Goal: Task Accomplishment & Management: Manage account settings

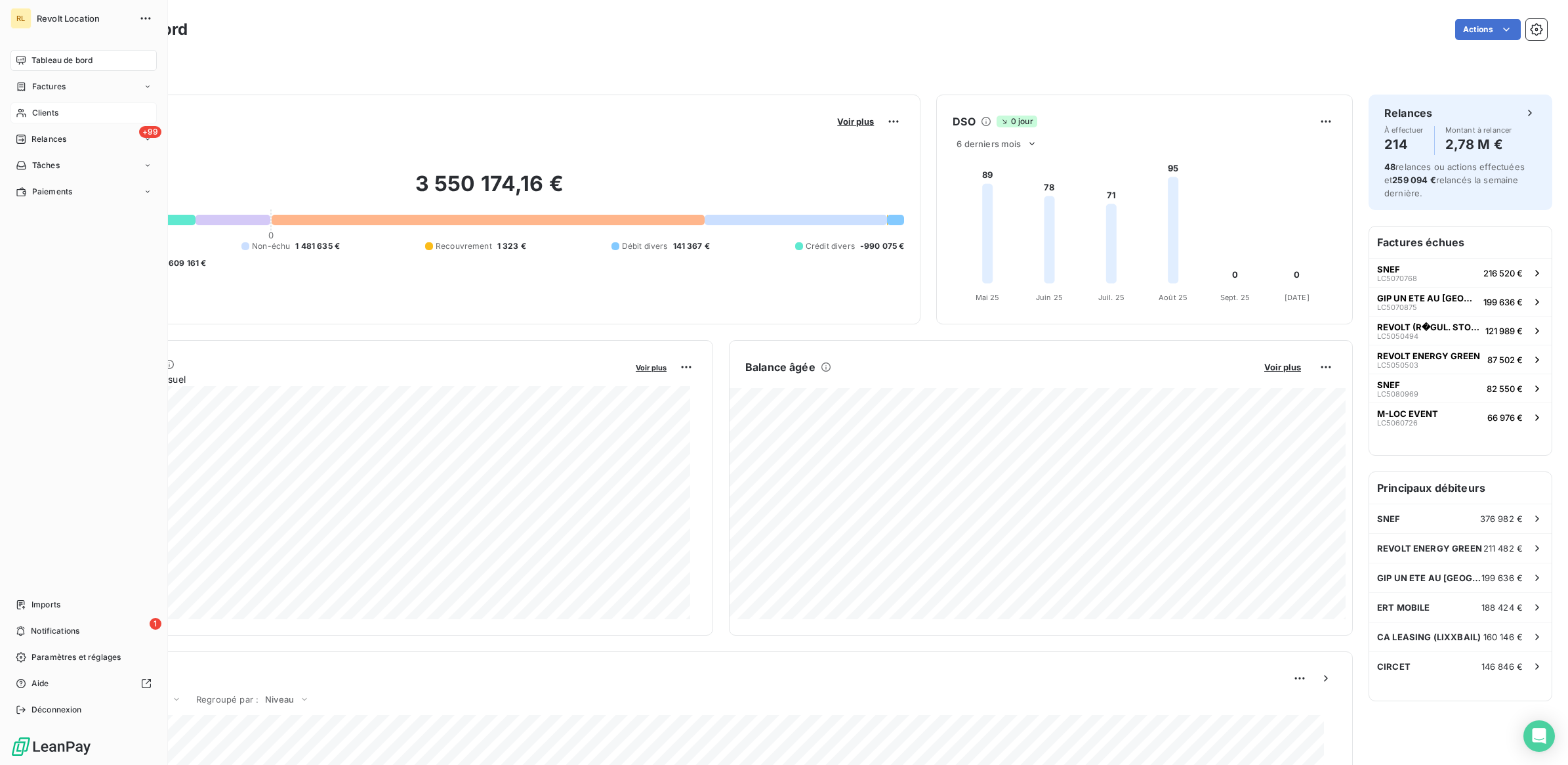
click at [55, 112] on span "Clients" at bounding box center [46, 113] width 26 height 12
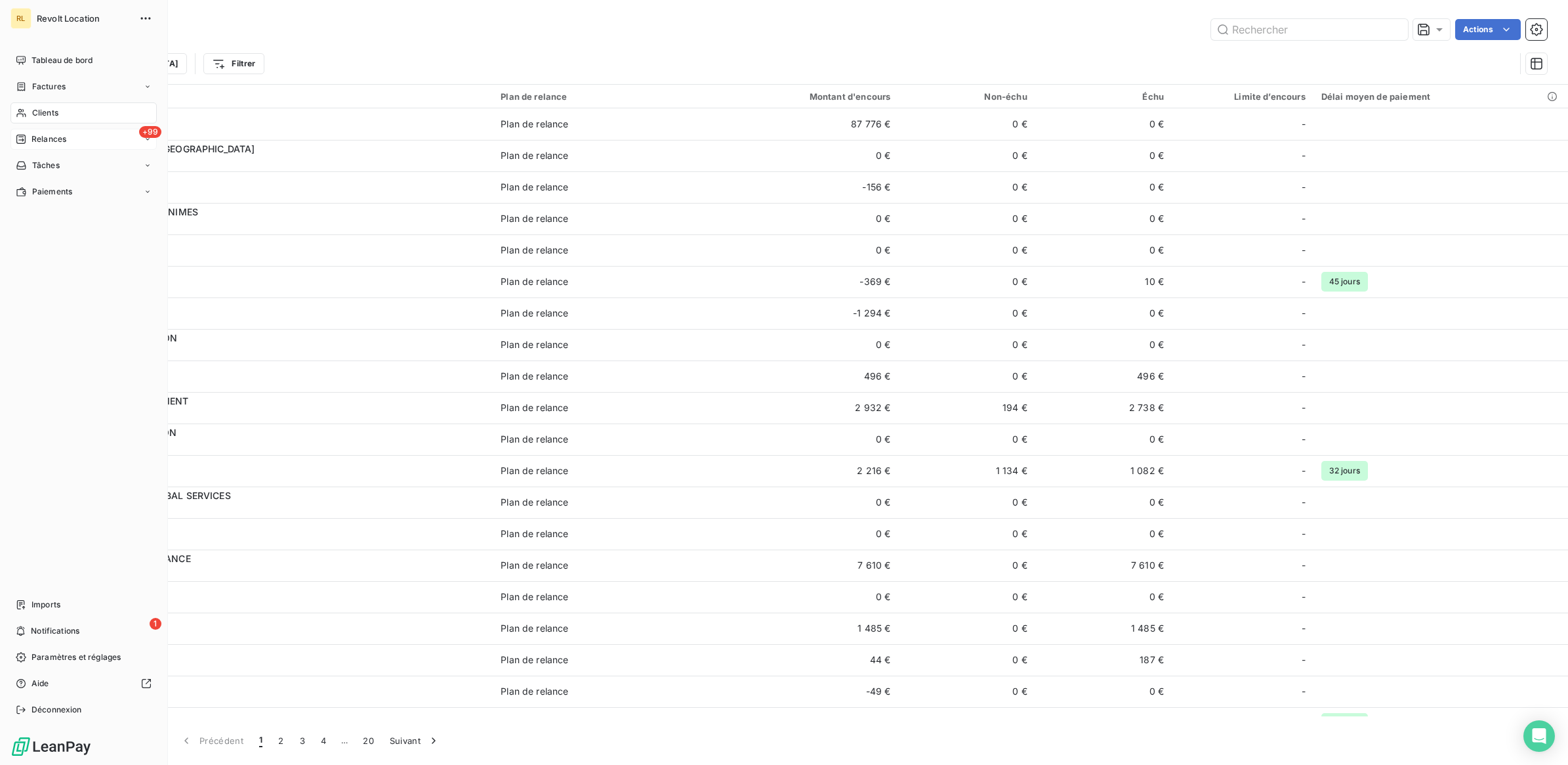
click at [43, 136] on span "Relances" at bounding box center [49, 139] width 35 height 12
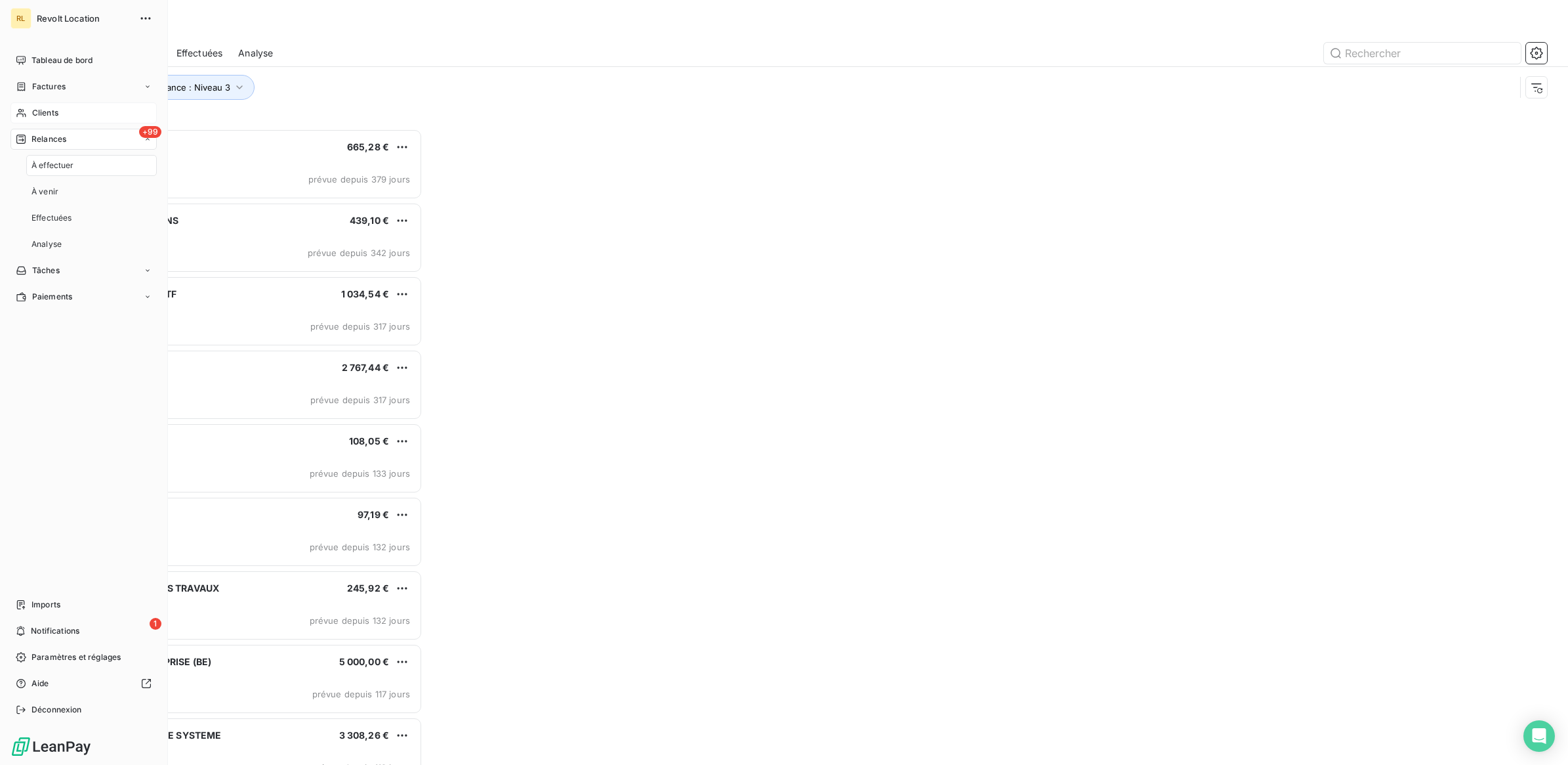
click at [52, 166] on span "À effectuer" at bounding box center [53, 165] width 43 height 12
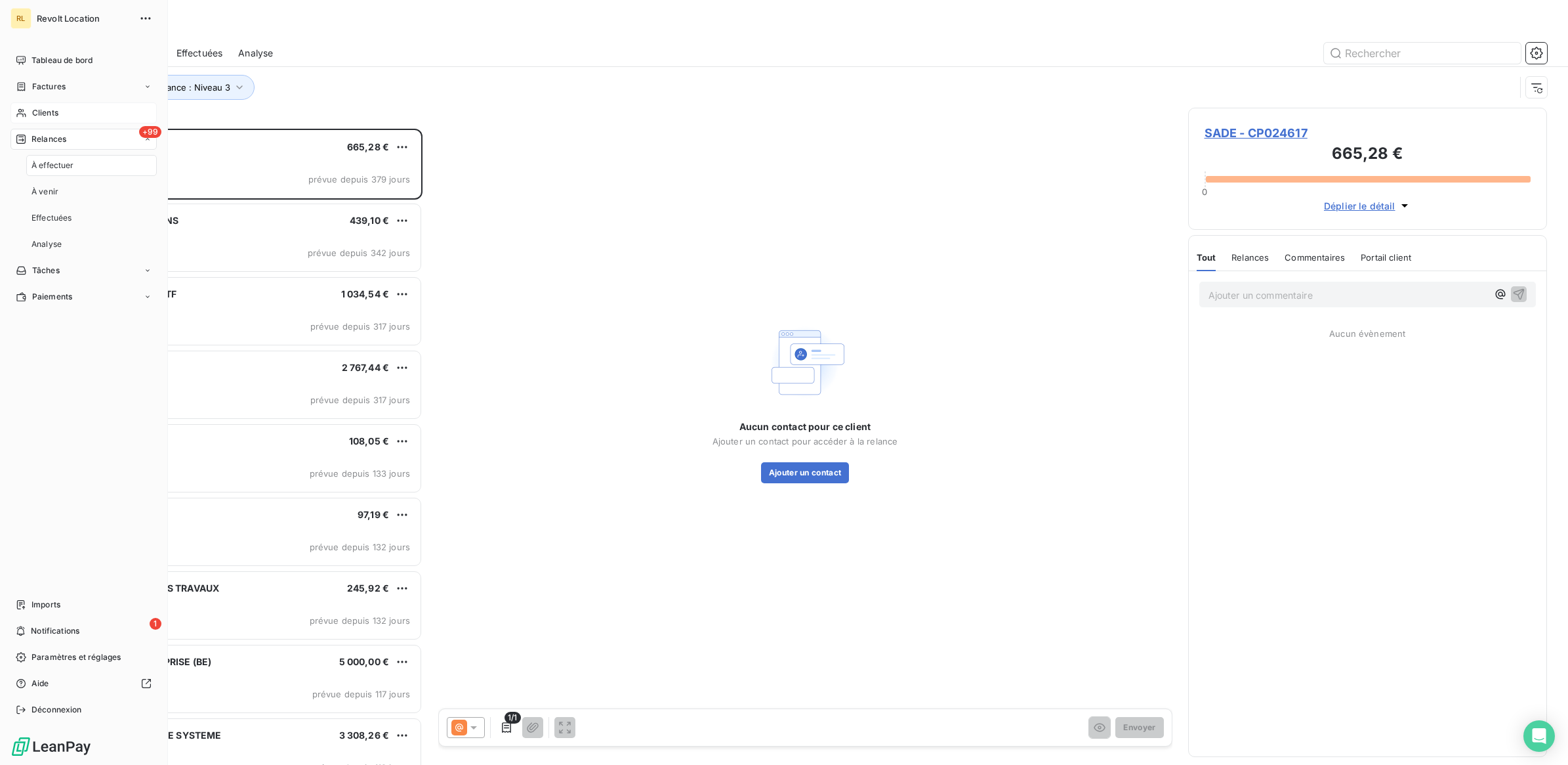
scroll to position [624, 347]
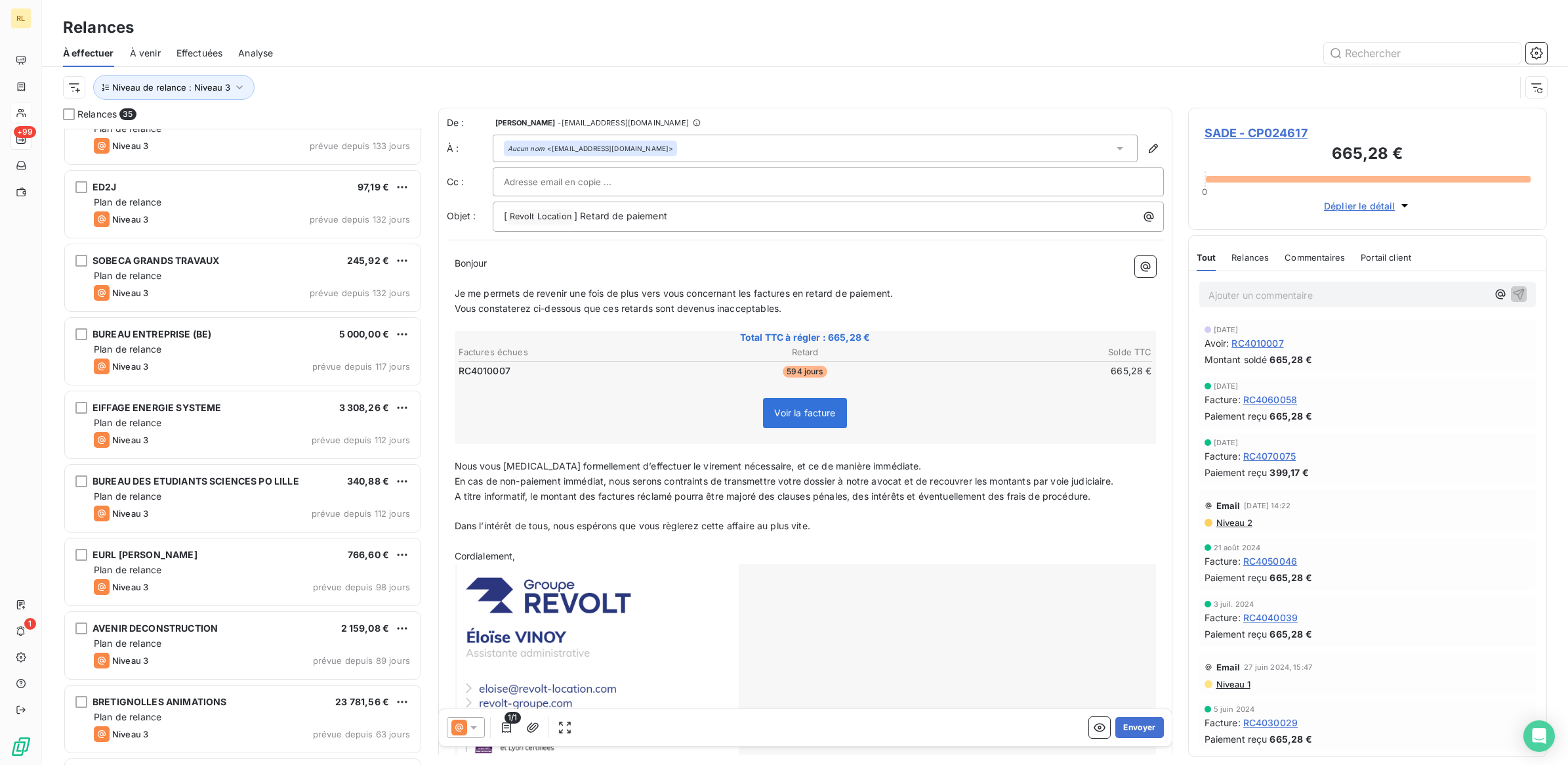
scroll to position [329, 0]
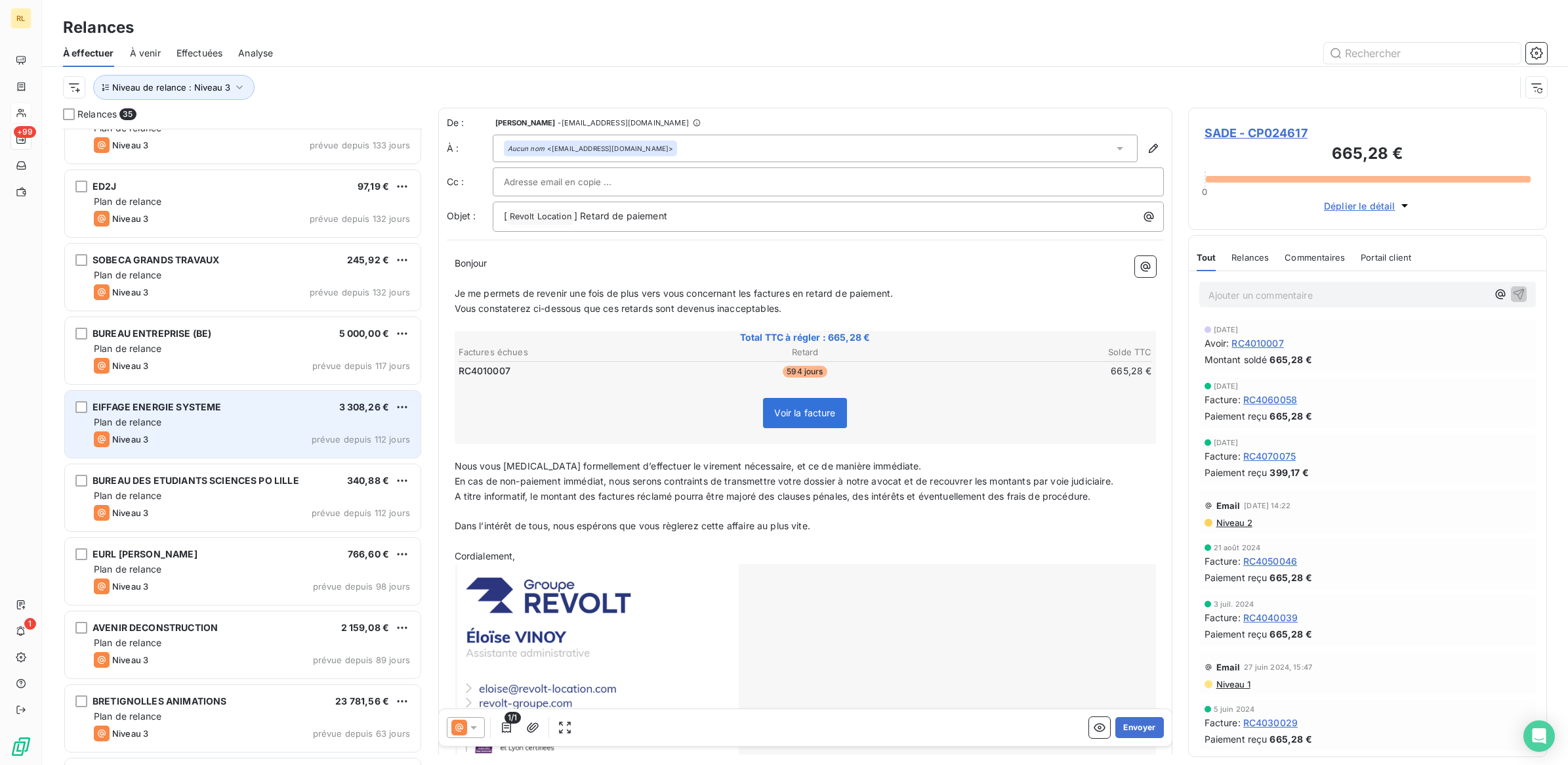
click at [230, 411] on div "EIFFAGE ENERGIE SYSTEME 3 308,26 €" at bounding box center [252, 407] width 316 height 12
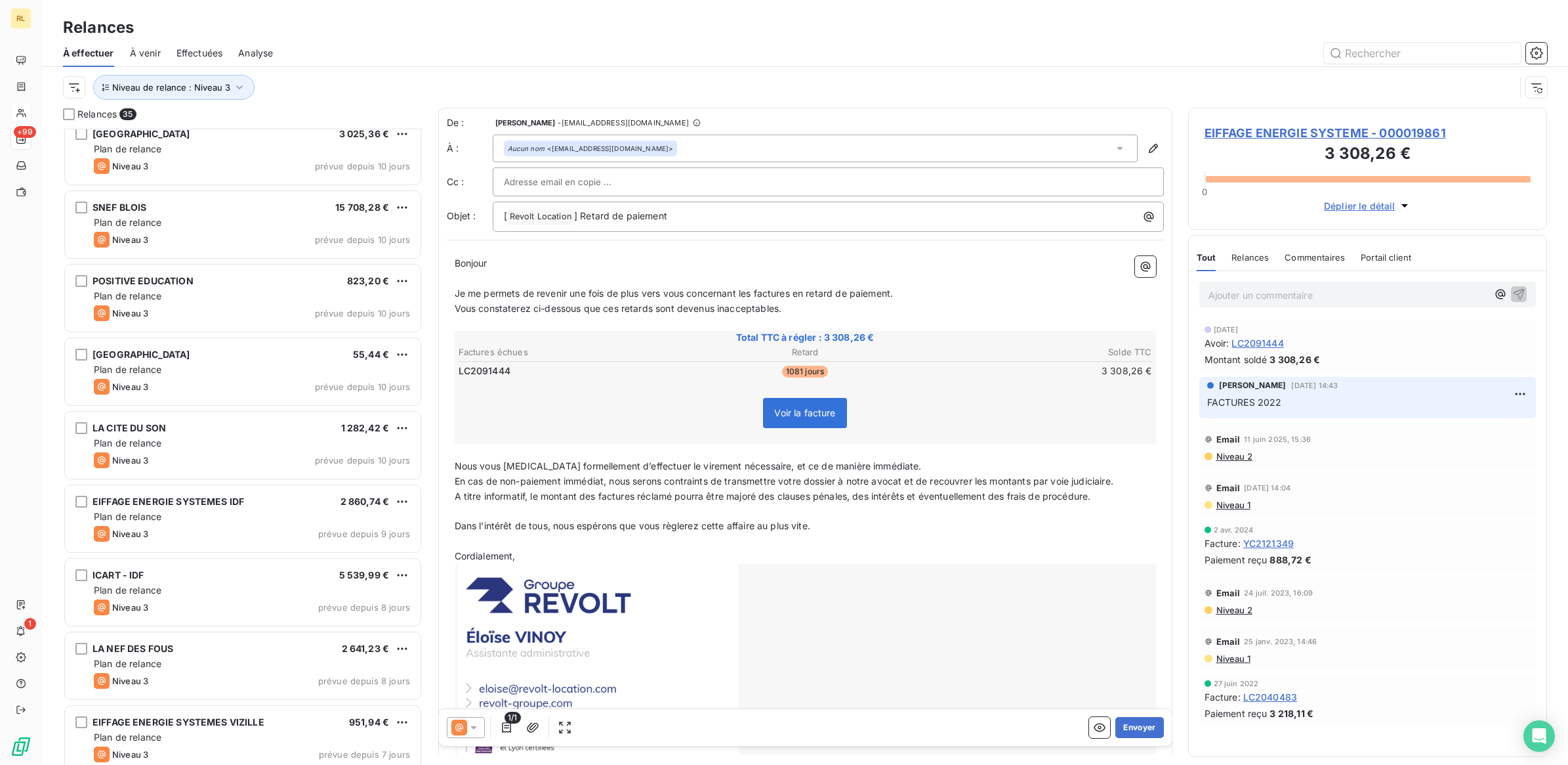
scroll to position [1560, 0]
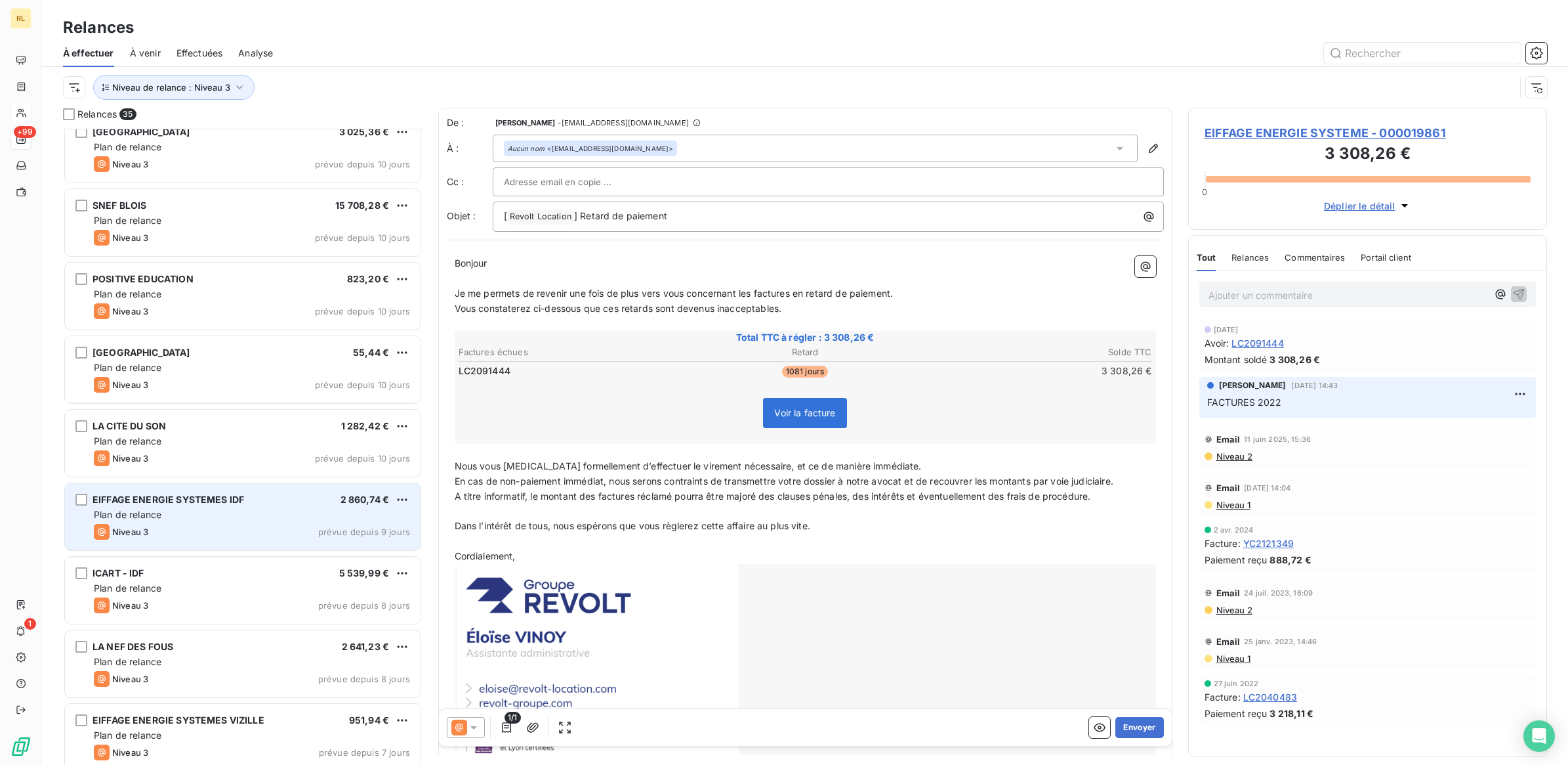
click at [272, 513] on div "Plan de relance" at bounding box center [252, 515] width 316 height 13
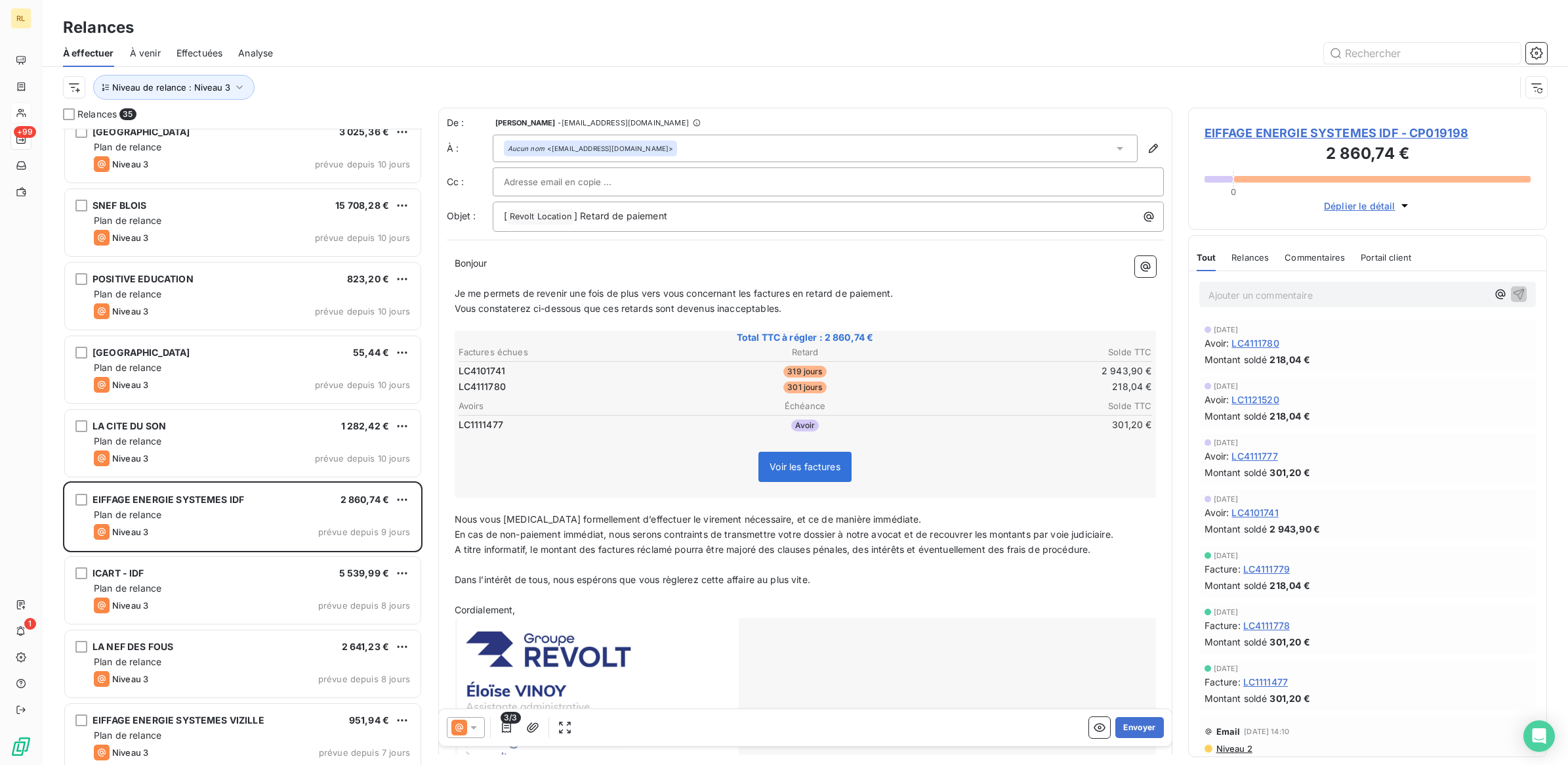
click at [1250, 295] on p "Ajouter un commentaire ﻿" at bounding box center [1347, 295] width 279 height 17
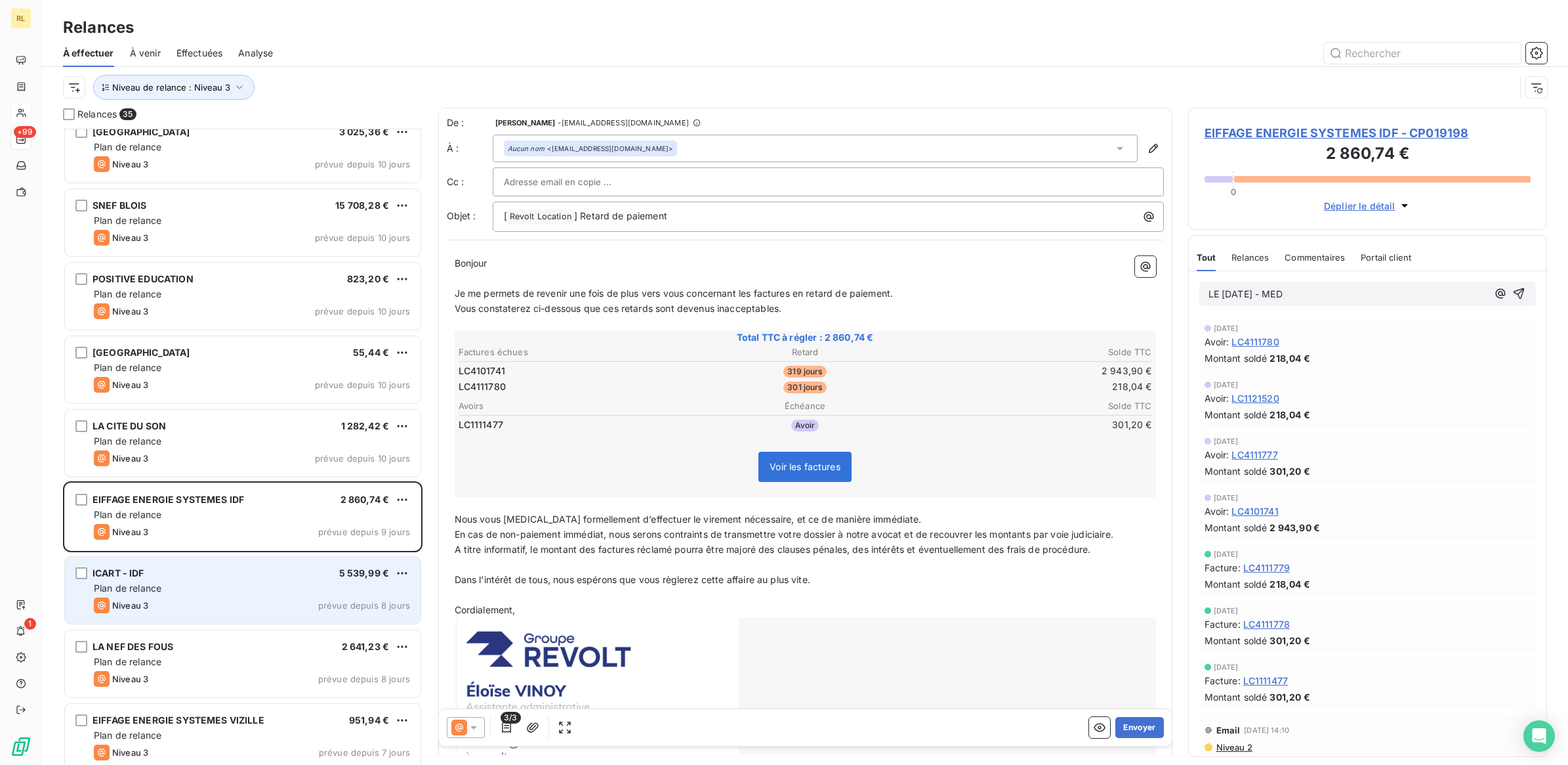
click at [252, 599] on div "Niveau 3 prévue depuis 8 jours" at bounding box center [252, 605] width 316 height 16
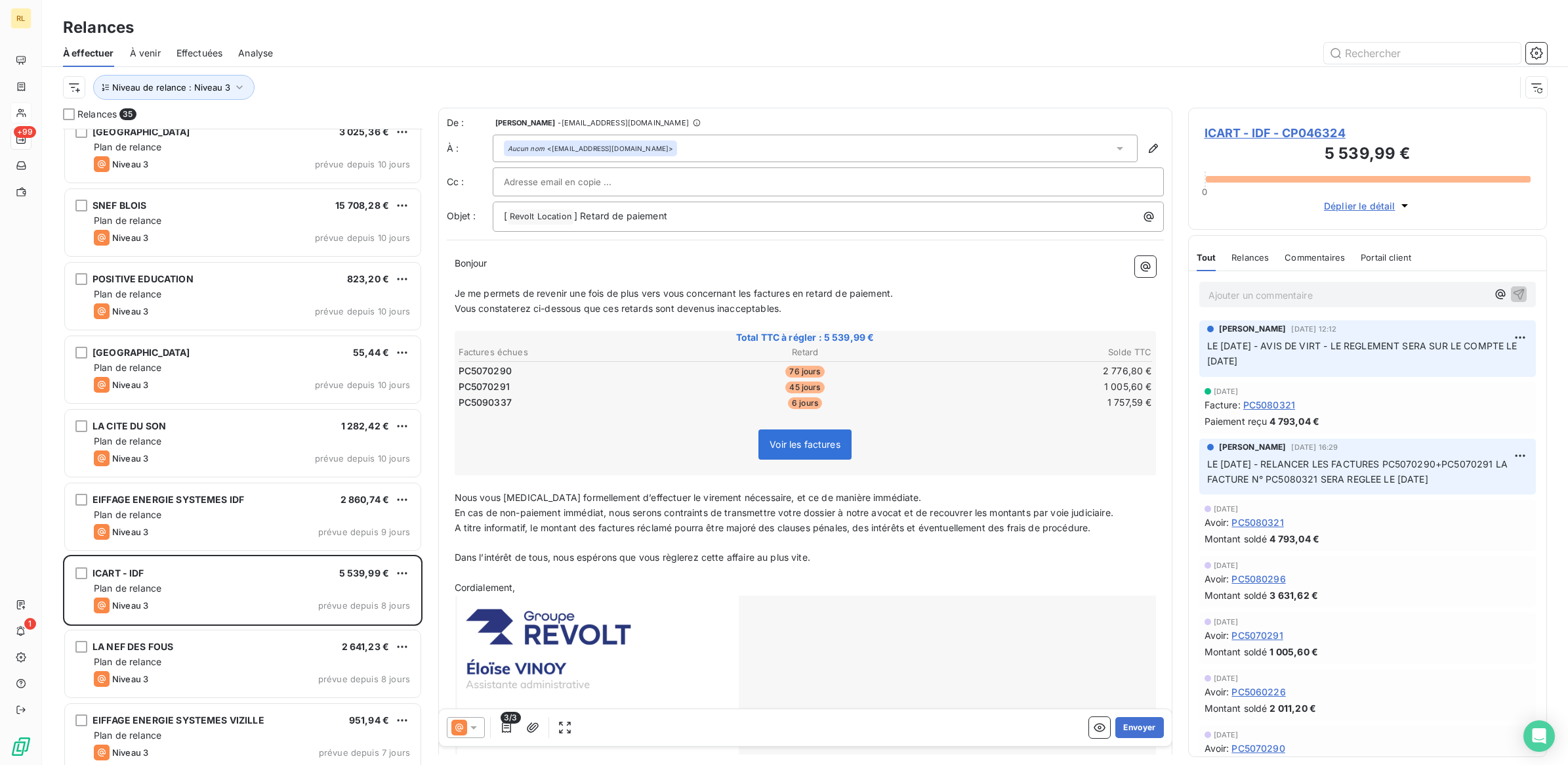
click at [475, 727] on icon at bounding box center [473, 727] width 7 height 3
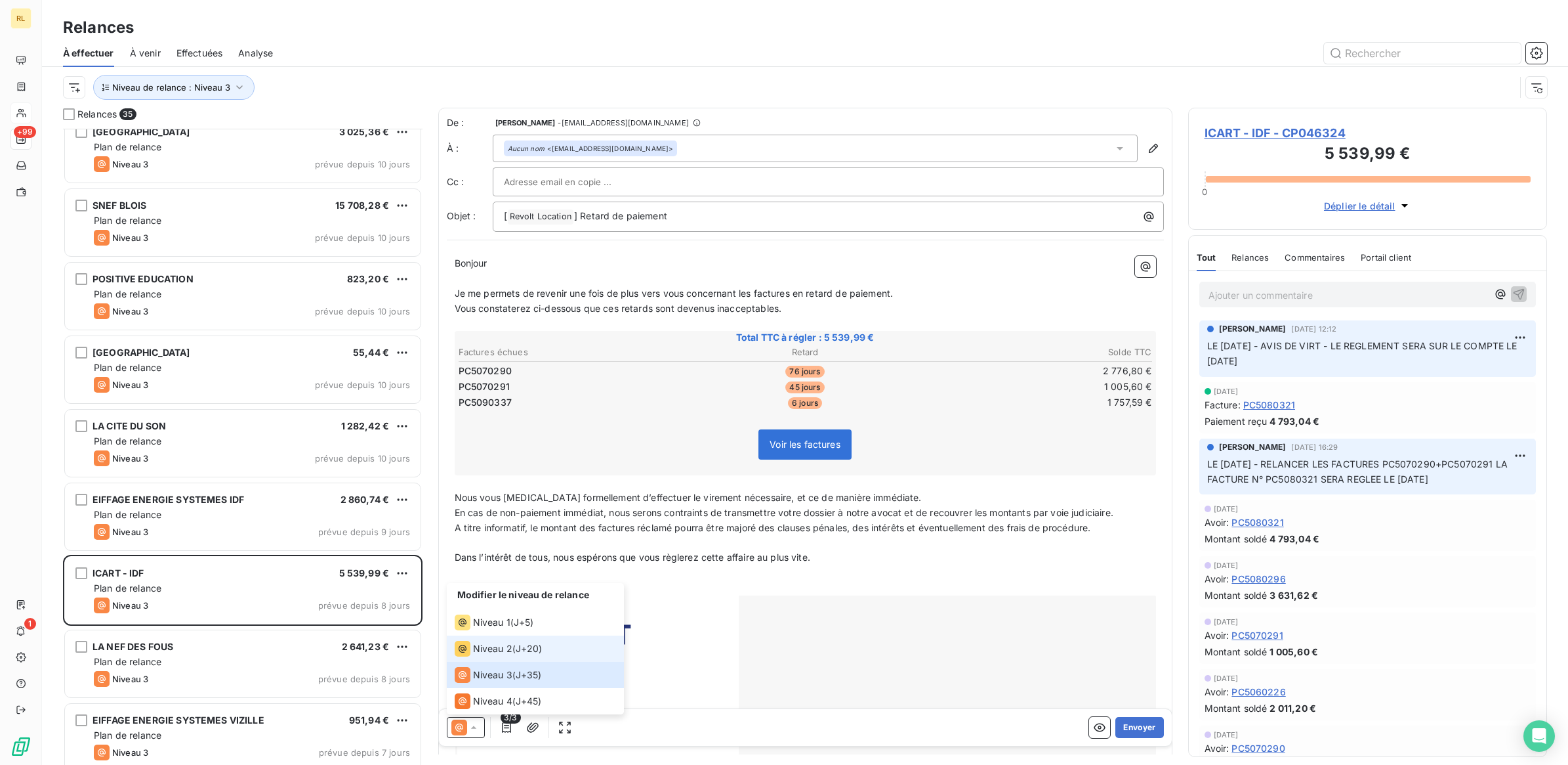
click at [483, 648] on span "Niveau 2" at bounding box center [493, 649] width 40 height 13
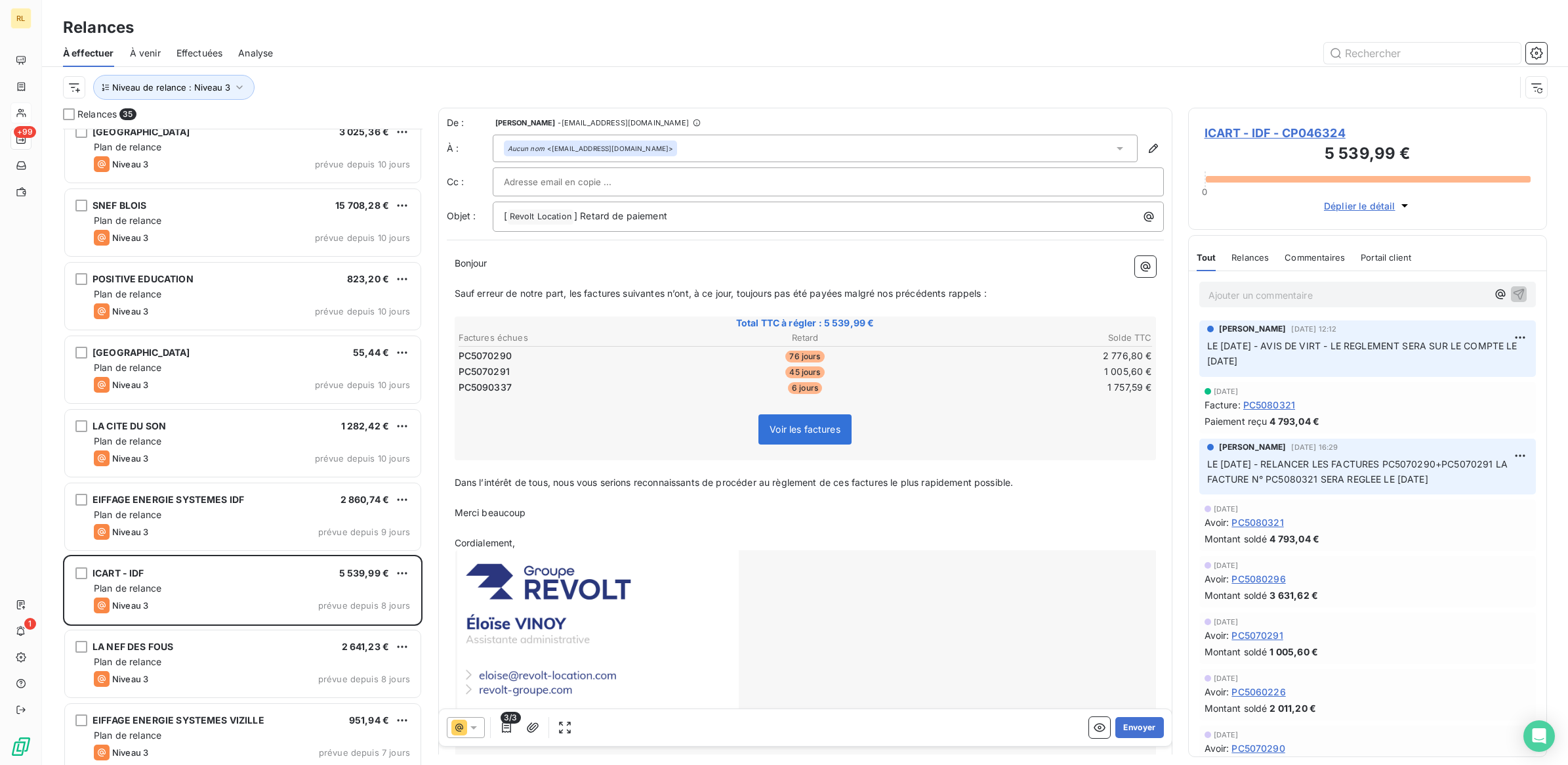
click at [1215, 297] on p "Ajouter un commentaire ﻿" at bounding box center [1347, 295] width 279 height 17
click at [1513, 295] on icon "button" at bounding box center [1518, 293] width 11 height 11
click at [1123, 726] on button "Envoyer" at bounding box center [1139, 727] width 48 height 21
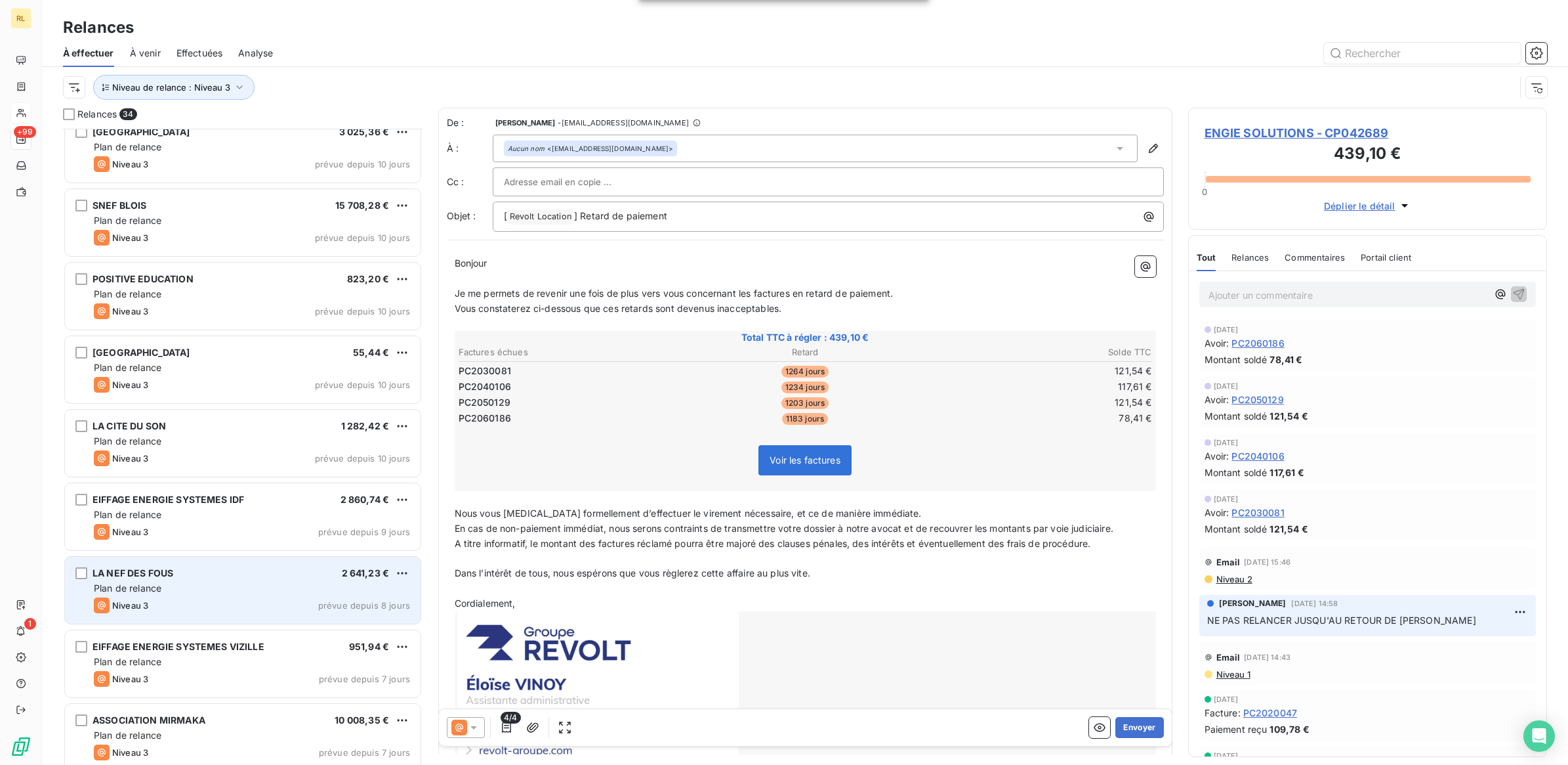
click at [213, 581] on div "LA NEF DES FOUS 2 641,23 € Plan de relance Niveau 3 prévue depuis 8 jours" at bounding box center [242, 590] width 356 height 67
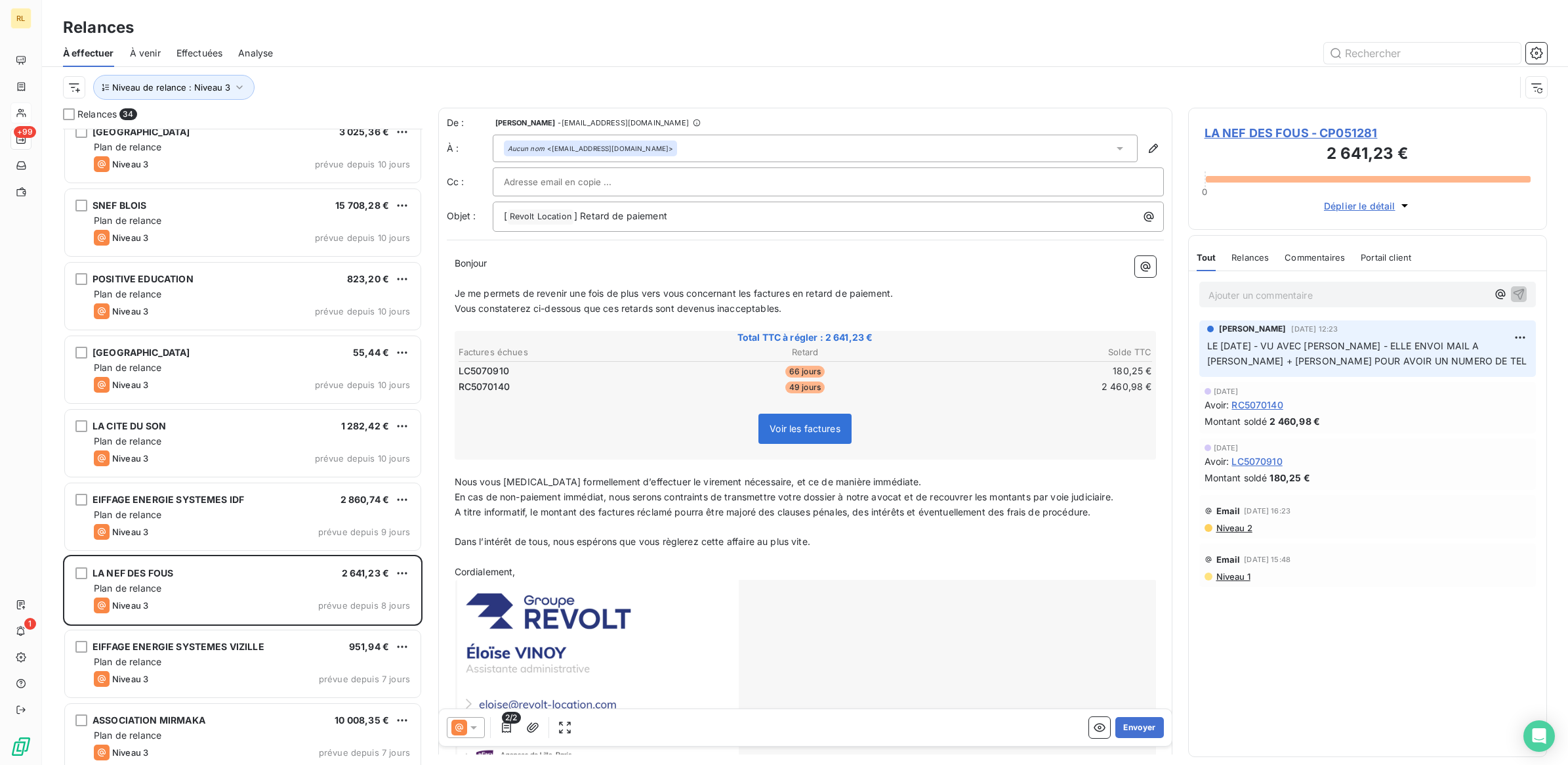
click at [1223, 299] on p "Ajouter un commentaire ﻿" at bounding box center [1347, 295] width 279 height 17
click at [1365, 293] on p "LE 15/10/2025 - KEVIN RELANCE" at bounding box center [1347, 294] width 279 height 15
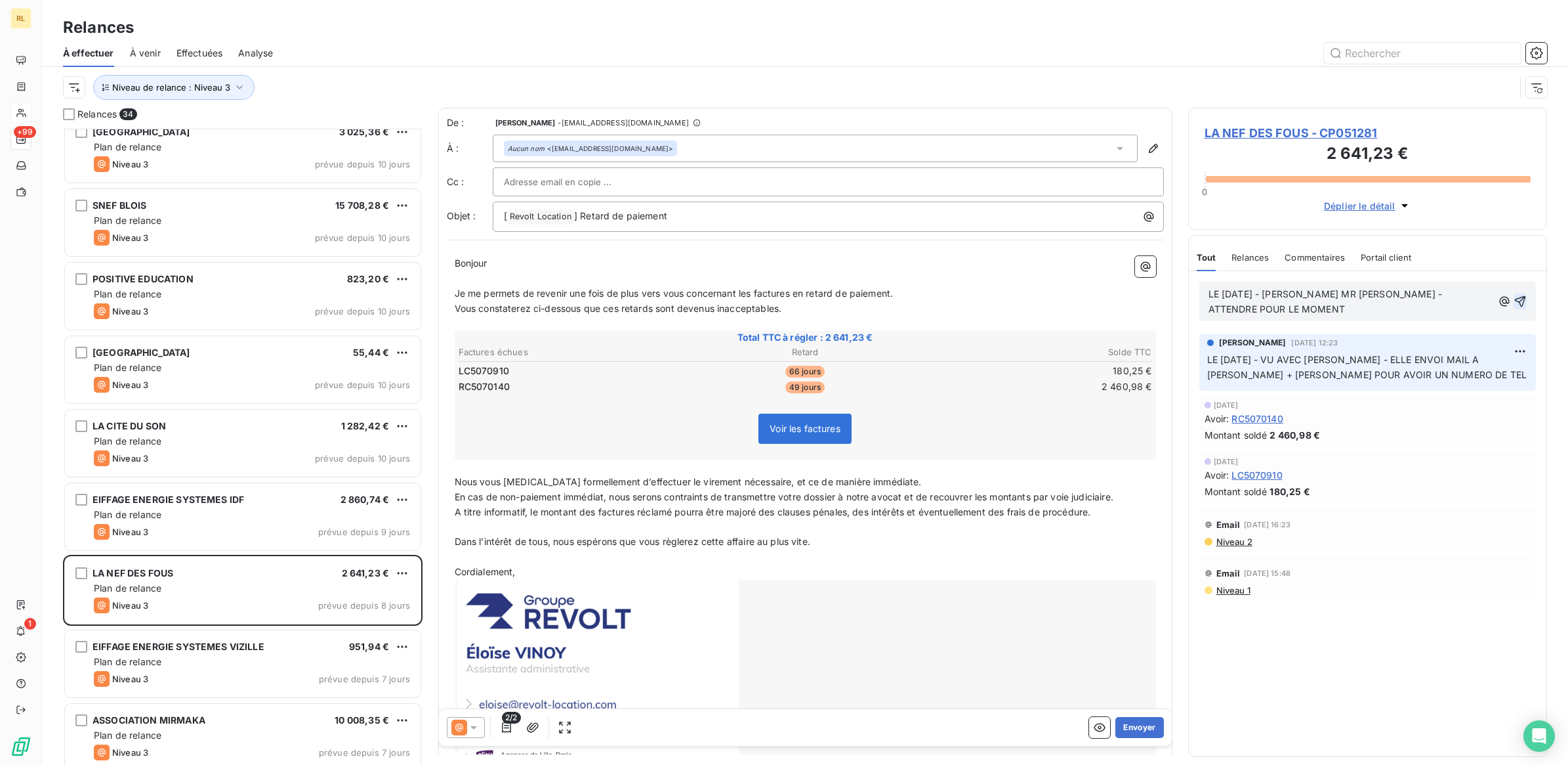
click at [1517, 302] on icon "button" at bounding box center [1520, 301] width 11 height 11
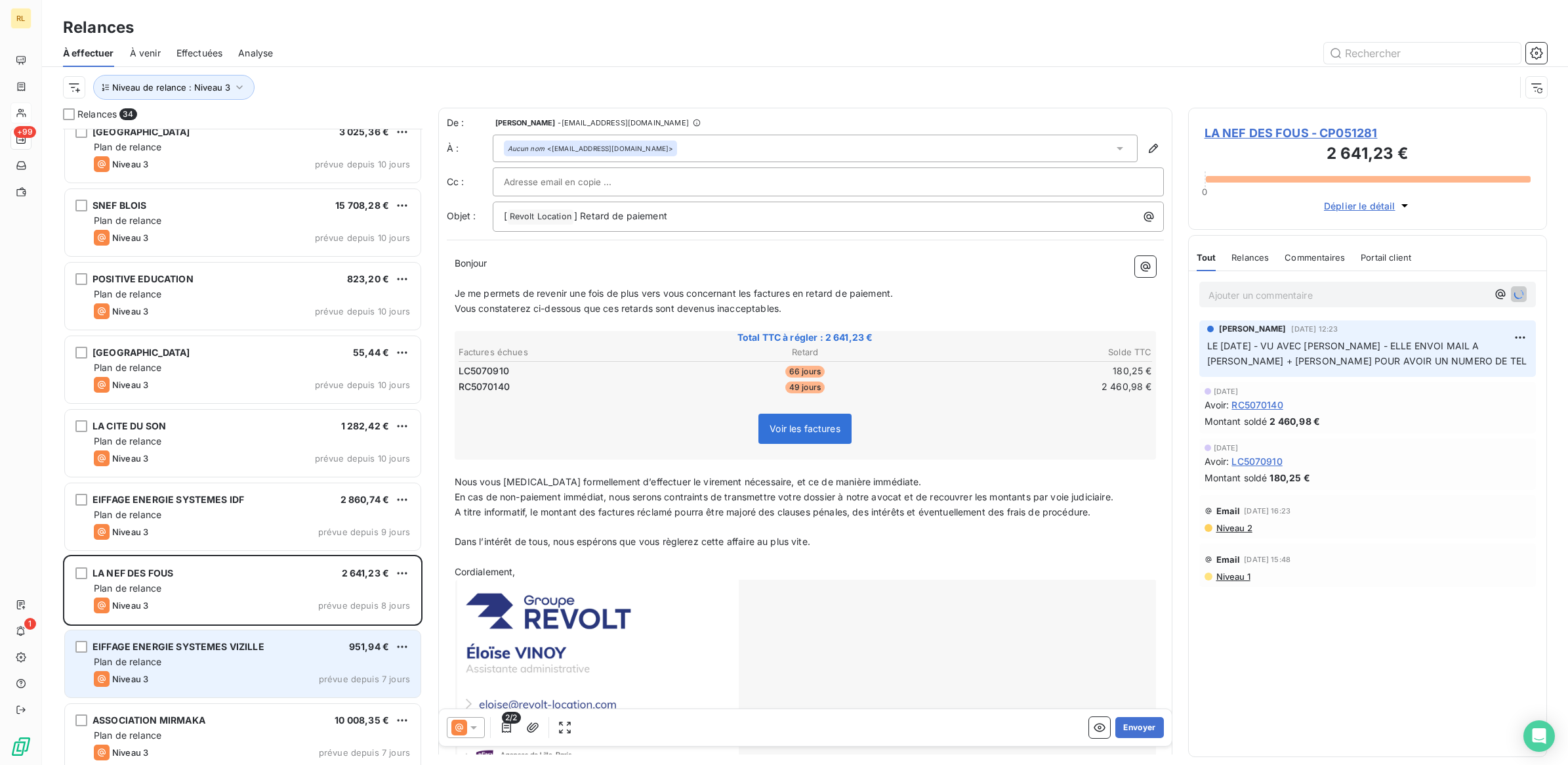
click at [287, 653] on div "EIFFAGE ENERGIE SYSTEMES VIZILLE 951,94 € Plan de relance Niveau 3 prévue depui…" at bounding box center [242, 663] width 356 height 67
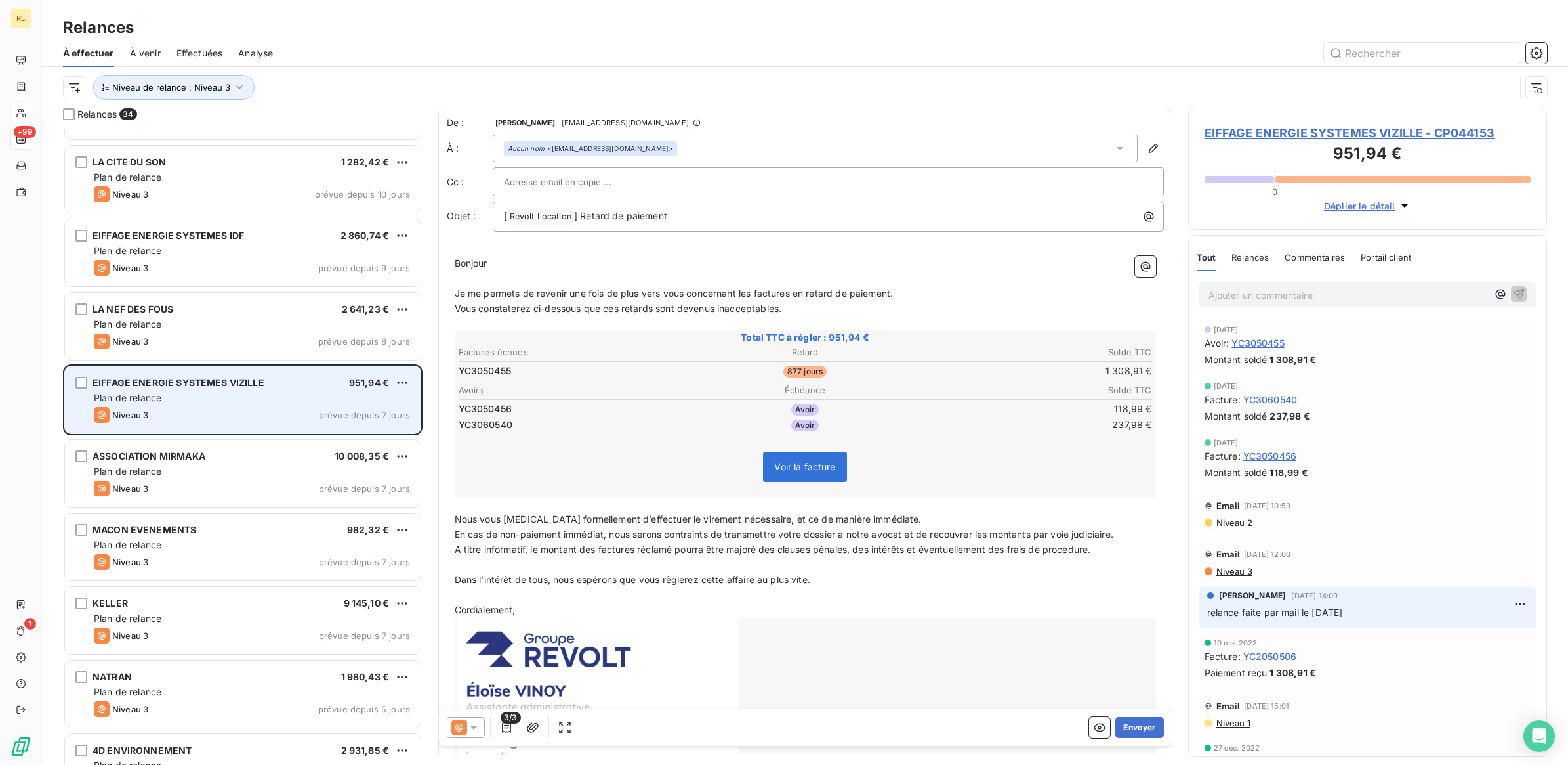
scroll to position [1864, 0]
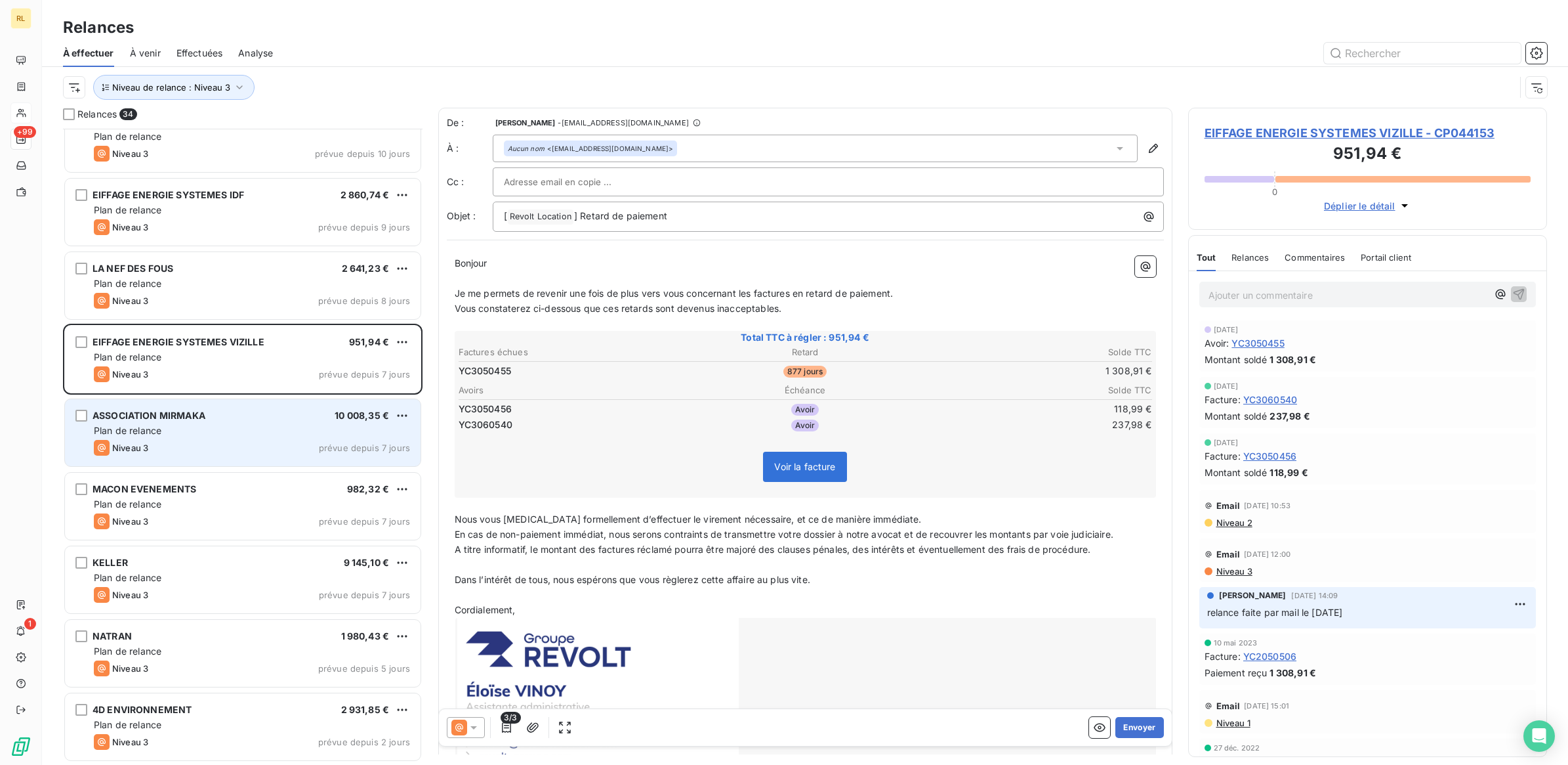
click at [263, 414] on div "ASSOCIATION MIRMAKA 10 008,35 €" at bounding box center [252, 416] width 316 height 12
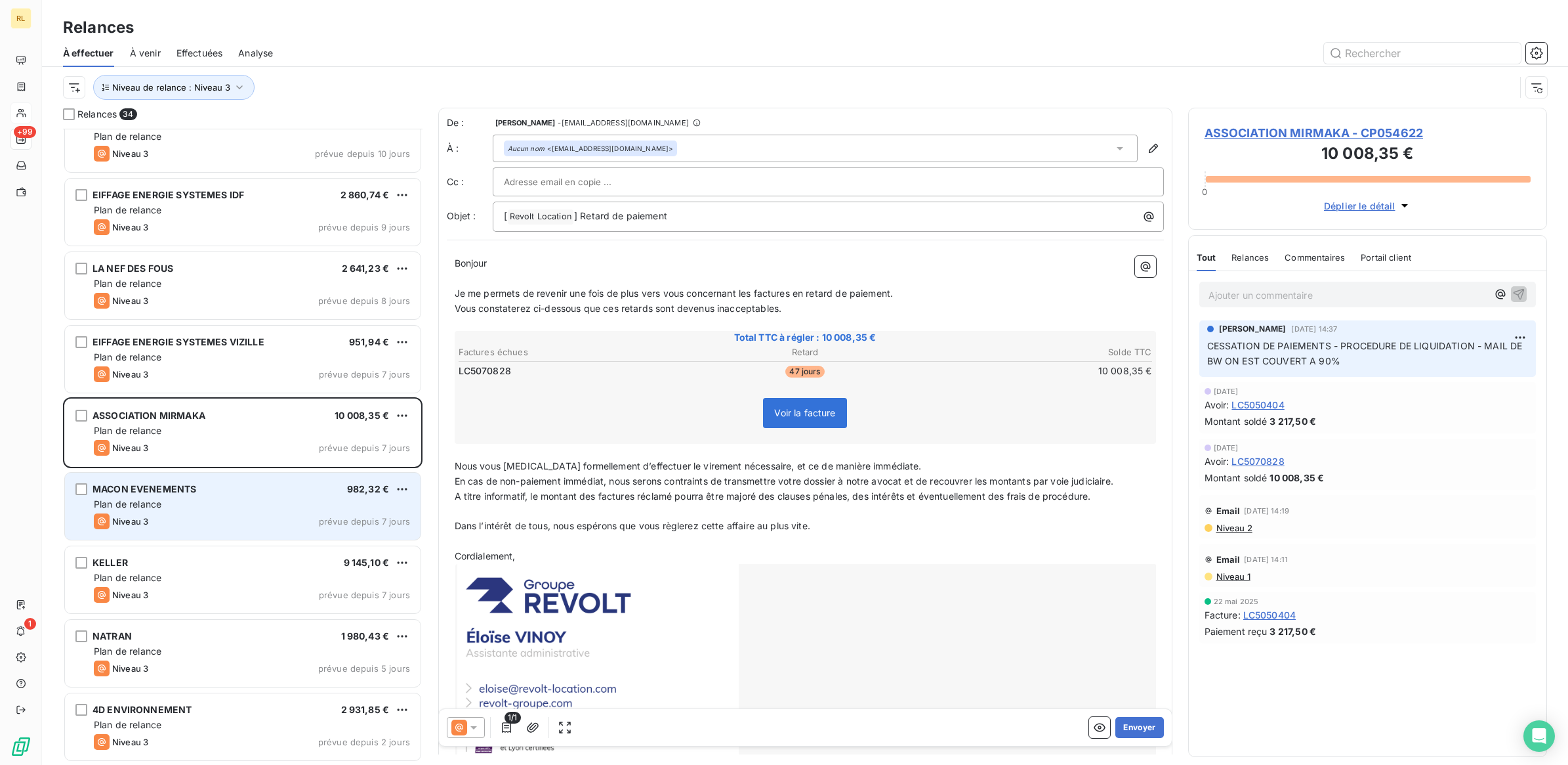
click at [238, 496] on div "MACON EVENEMENTS 982,32 € Plan de relance Niveau 3 prévue depuis 7 jours" at bounding box center [242, 505] width 356 height 67
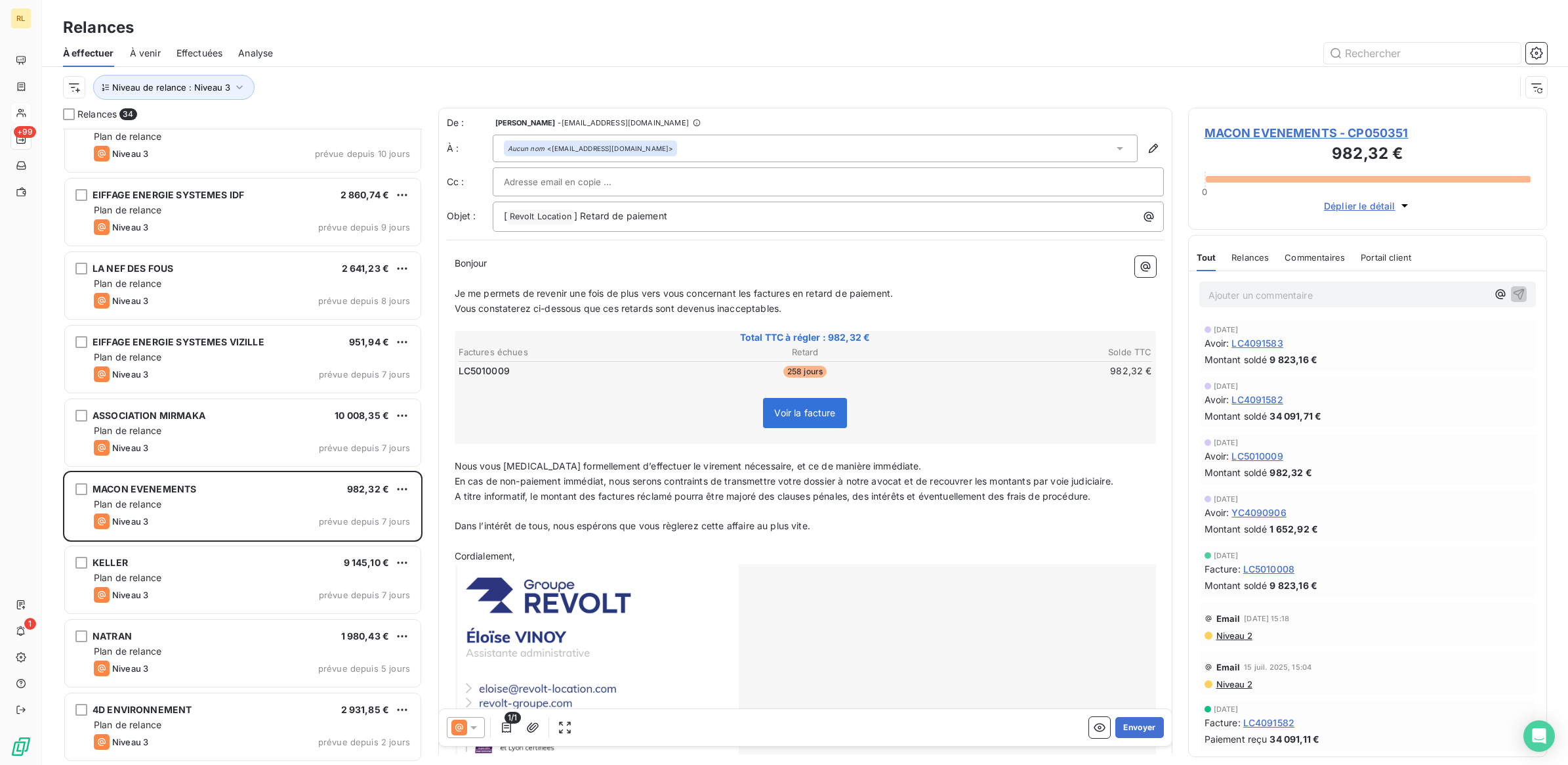
click at [548, 178] on input "text" at bounding box center [574, 182] width 141 height 20
paste input "bpaul@macon-evenements.com"
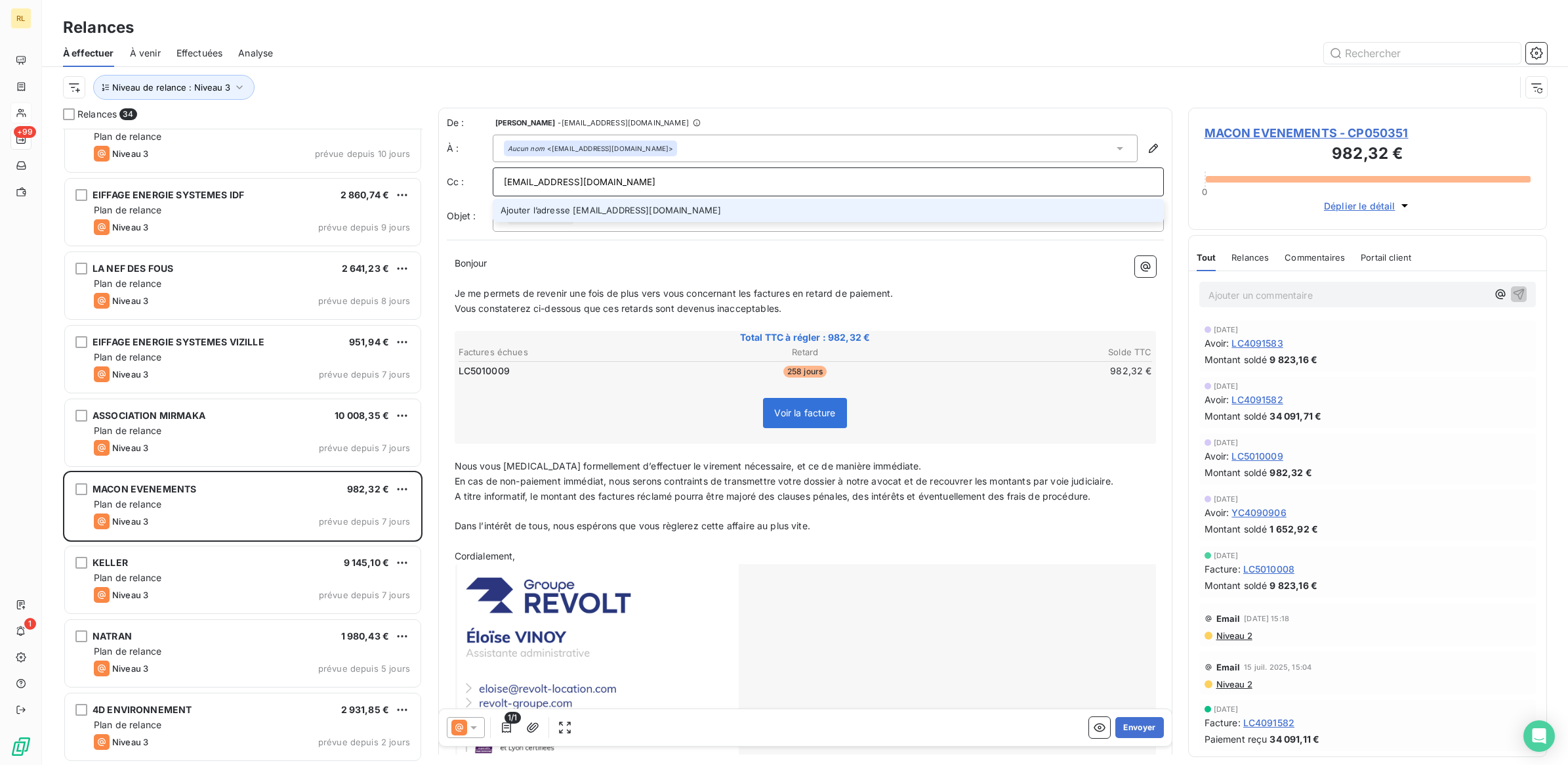
type input "bpaul@macon-evenements.com"
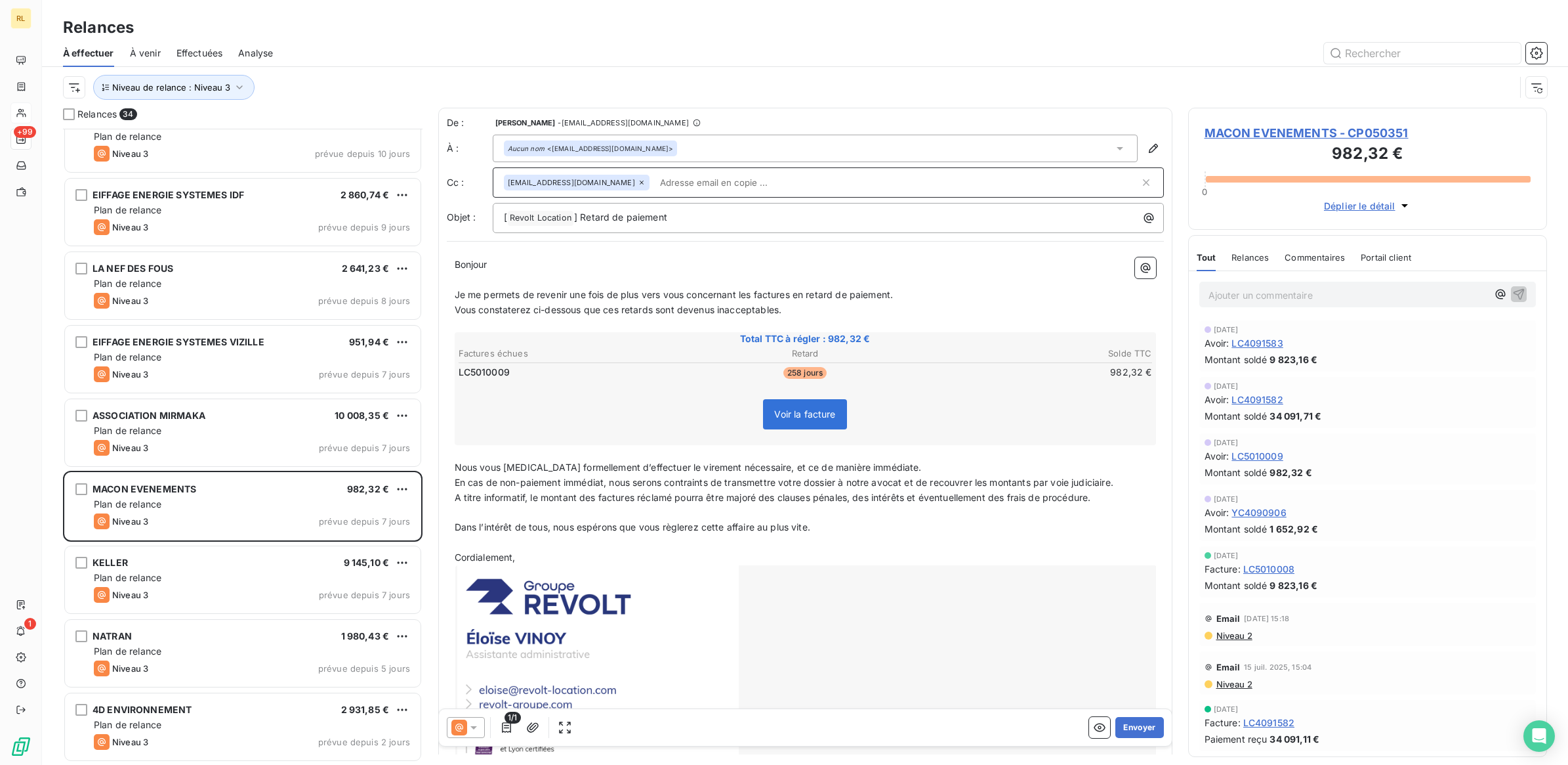
click at [473, 732] on icon at bounding box center [473, 727] width 13 height 13
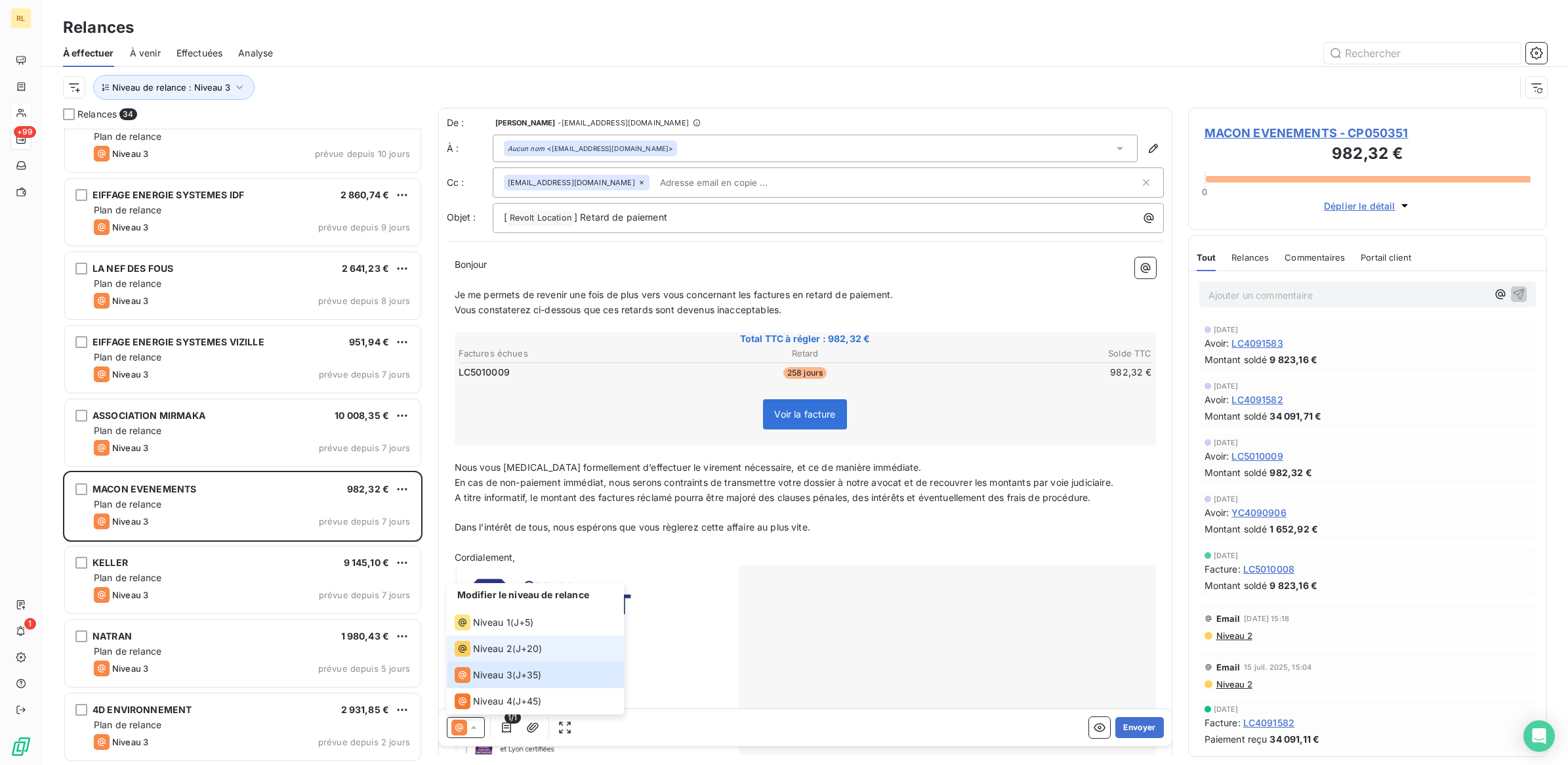
click at [496, 645] on span "Niveau 2" at bounding box center [493, 649] width 40 height 13
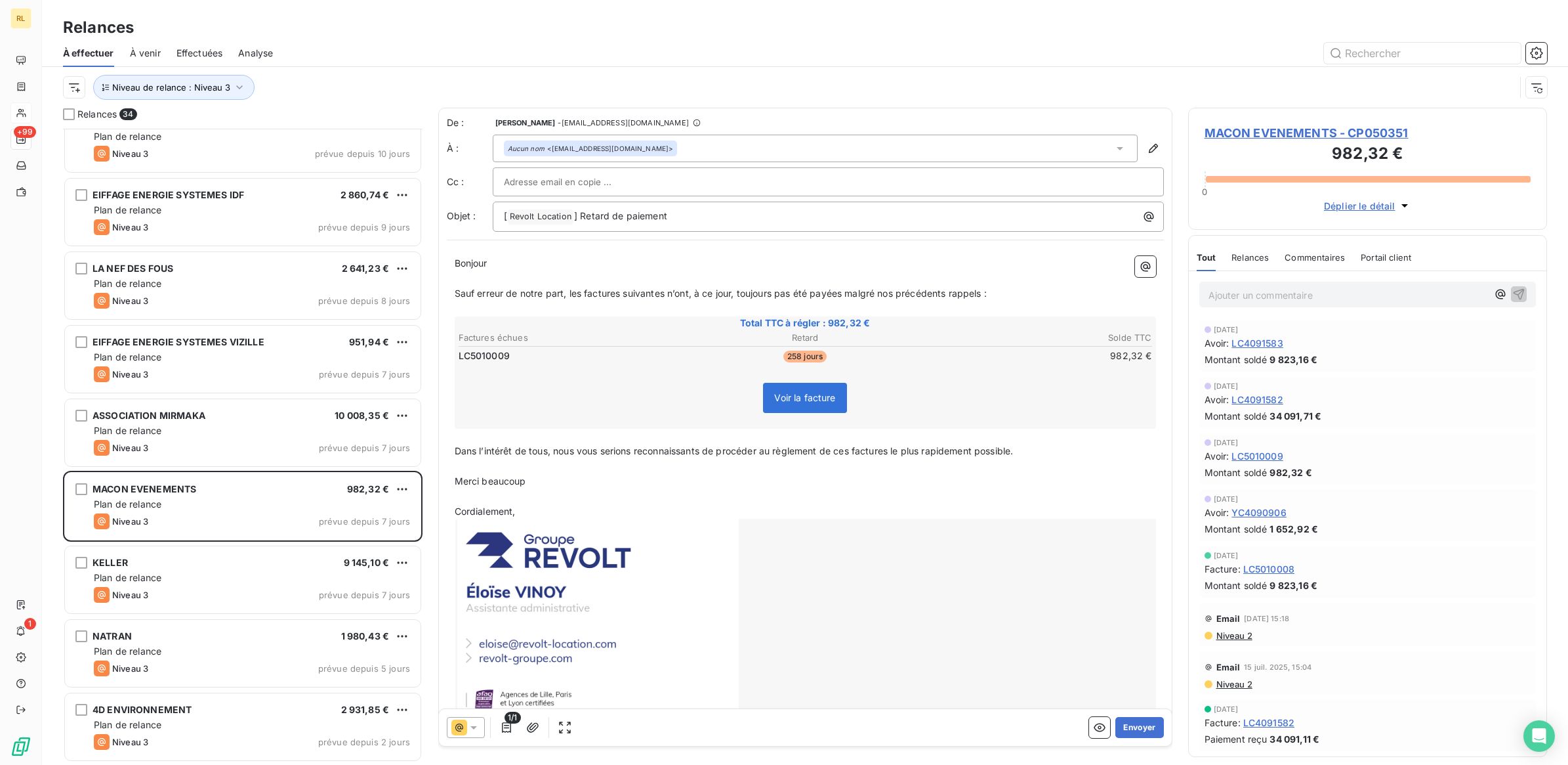
click at [539, 185] on input "text" at bounding box center [574, 182] width 141 height 20
paste input "bpaul@macon-evenements.com"
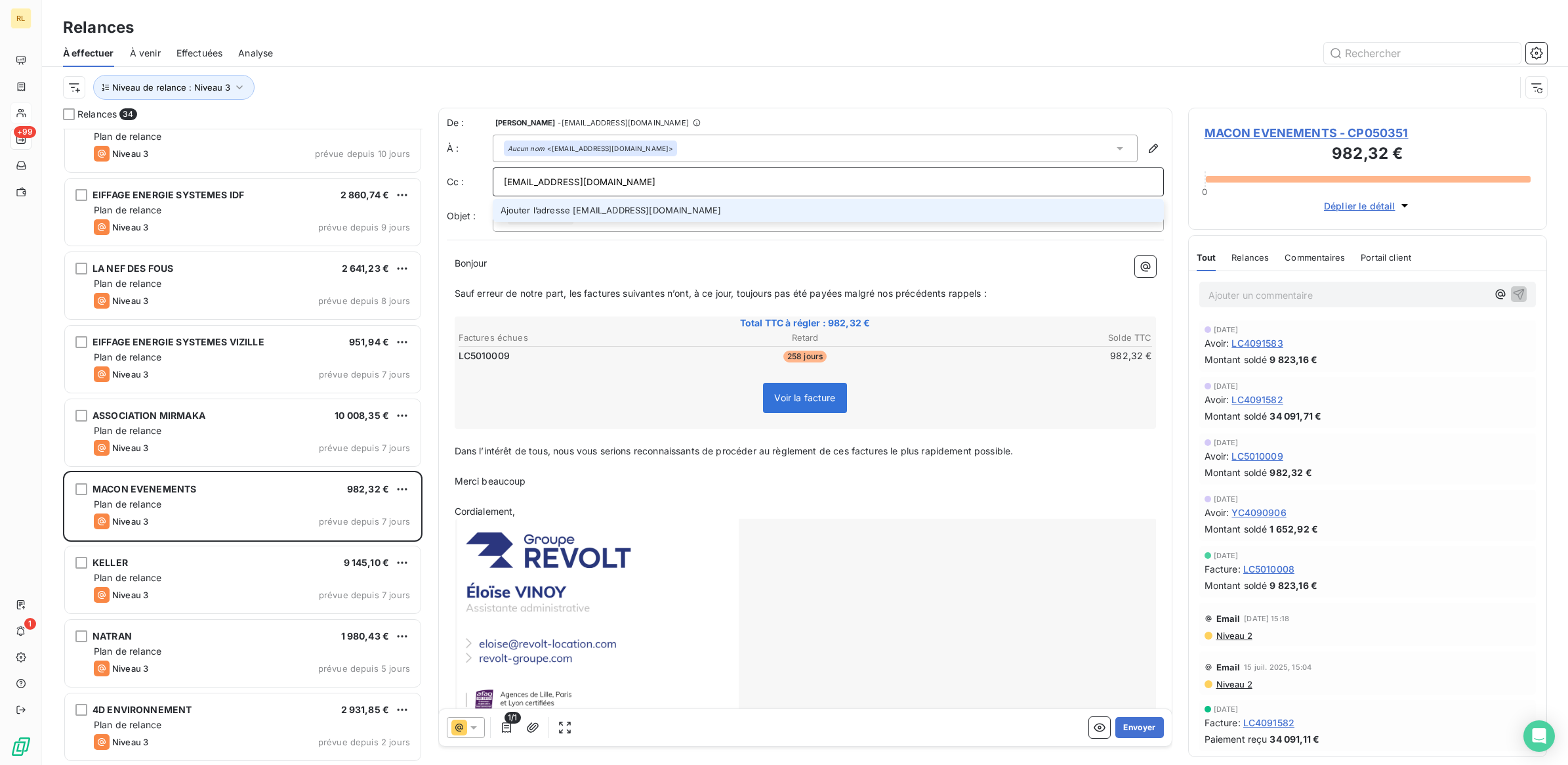
type input "bpaul@macon-evenements.com"
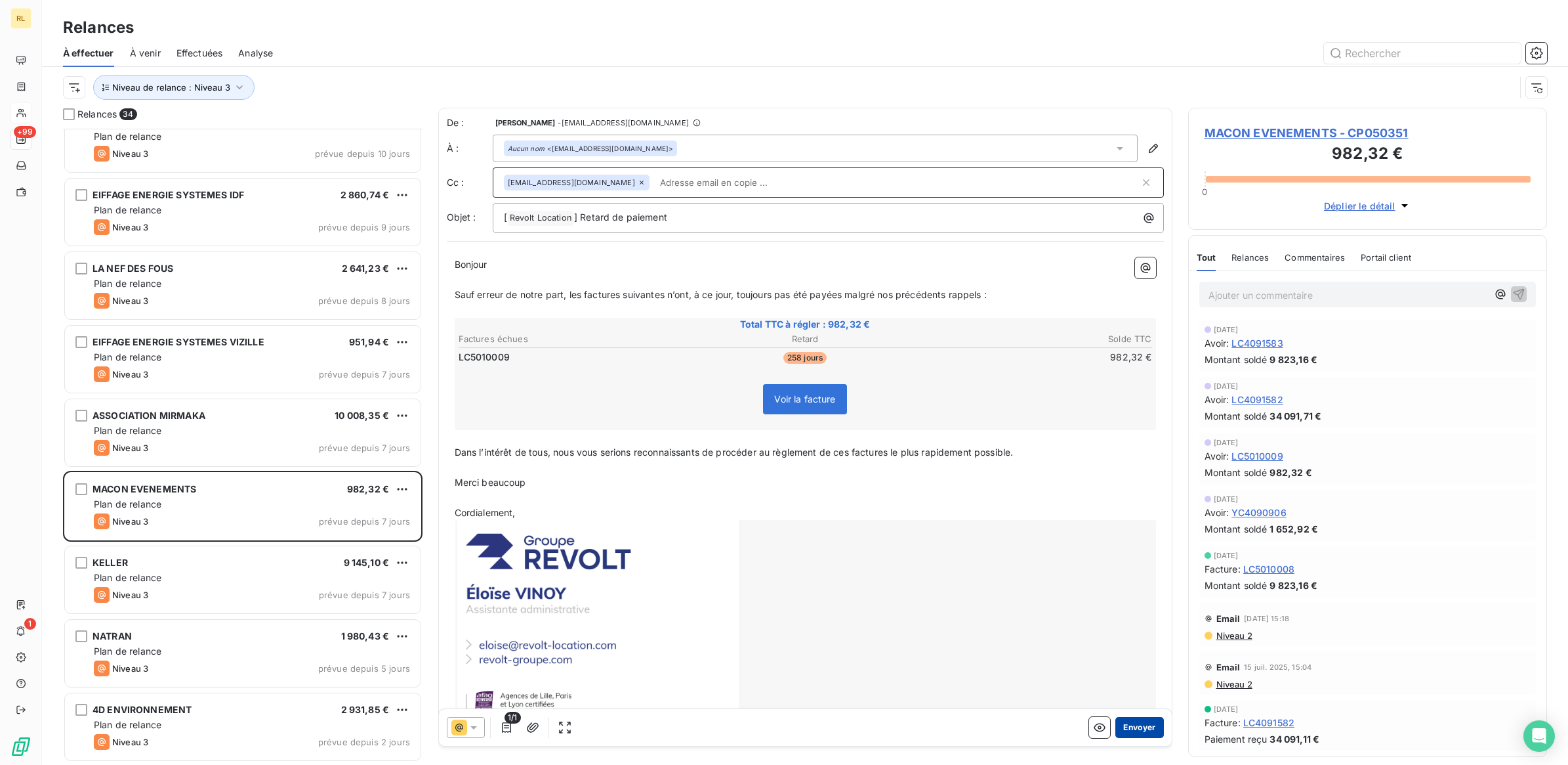
click at [1125, 730] on button "Envoyer" at bounding box center [1139, 727] width 48 height 21
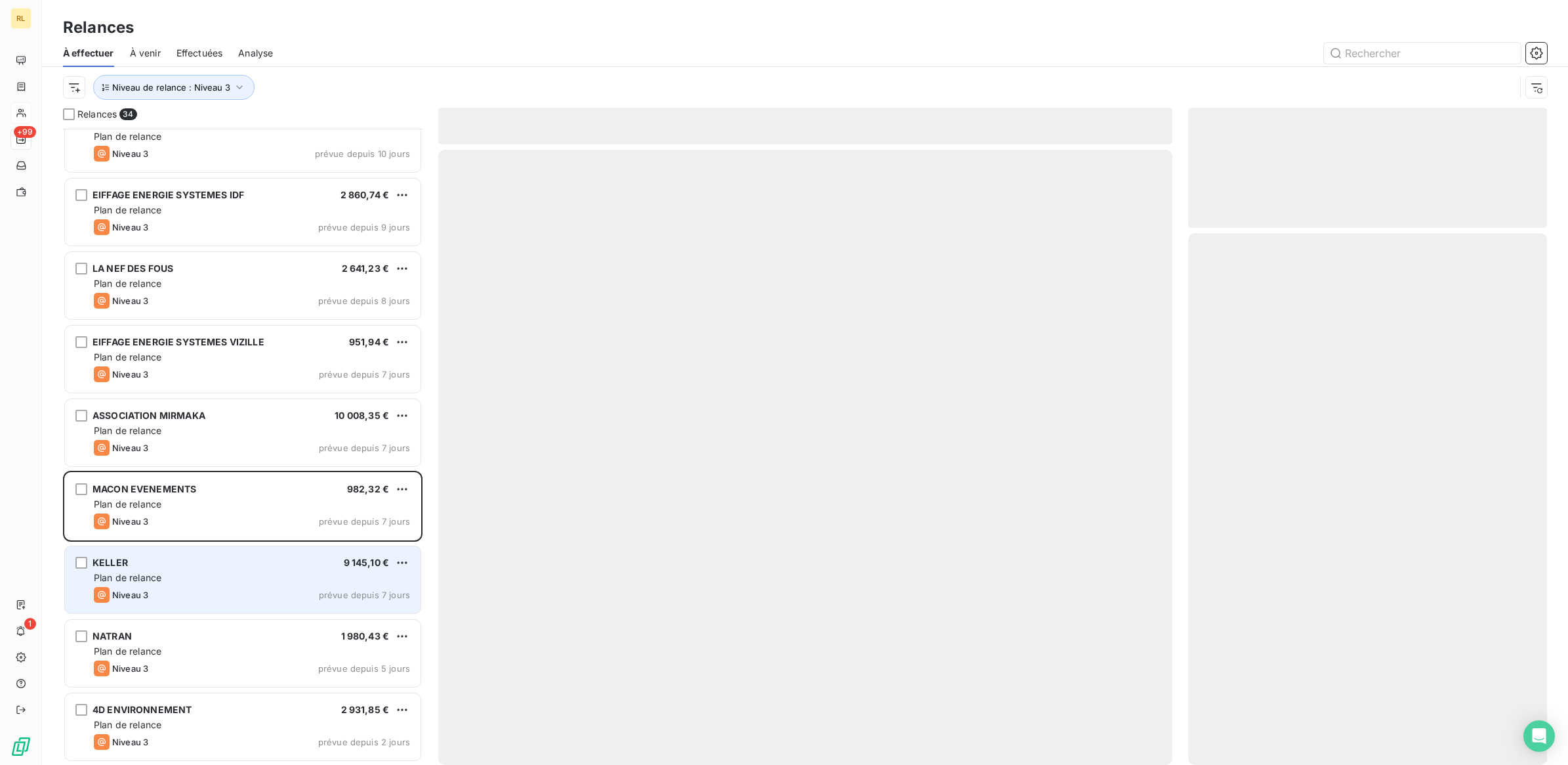
scroll to position [1790, 0]
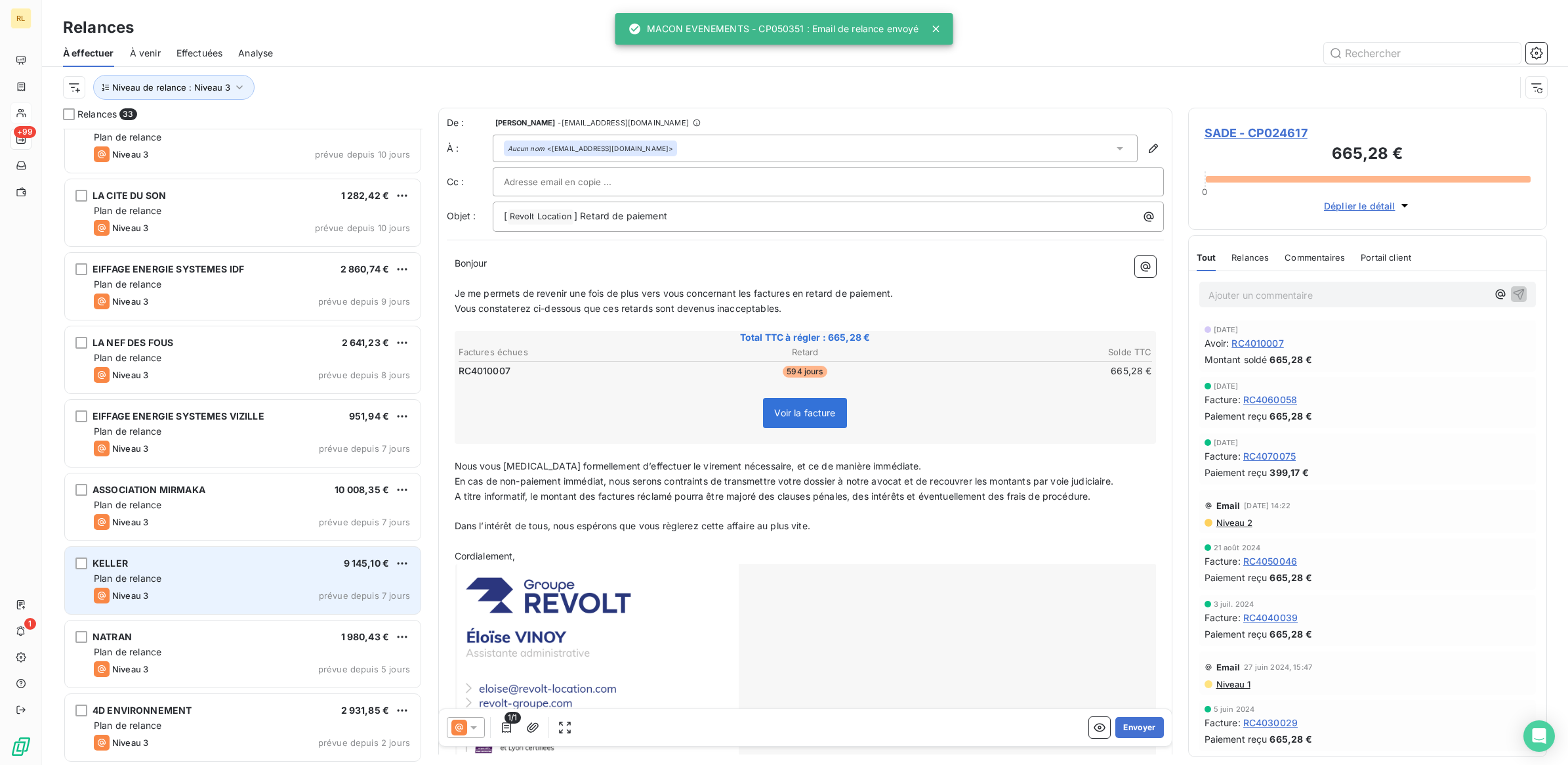
click at [234, 589] on div "Niveau 3 prévue depuis 7 jours" at bounding box center [252, 595] width 316 height 16
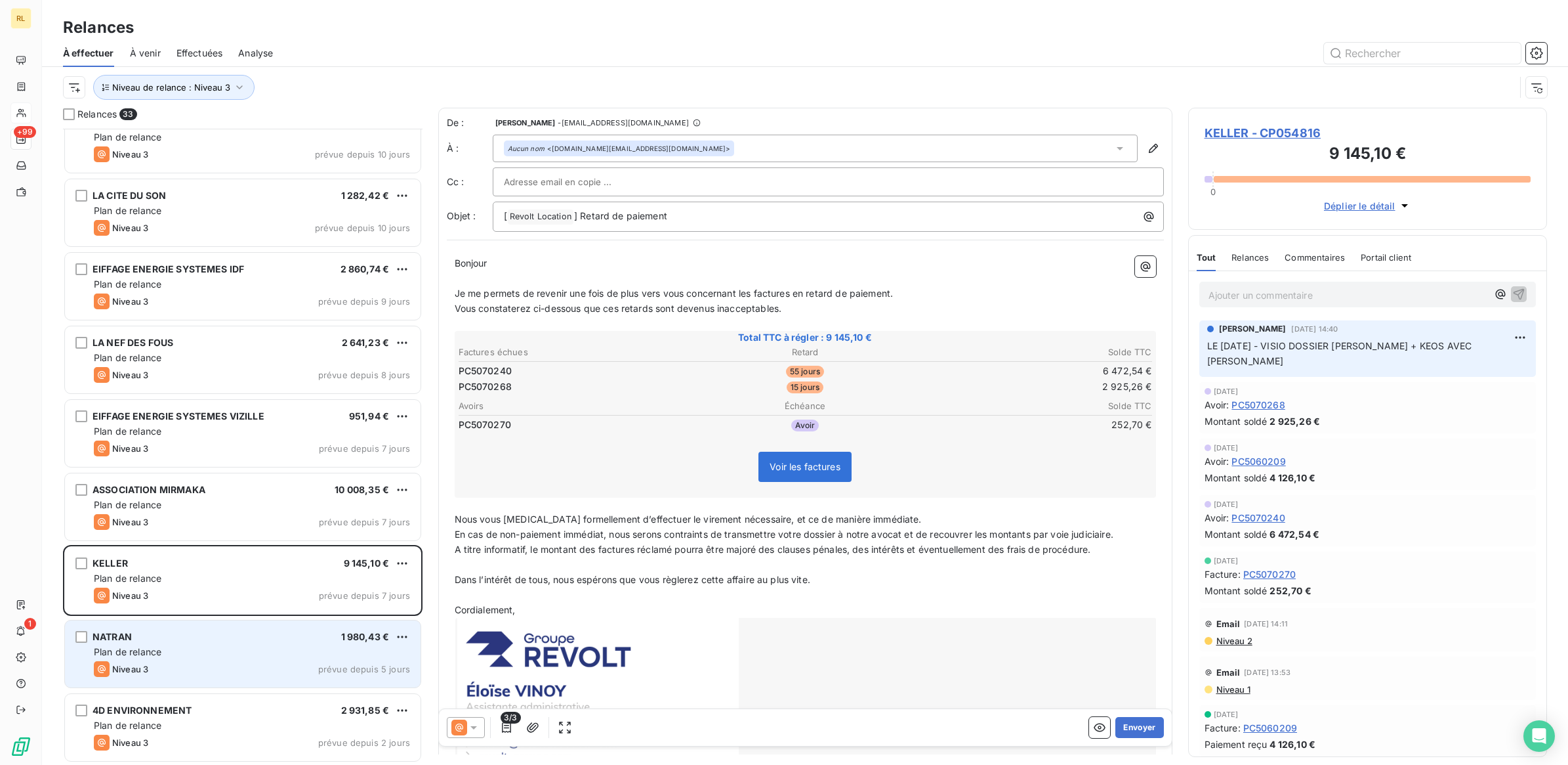
click at [230, 655] on div "Plan de relance" at bounding box center [252, 652] width 316 height 13
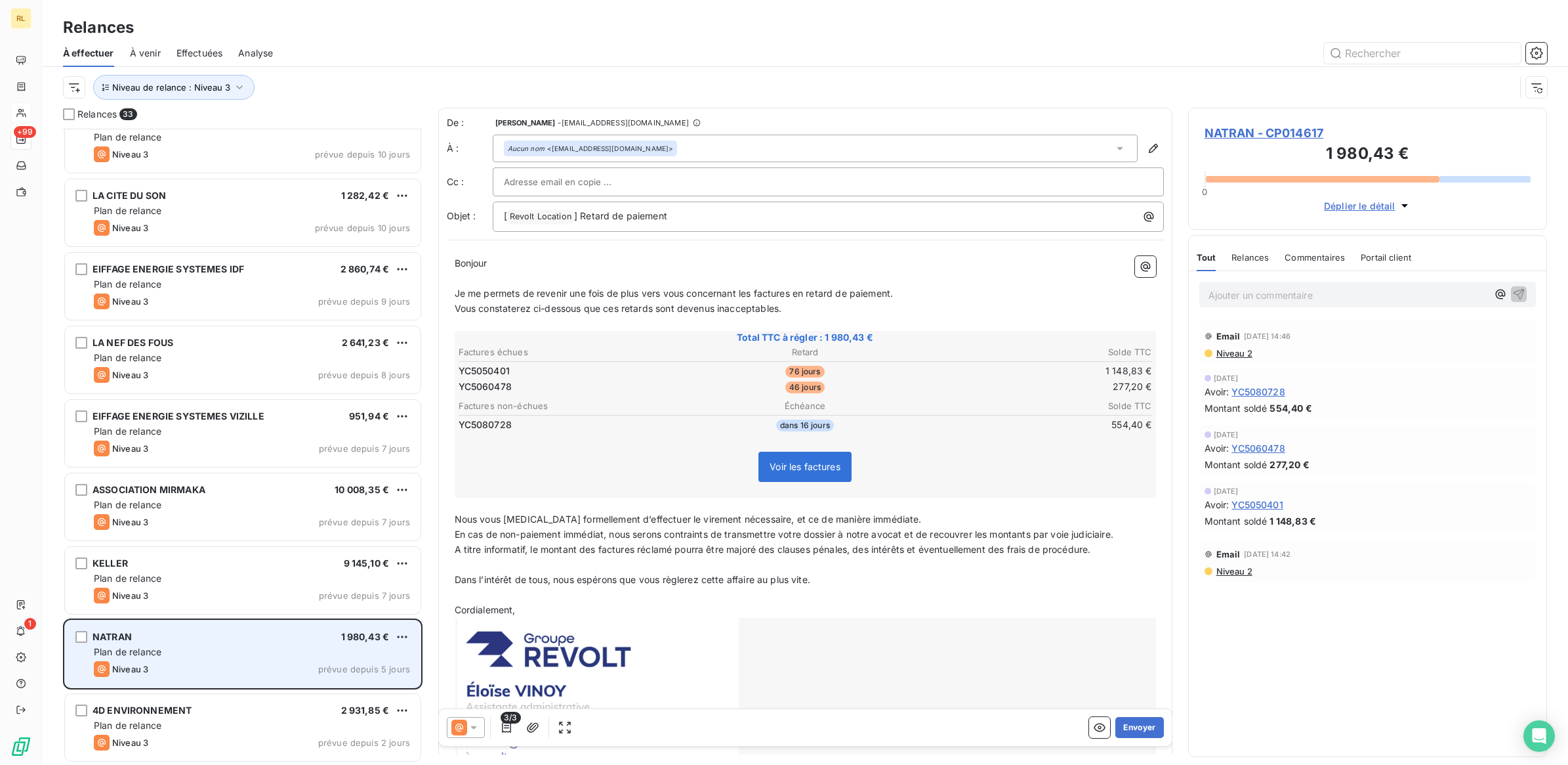
click at [230, 645] on div "Plan de relance" at bounding box center [252, 652] width 316 height 13
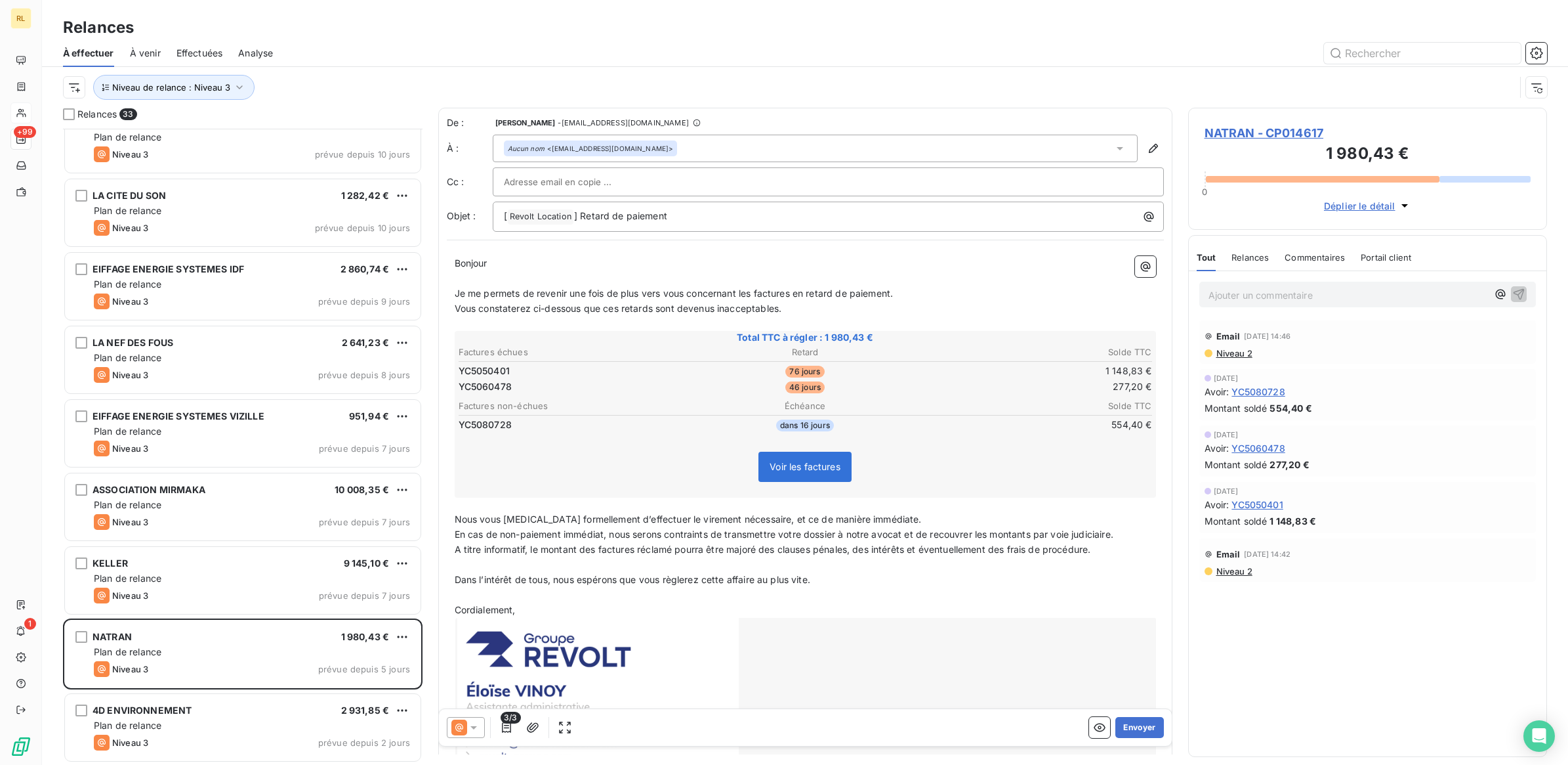
click at [617, 181] on input "text" at bounding box center [574, 182] width 141 height 20
paste input "natrangroupe@efactures-cegedim.fr"
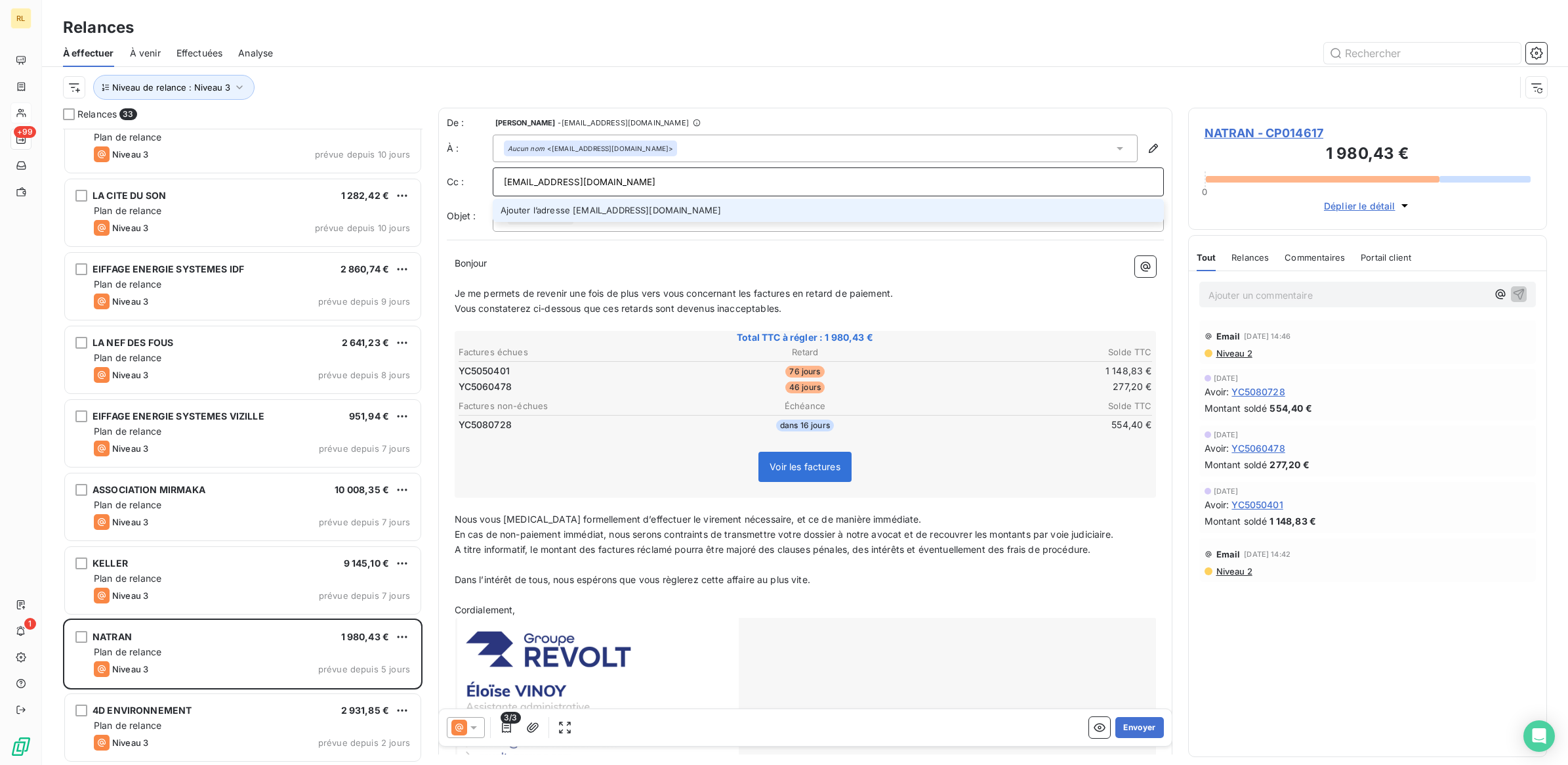
type input "natrangroupe@efactures-cegedim.fr"
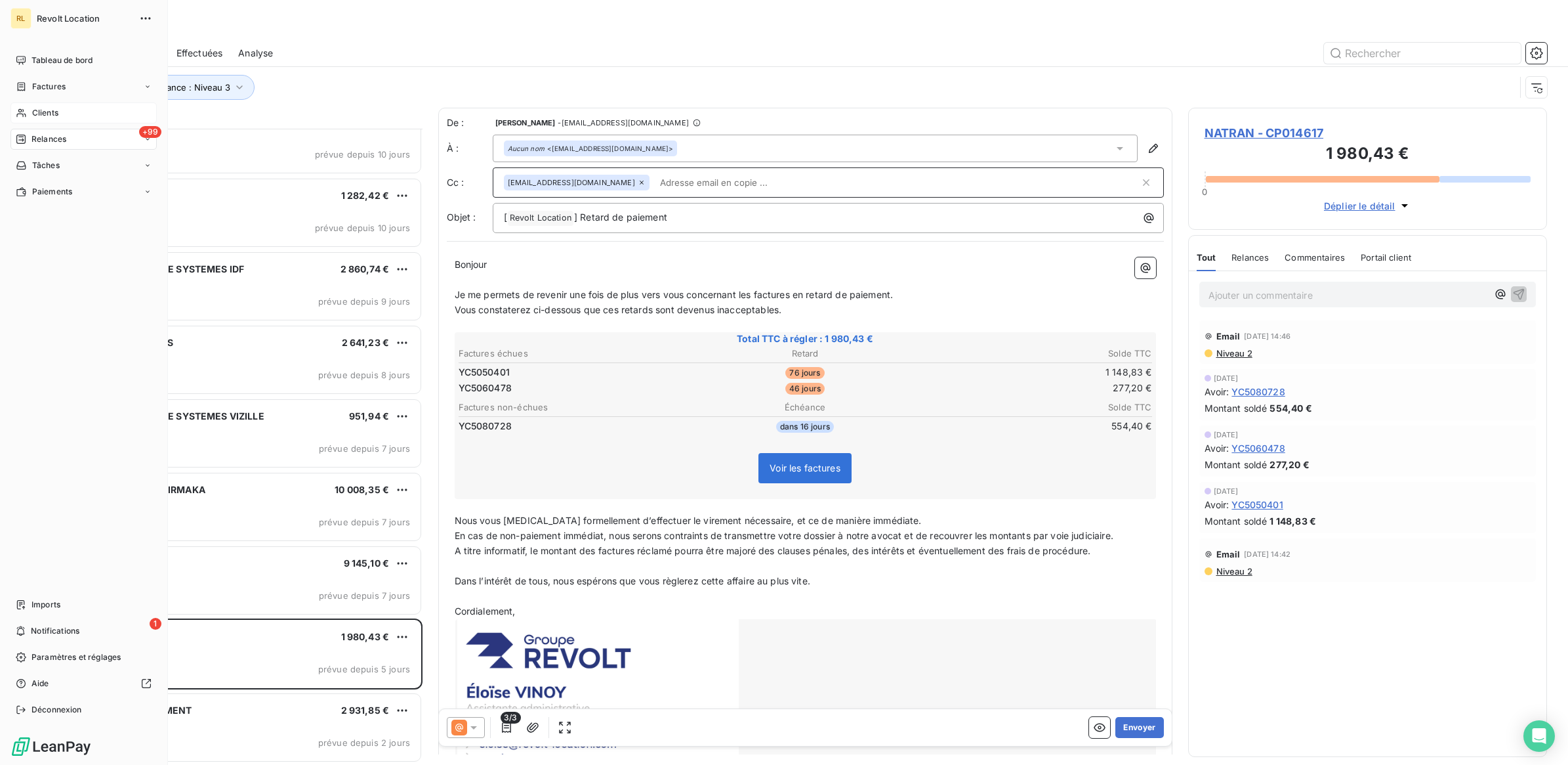
click at [53, 105] on div "Clients" at bounding box center [84, 113] width 147 height 21
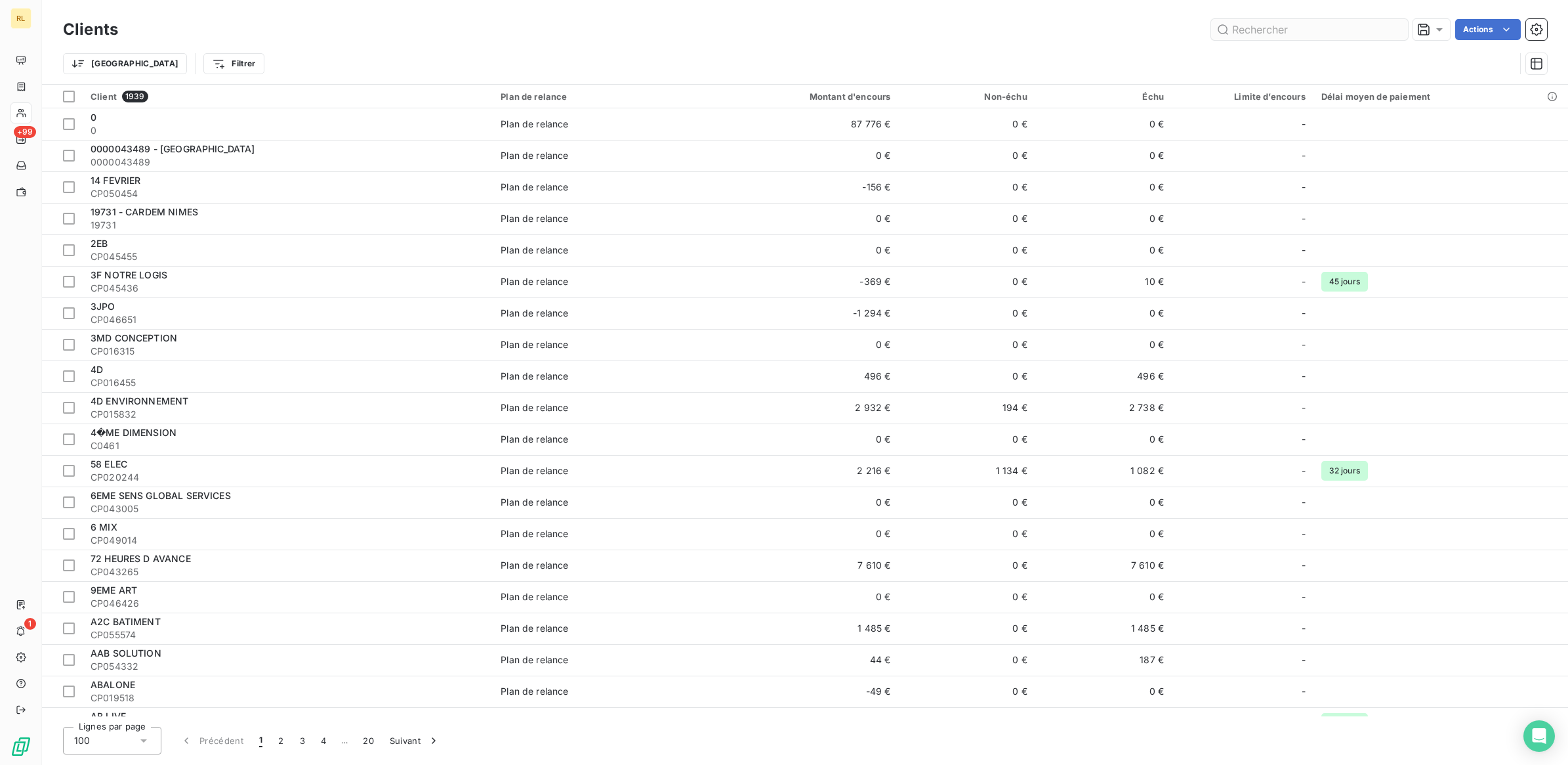
click at [1284, 30] on input "text" at bounding box center [1309, 30] width 197 height 21
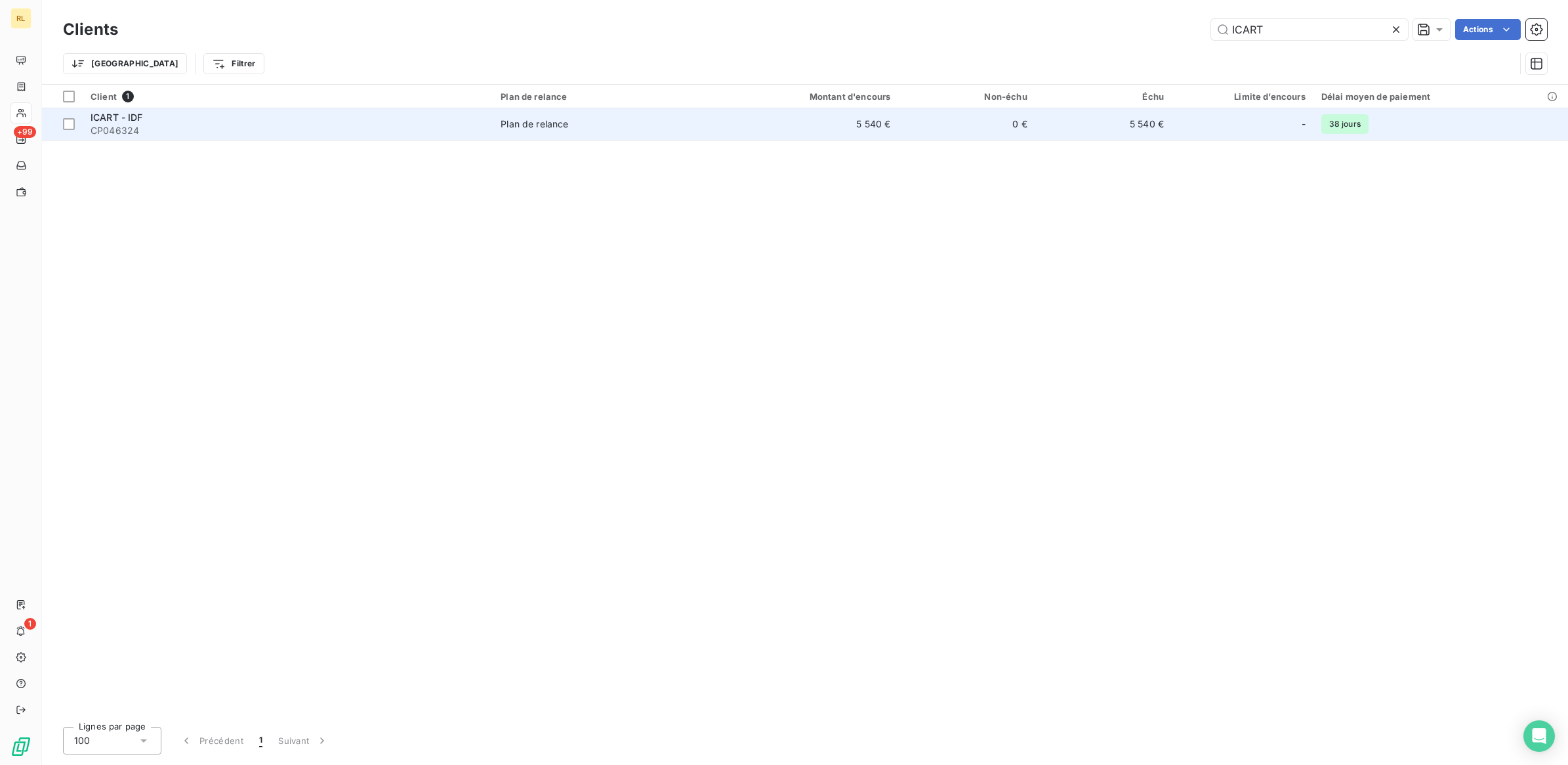
type input "ICART"
click at [477, 129] on span "CP046324" at bounding box center [287, 131] width 394 height 13
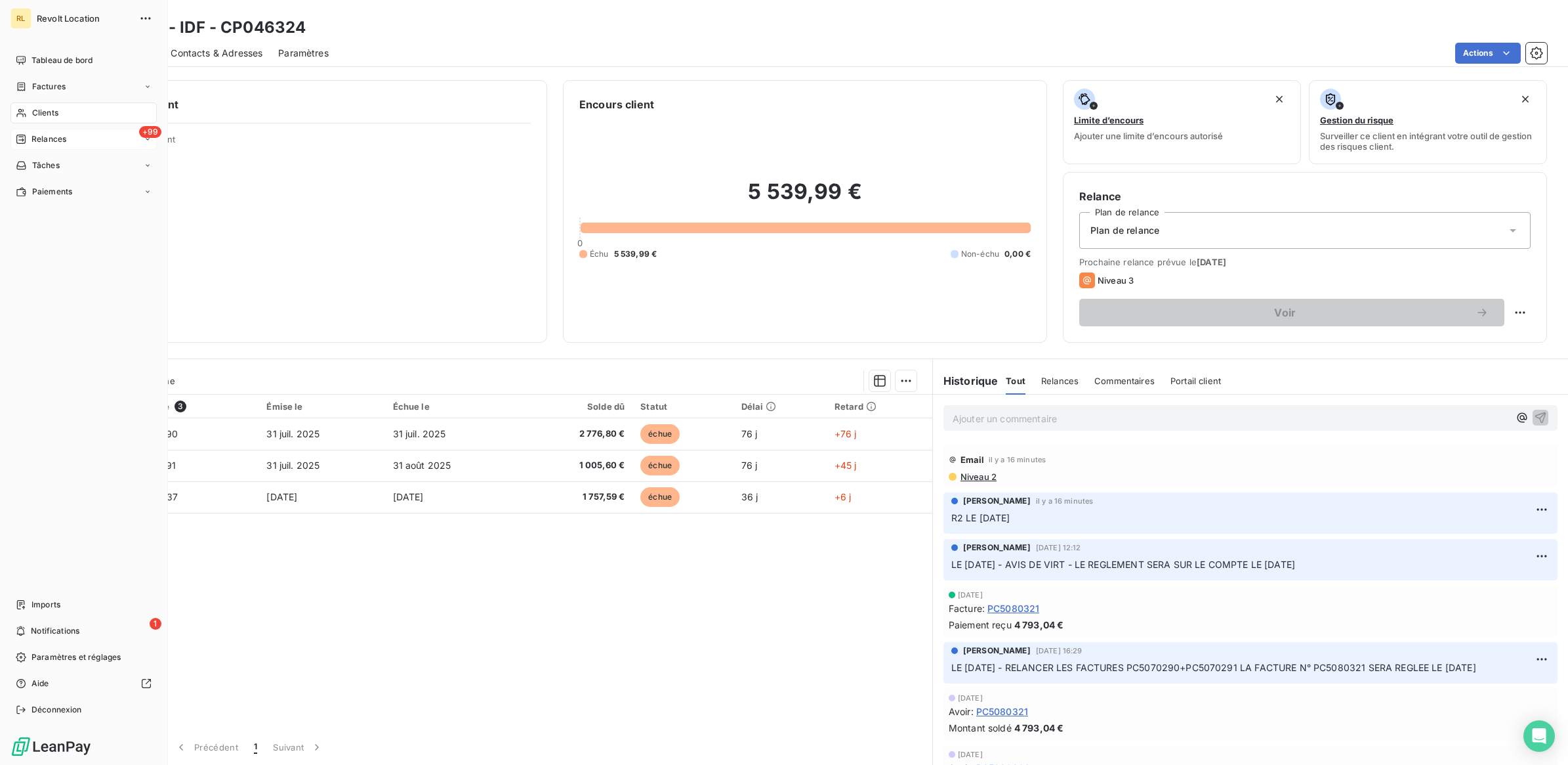
click at [57, 136] on span "Relances" at bounding box center [49, 139] width 35 height 12
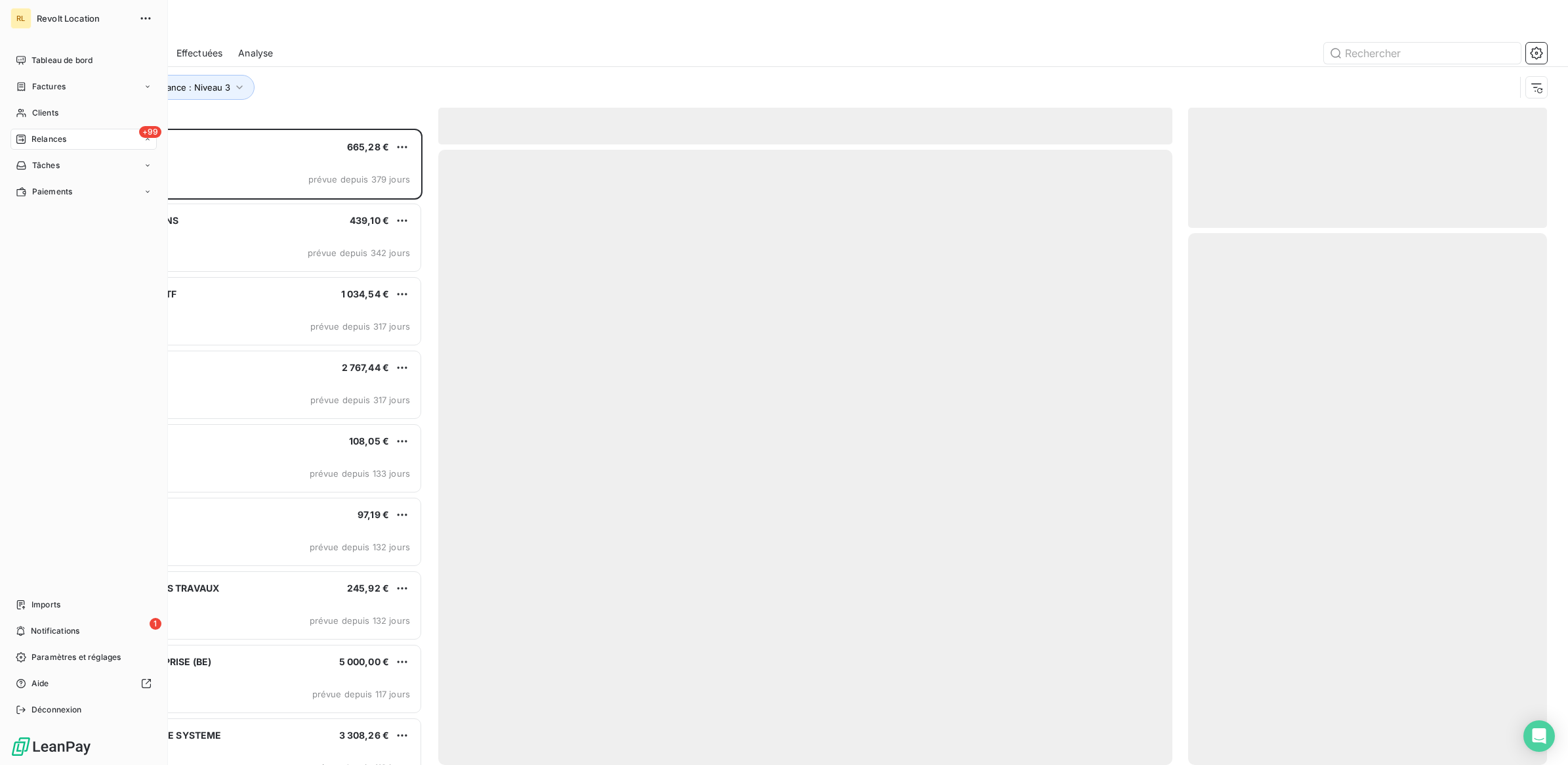
scroll to position [624, 347]
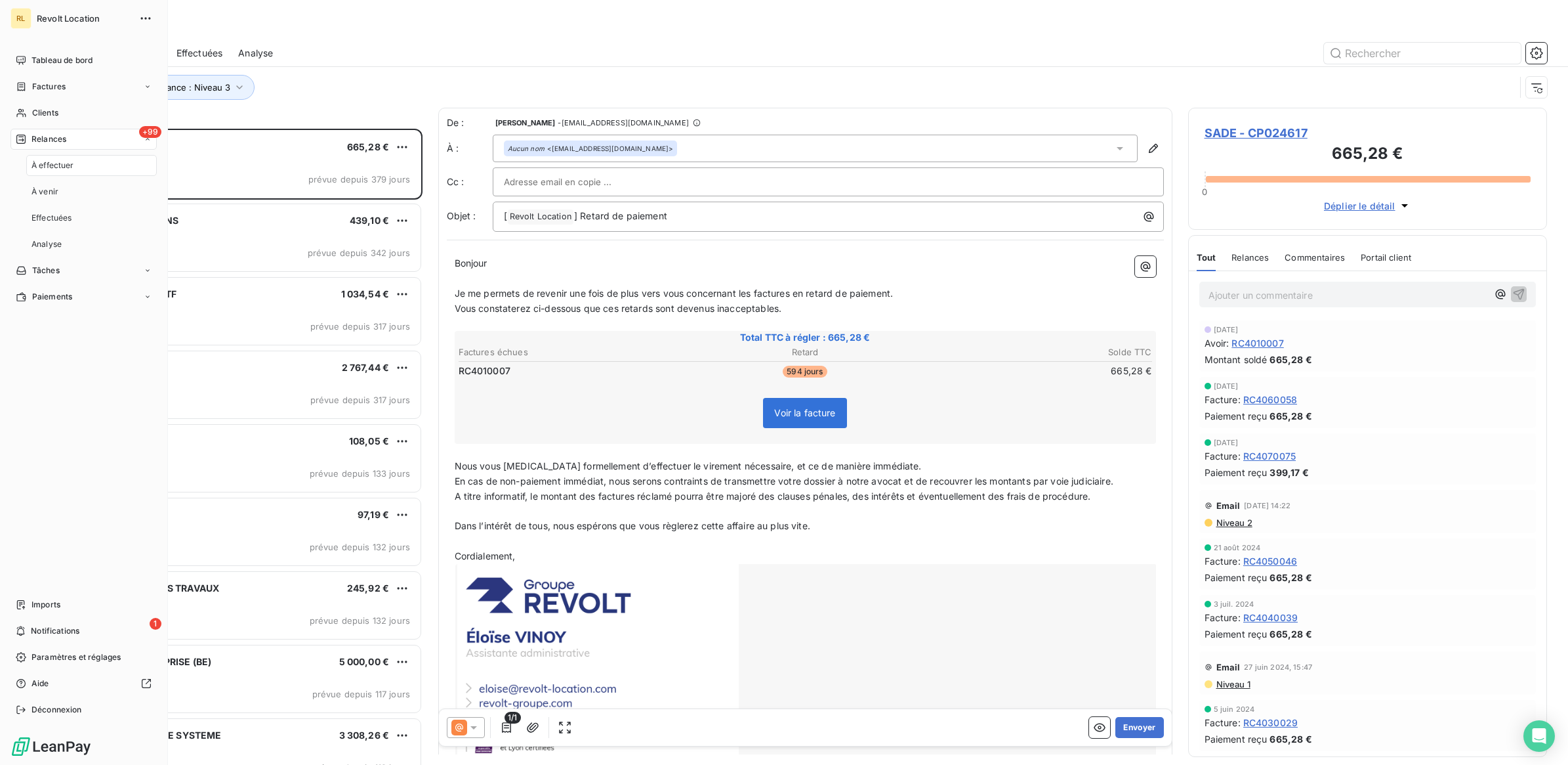
click at [60, 161] on span "À effectuer" at bounding box center [53, 165] width 43 height 12
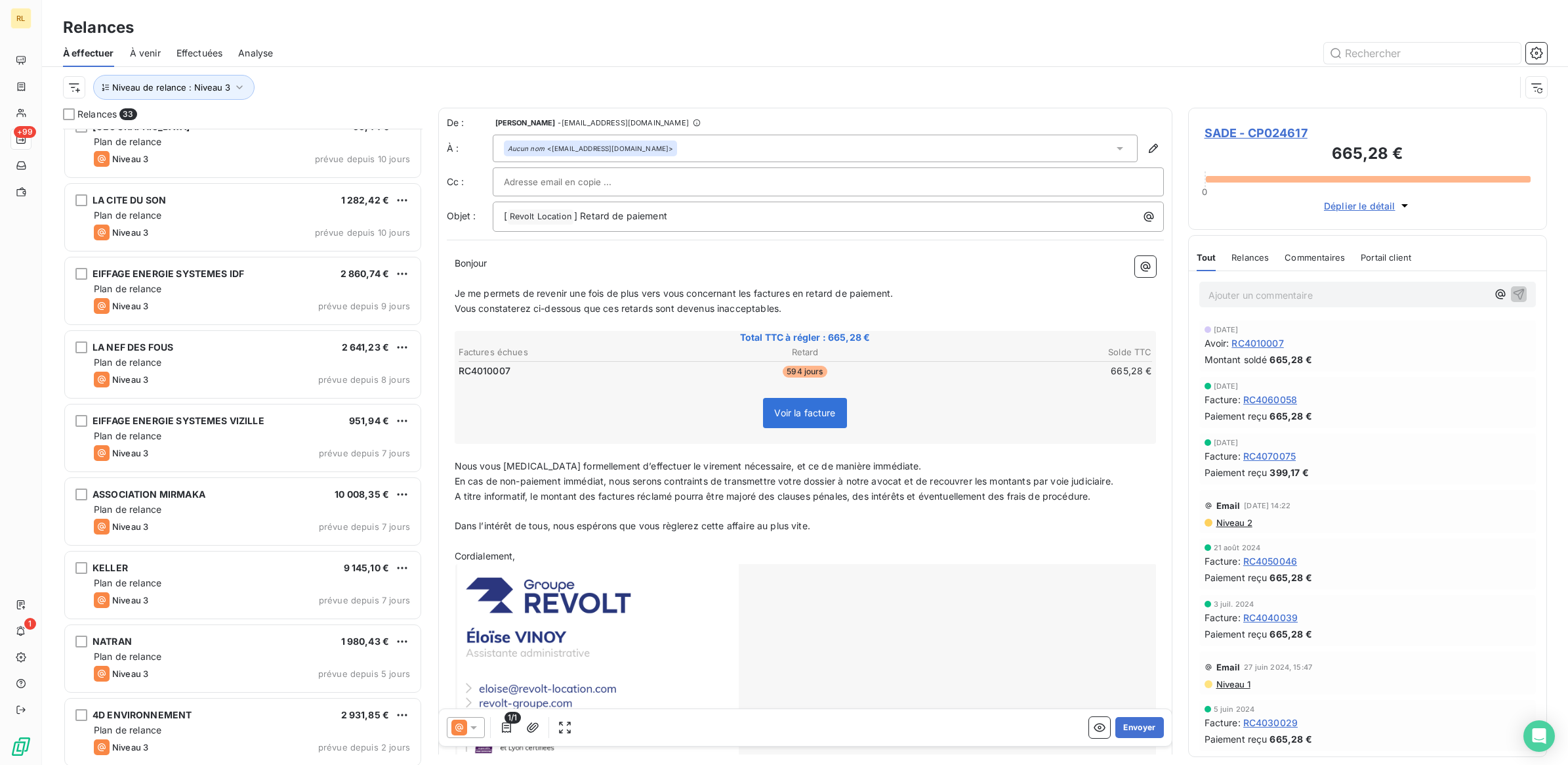
scroll to position [1791, 0]
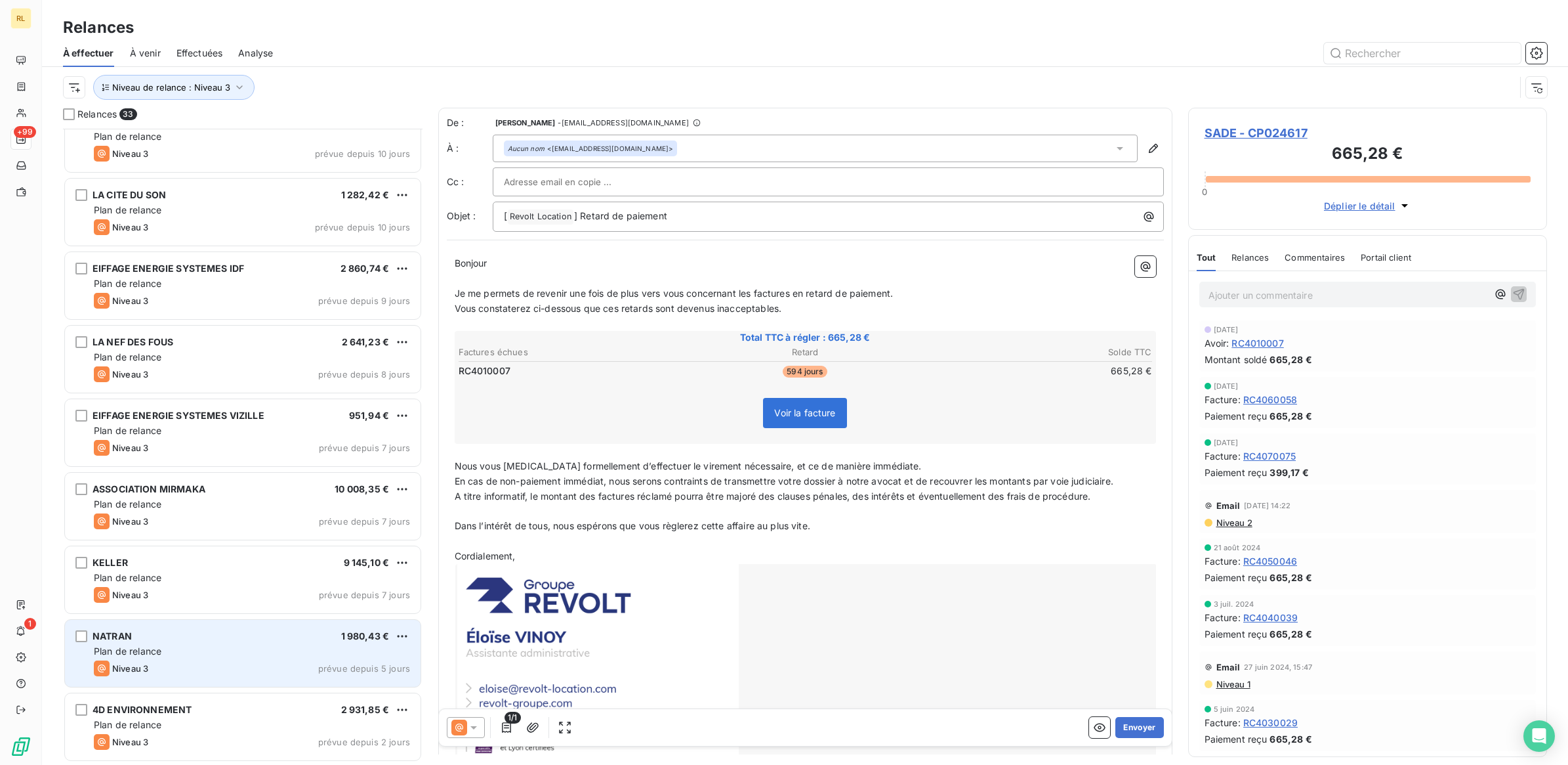
click at [254, 648] on div "Plan de relance" at bounding box center [252, 651] width 316 height 13
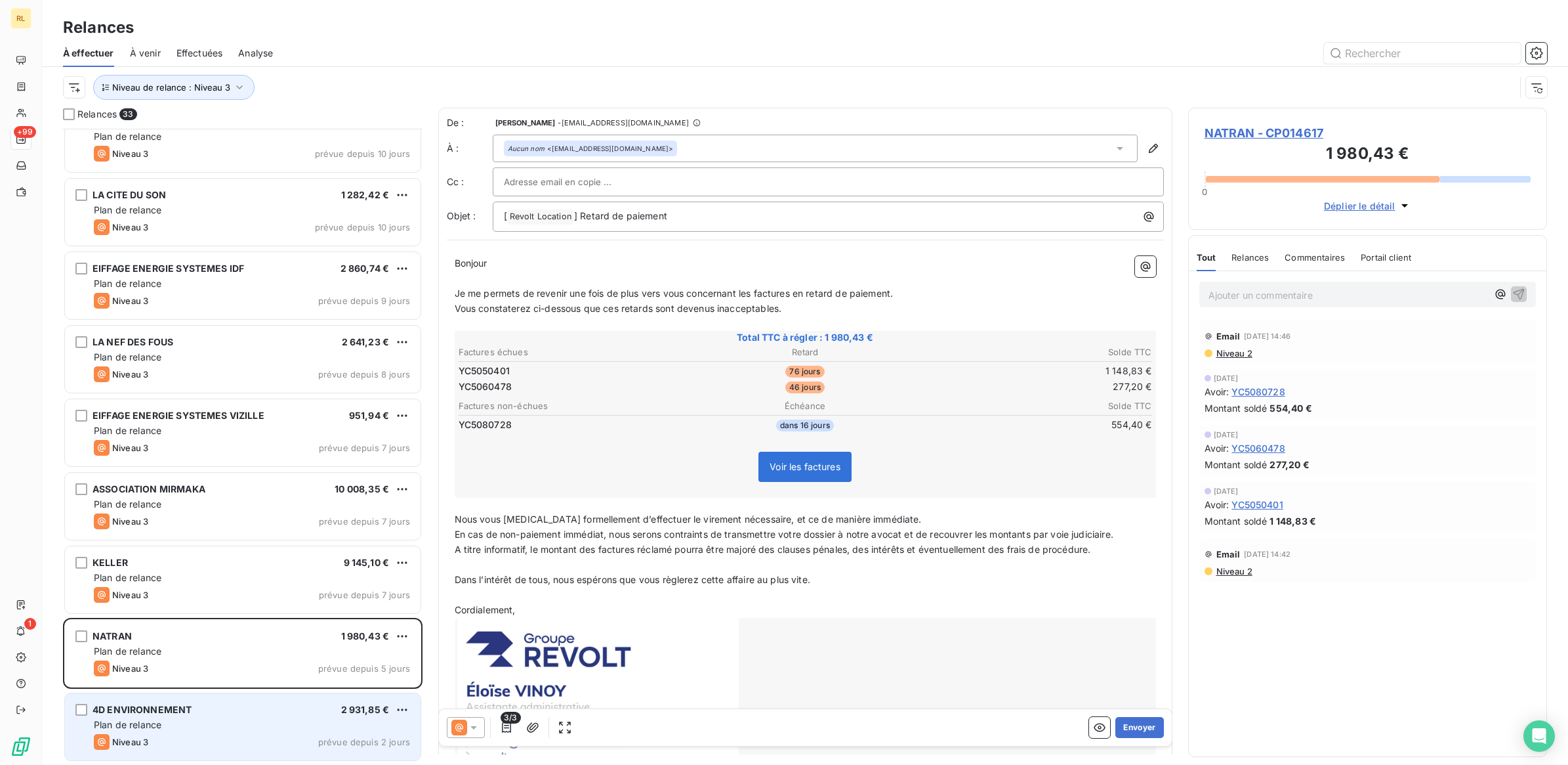
click at [234, 707] on div "4D ENVIRONNEMENT 2 931,85 €" at bounding box center [252, 710] width 316 height 12
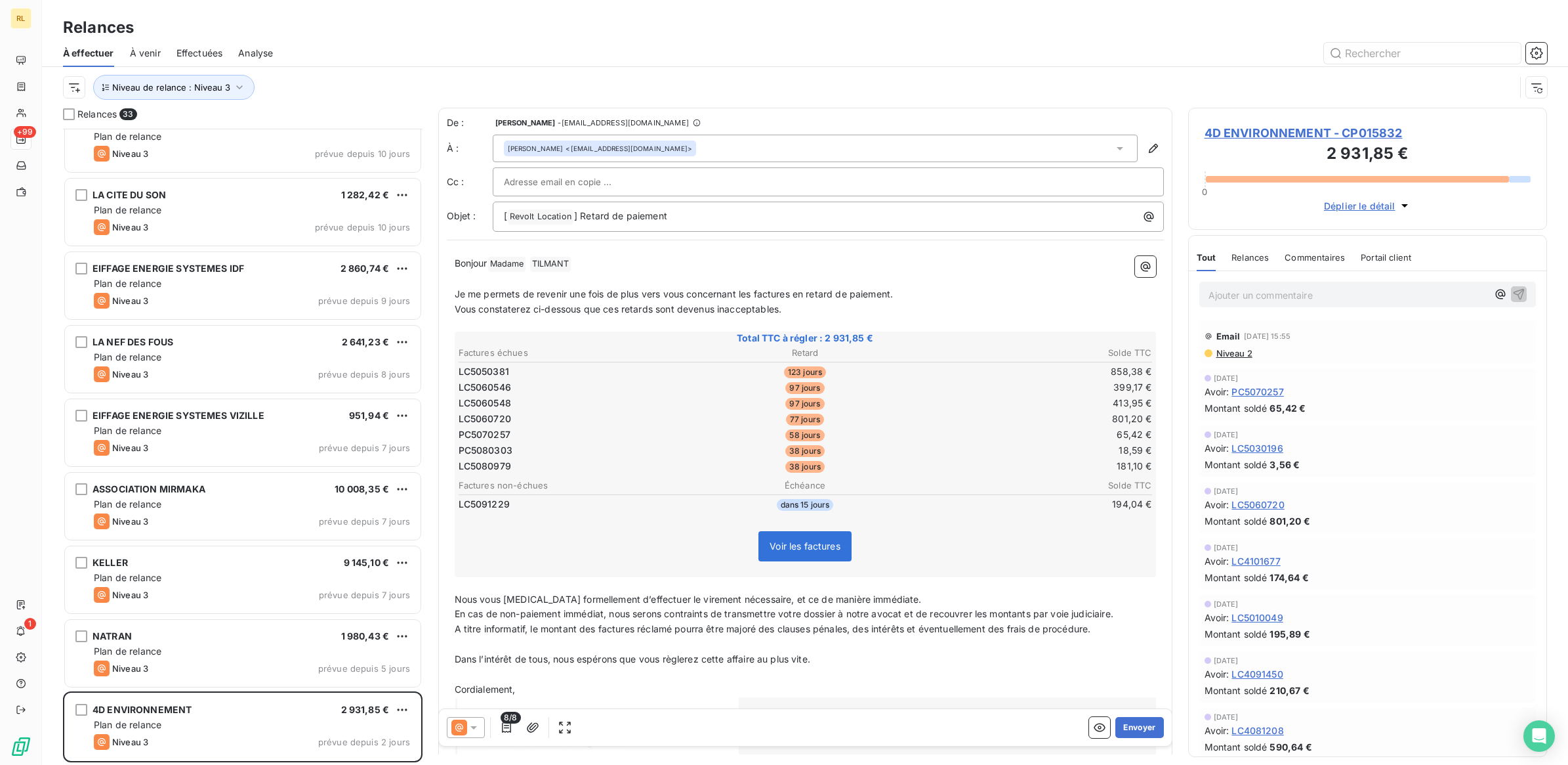
click at [475, 723] on icon at bounding box center [473, 727] width 13 height 13
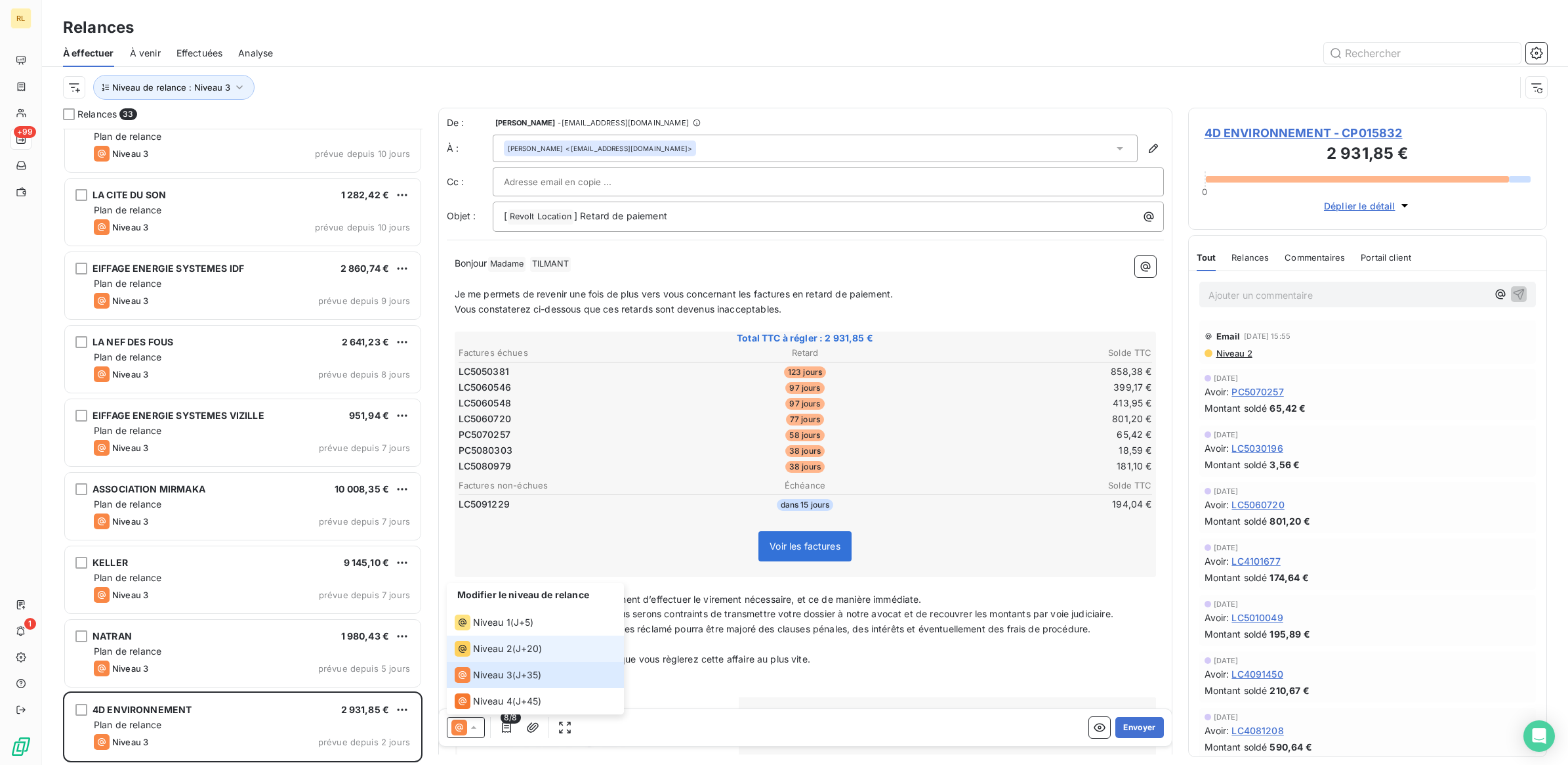
click at [492, 651] on span "Niveau 2" at bounding box center [493, 649] width 40 height 13
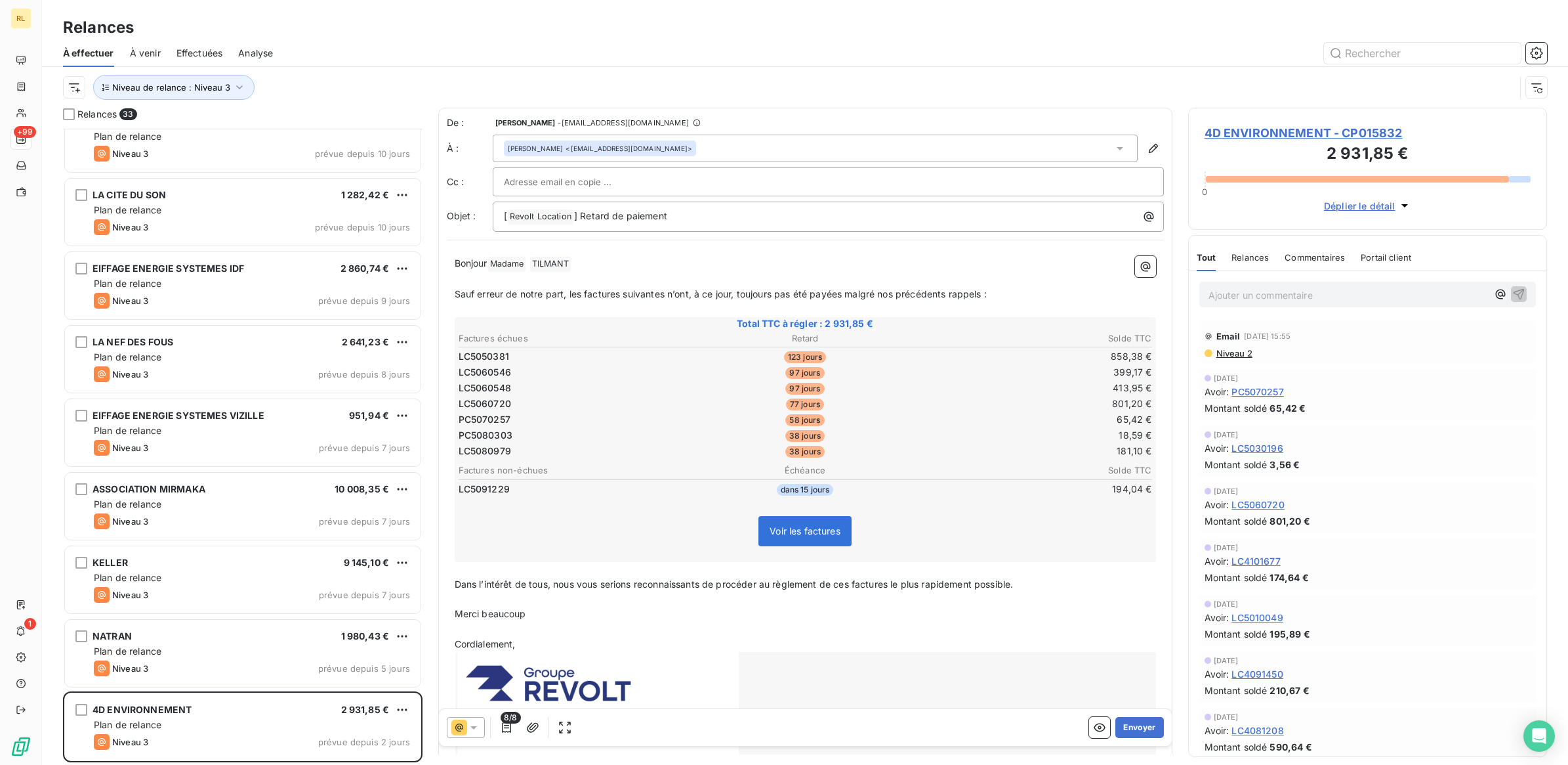
click at [597, 178] on input "text" at bounding box center [574, 182] width 141 height 20
paste input "juliendommery@gmail.com"
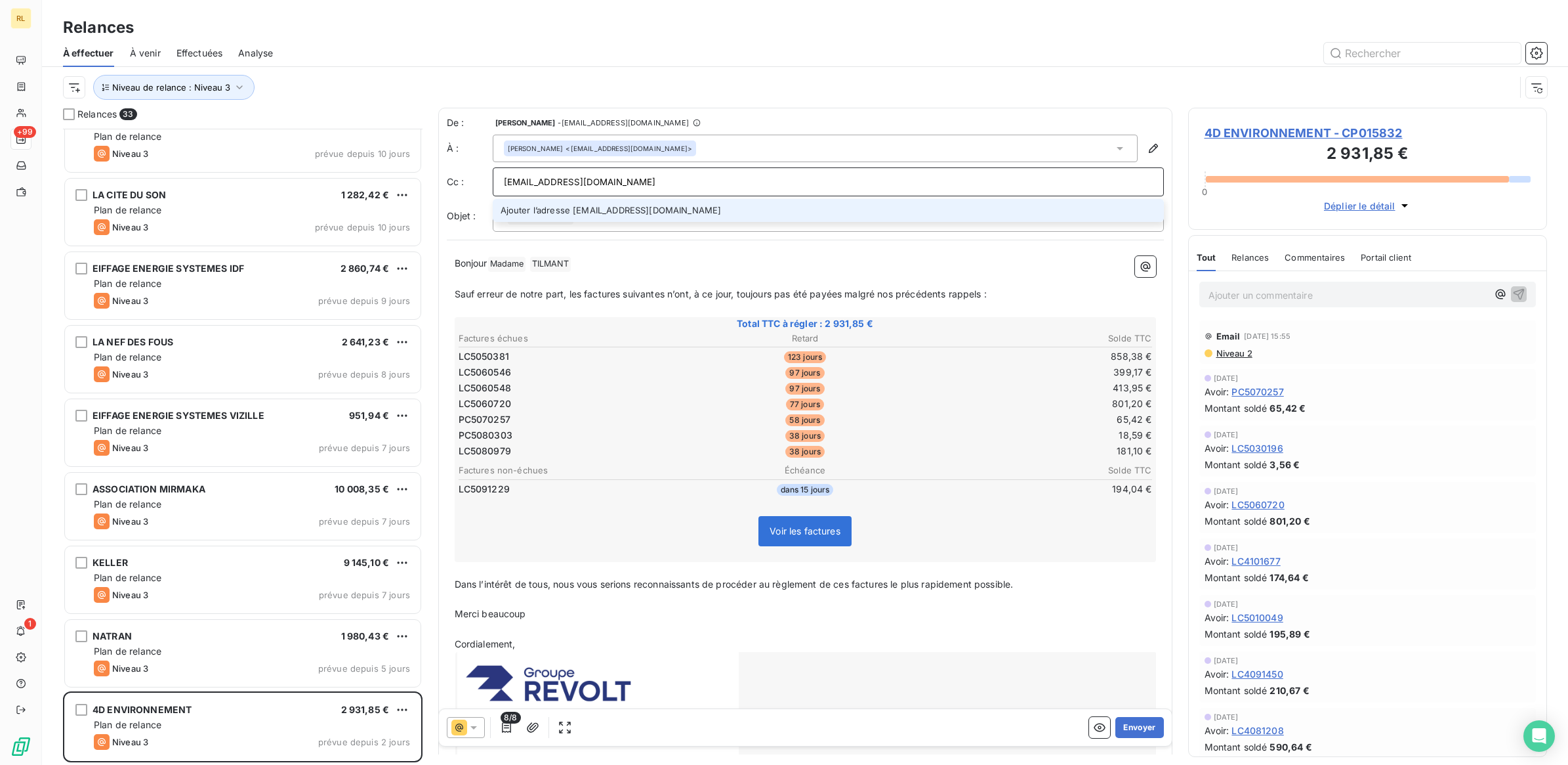
type input "juliendommery@gmail.com"
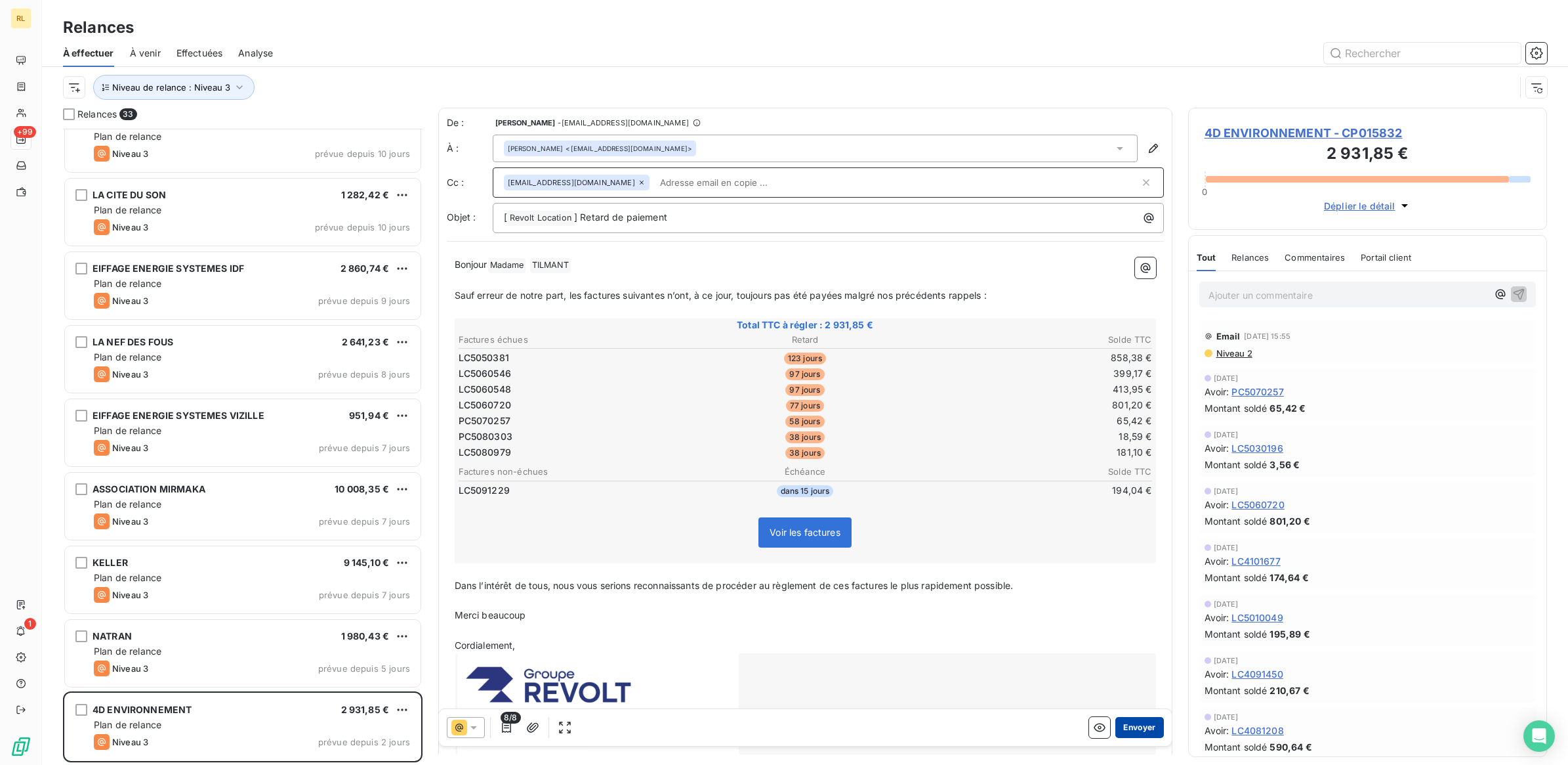
click at [1126, 729] on button "Envoyer" at bounding box center [1139, 727] width 48 height 21
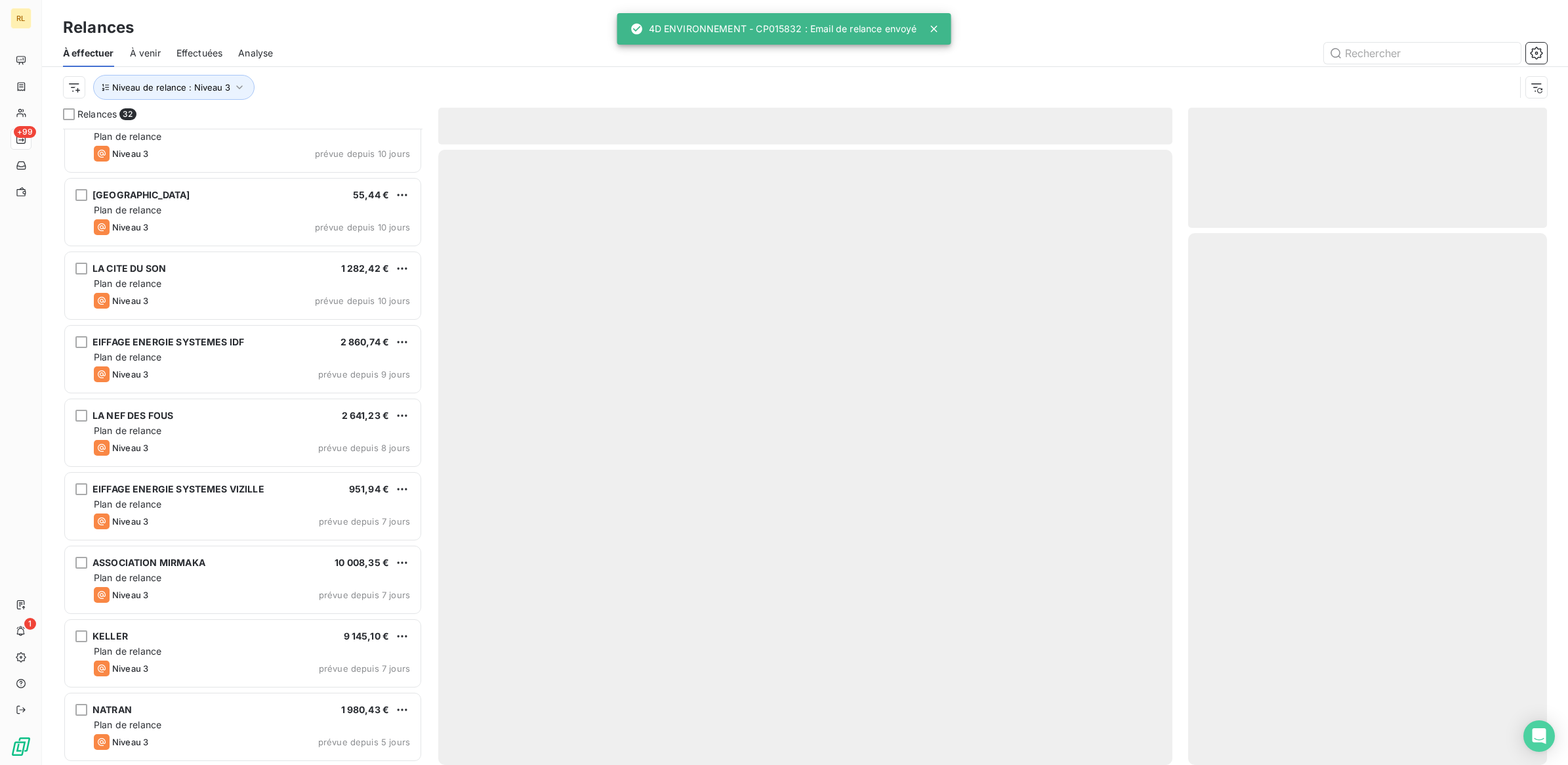
scroll to position [1716, 0]
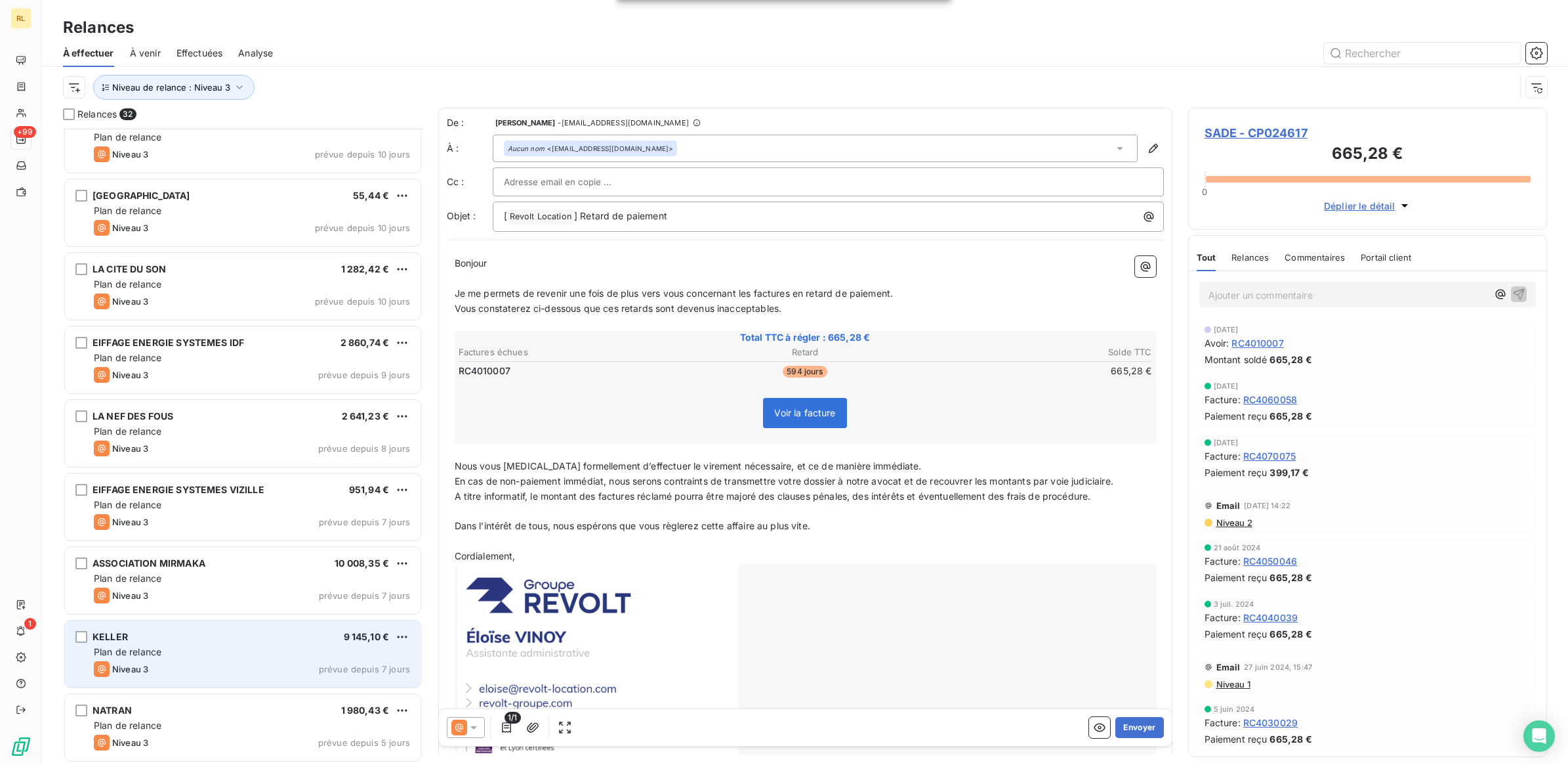
click at [194, 643] on div "KELLER 9 145,10 € Plan de relance Niveau 3 prévue depuis 7 jours" at bounding box center [242, 653] width 356 height 67
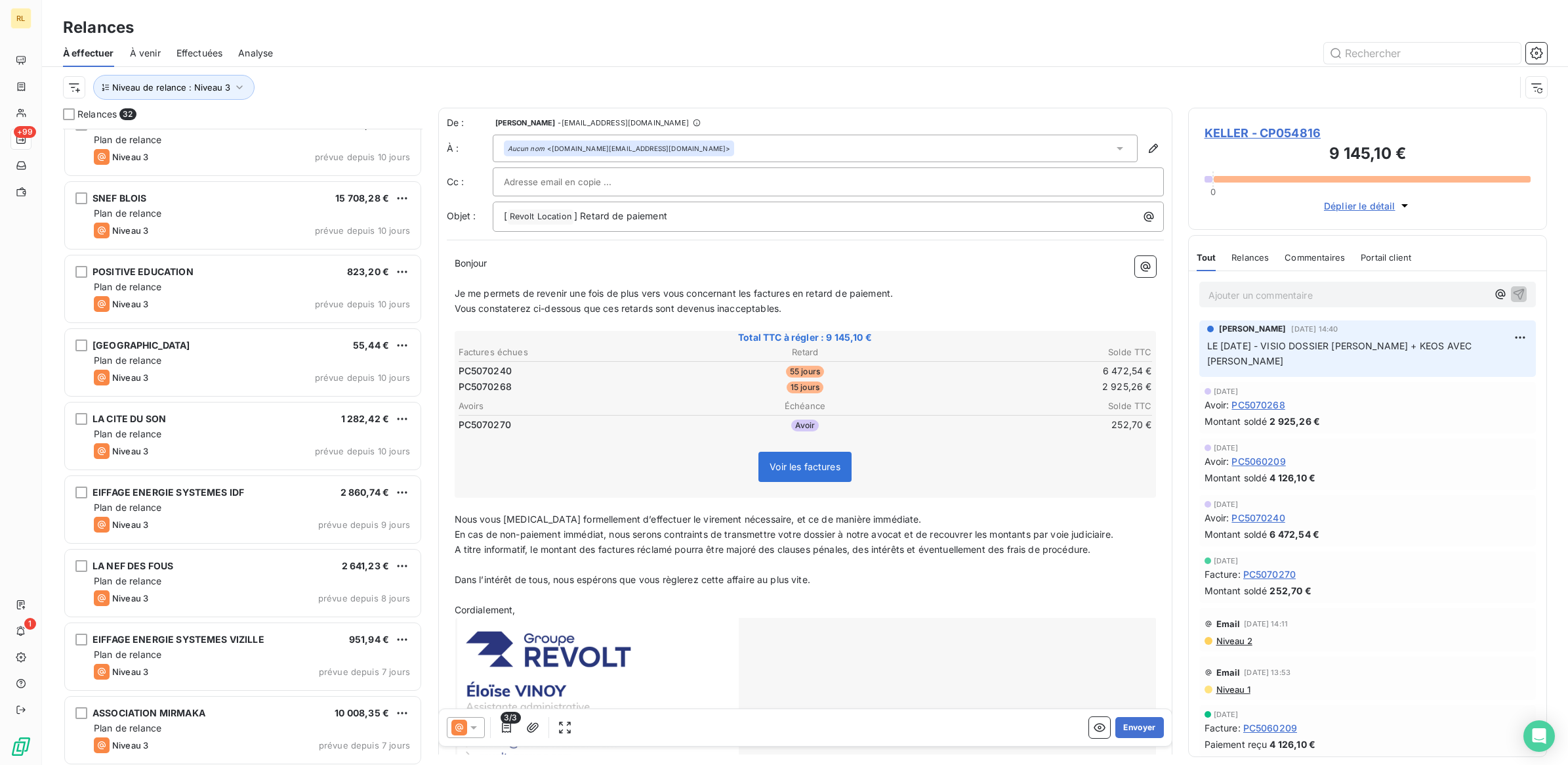
scroll to position [1553, 0]
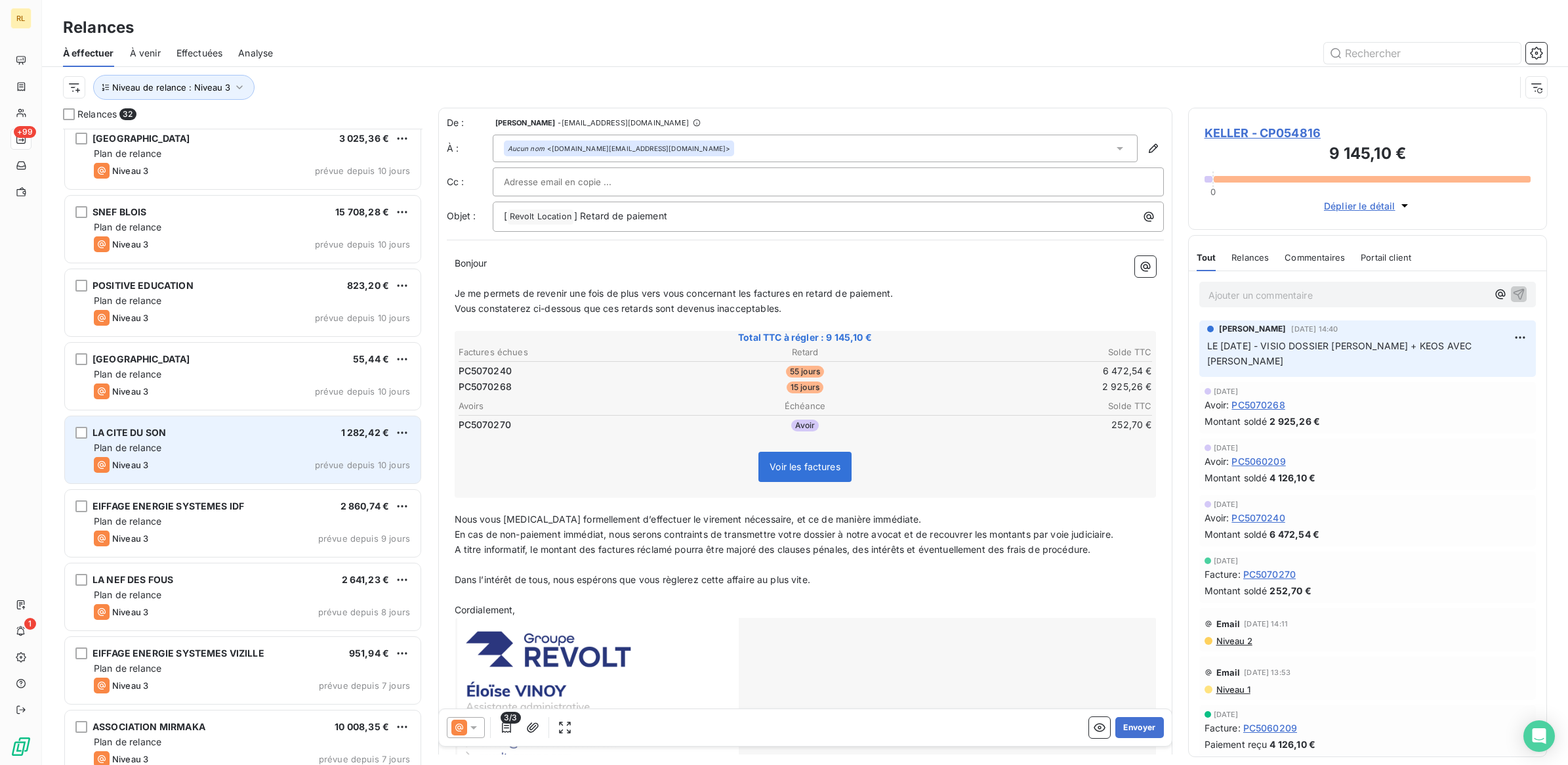
click at [230, 465] on div "Niveau 3 prévue depuis 10 jours" at bounding box center [252, 465] width 316 height 16
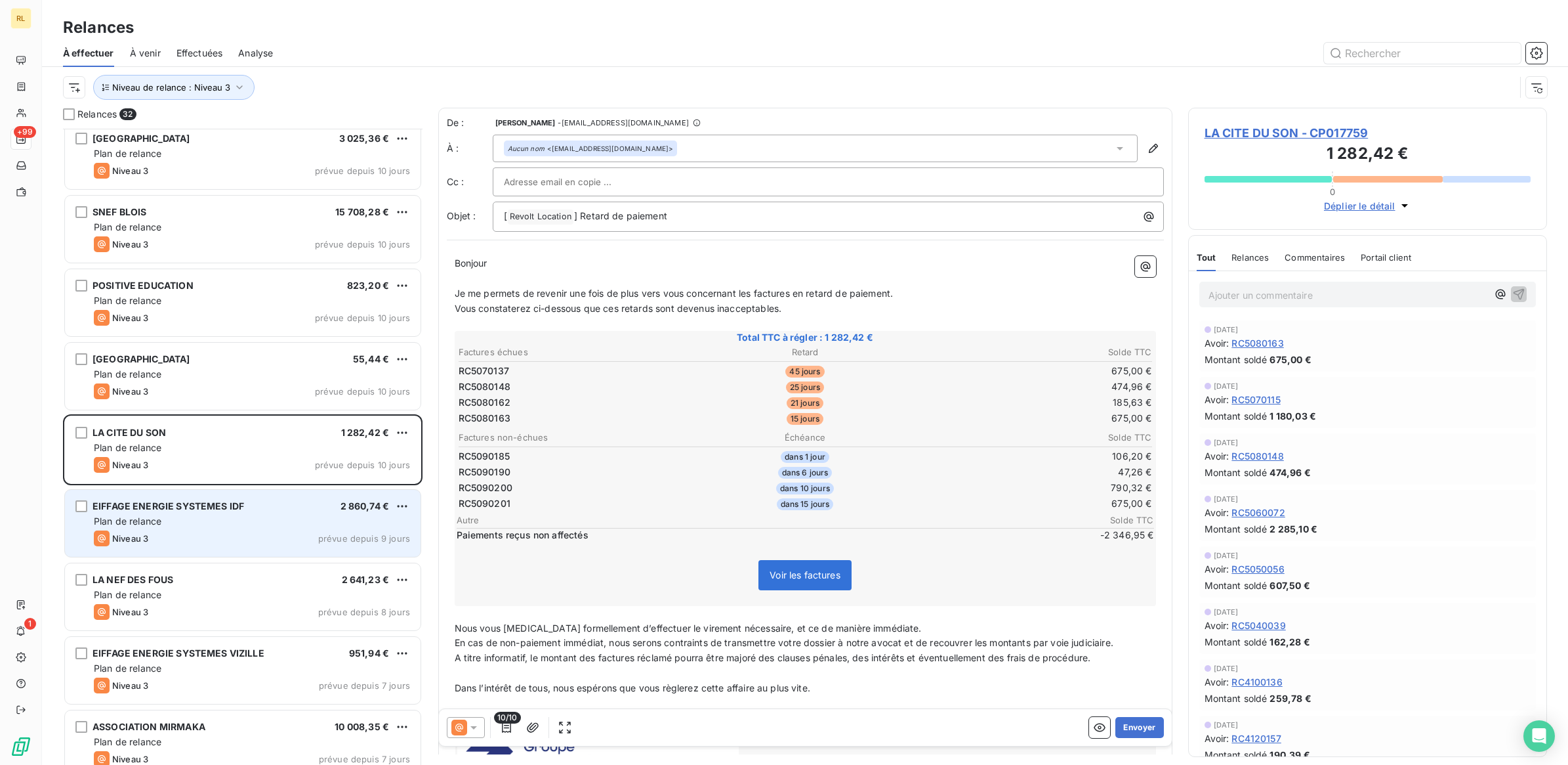
click at [259, 515] on div "Plan de relance" at bounding box center [252, 521] width 316 height 13
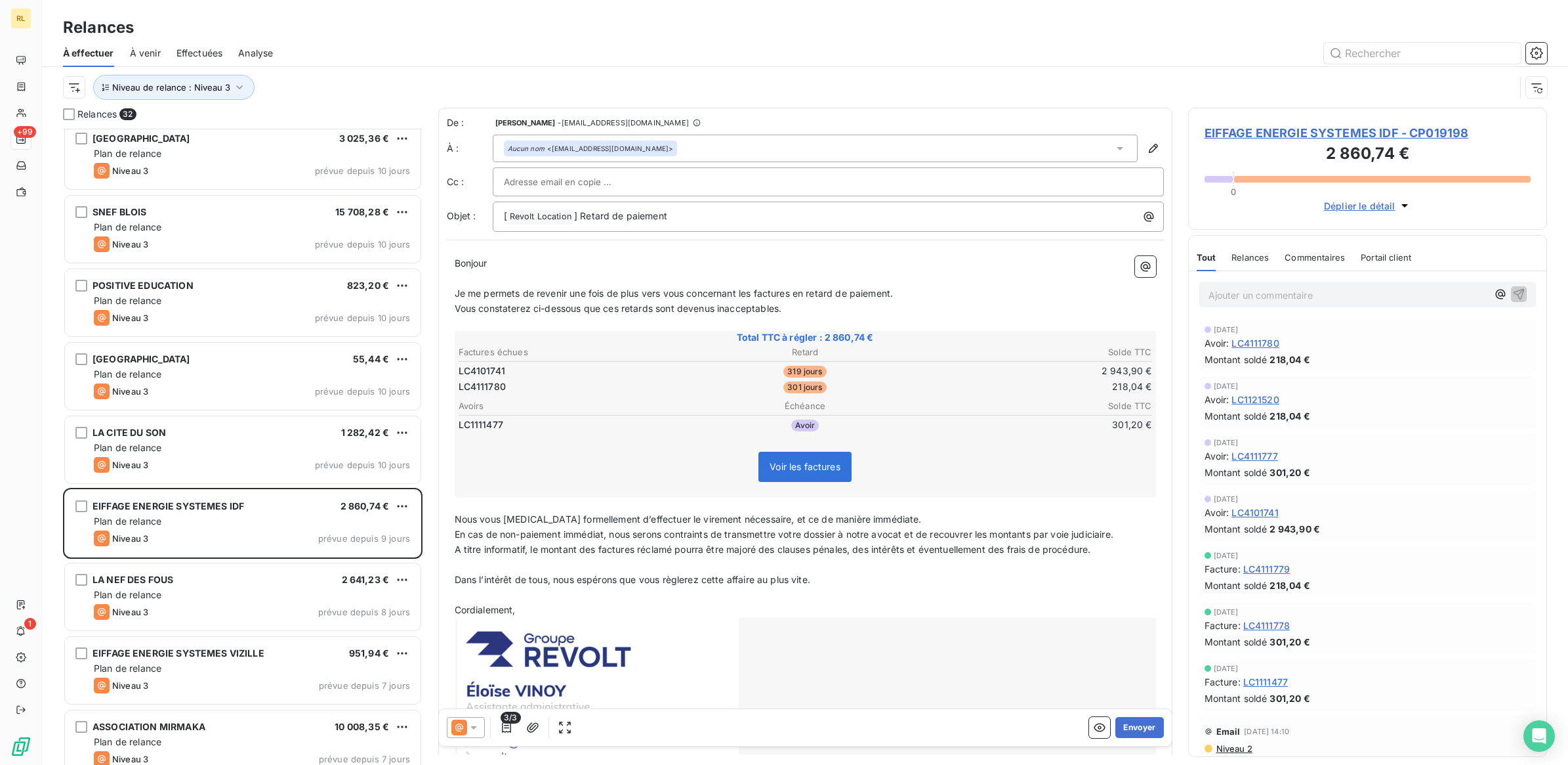
click at [1281, 295] on p "Ajouter un commentaire ﻿" at bounding box center [1347, 295] width 279 height 17
click at [1513, 292] on icon "button" at bounding box center [1518, 293] width 11 height 11
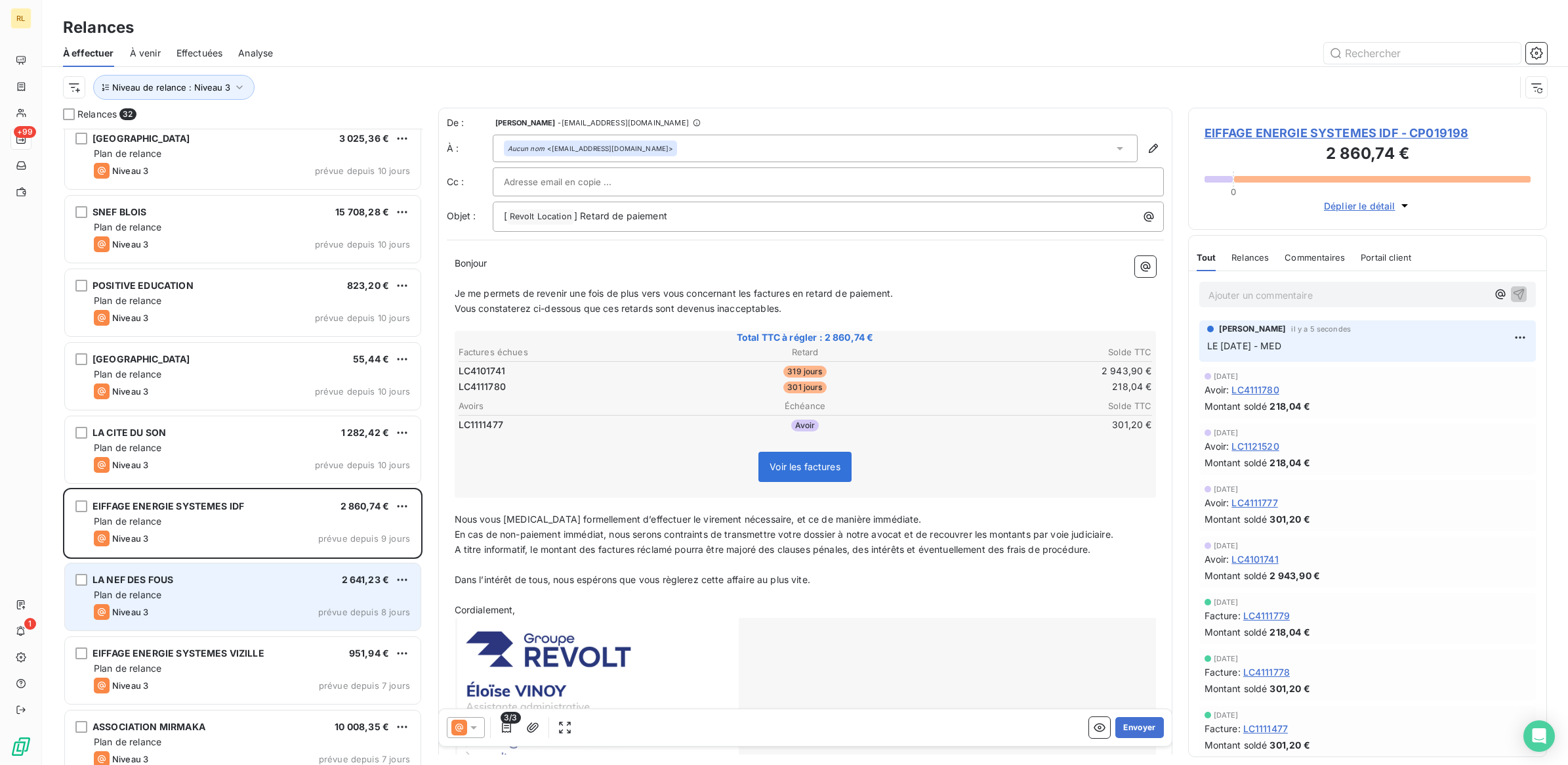
click at [252, 602] on div "LA NEF DES FOUS 2 641,23 € Plan de relance Niveau 3 prévue depuis 8 jours" at bounding box center [242, 597] width 356 height 67
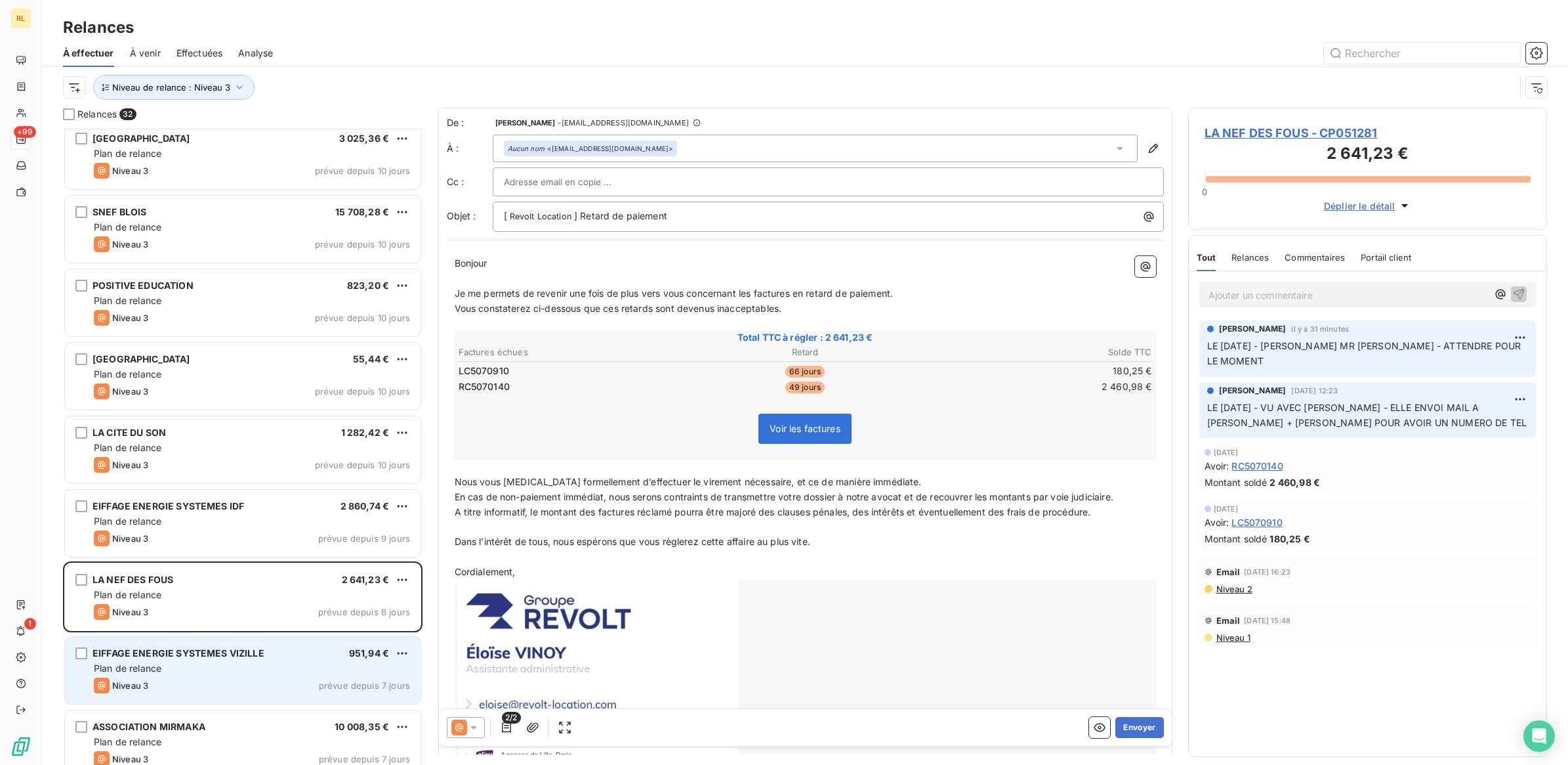
click at [228, 696] on div "EIFFAGE ENERGIE SYSTEMES VIZILLE 951,94 € Plan de relance Niveau 3 prévue depui…" at bounding box center [242, 670] width 356 height 67
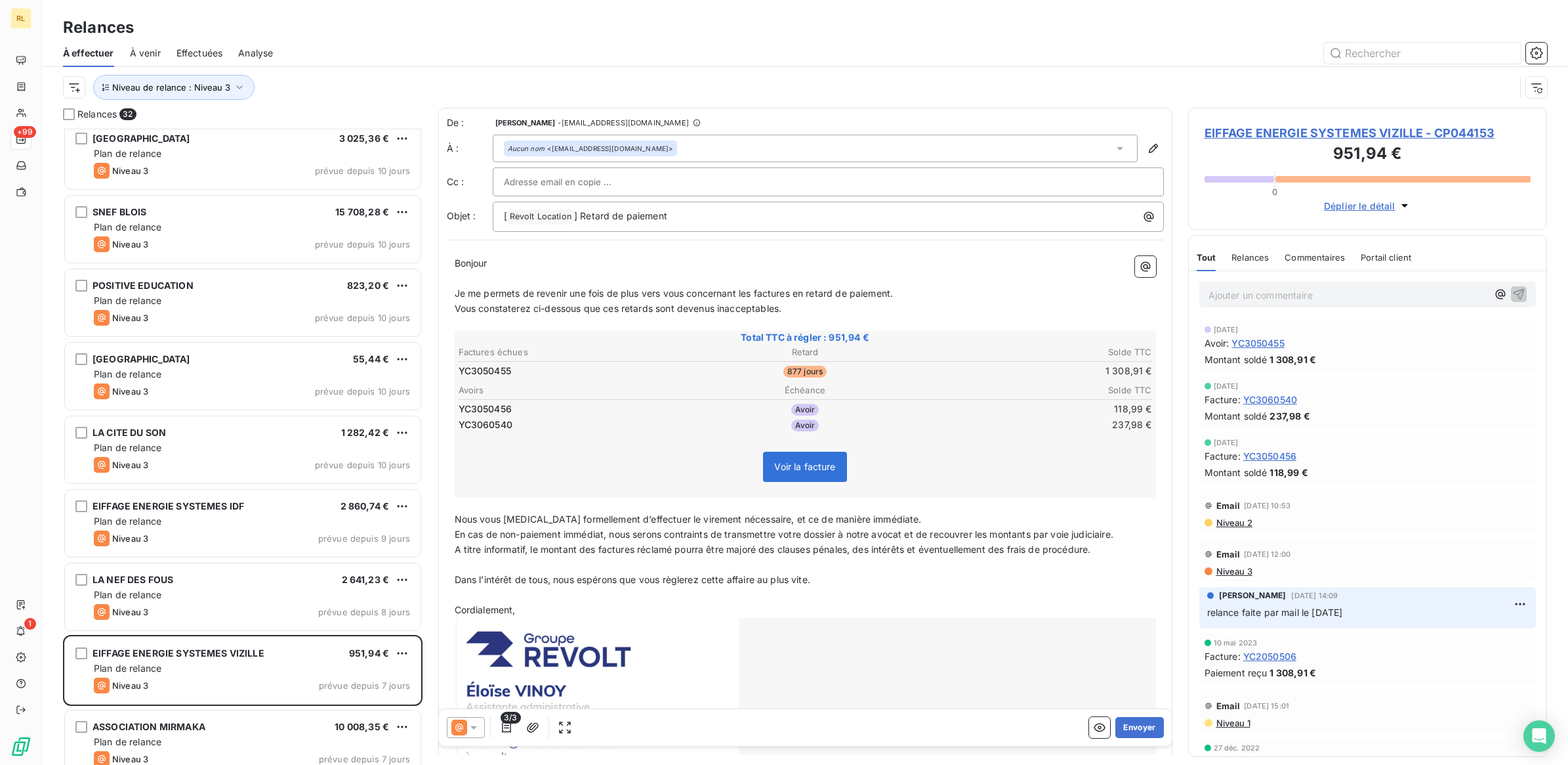
click at [1264, 290] on p "Ajouter un commentaire ﻿" at bounding box center [1347, 295] width 279 height 17
click at [1512, 295] on icon "button" at bounding box center [1518, 293] width 13 height 13
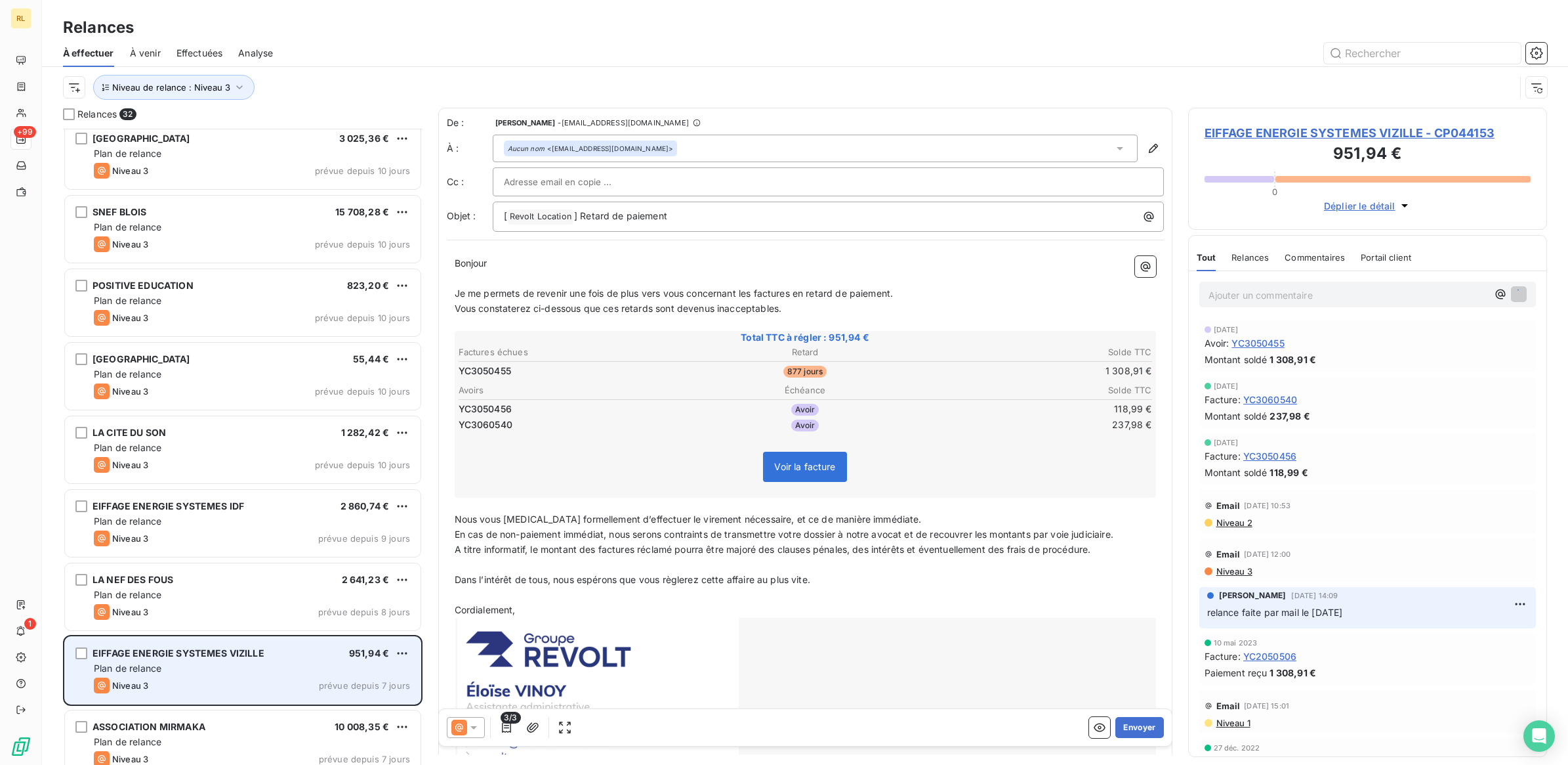
scroll to position [1717, 0]
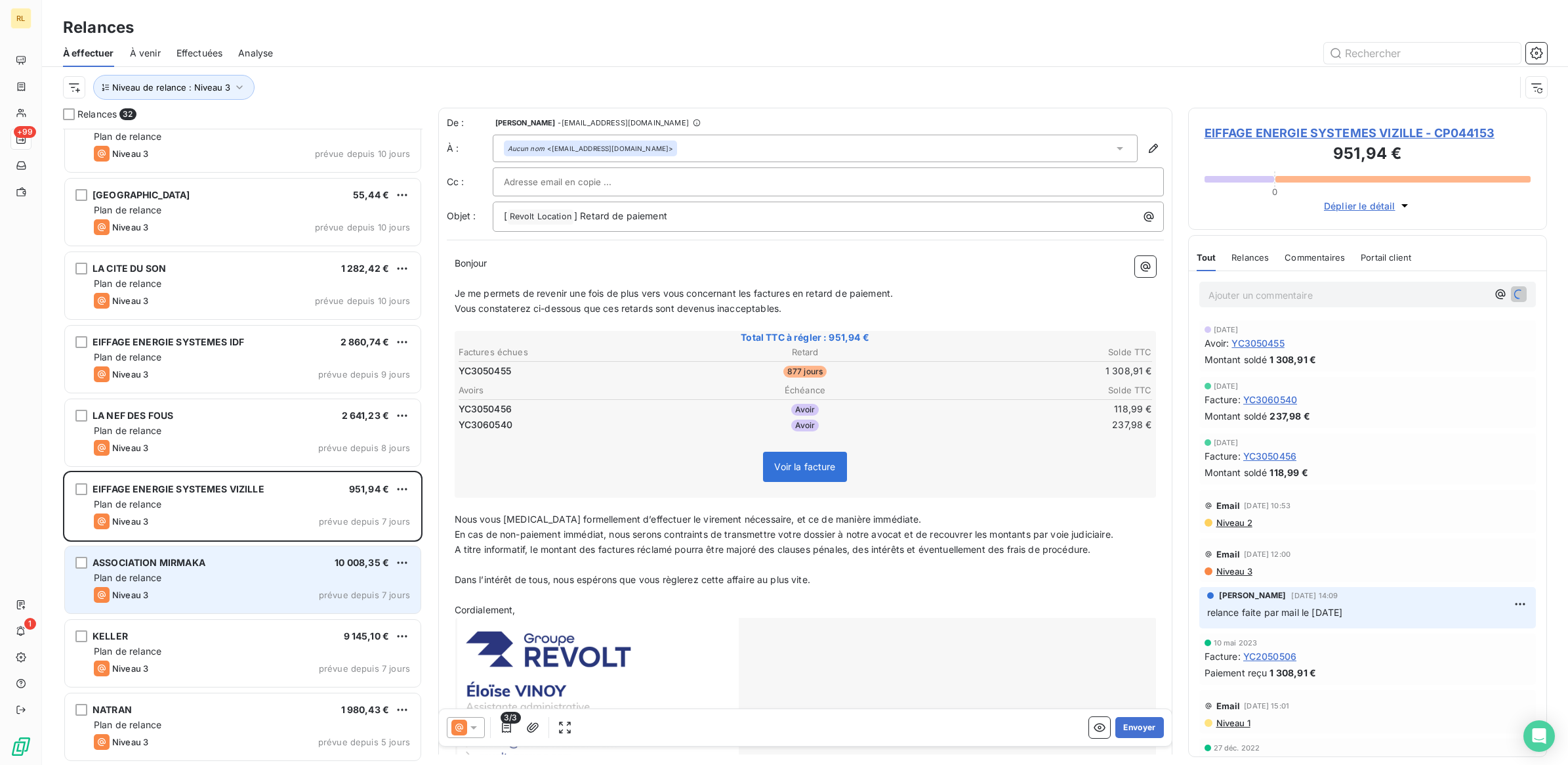
click at [230, 565] on div "ASSOCIATION MIRMAKA 10 008,35 €" at bounding box center [252, 563] width 316 height 12
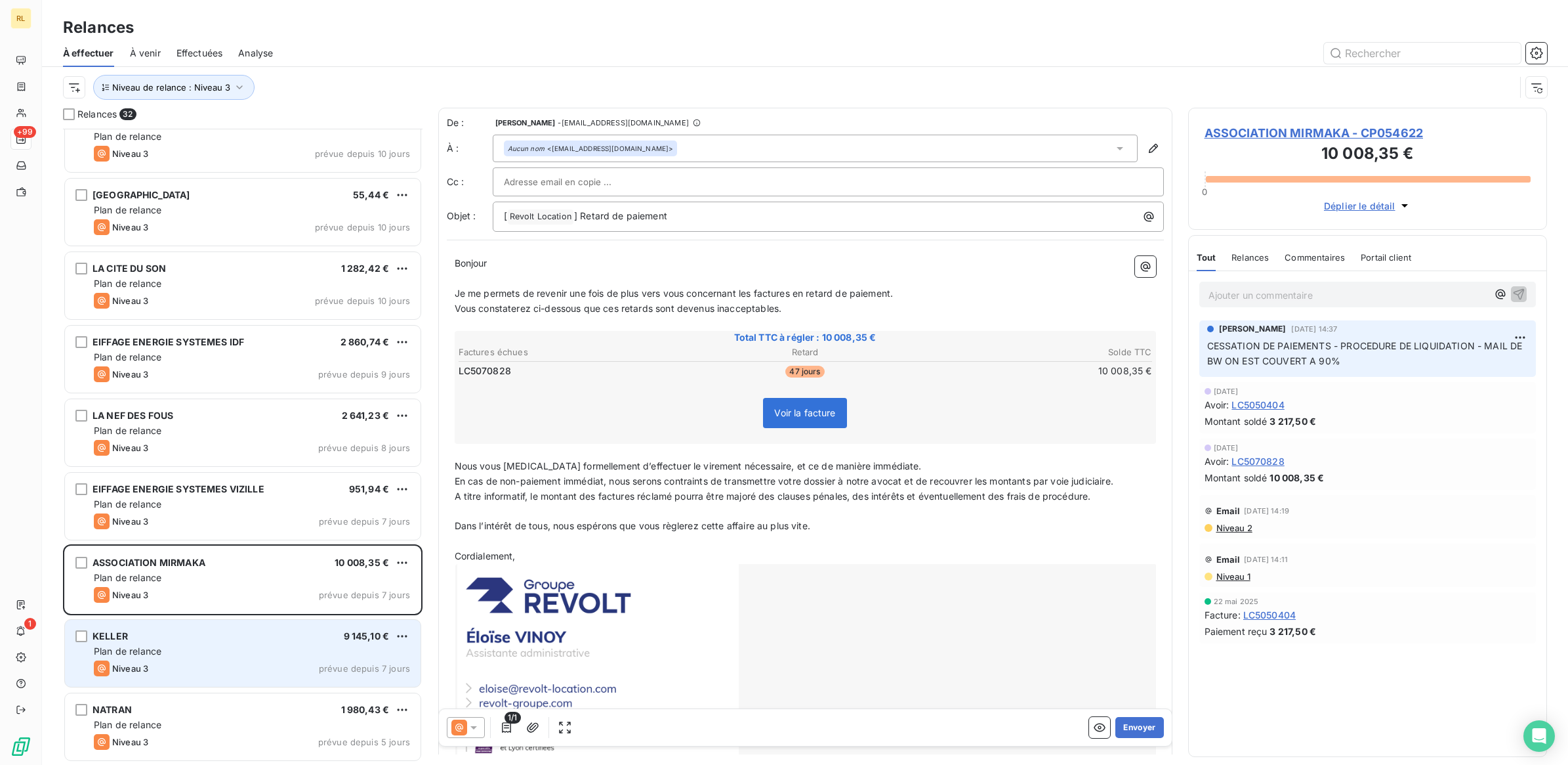
click at [263, 660] on div "KELLER 9 145,10 € Plan de relance Niveau 3 prévue depuis 7 jours" at bounding box center [242, 653] width 356 height 67
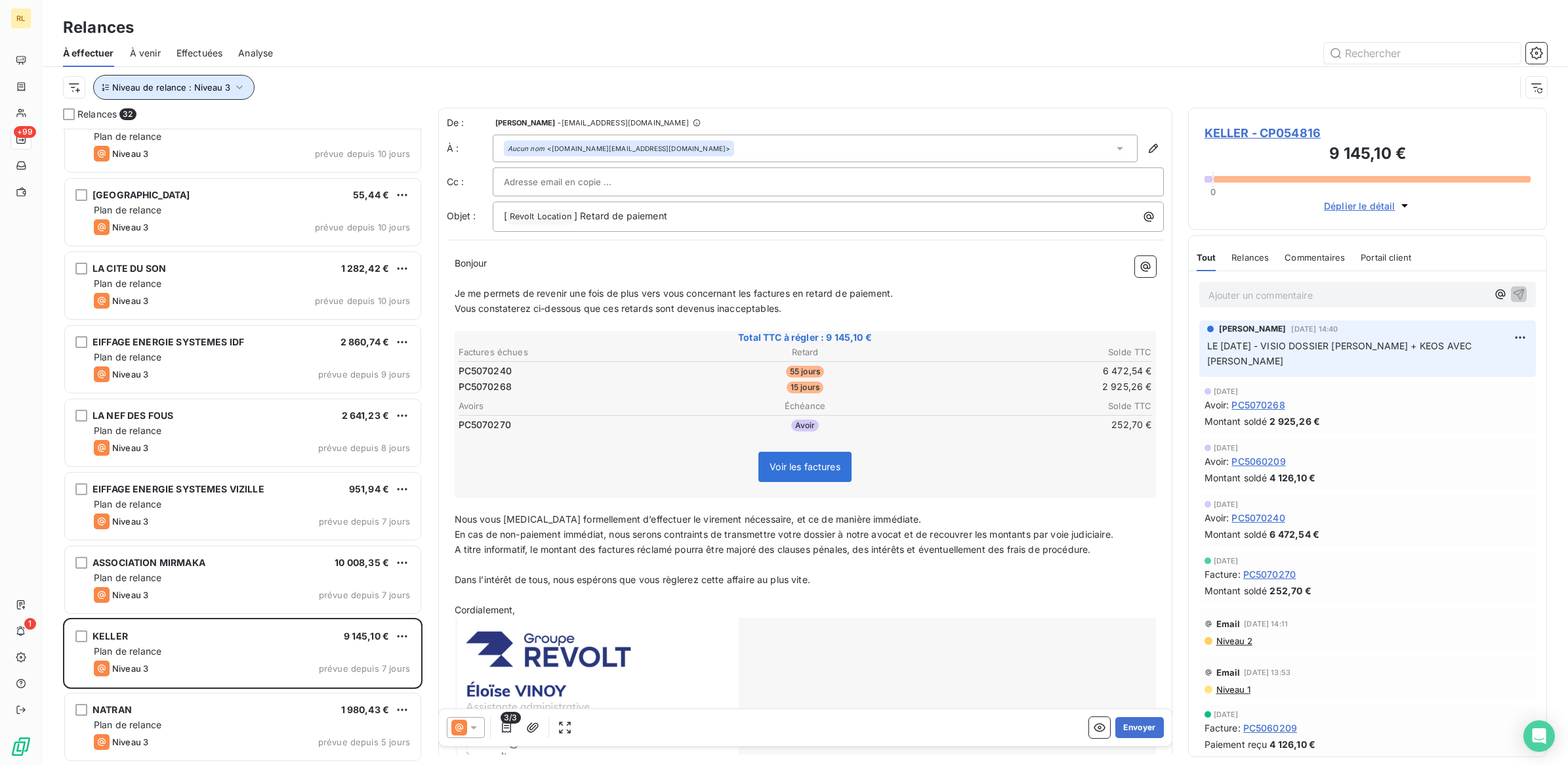
click at [237, 87] on icon "button" at bounding box center [240, 87] width 13 height 13
click at [445, 122] on icon at bounding box center [444, 122] width 13 height 13
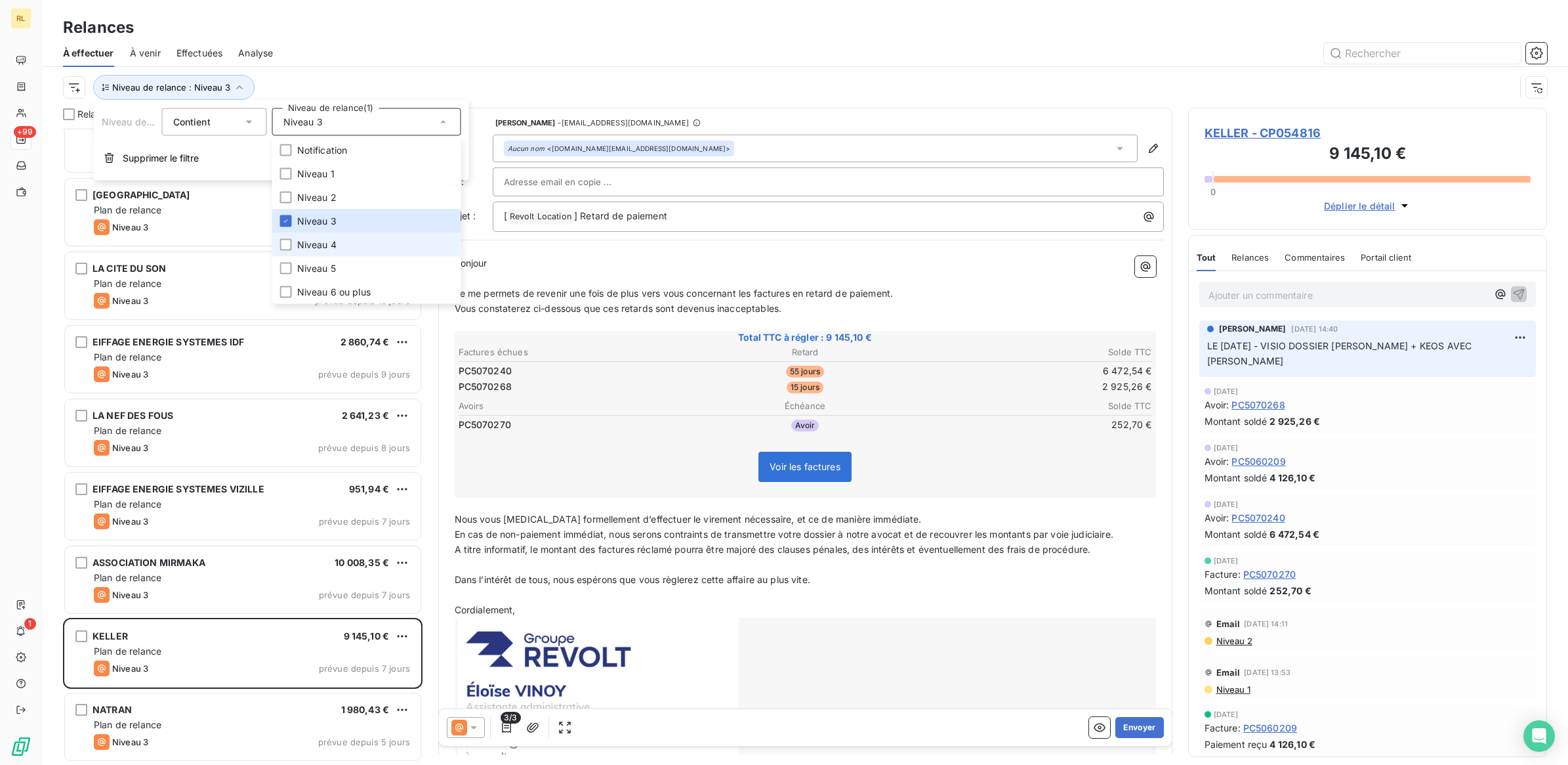
click at [329, 245] on span "Niveau 4" at bounding box center [317, 245] width 40 height 13
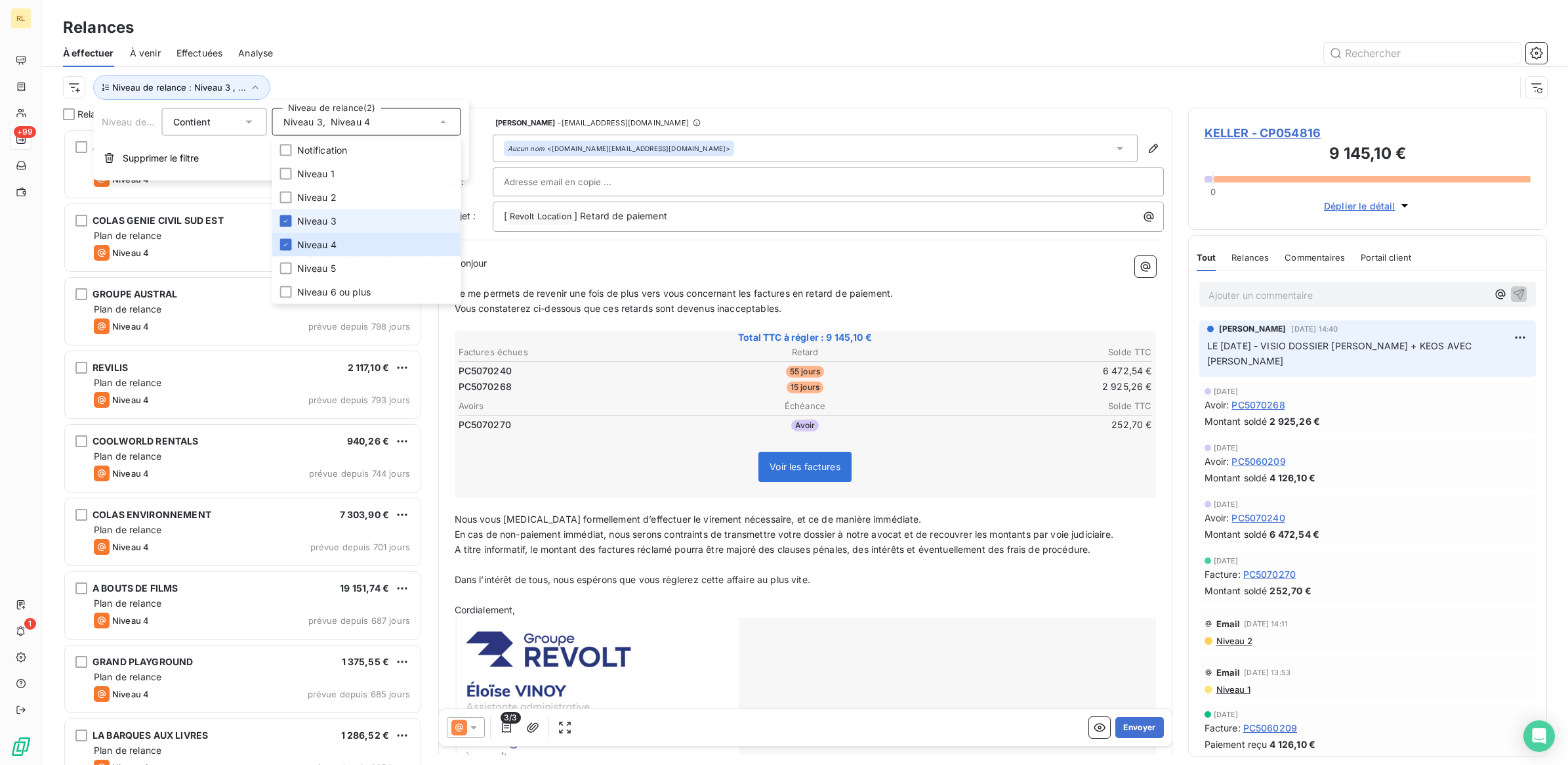
scroll to position [624, 347]
click at [333, 221] on span "Niveau 3" at bounding box center [317, 221] width 40 height 13
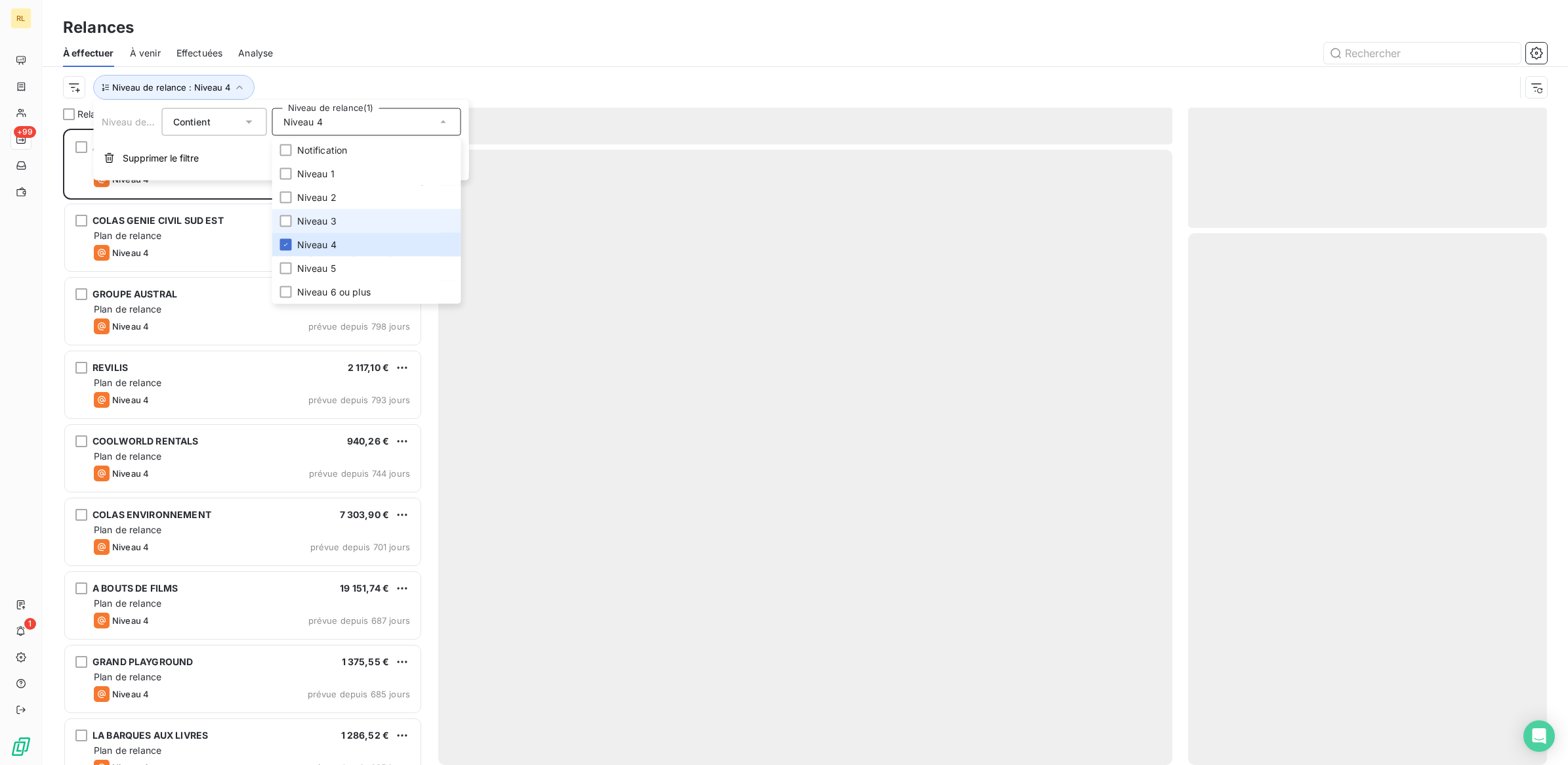
scroll to position [624, 347]
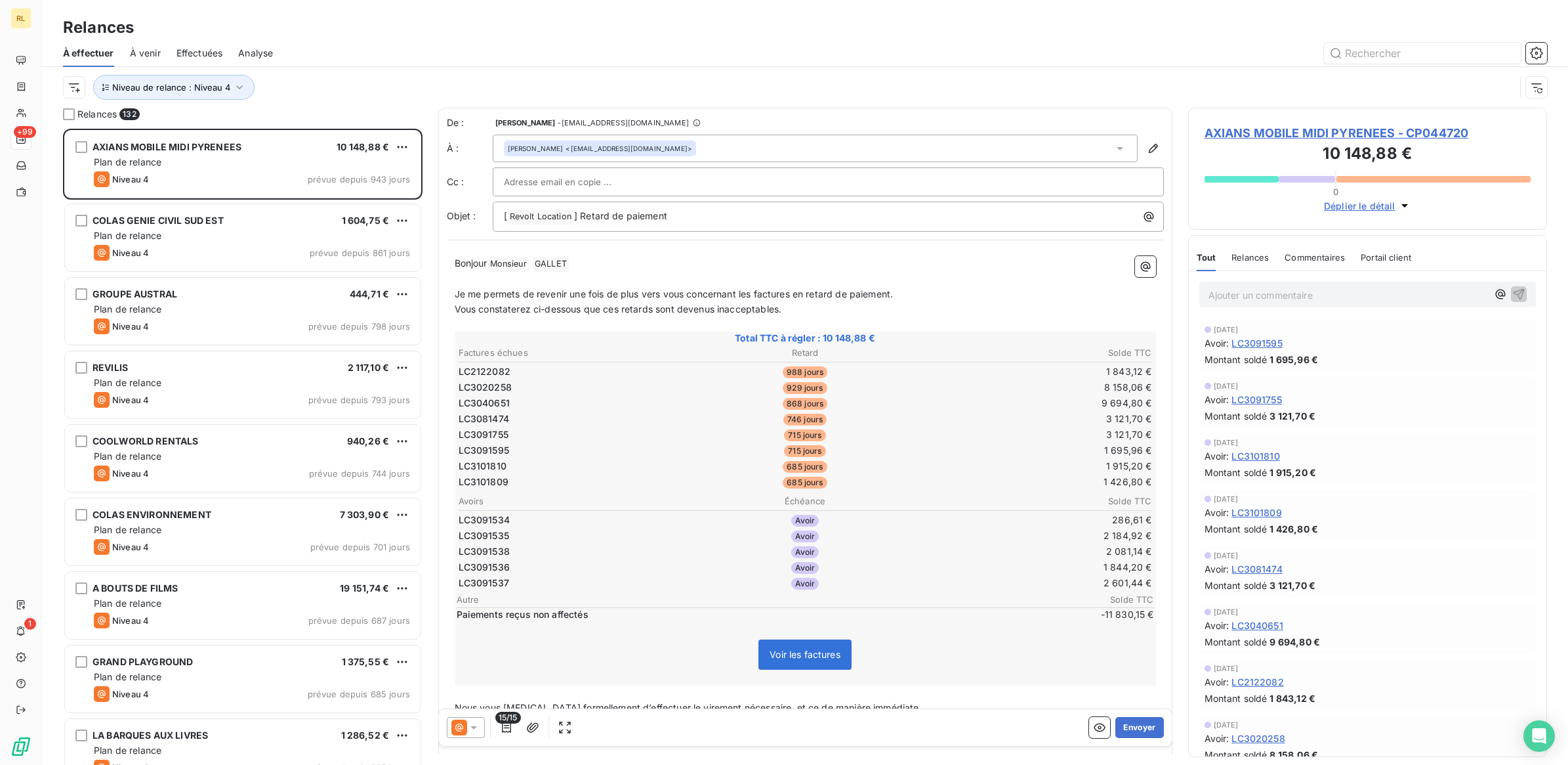
click at [428, 17] on div "Relances" at bounding box center [805, 28] width 1526 height 24
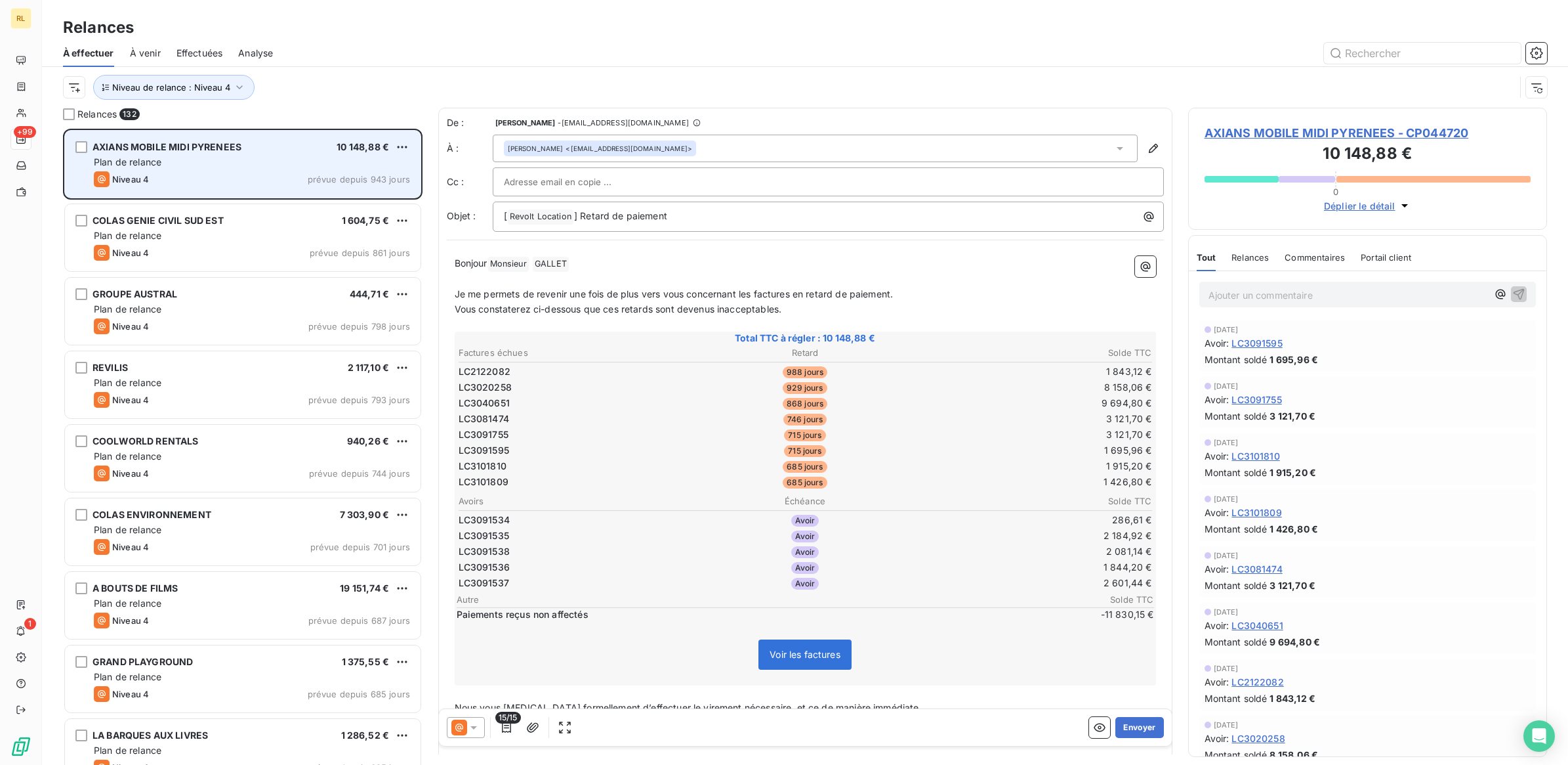
click at [313, 162] on div "Plan de relance" at bounding box center [252, 162] width 316 height 13
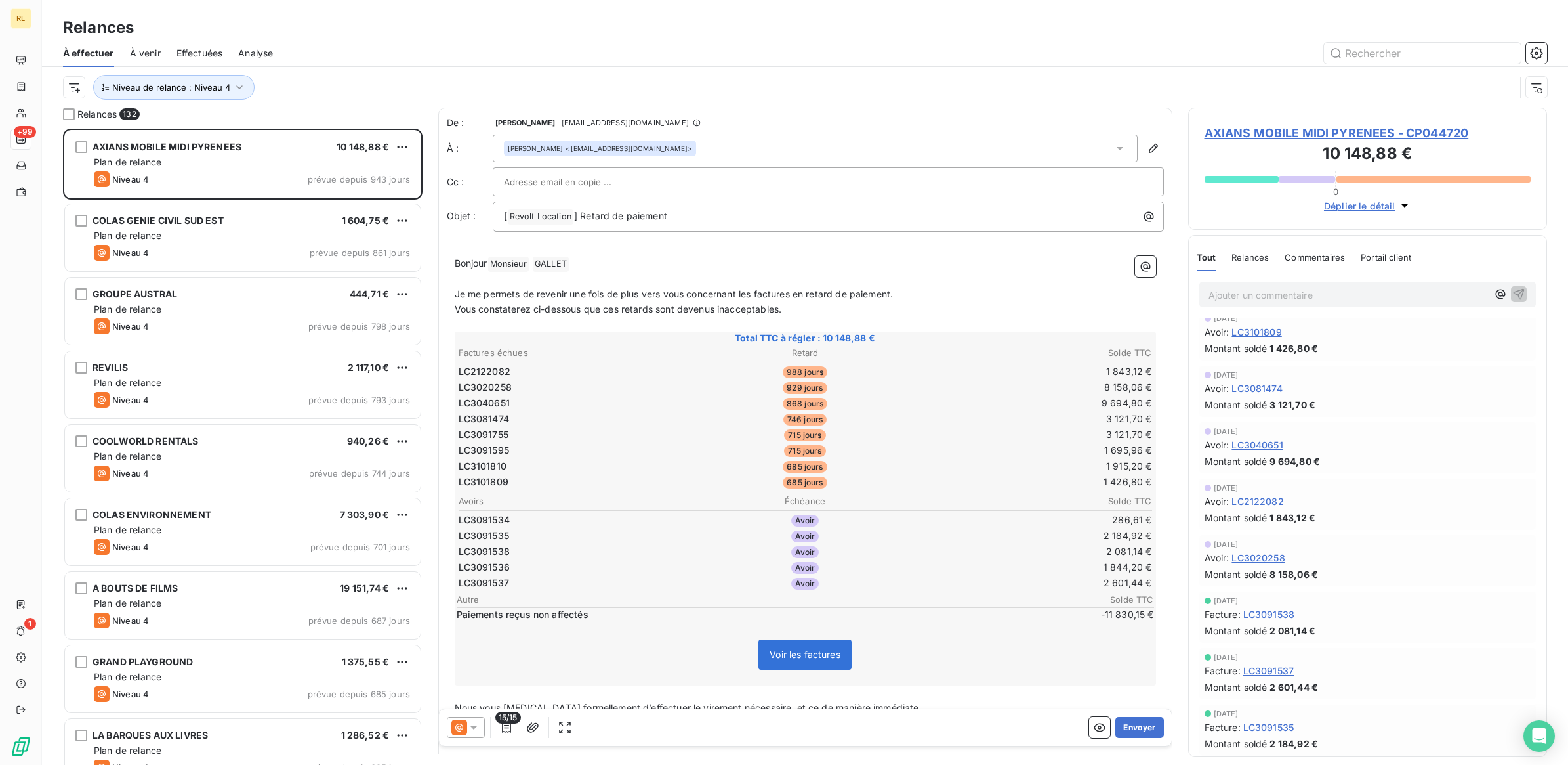
scroll to position [246, 0]
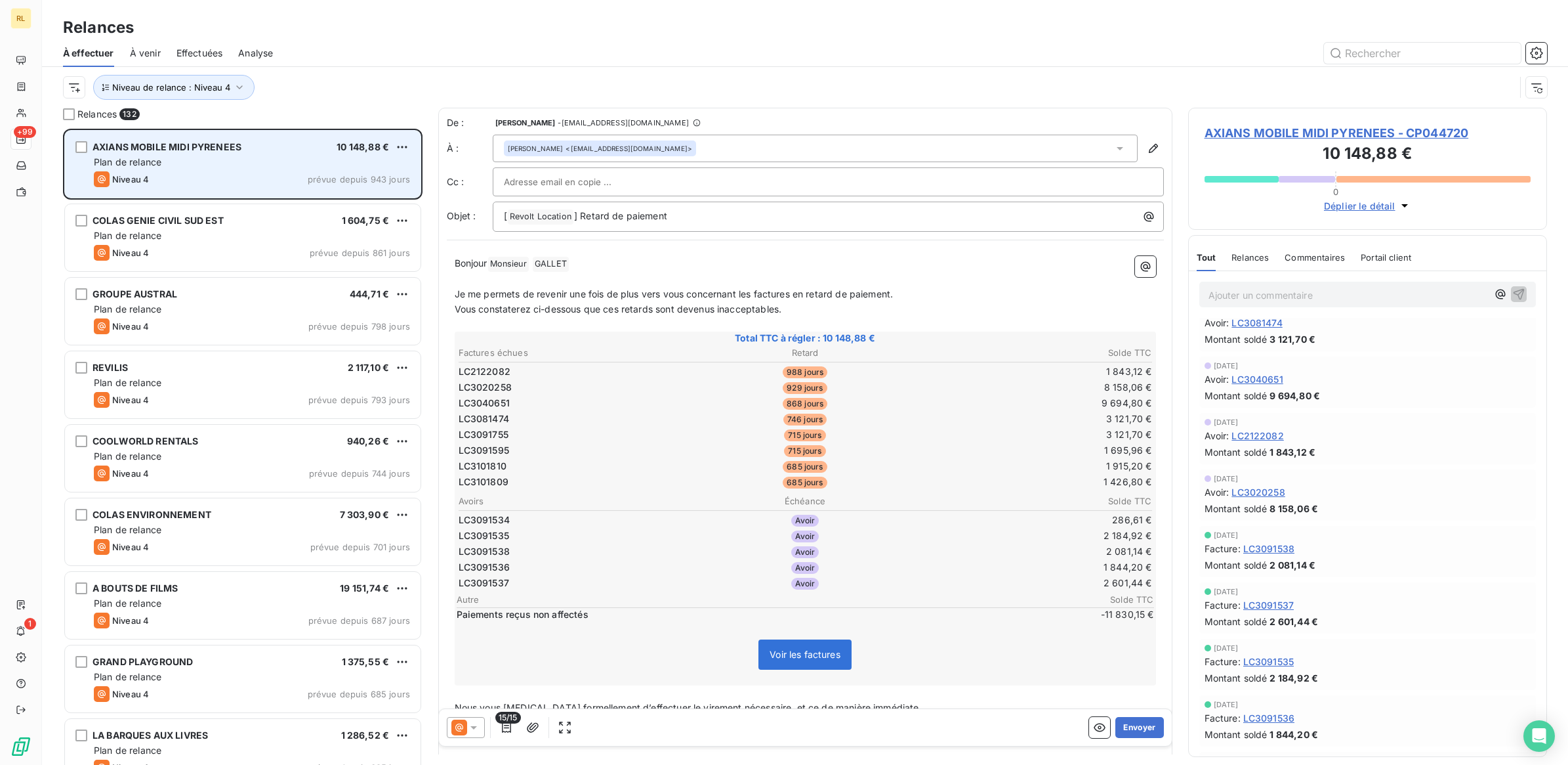
click at [312, 164] on div "Plan de relance" at bounding box center [252, 162] width 316 height 13
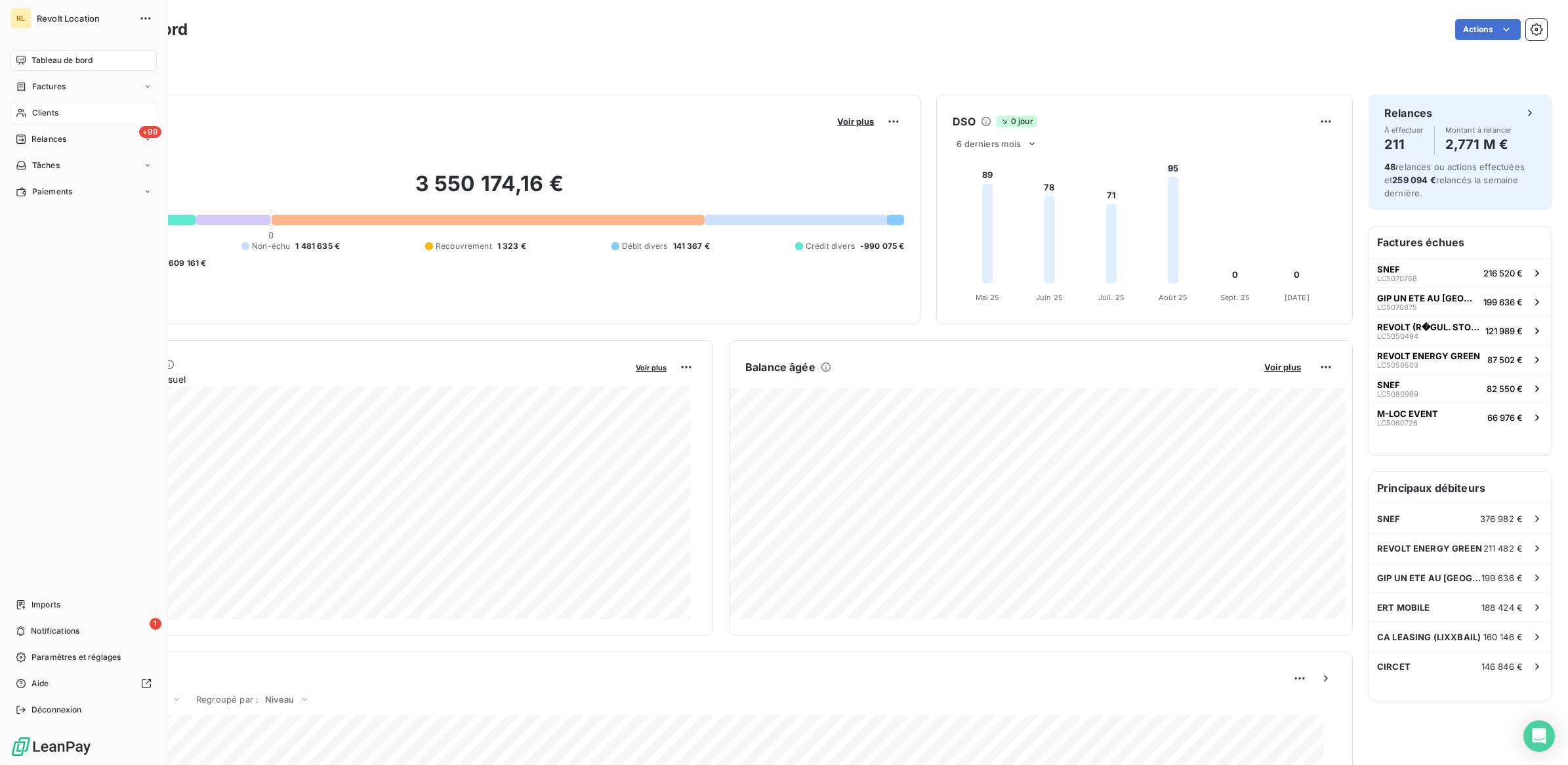
click at [44, 110] on span "Clients" at bounding box center [46, 113] width 26 height 12
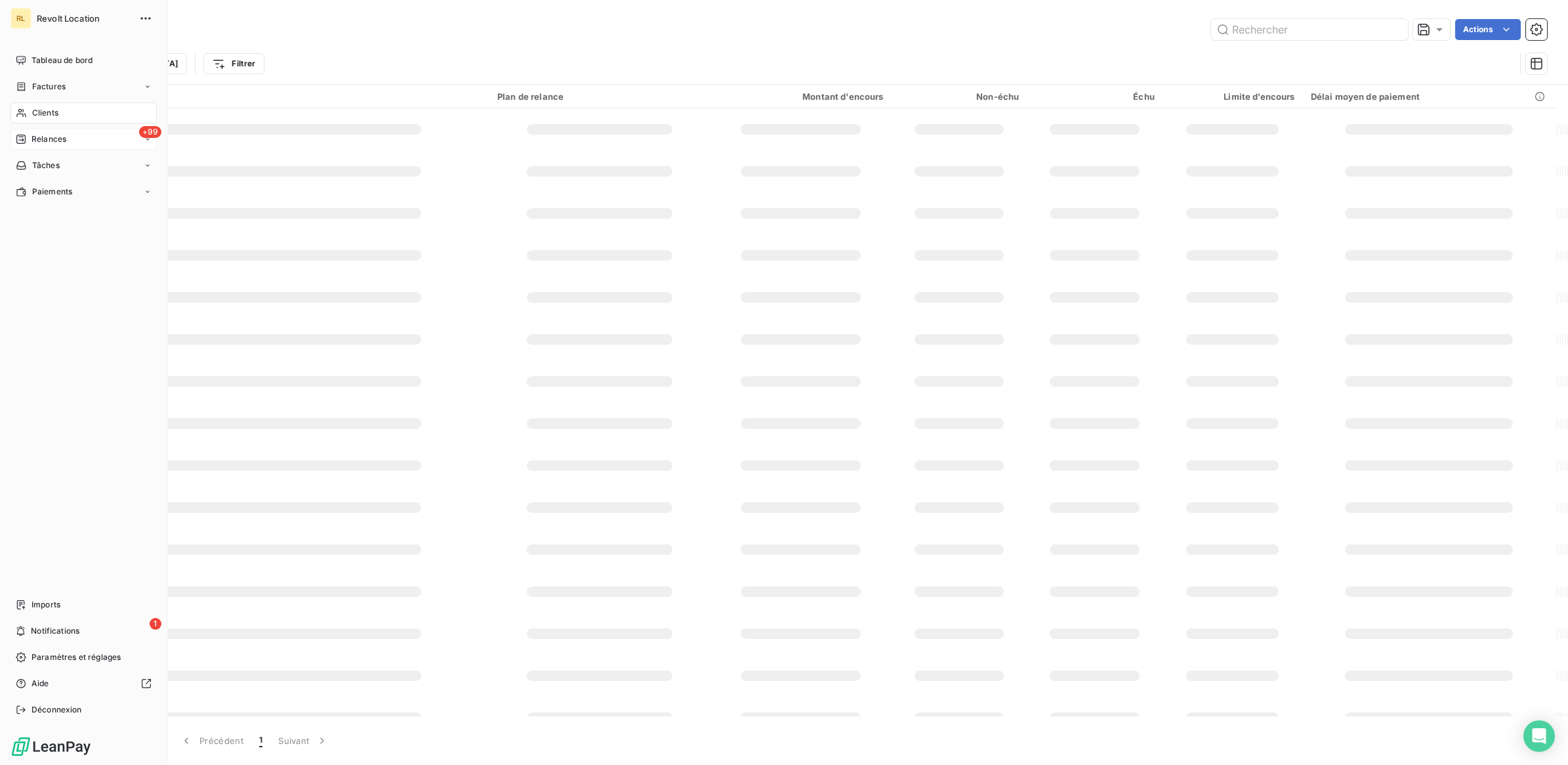
click at [42, 136] on span "Relances" at bounding box center [49, 139] width 35 height 12
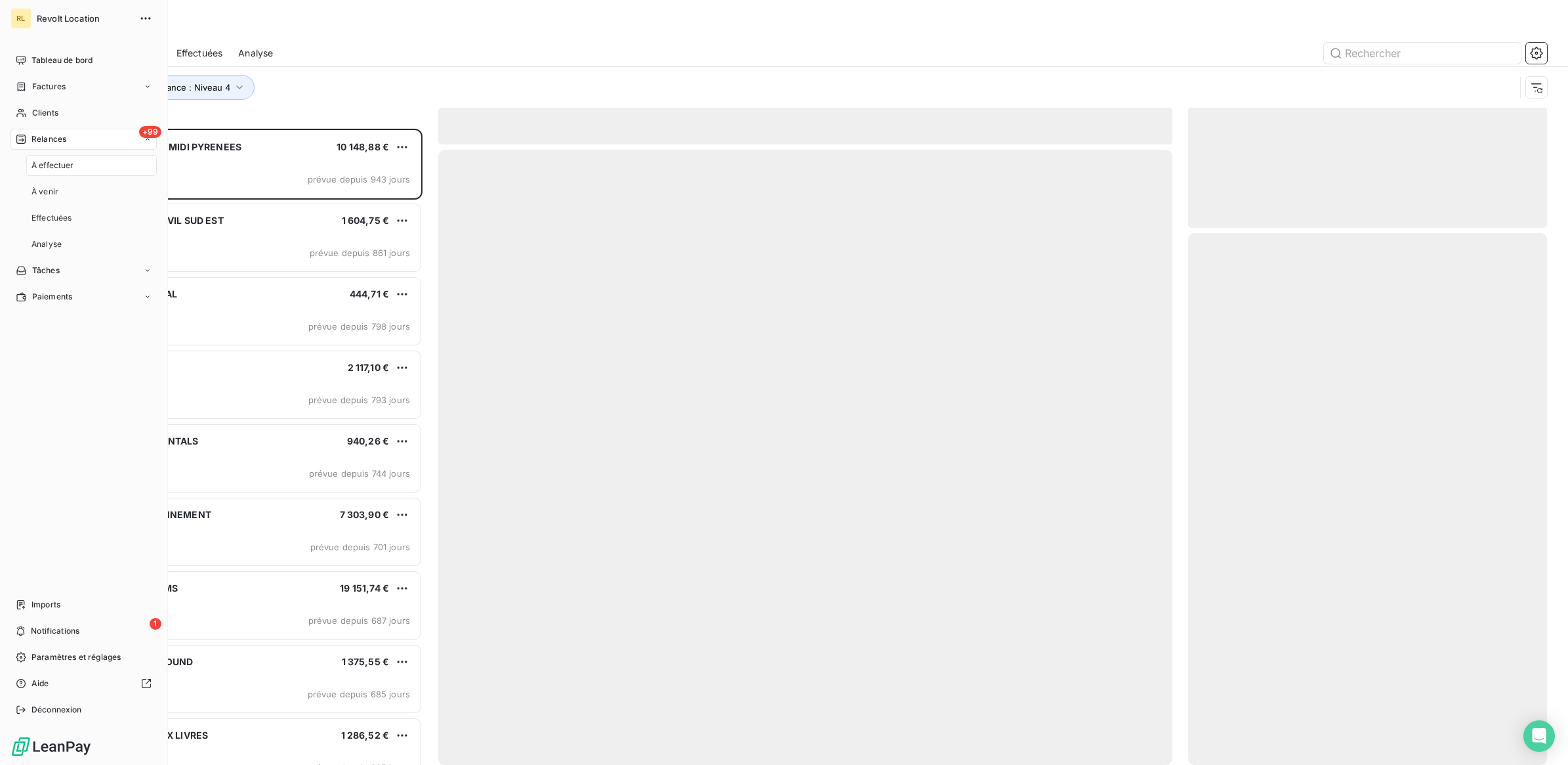
scroll to position [624, 347]
click at [50, 165] on span "À effectuer" at bounding box center [53, 165] width 43 height 12
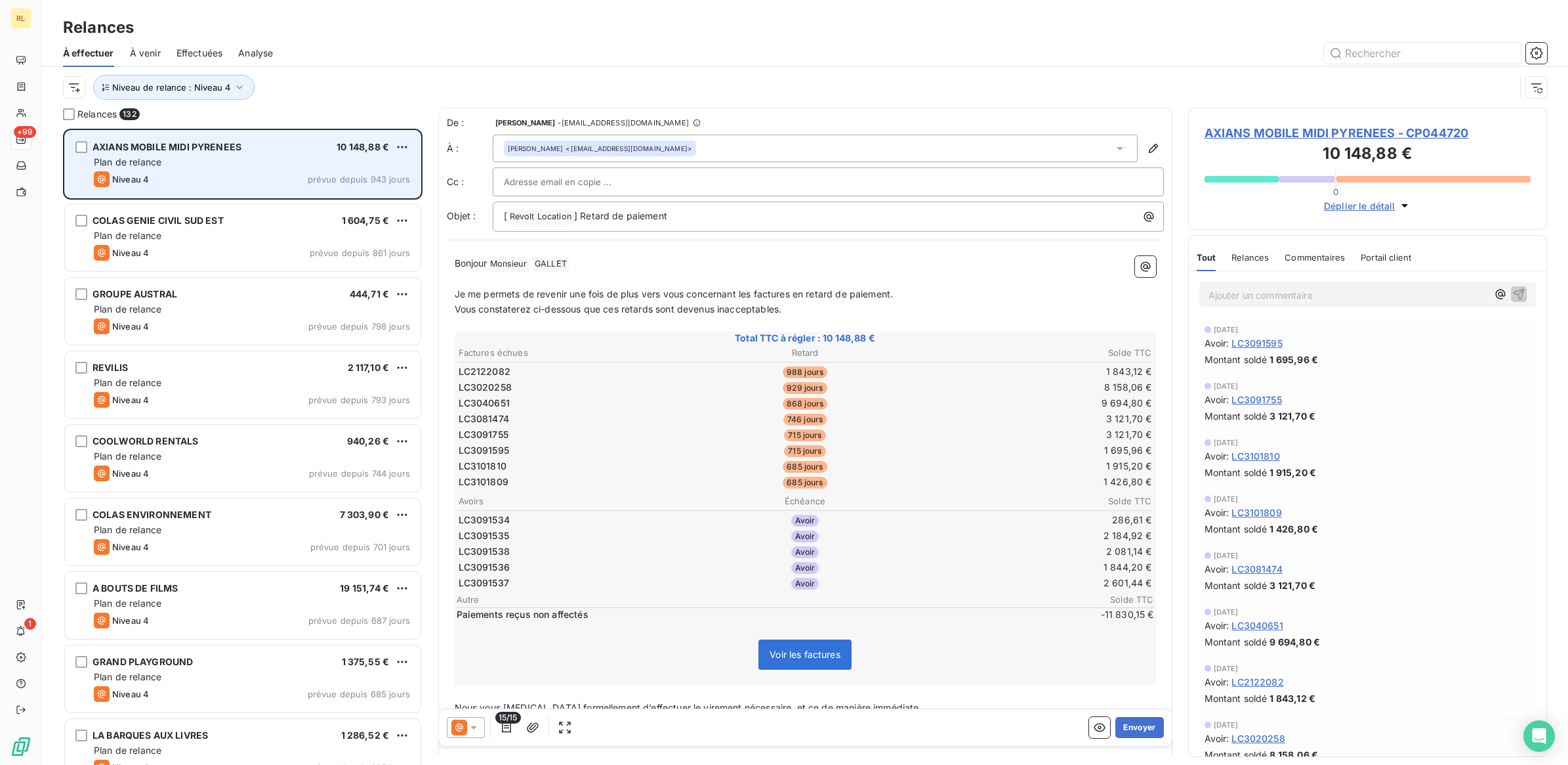
click at [269, 161] on div "Plan de relance" at bounding box center [252, 162] width 316 height 13
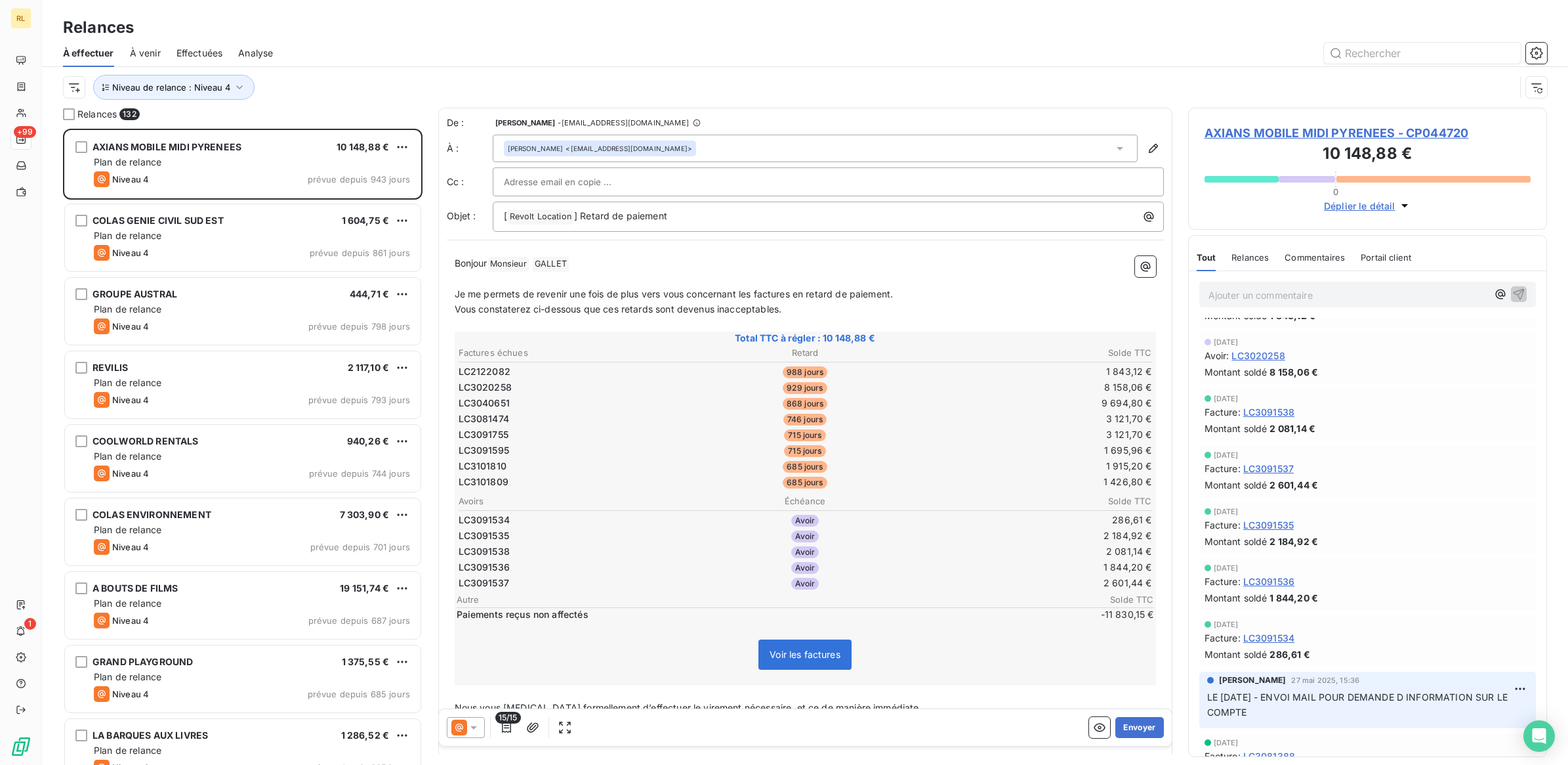
scroll to position [410, 0]
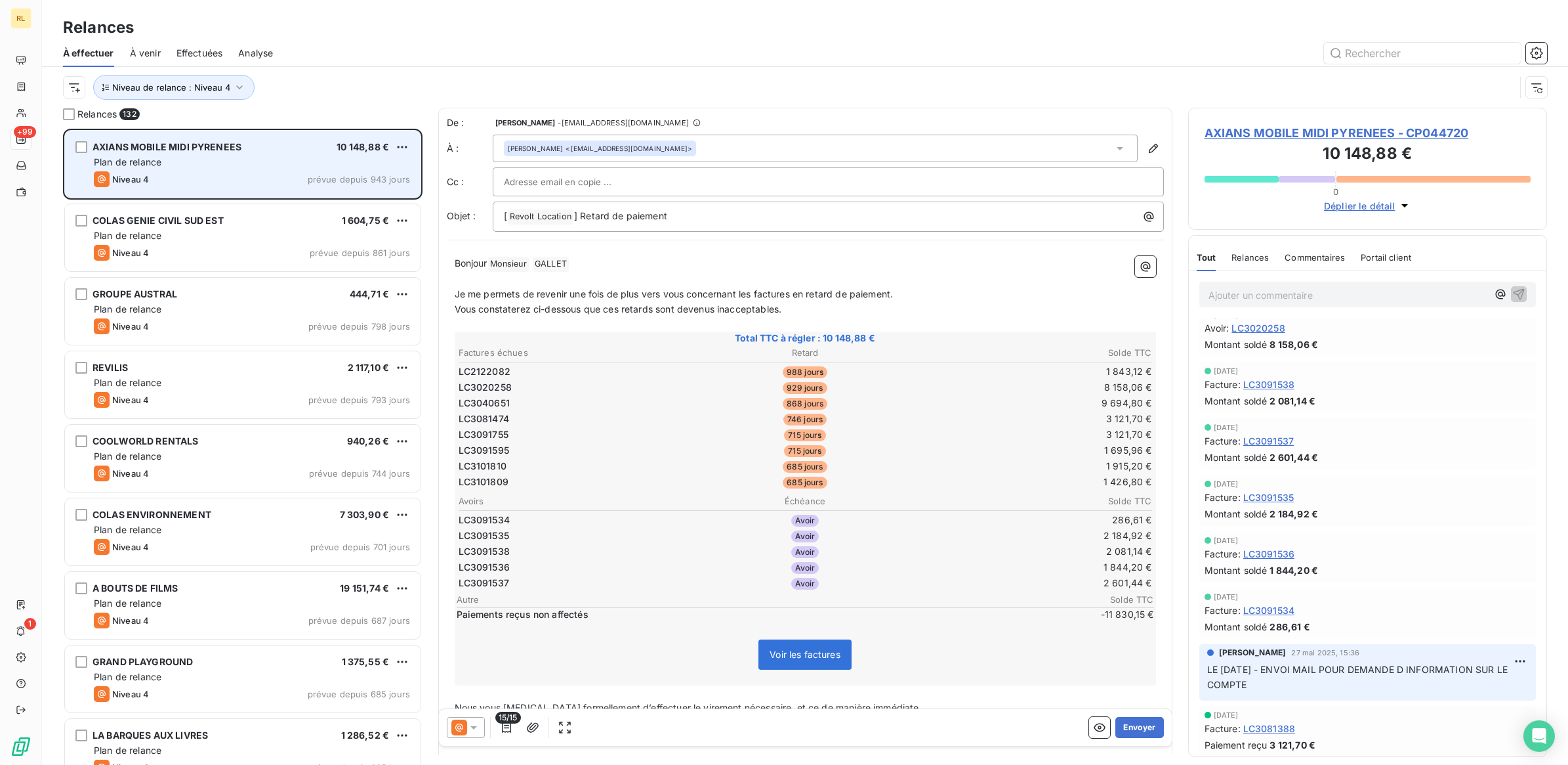
click at [247, 159] on div "Plan de relance" at bounding box center [252, 162] width 316 height 13
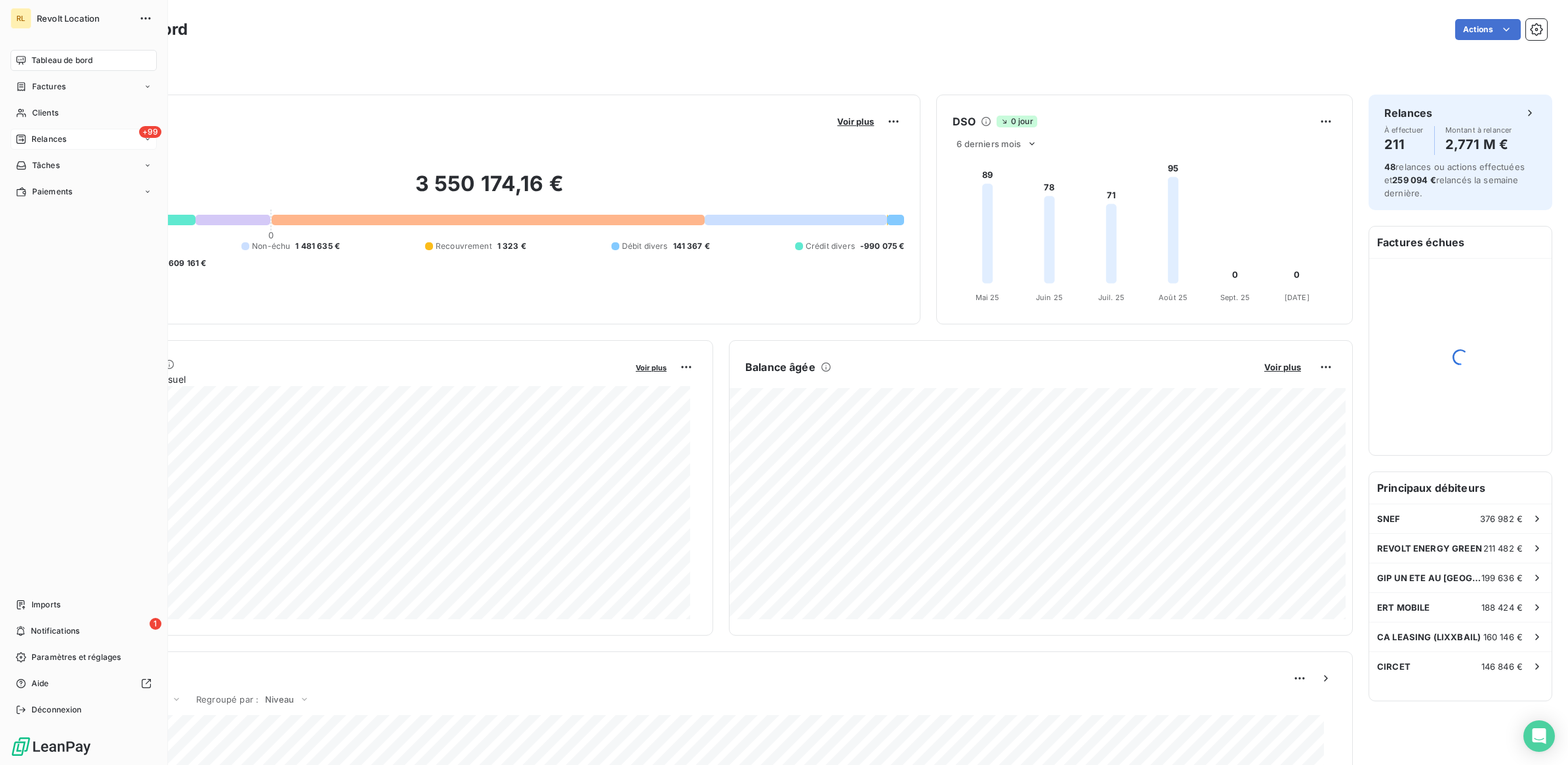
click at [40, 139] on span "Relances" at bounding box center [49, 139] width 35 height 12
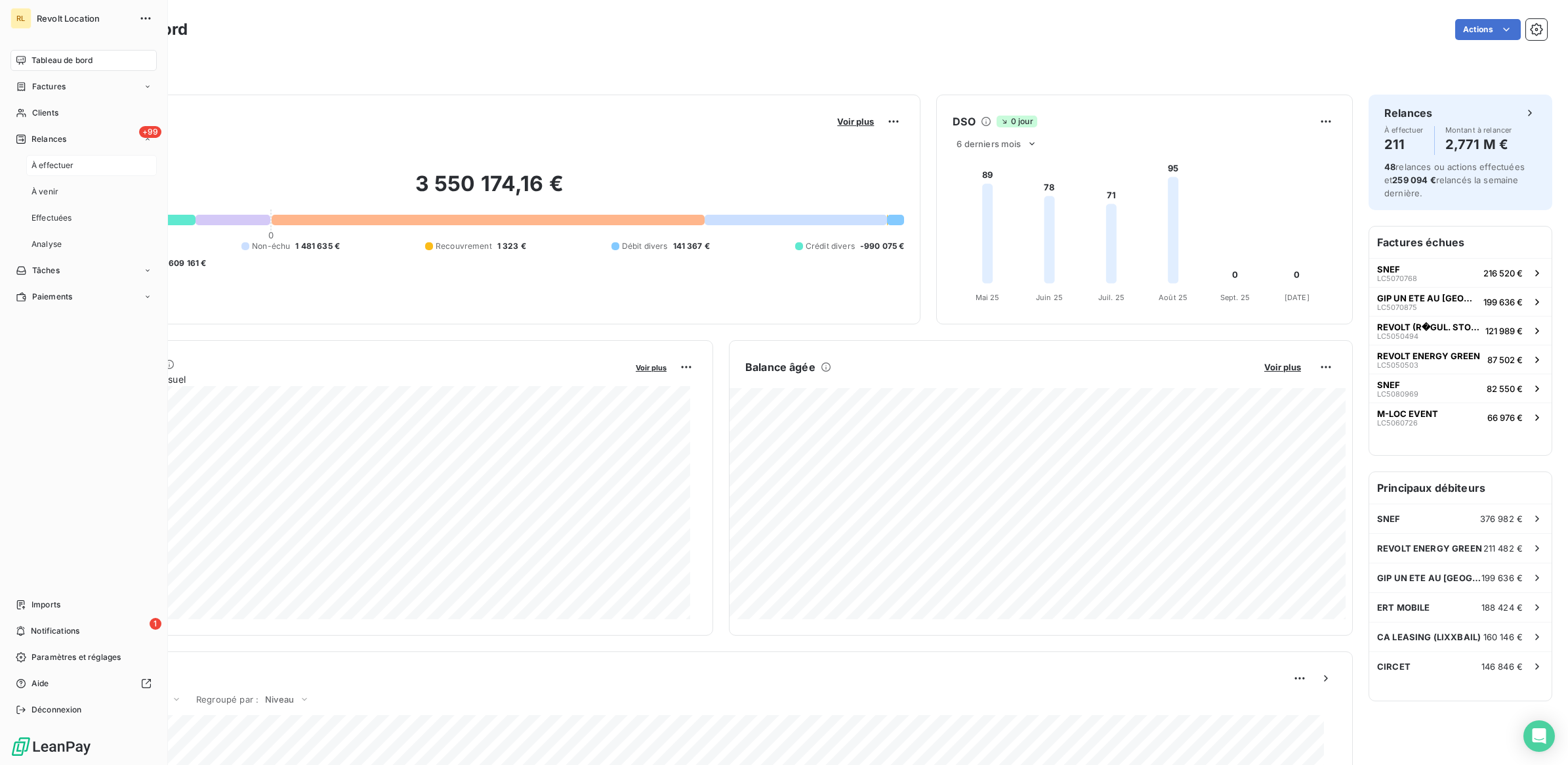
click at [38, 163] on span "À effectuer" at bounding box center [53, 165] width 43 height 12
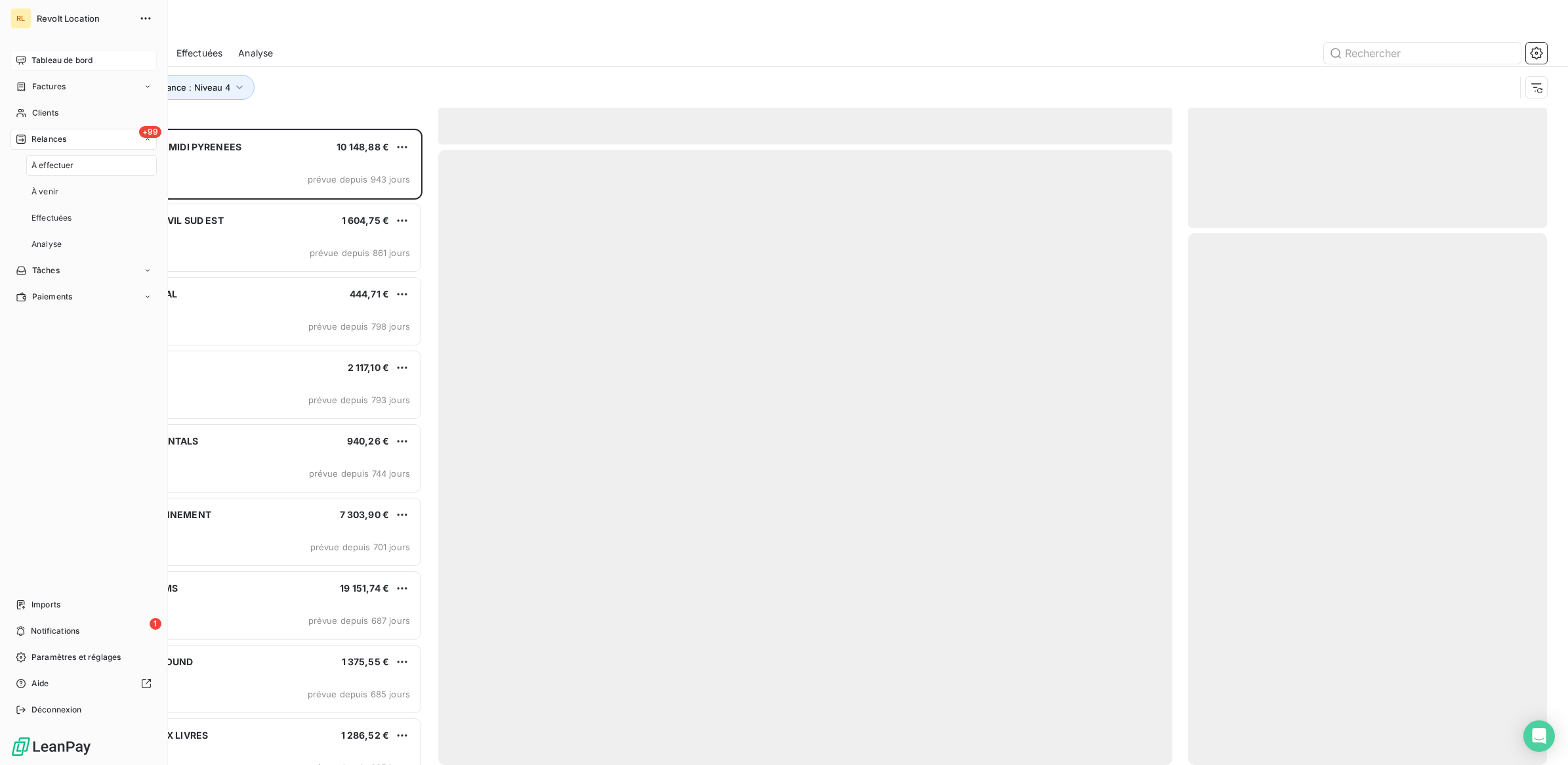
scroll to position [624, 347]
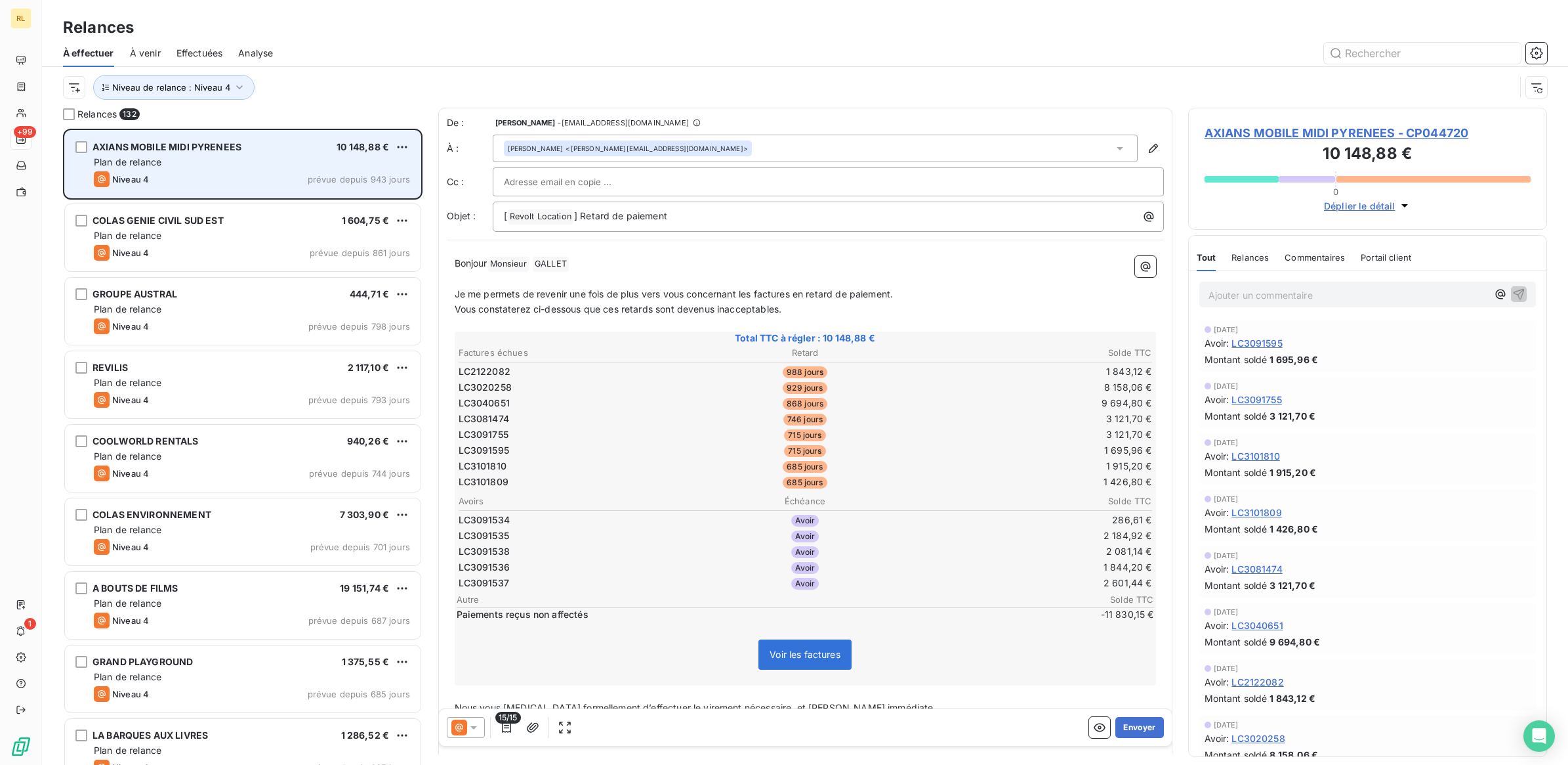
click at [296, 177] on div "Niveau 4 prévue depuis 943 jours" at bounding box center [252, 179] width 316 height 16
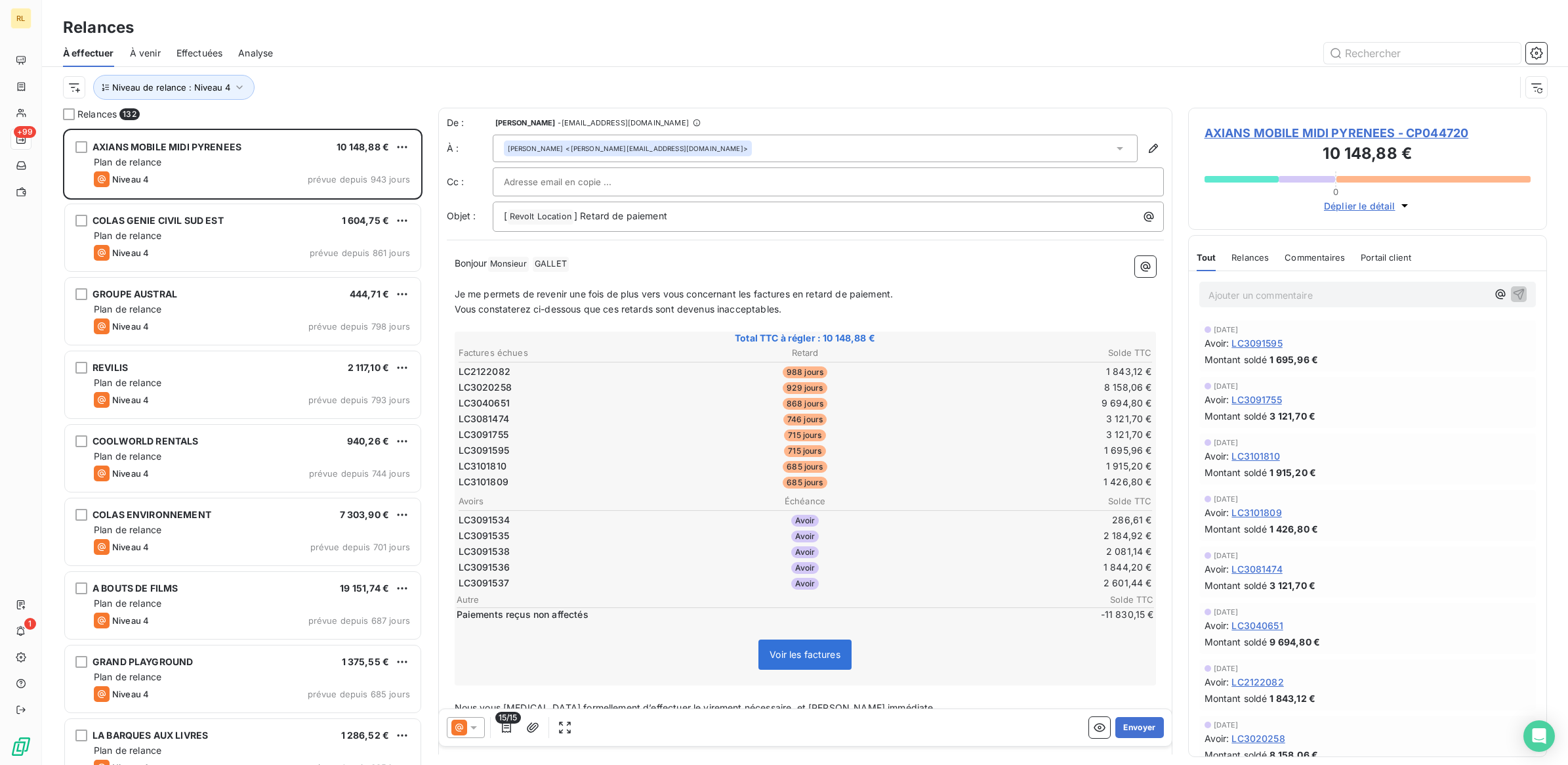
click at [1278, 293] on p "Ajouter un commentaire ﻿" at bounding box center [1347, 295] width 279 height 17
click at [1348, 295] on span "LE [DATE] - ENVOI MAIL POR REGLEMENT AU PLUS VITE" at bounding box center [1336, 293] width 256 height 11
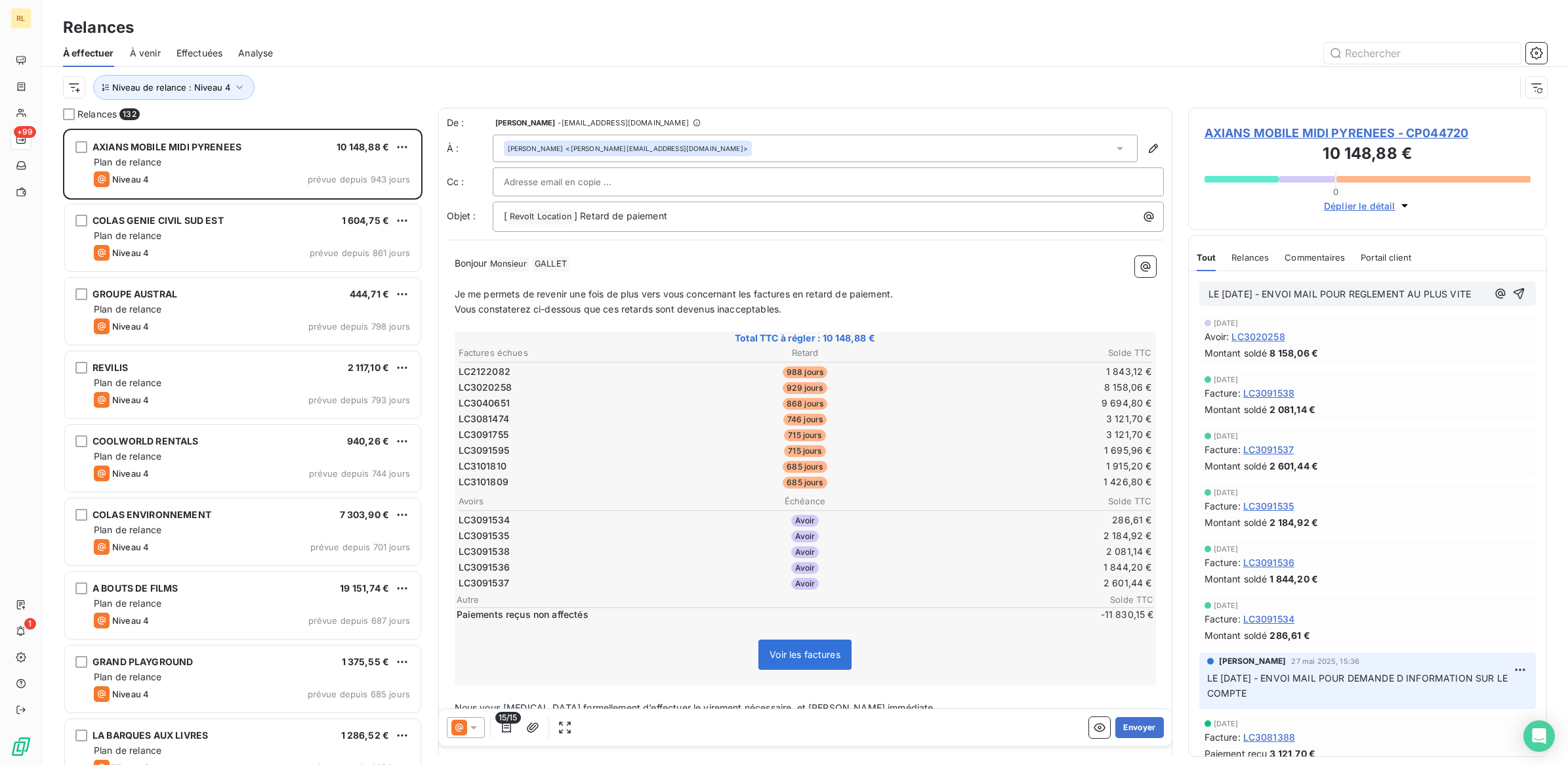
scroll to position [410, 0]
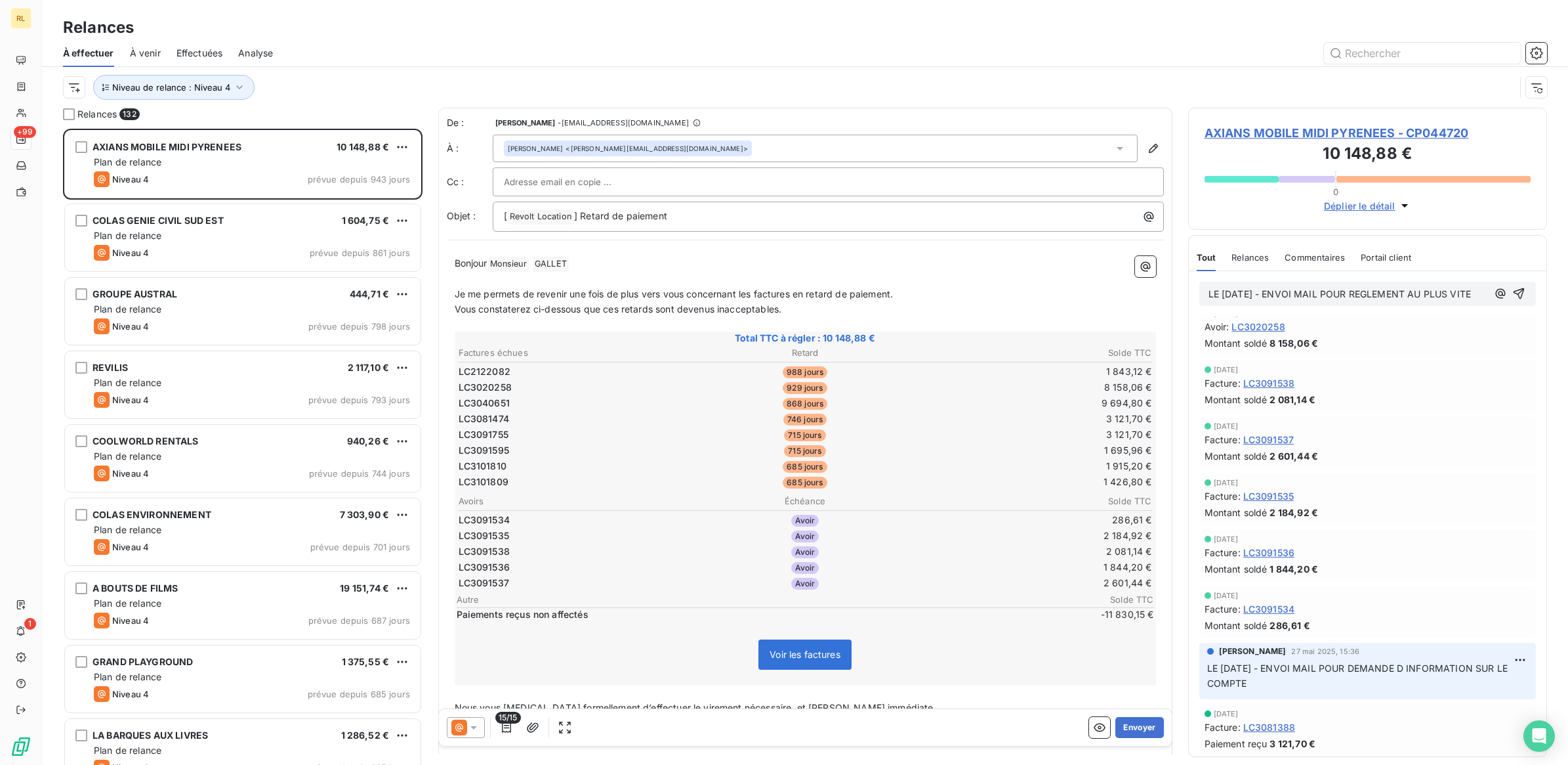
click at [538, 180] on input "text" at bounding box center [574, 182] width 141 height 20
paste input "[PERSON_NAME][EMAIL_ADDRESS][DOMAIN_NAME]"
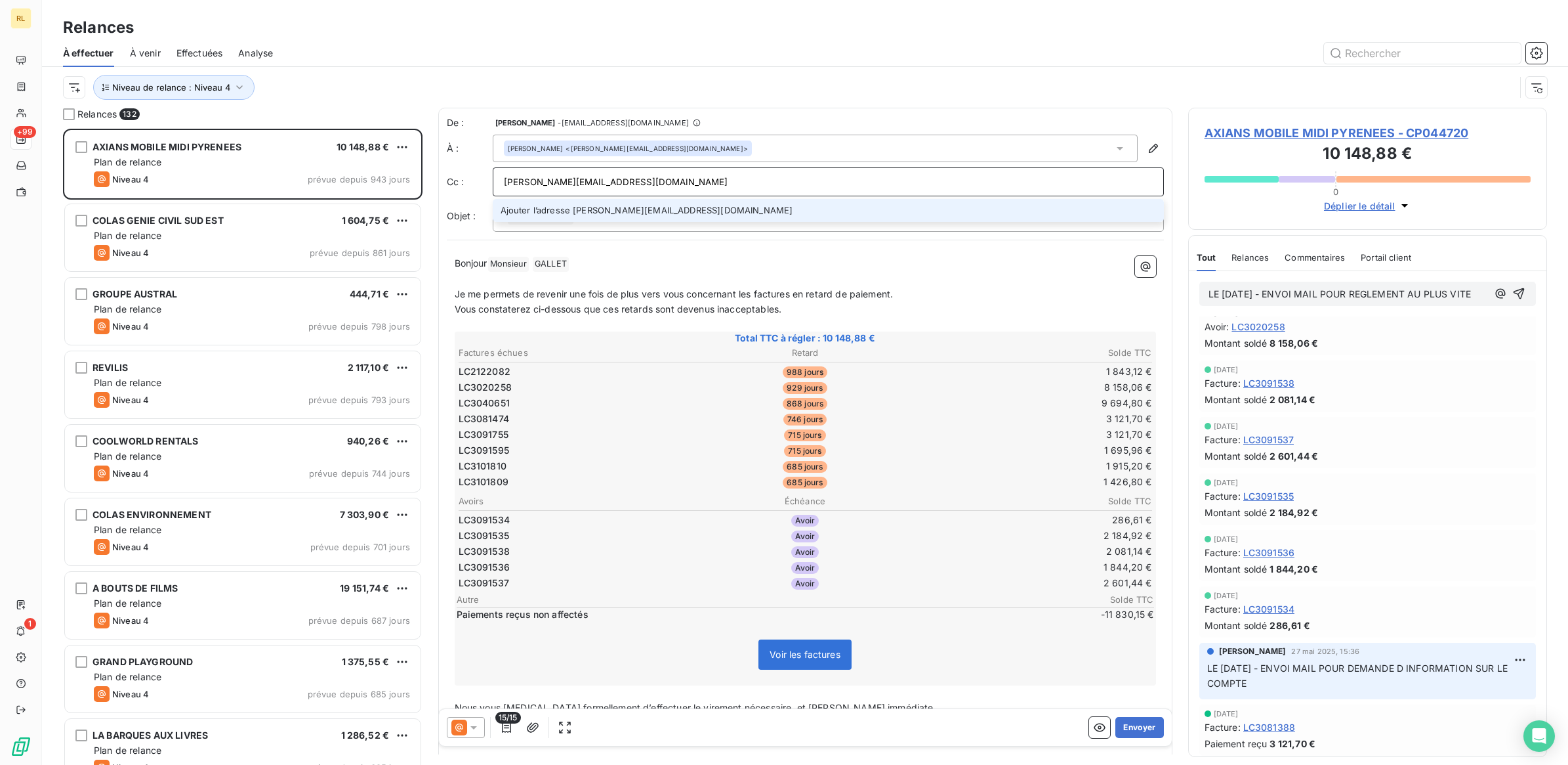
type input "[PERSON_NAME][EMAIL_ADDRESS][DOMAIN_NAME]"
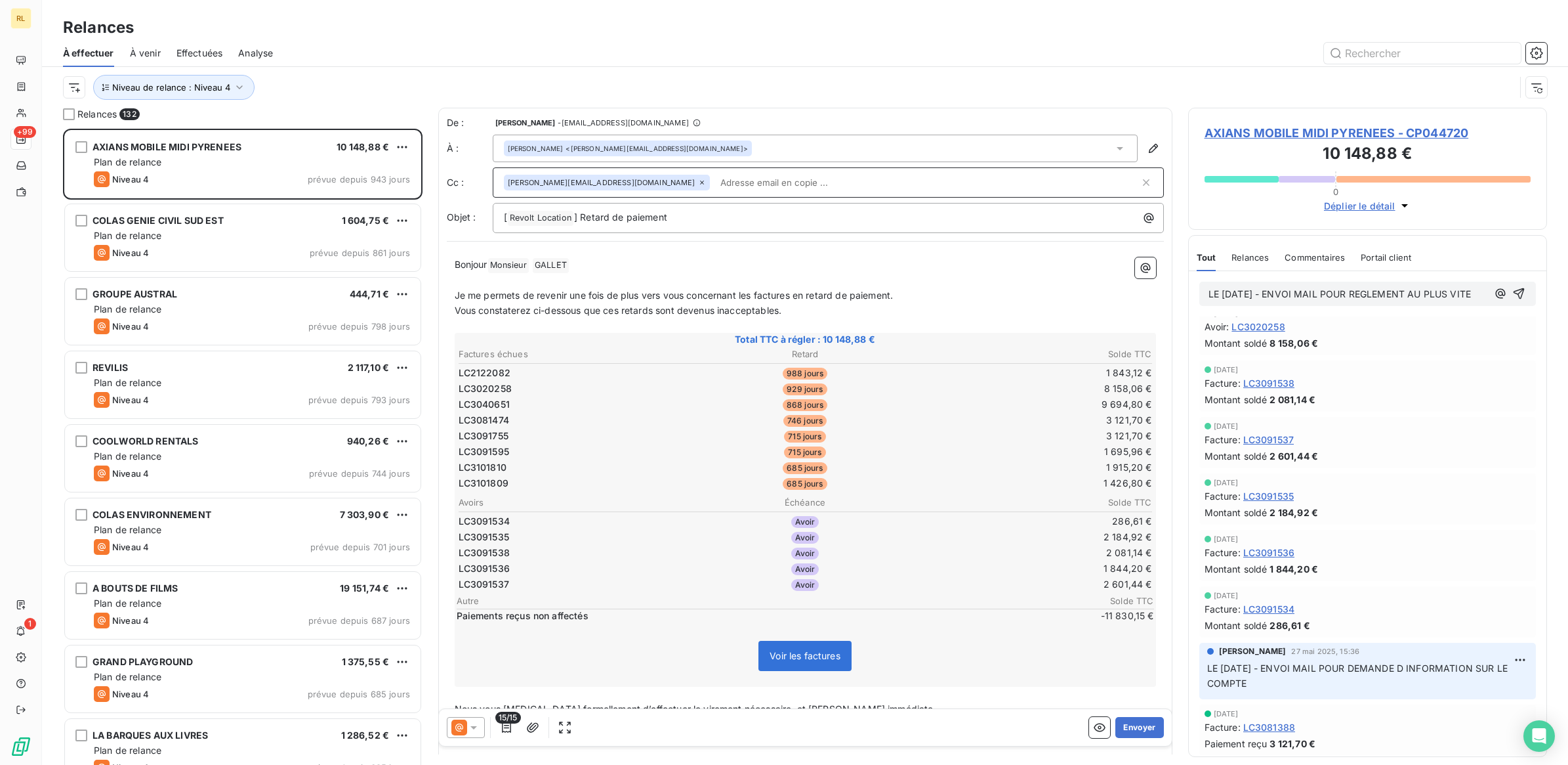
click at [474, 727] on icon at bounding box center [473, 727] width 7 height 3
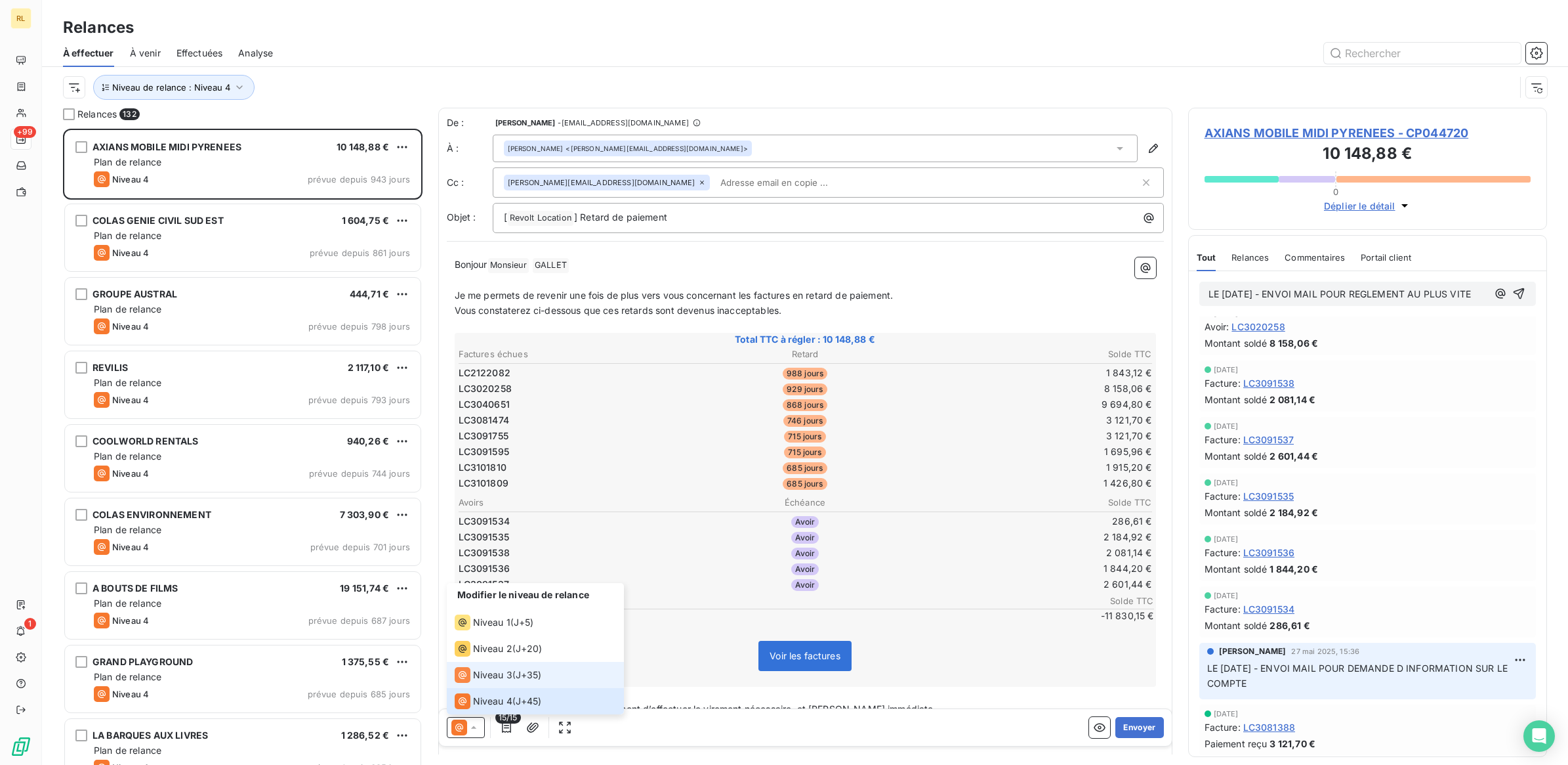
click at [525, 676] on span "J+35 )" at bounding box center [529, 675] width 26 height 13
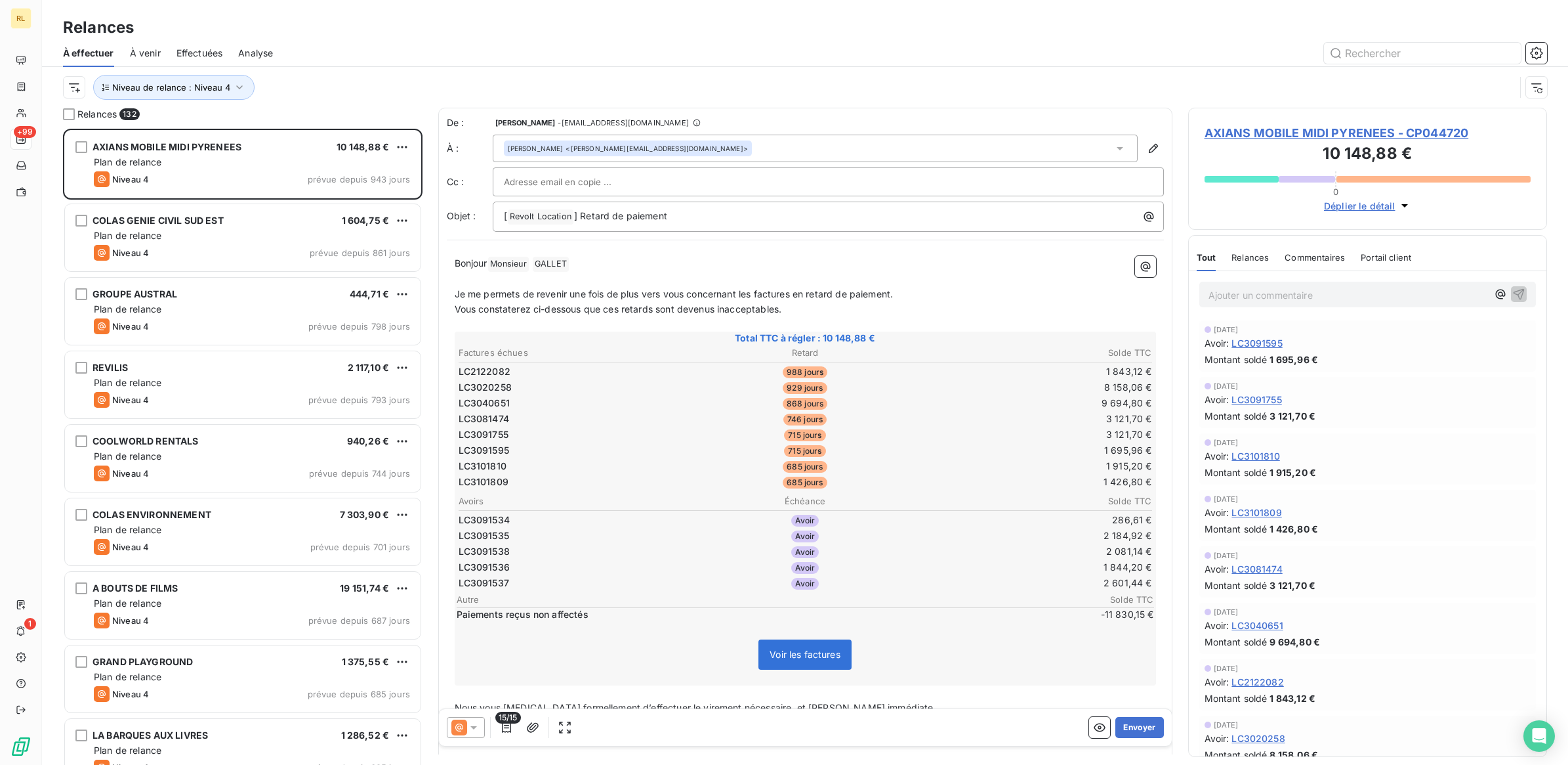
click at [597, 185] on input "text" at bounding box center [574, 182] width 141 height 20
paste input "[PERSON_NAME][EMAIL_ADDRESS][DOMAIN_NAME]"
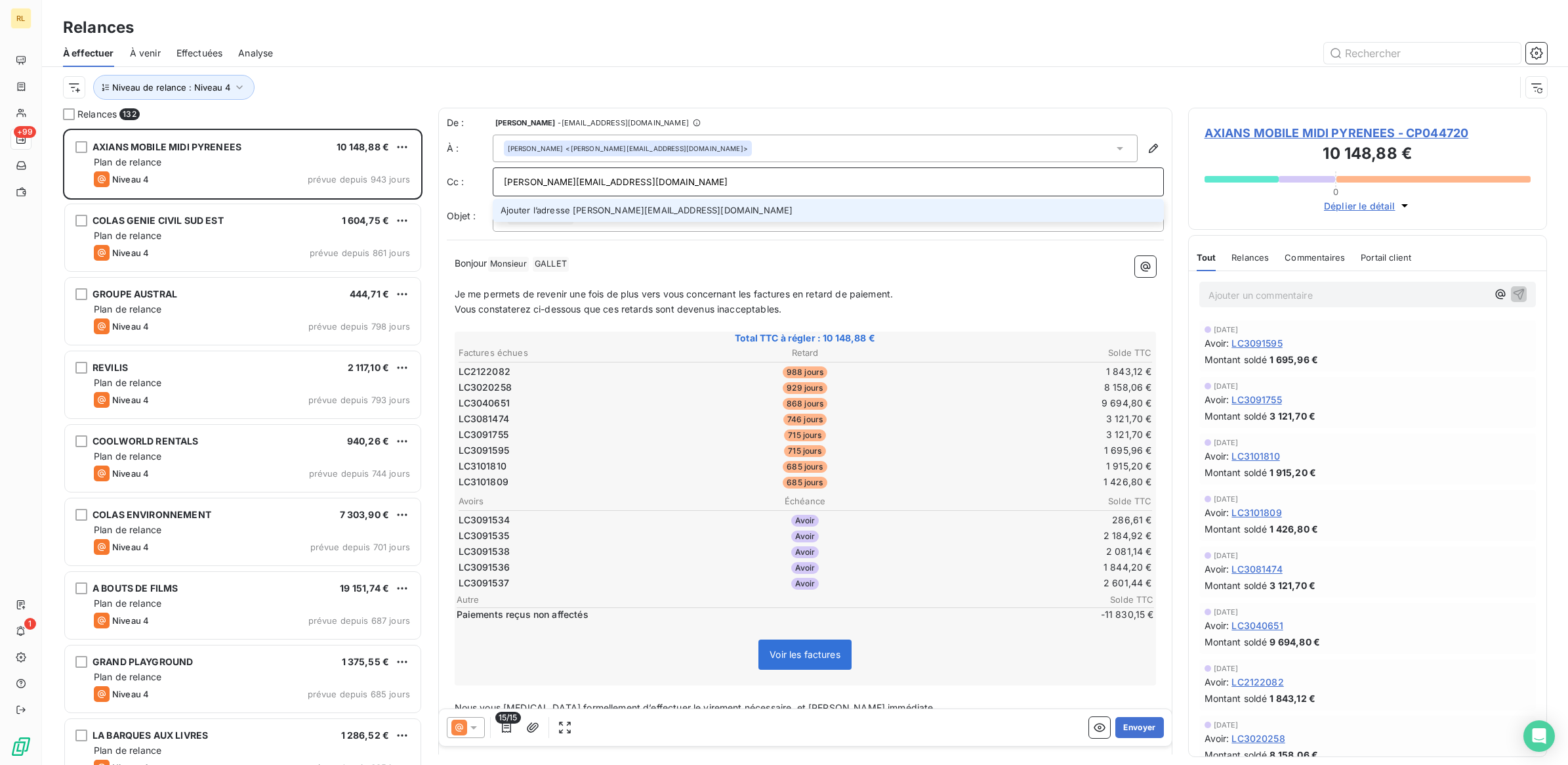
type input "[PERSON_NAME][EMAIL_ADDRESS][DOMAIN_NAME]"
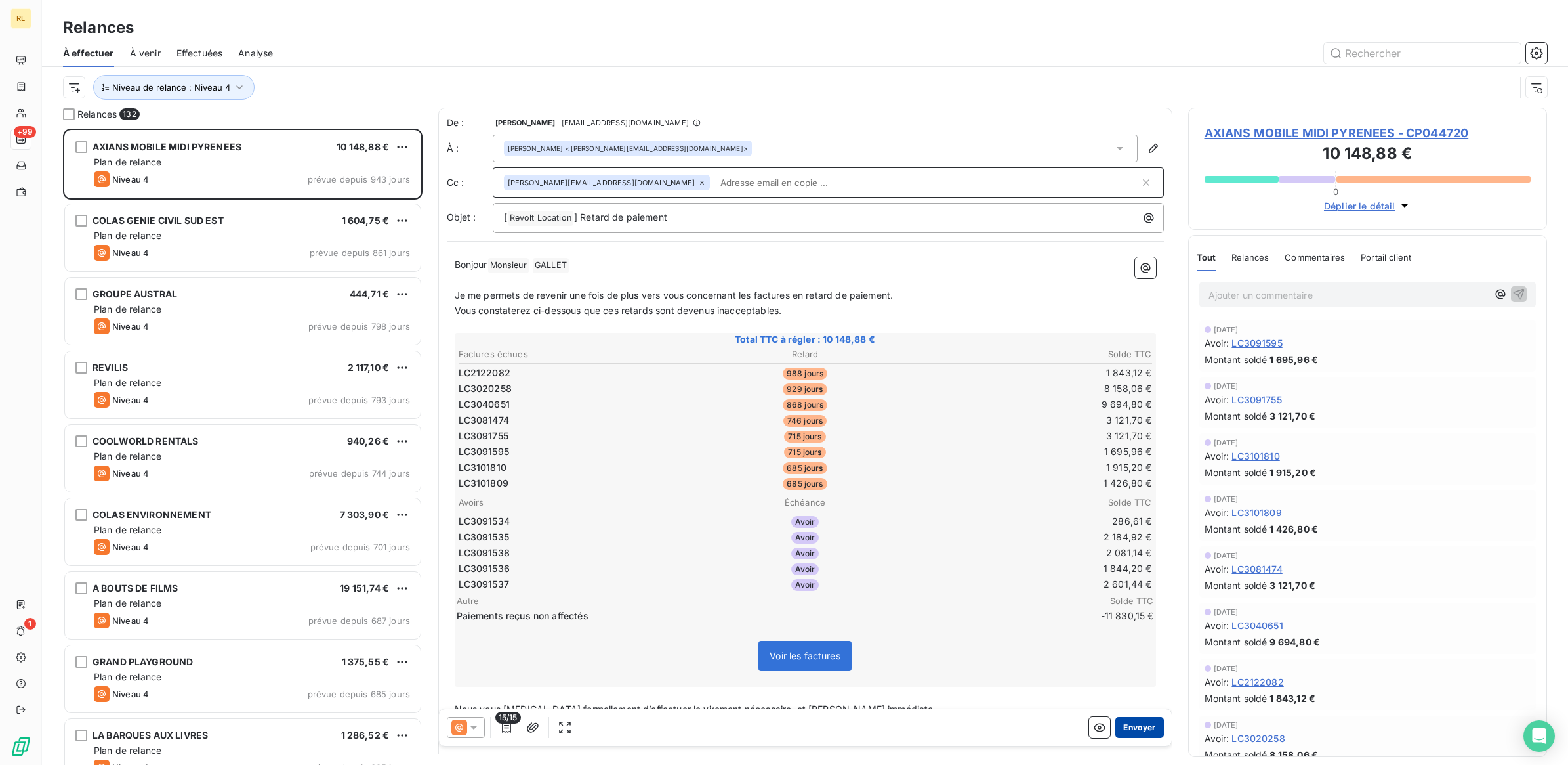
click at [1118, 725] on button "Envoyer" at bounding box center [1139, 727] width 48 height 21
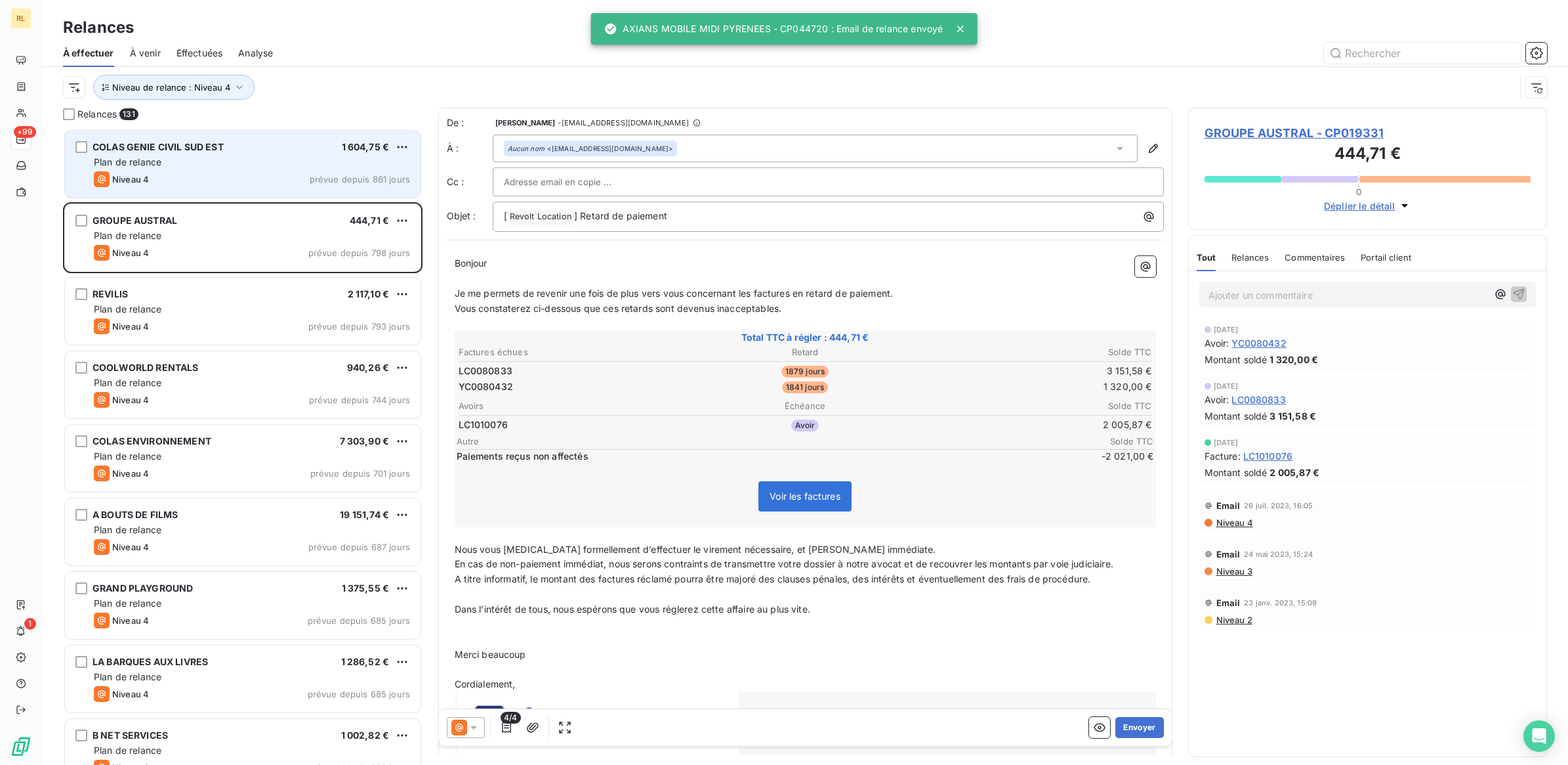
click at [250, 167] on div "Plan de relance" at bounding box center [252, 162] width 316 height 13
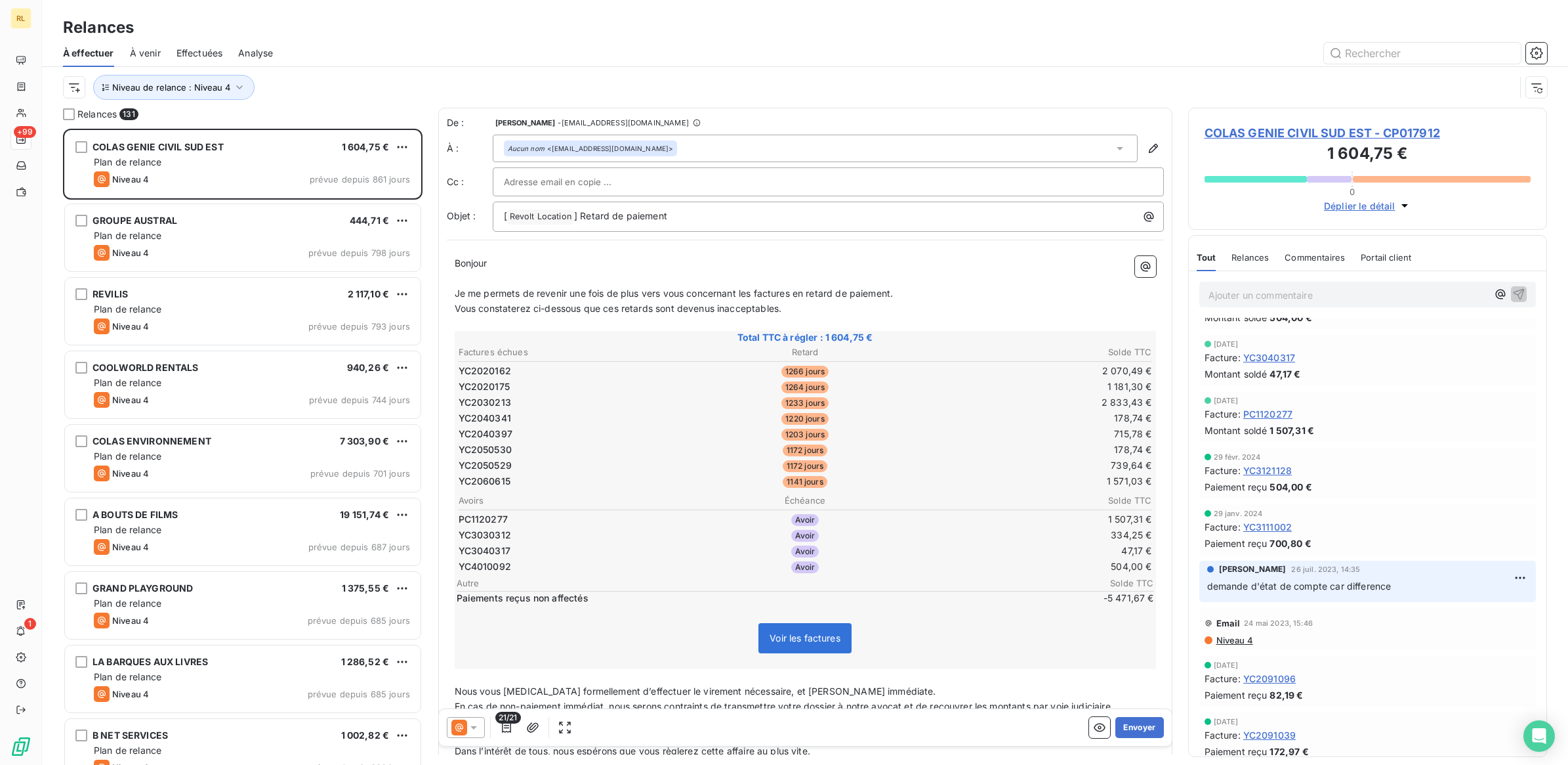
scroll to position [574, 0]
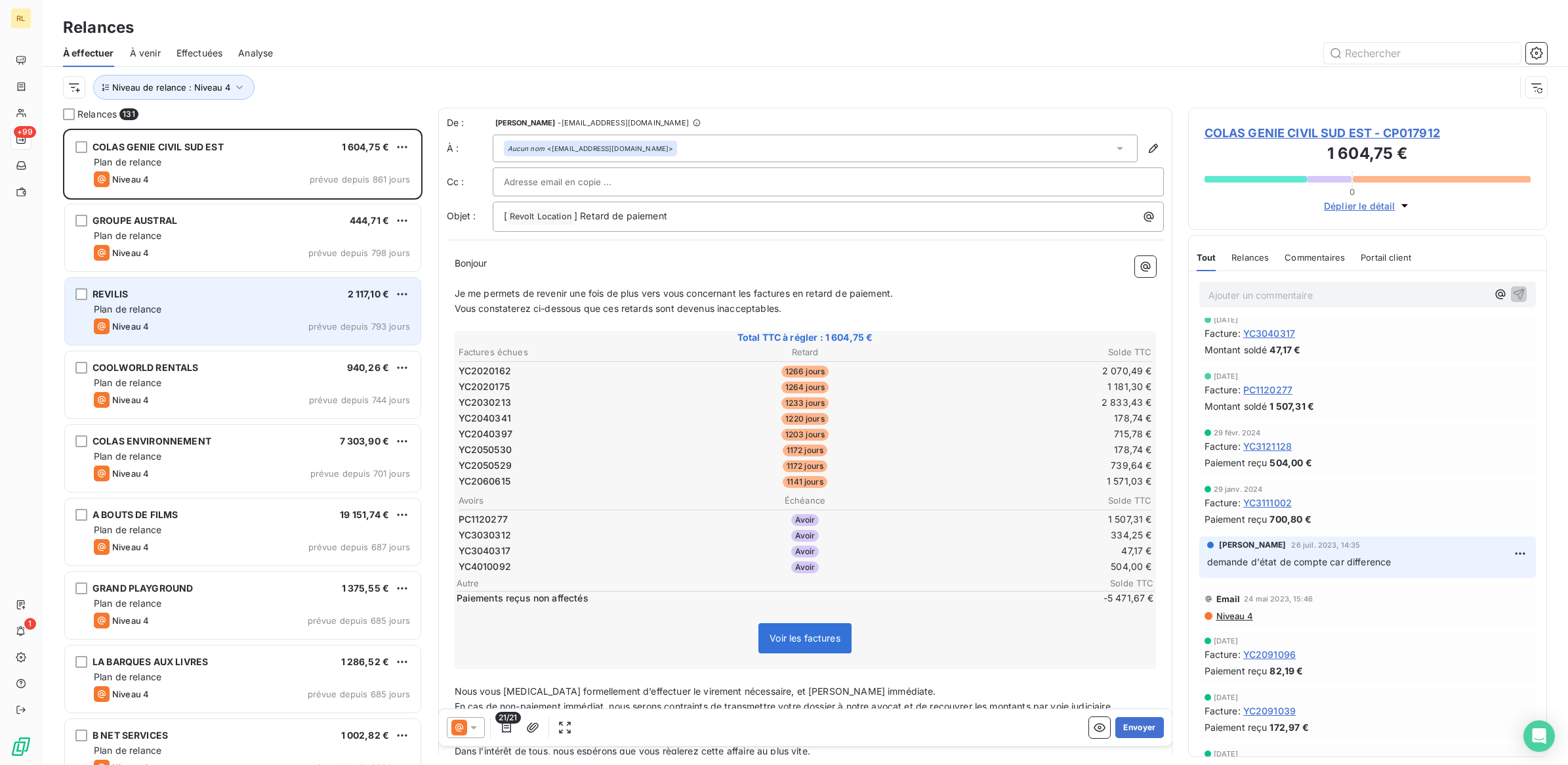
click at [233, 296] on div "REVILIS 2 117,10 €" at bounding box center [252, 294] width 316 height 12
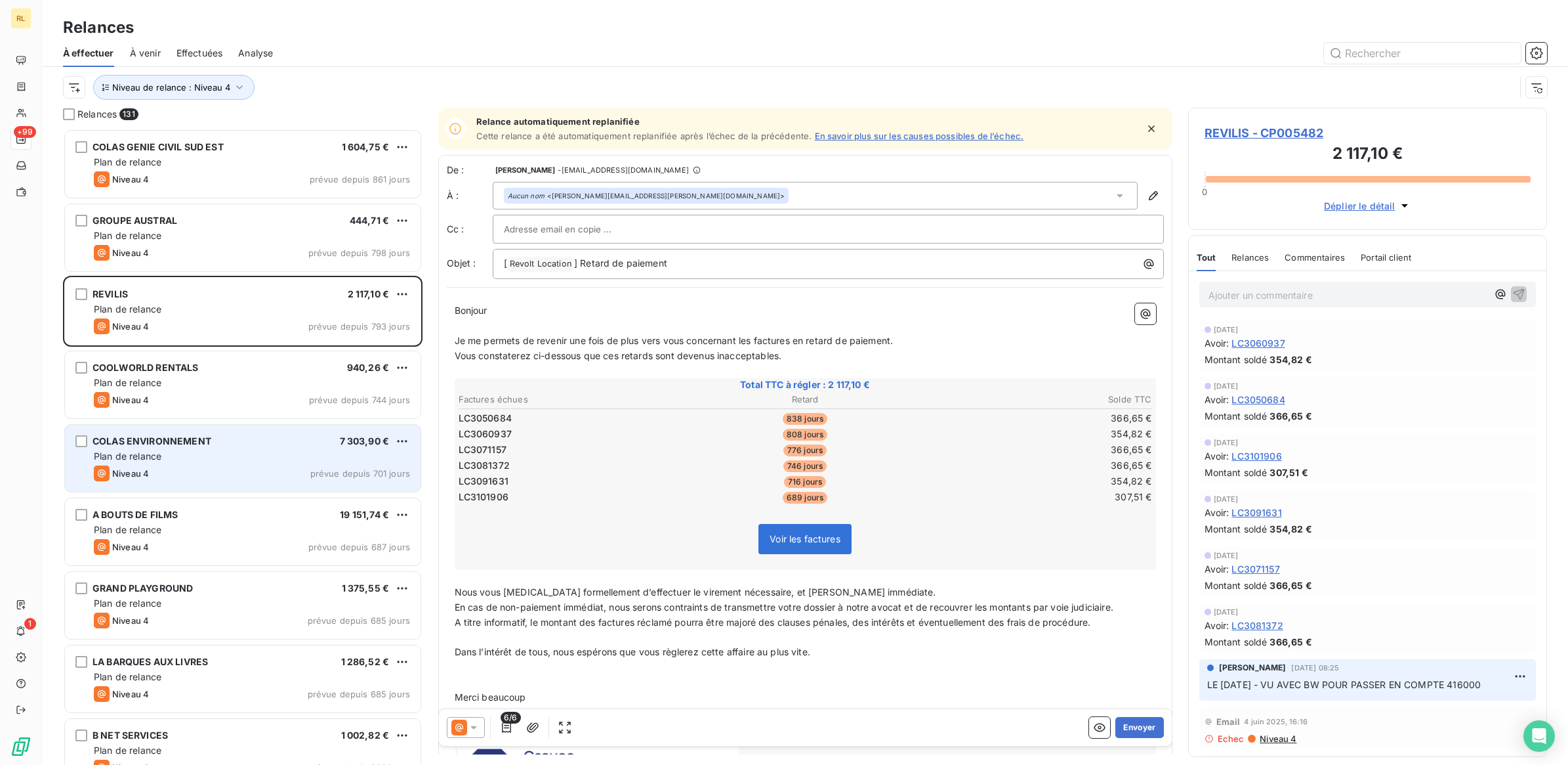
click at [256, 451] on div "Plan de relance" at bounding box center [252, 456] width 316 height 13
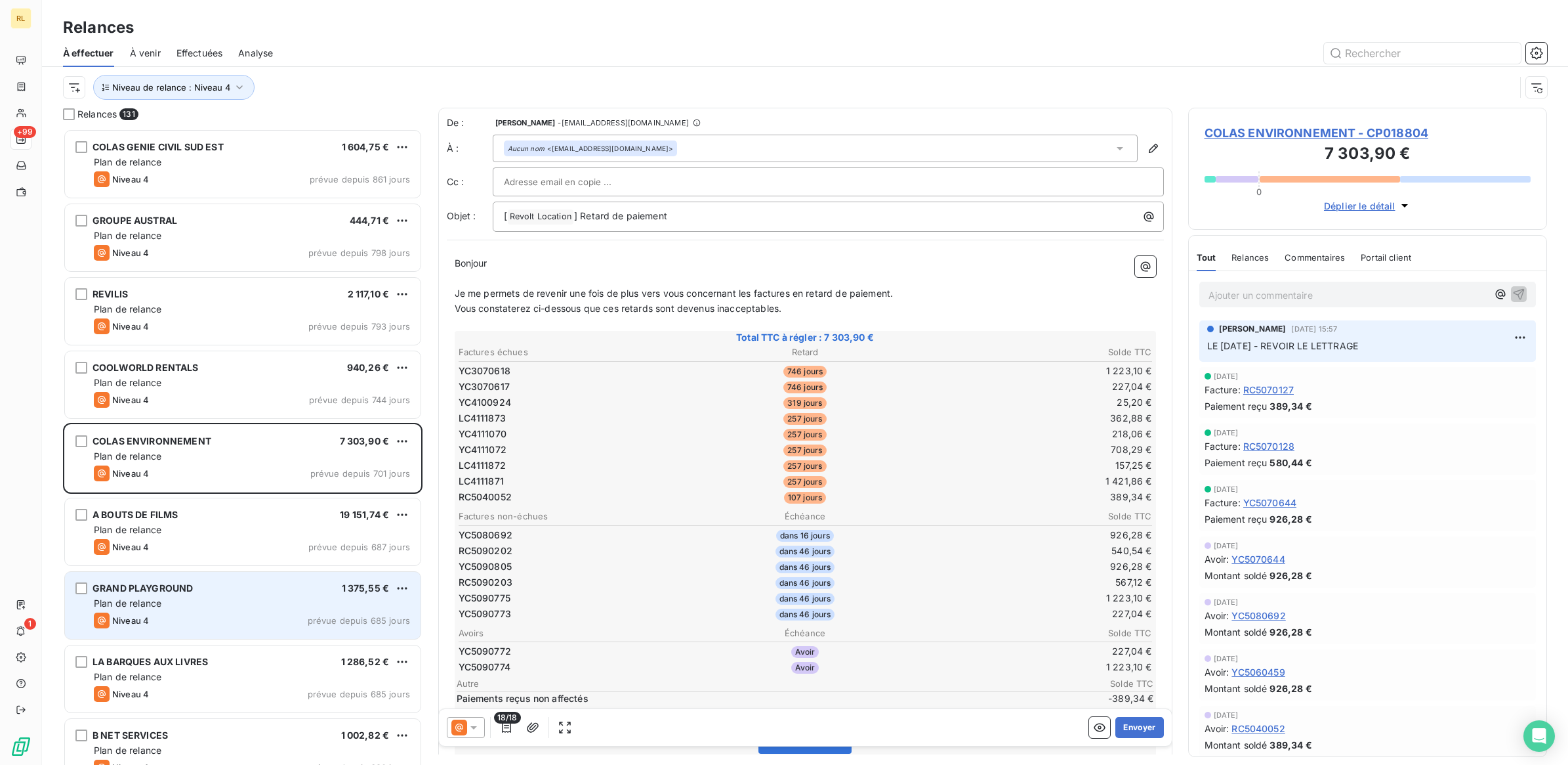
click at [281, 607] on div "Plan de relance" at bounding box center [252, 603] width 316 height 13
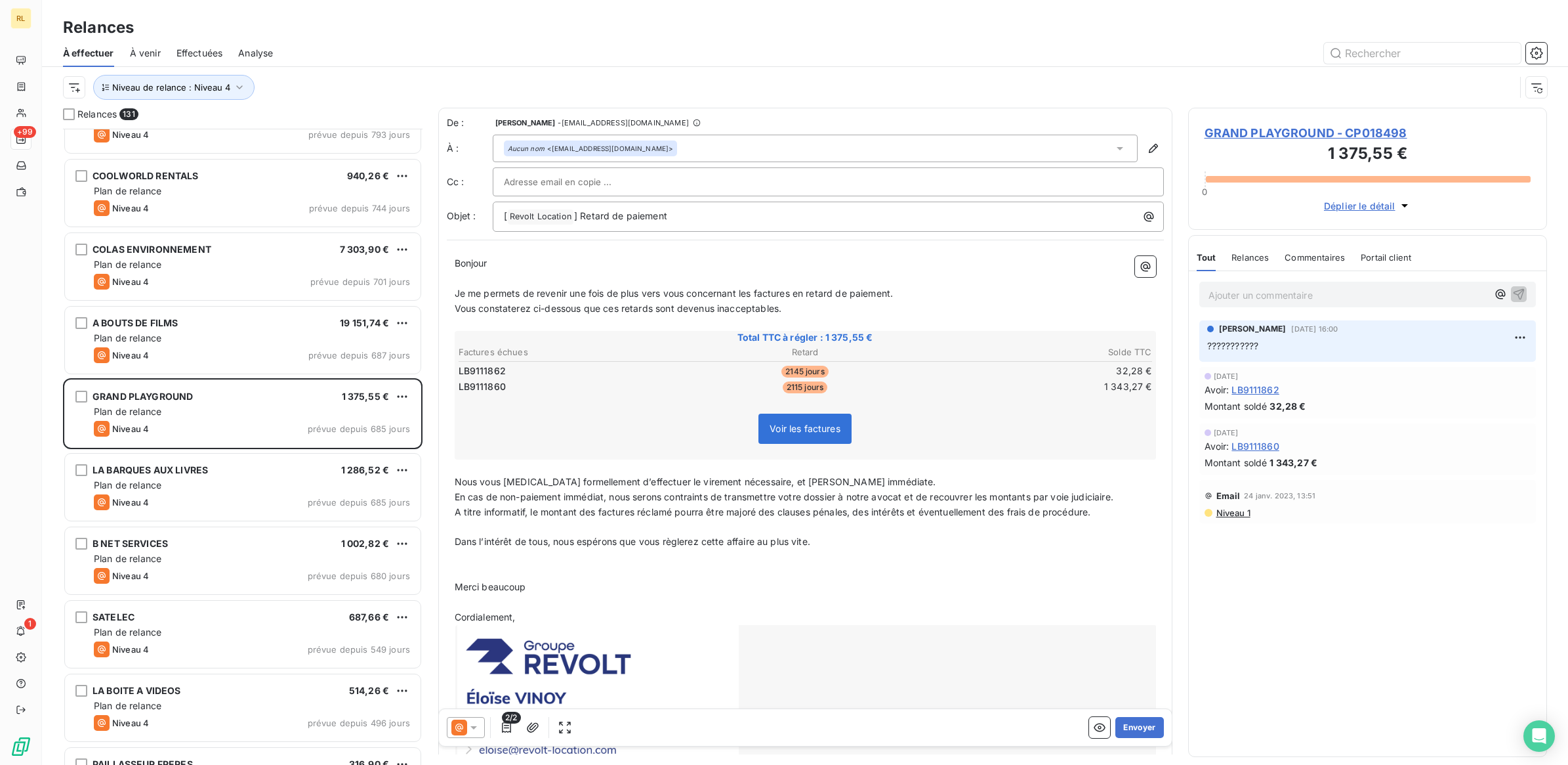
scroll to position [247, 0]
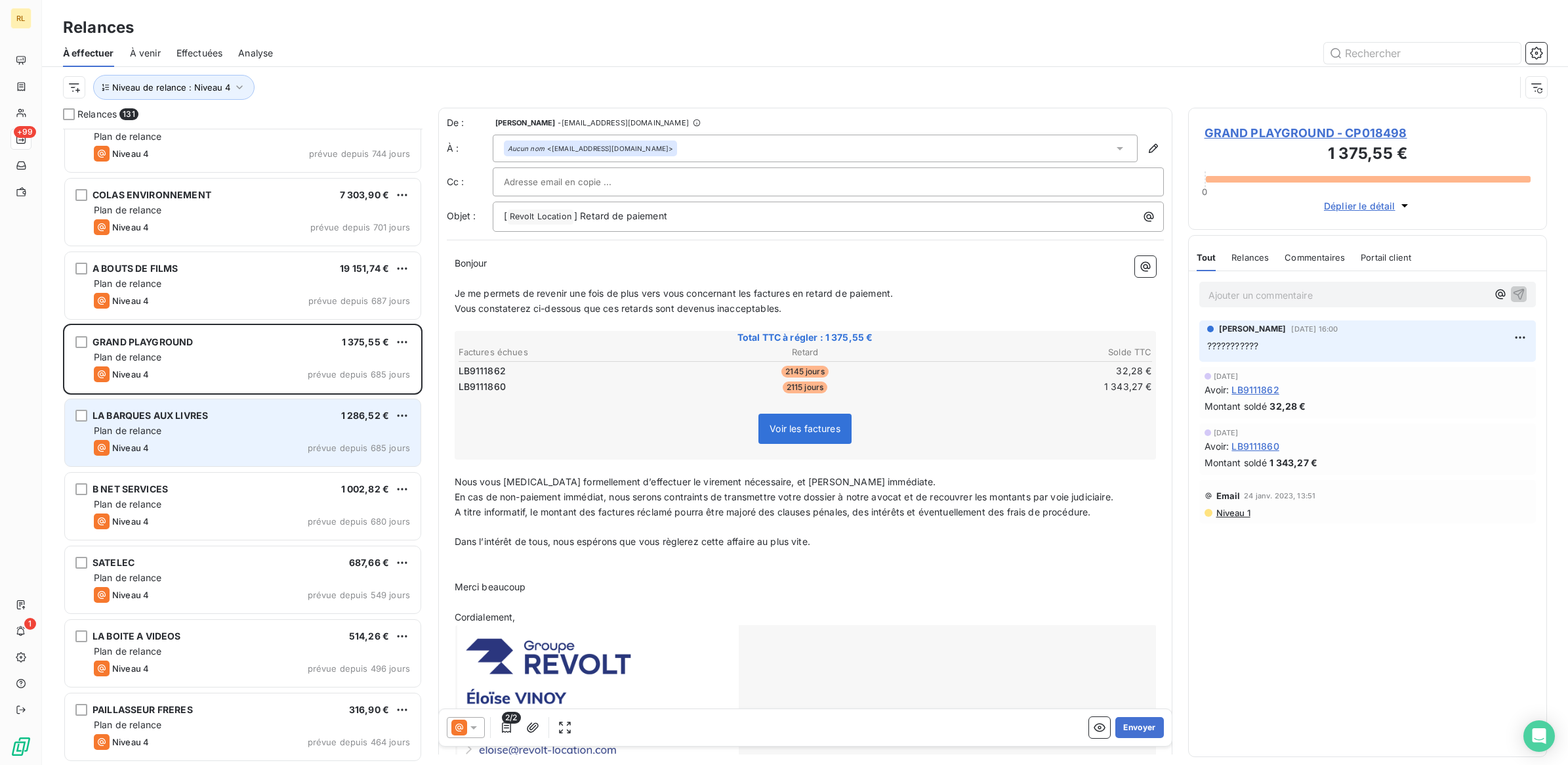
click at [254, 437] on div "Plan de relance" at bounding box center [252, 431] width 316 height 13
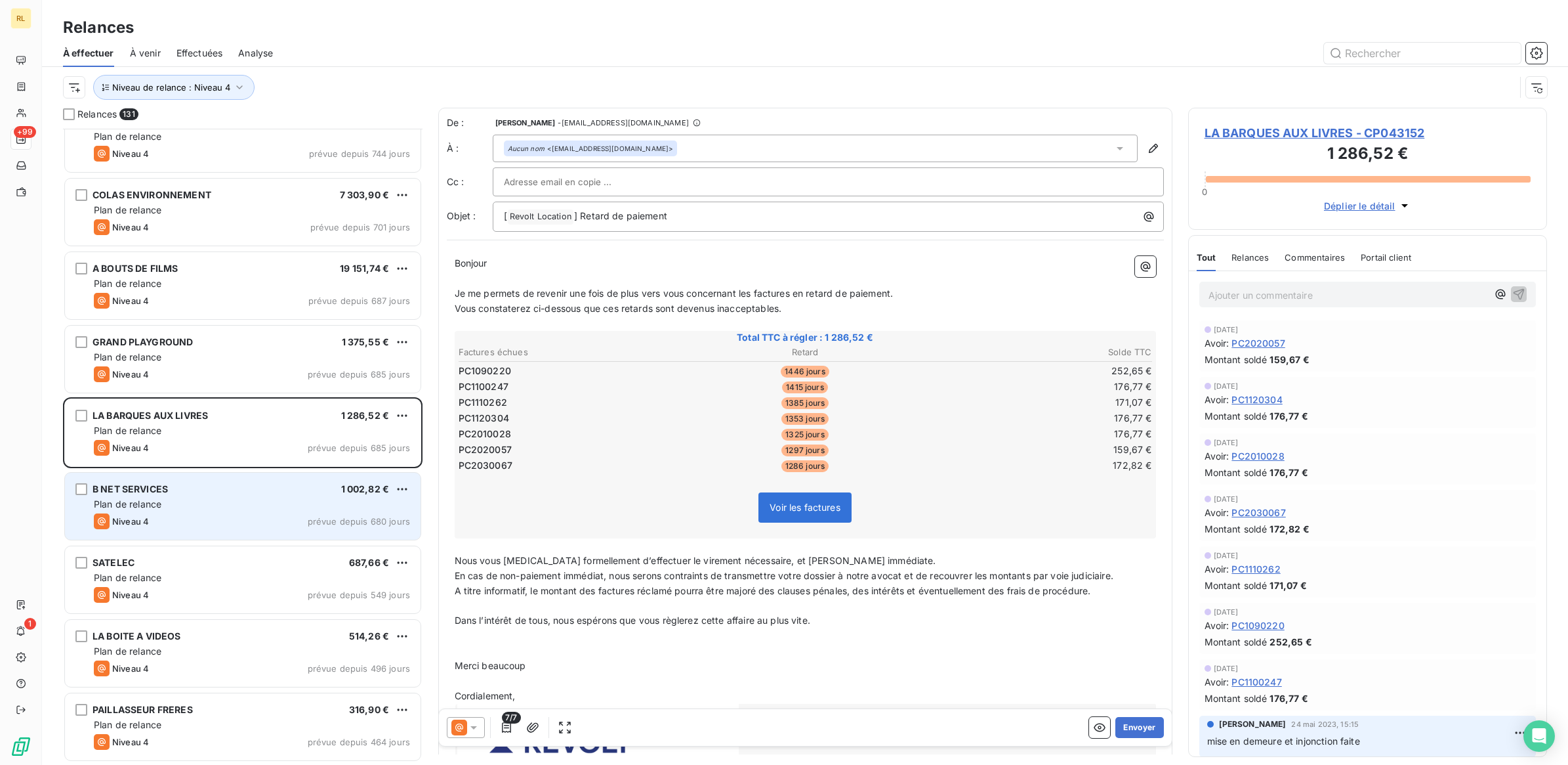
click at [254, 510] on div "Plan de relance" at bounding box center [252, 504] width 316 height 13
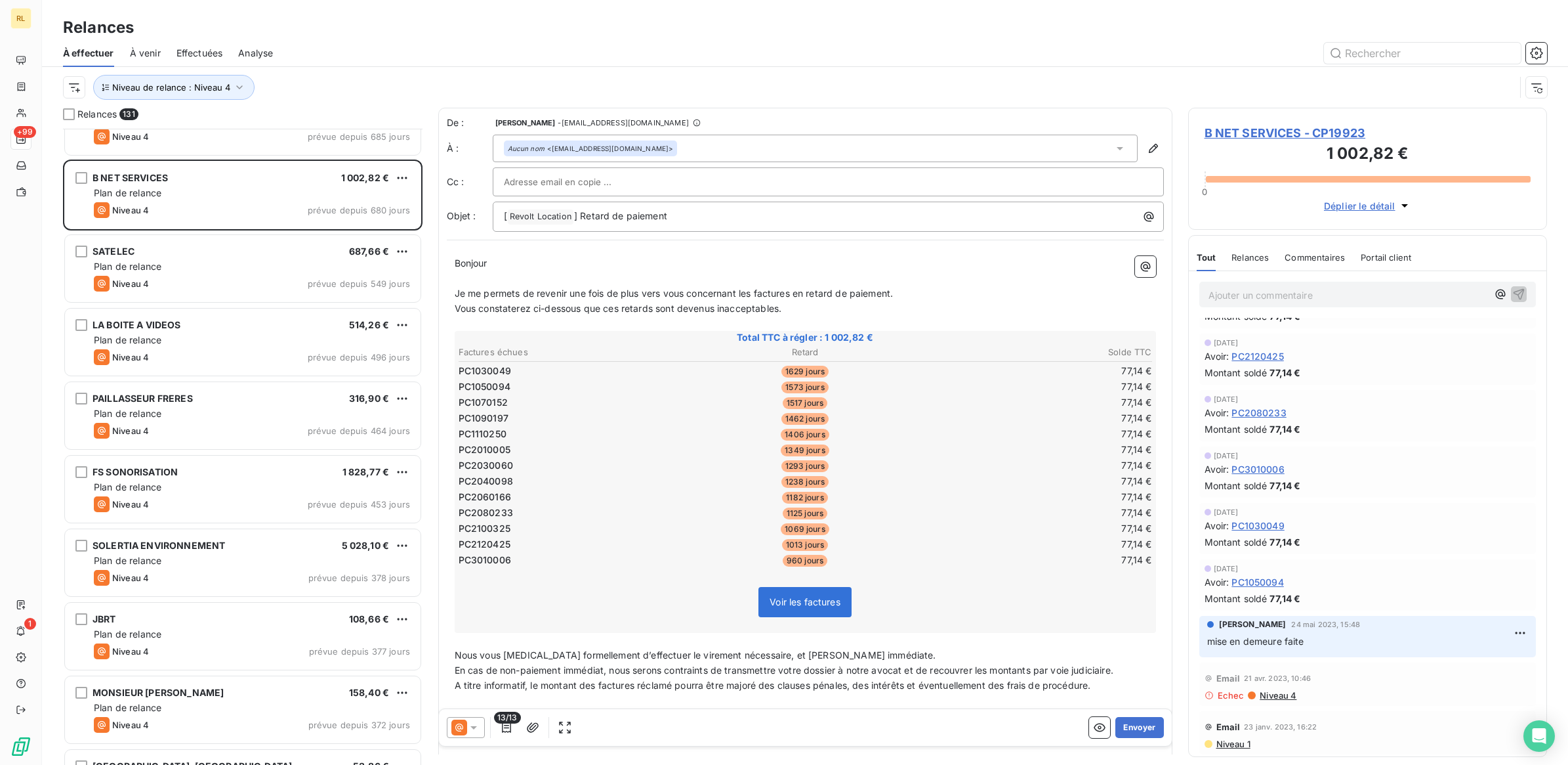
scroll to position [575, 0]
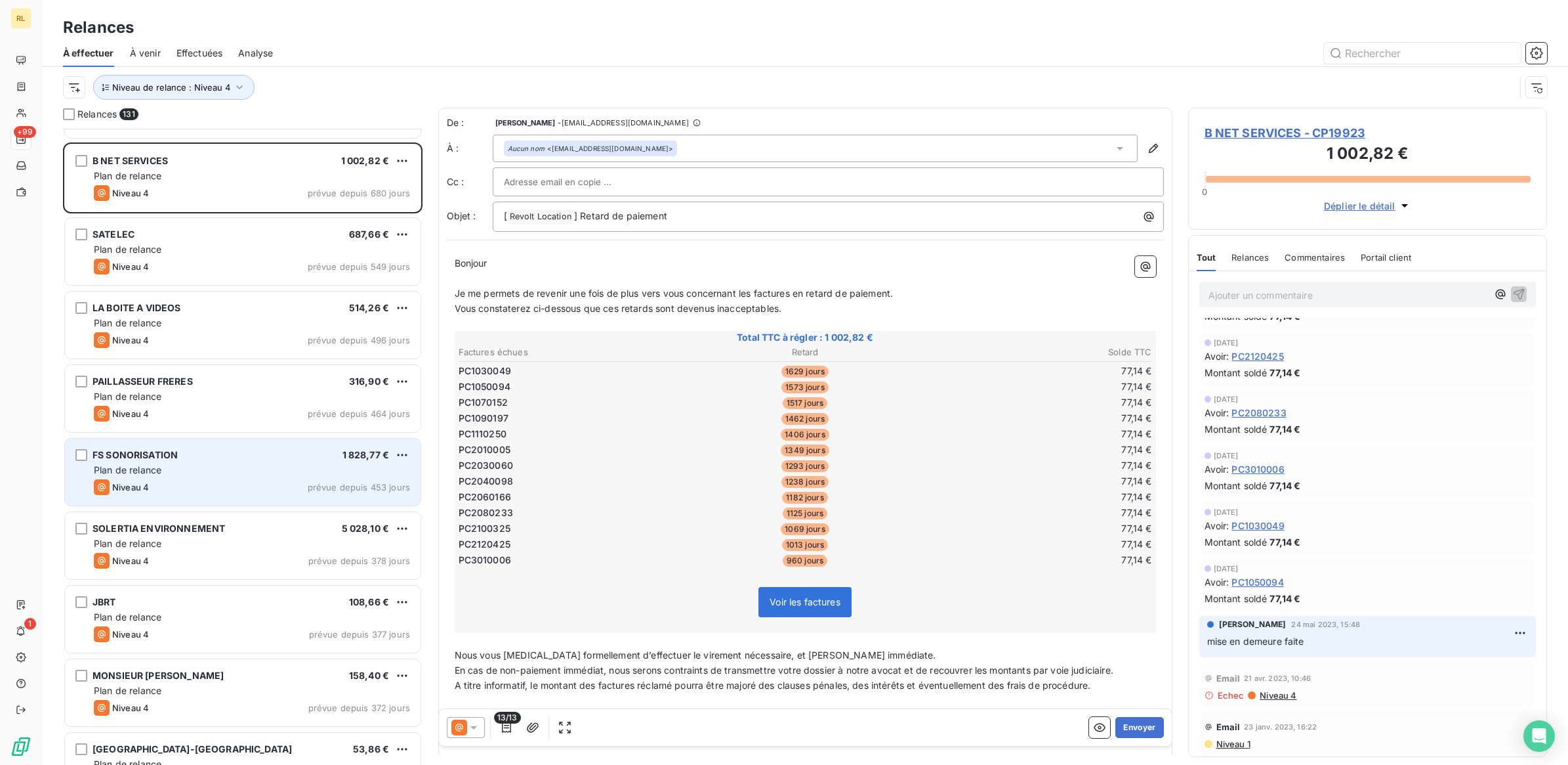
click at [269, 464] on div "Plan de relance" at bounding box center [252, 470] width 316 height 13
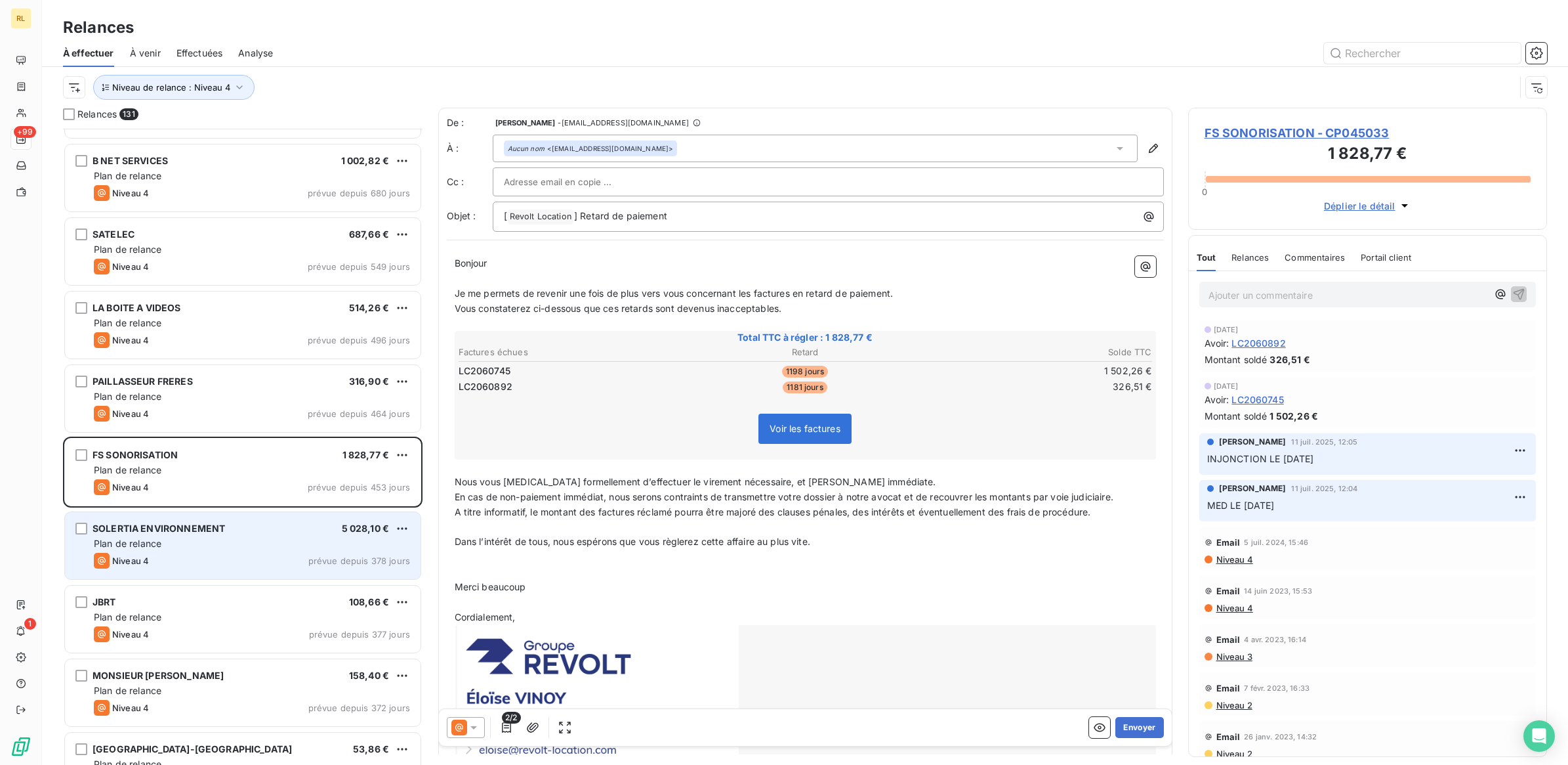
click at [257, 537] on div "Plan de relance" at bounding box center [252, 544] width 316 height 13
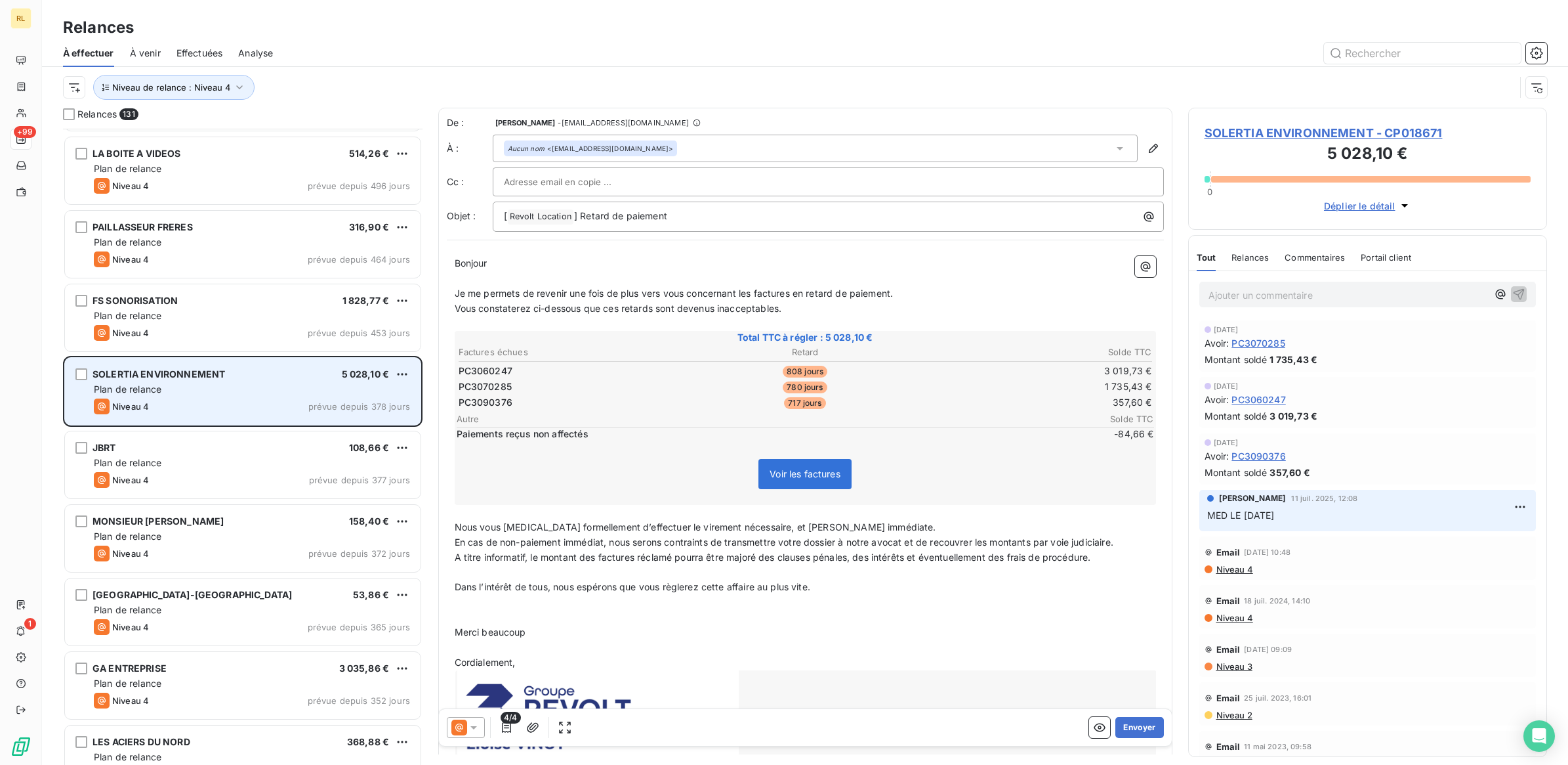
scroll to position [739, 0]
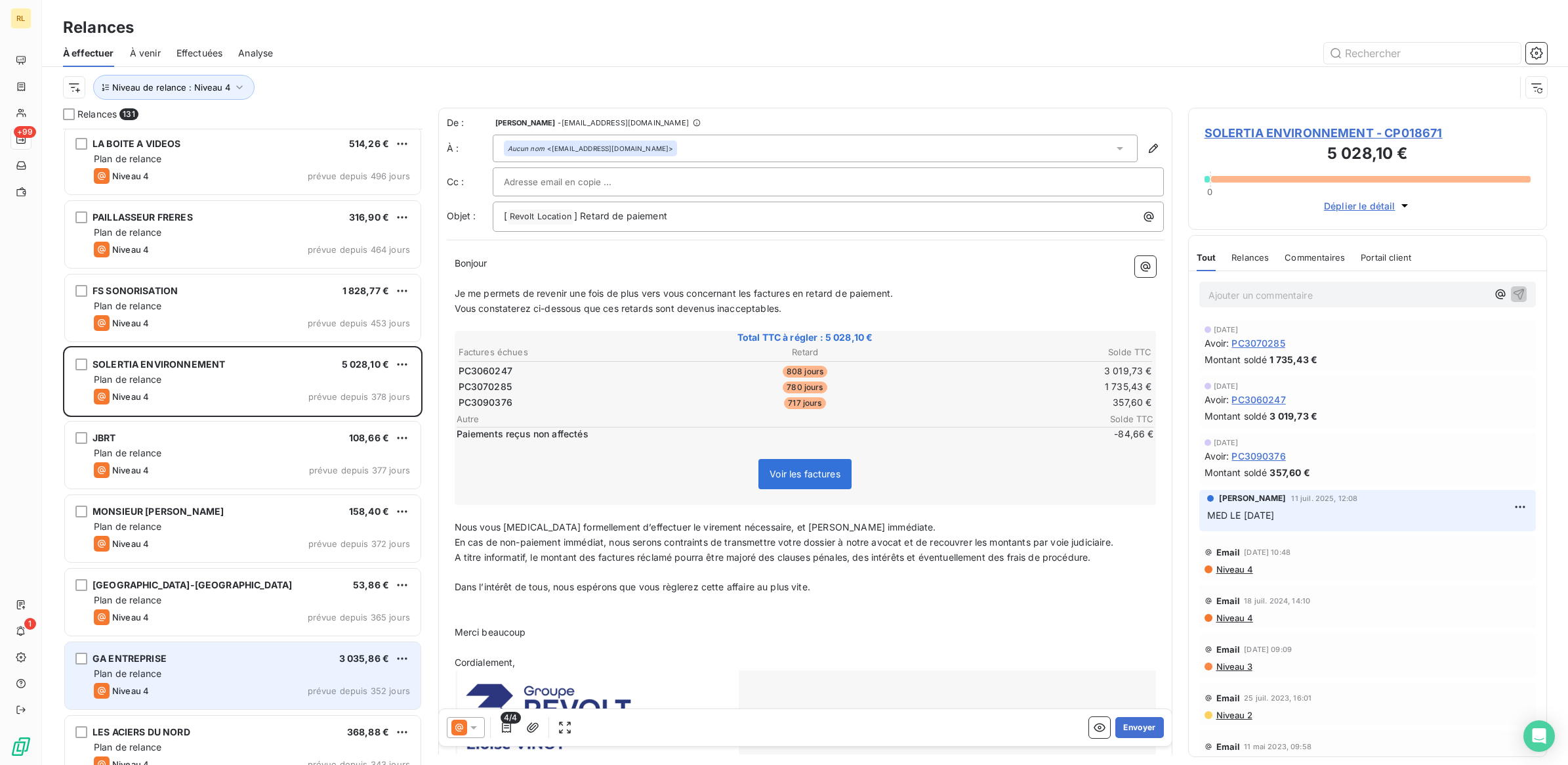
click at [274, 673] on div "Plan de relance" at bounding box center [252, 674] width 316 height 13
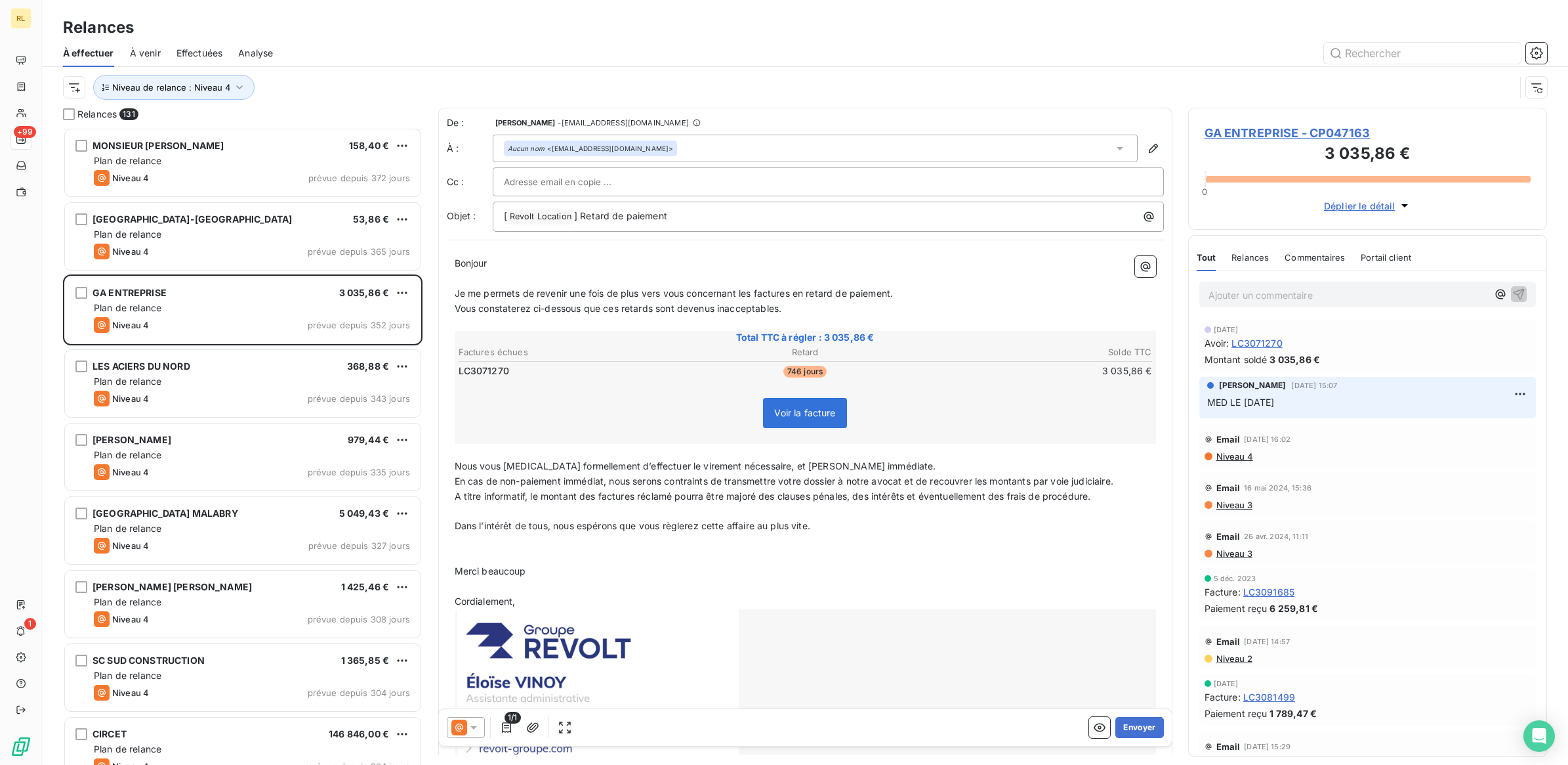
scroll to position [1149, 0]
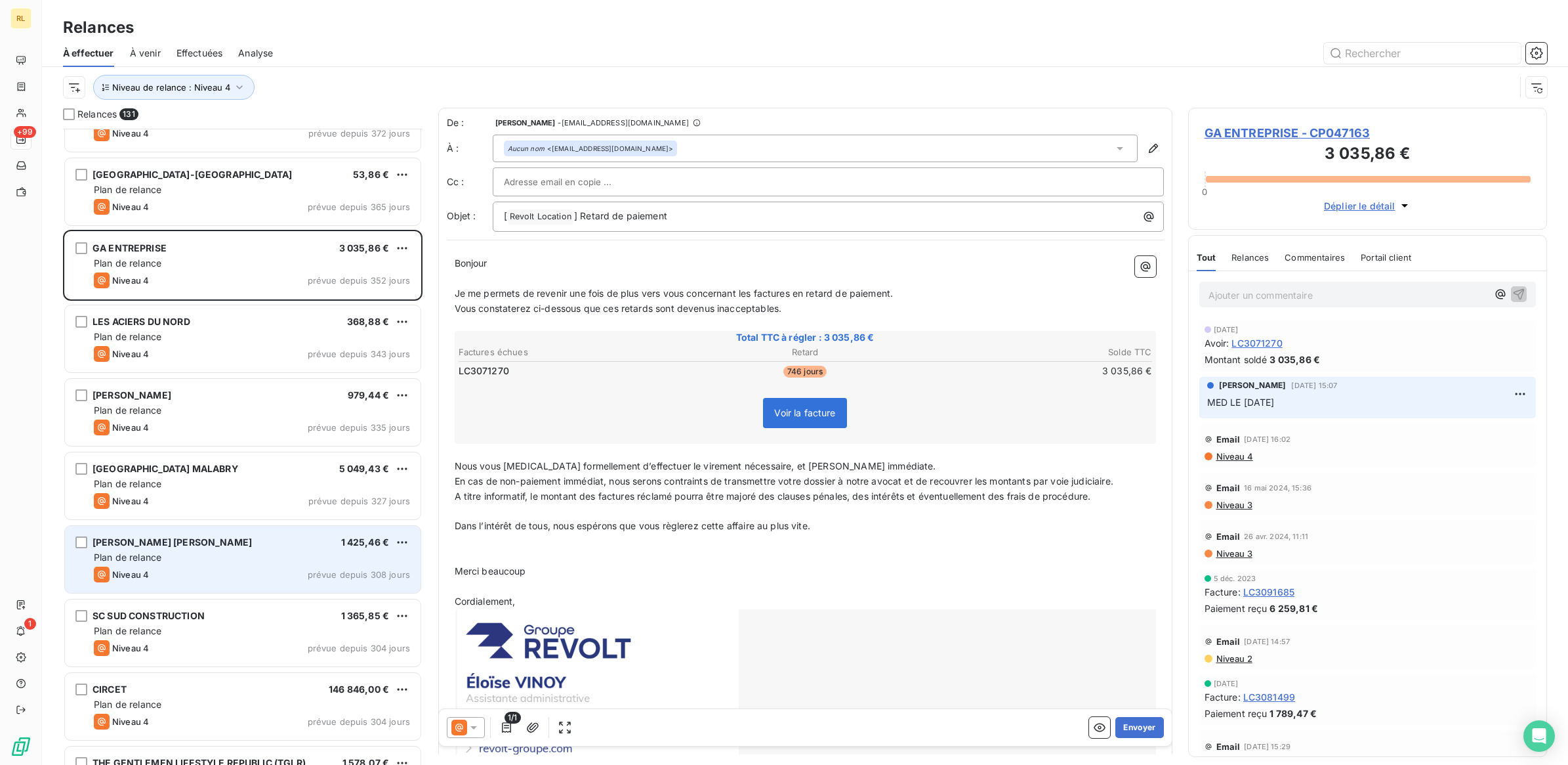
click at [260, 553] on div "Plan de relance" at bounding box center [252, 558] width 316 height 13
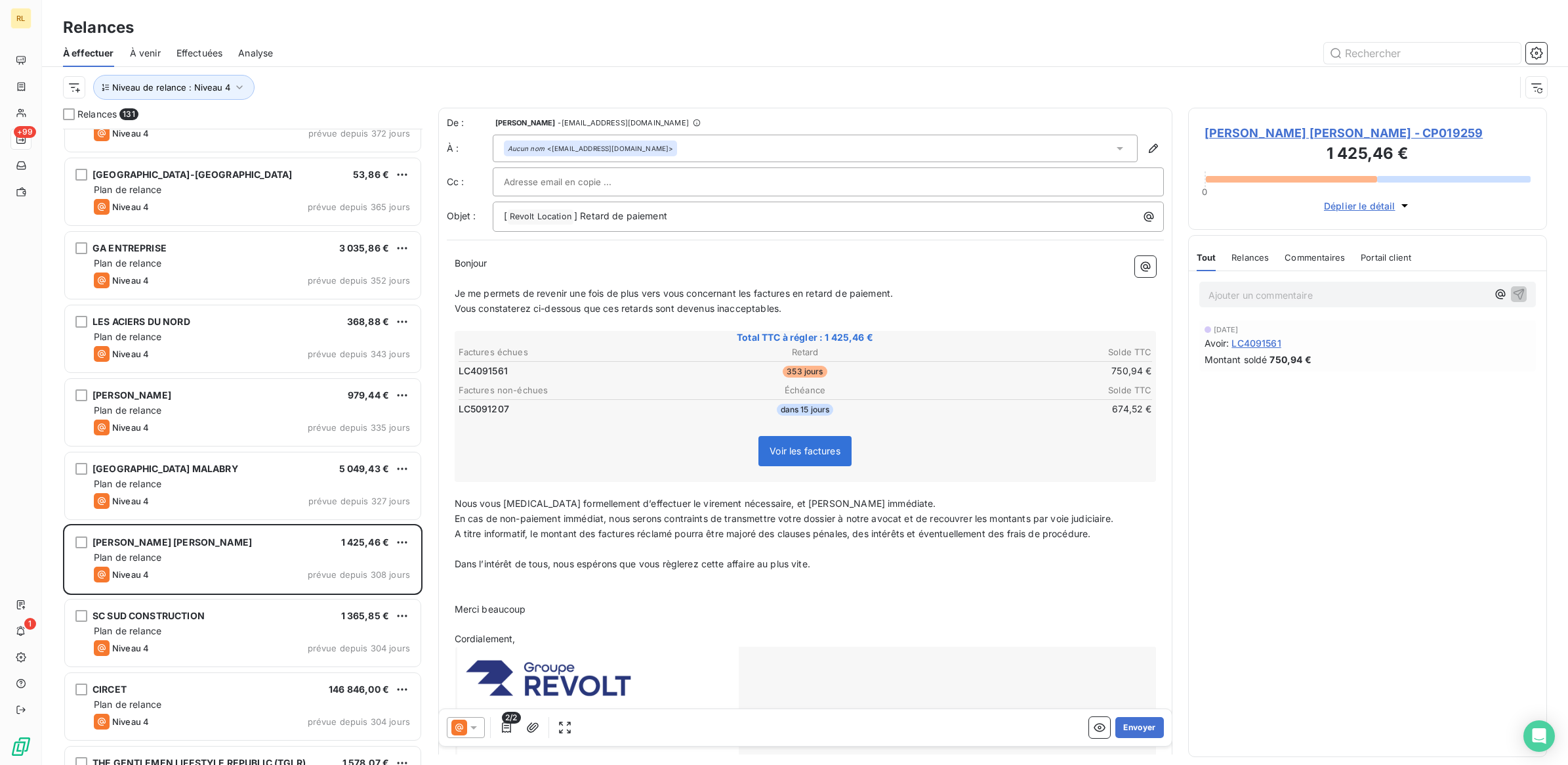
click at [476, 726] on icon at bounding box center [473, 727] width 7 height 3
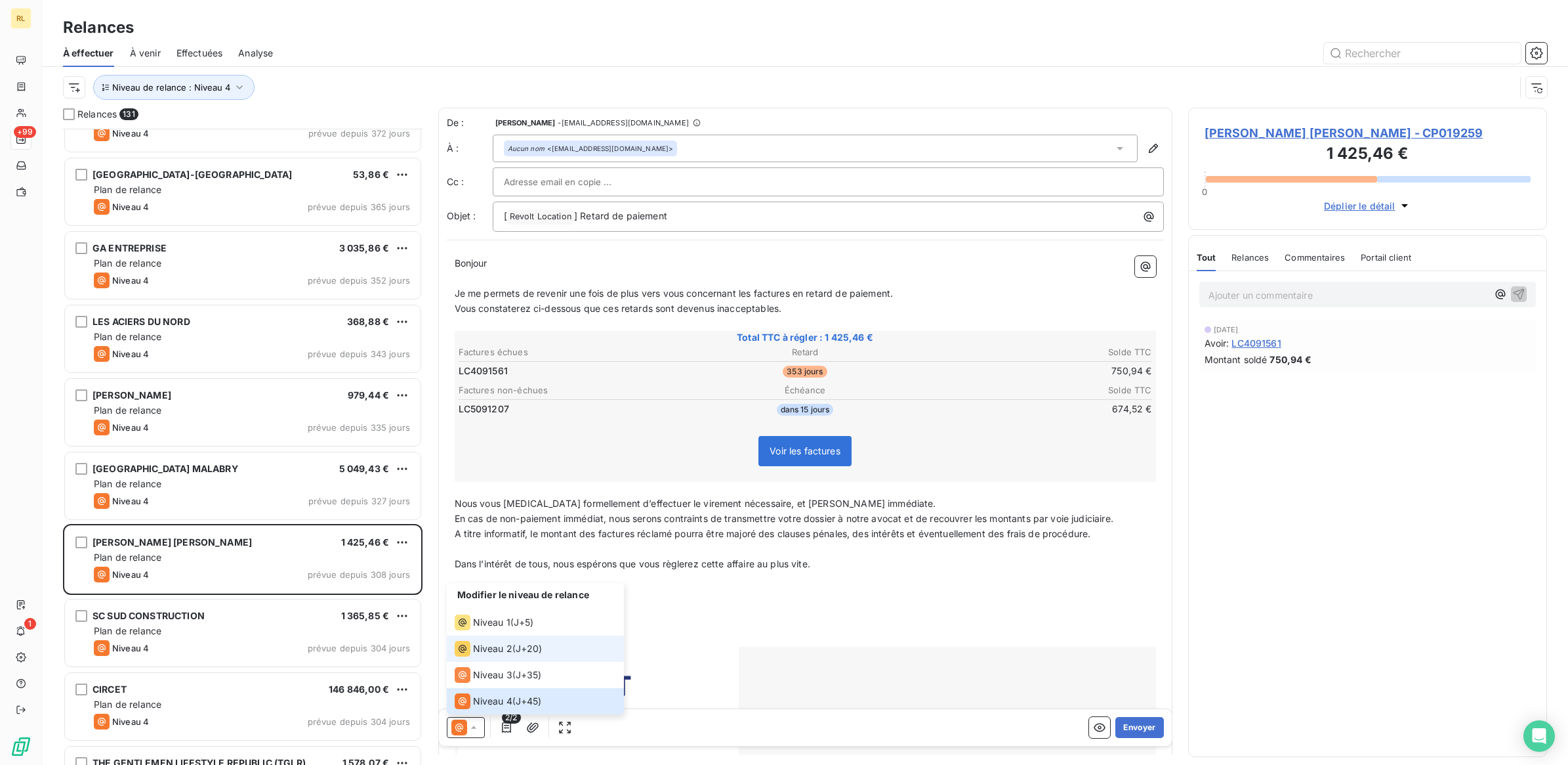
click at [506, 647] on span "Niveau 2" at bounding box center [493, 649] width 40 height 13
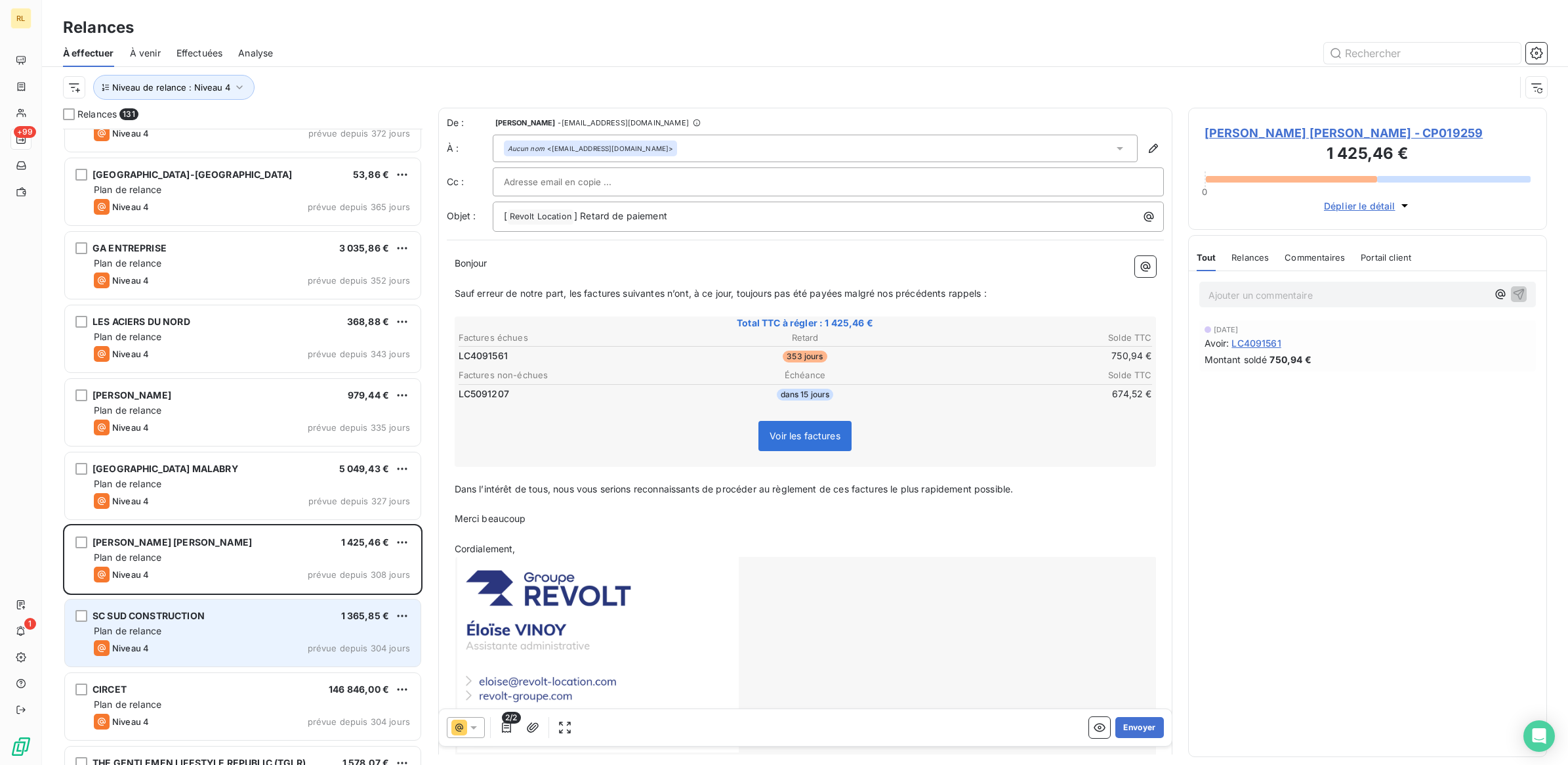
click at [310, 629] on div "Plan de relance" at bounding box center [252, 631] width 316 height 13
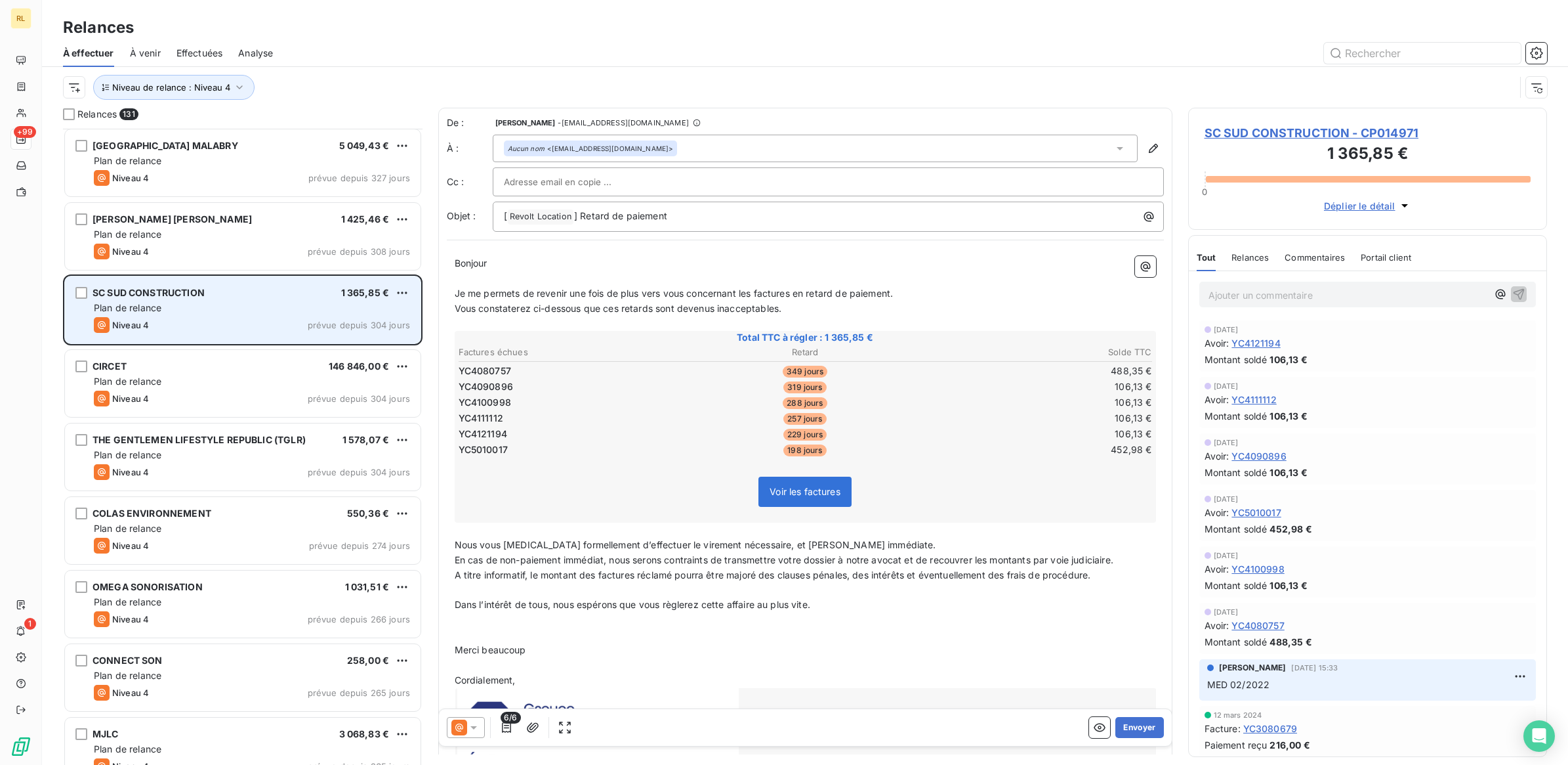
scroll to position [1478, 0]
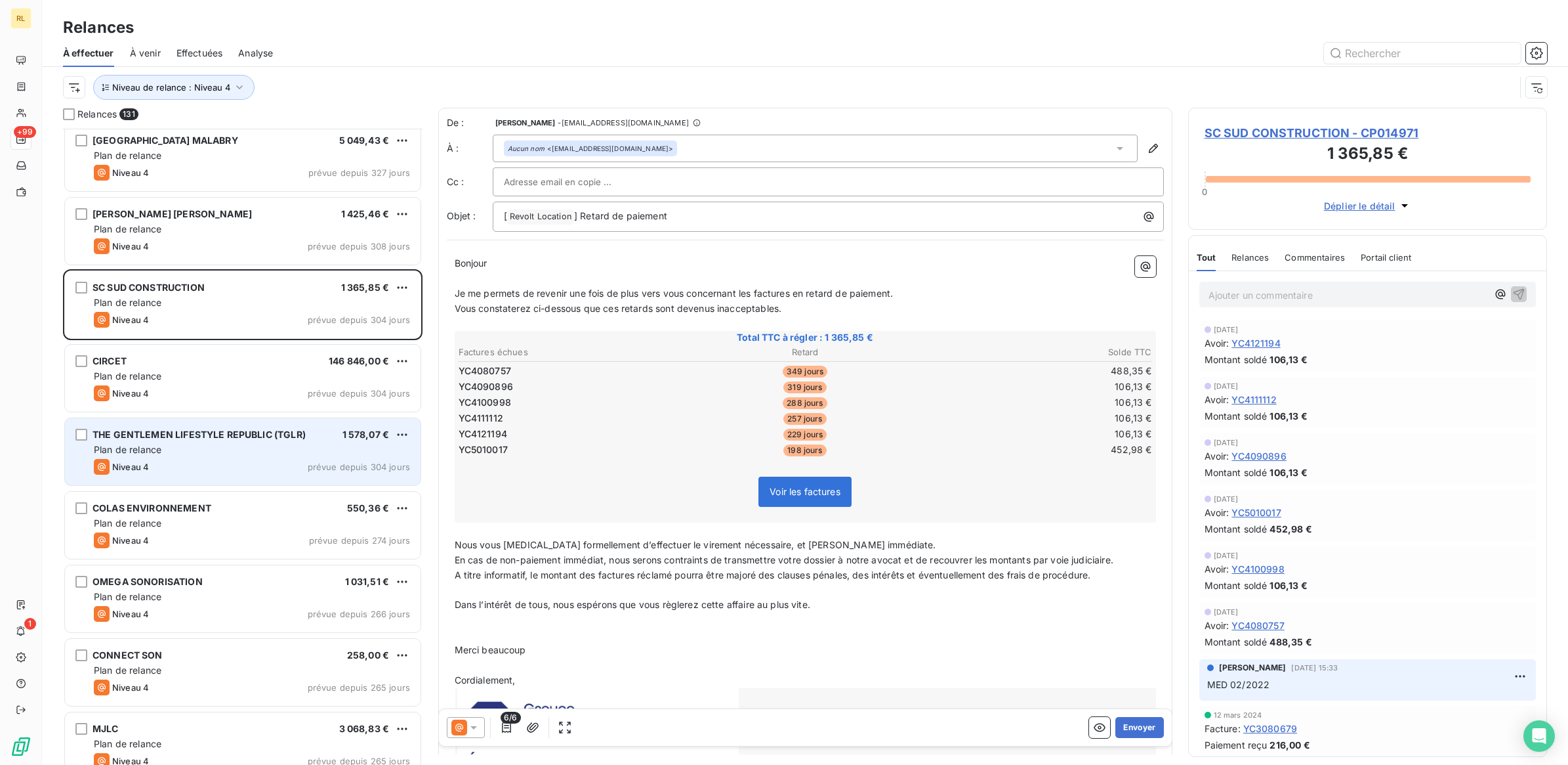
click at [233, 456] on div "Plan de relance" at bounding box center [252, 450] width 316 height 13
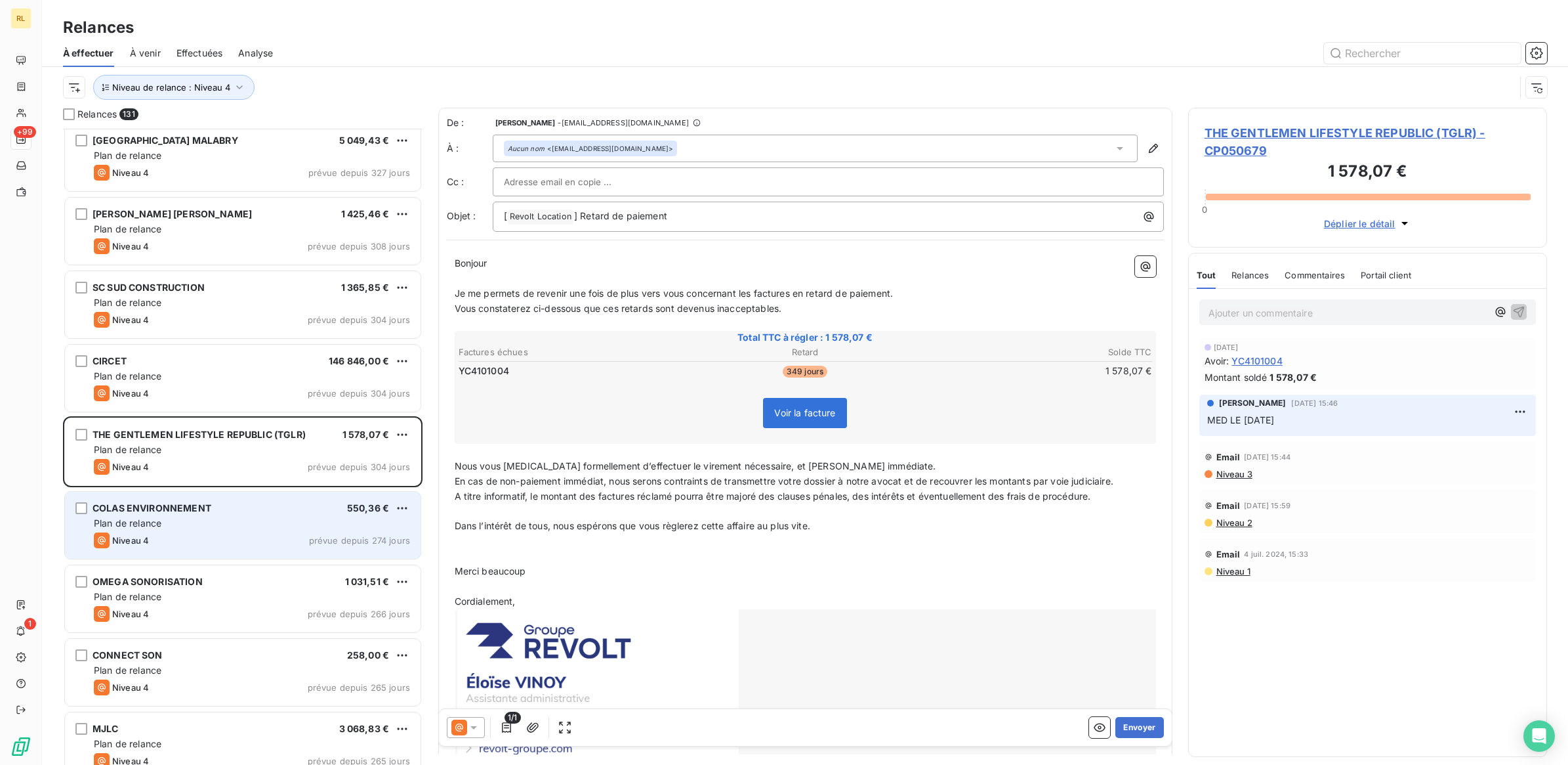
click at [224, 517] on div "Plan de relance" at bounding box center [252, 523] width 316 height 13
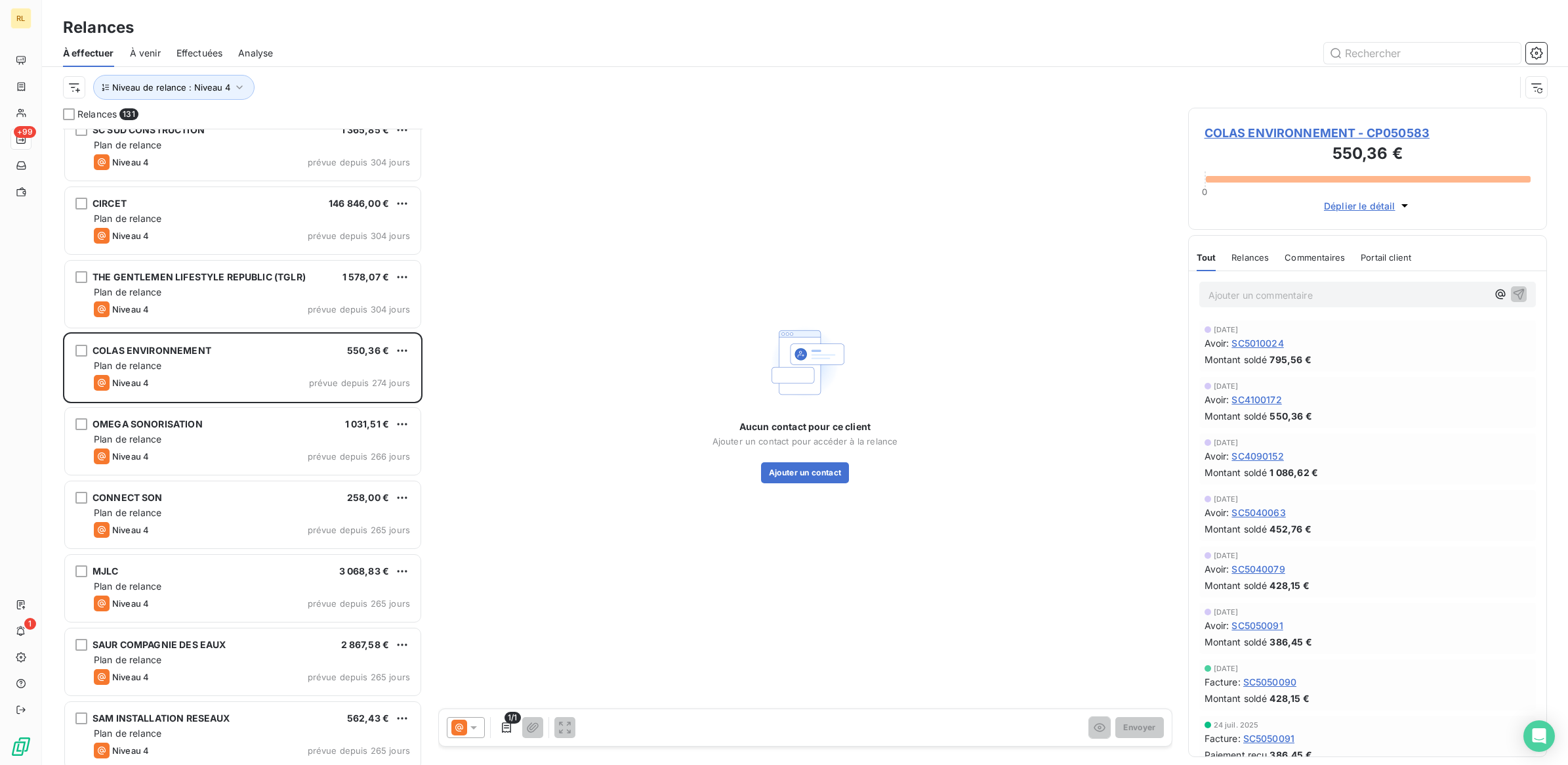
scroll to position [1642, 0]
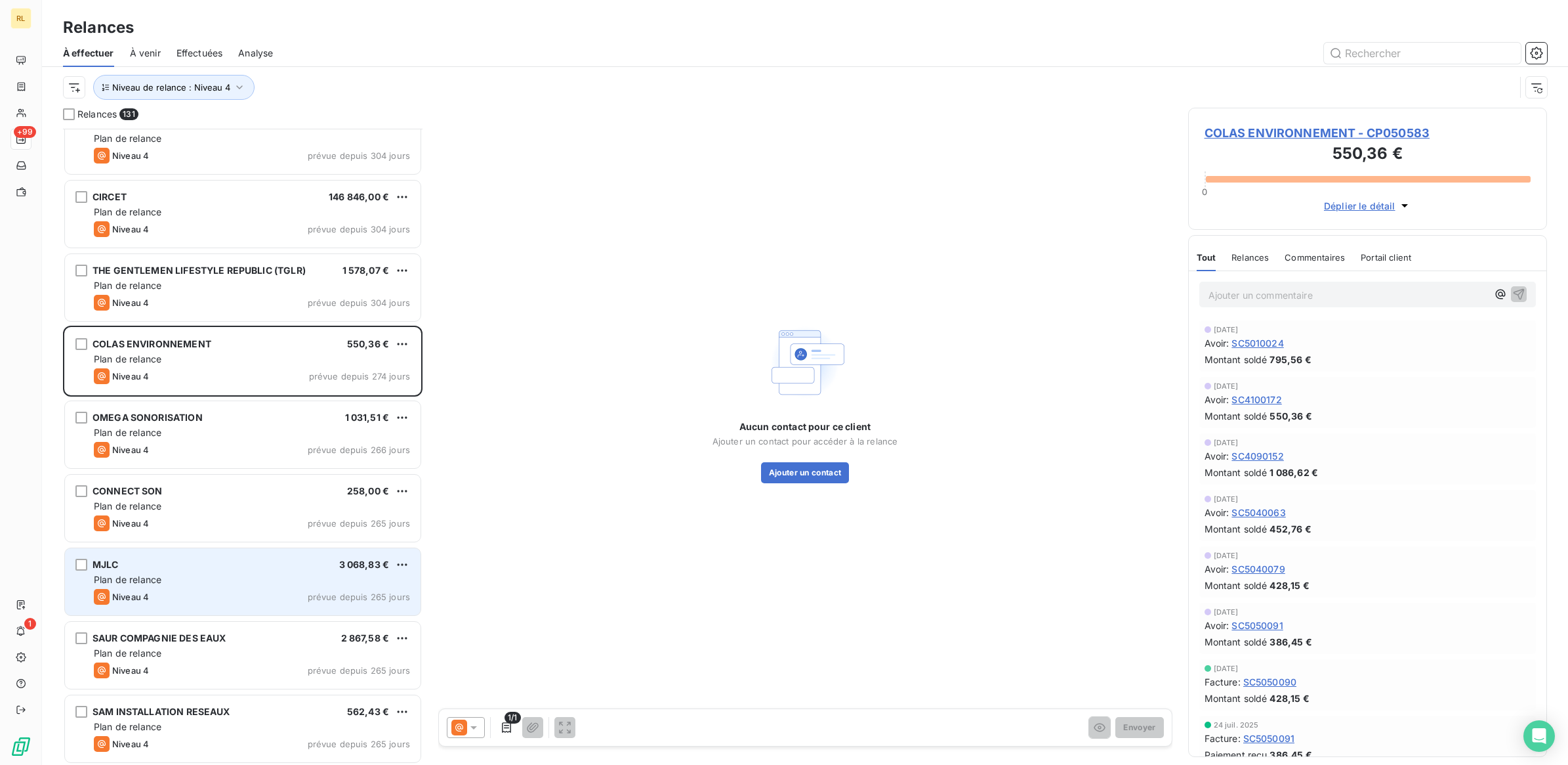
click at [224, 575] on div "Plan de relance" at bounding box center [252, 579] width 316 height 13
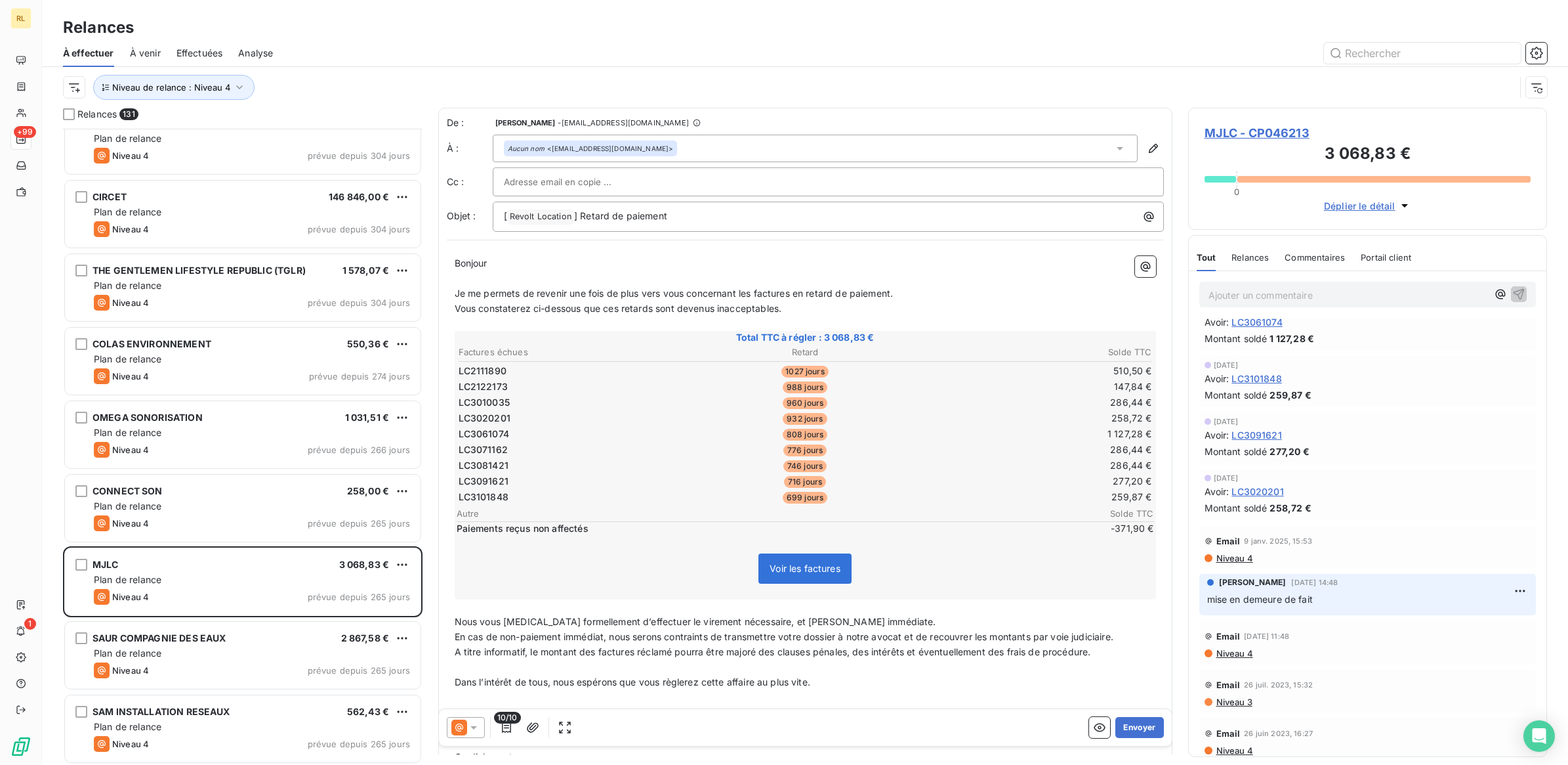
scroll to position [328, 0]
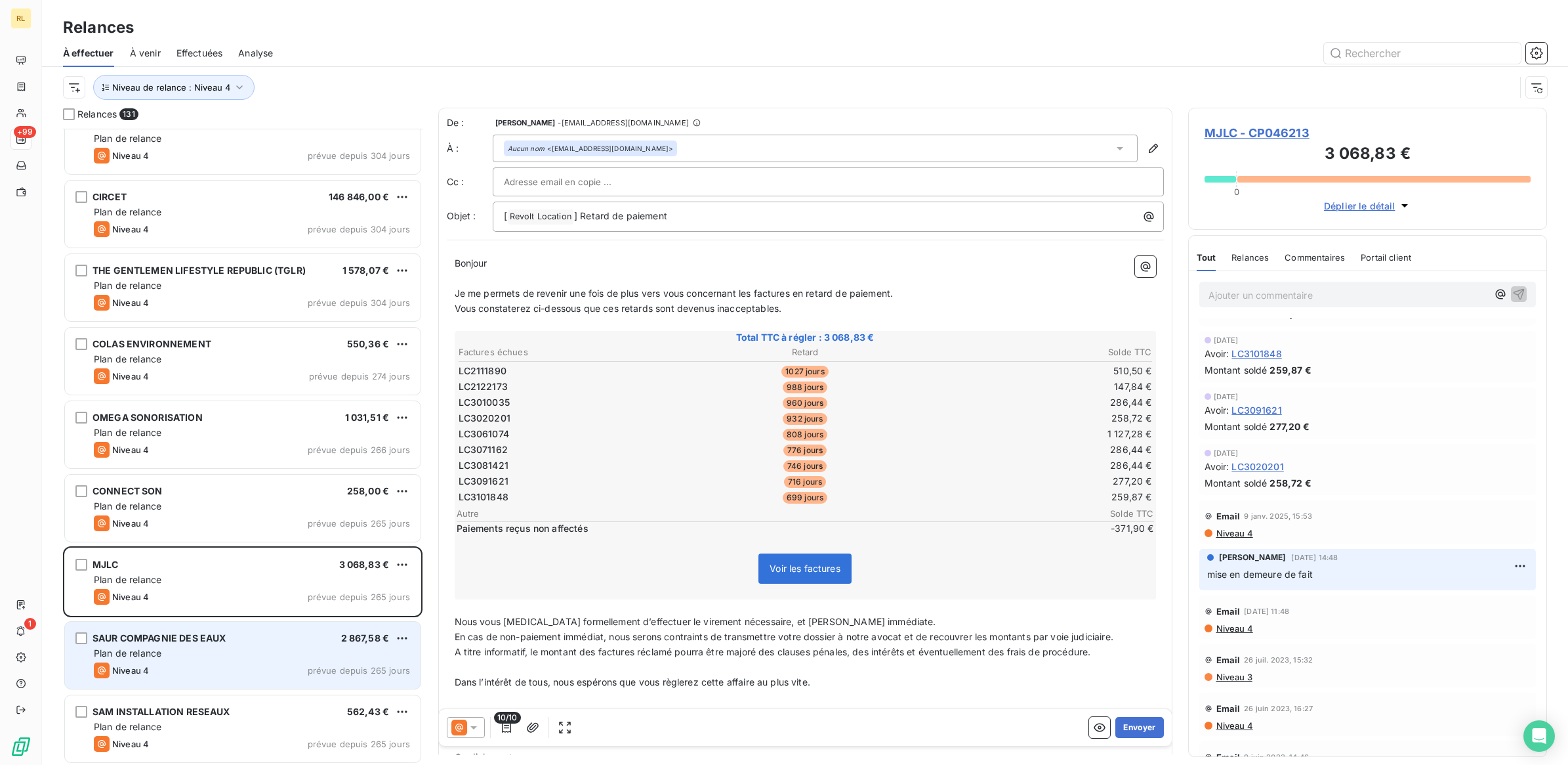
click at [256, 665] on div "Niveau 4 prévue depuis 265 jours" at bounding box center [252, 671] width 316 height 16
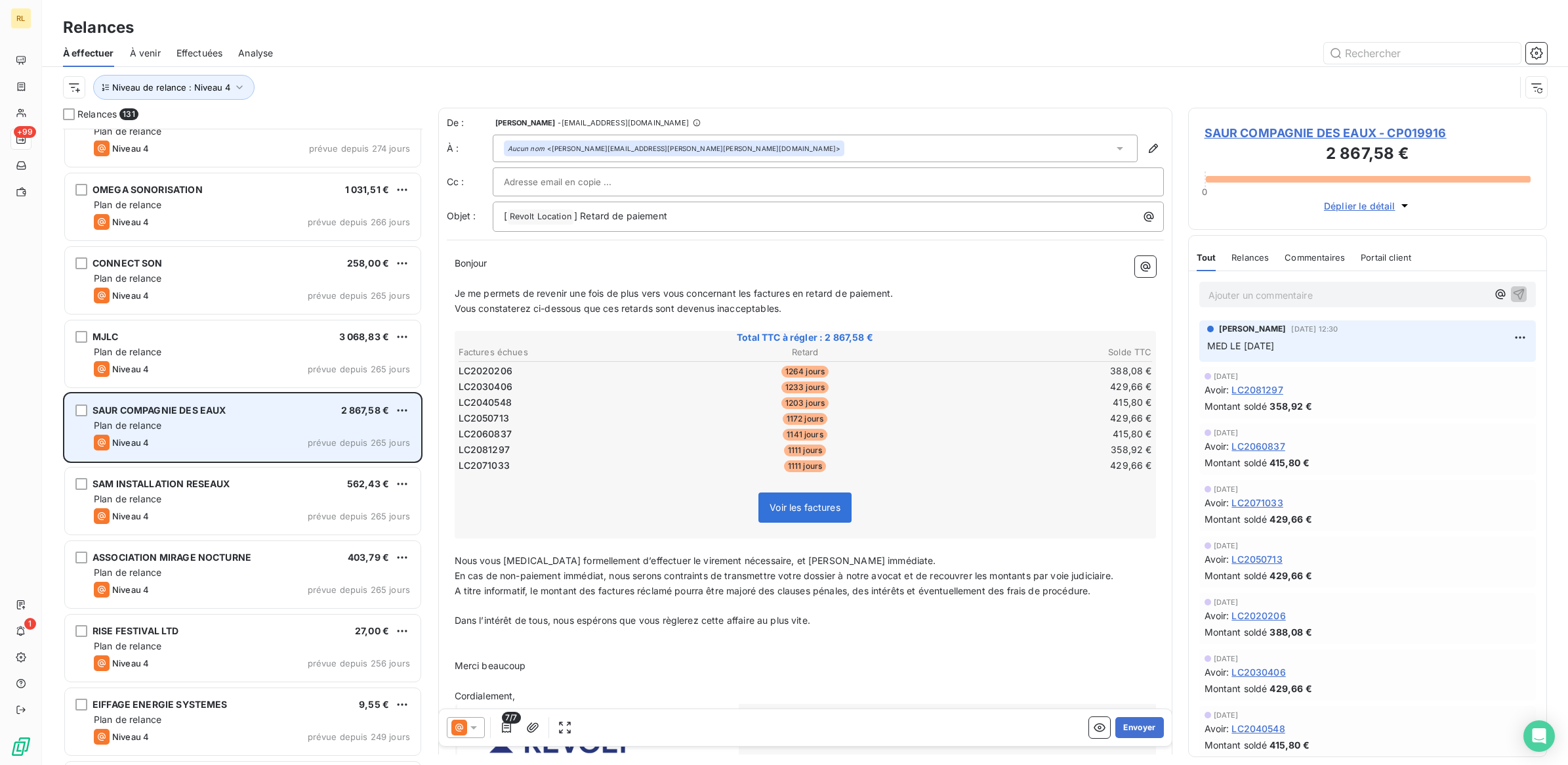
scroll to position [1888, 0]
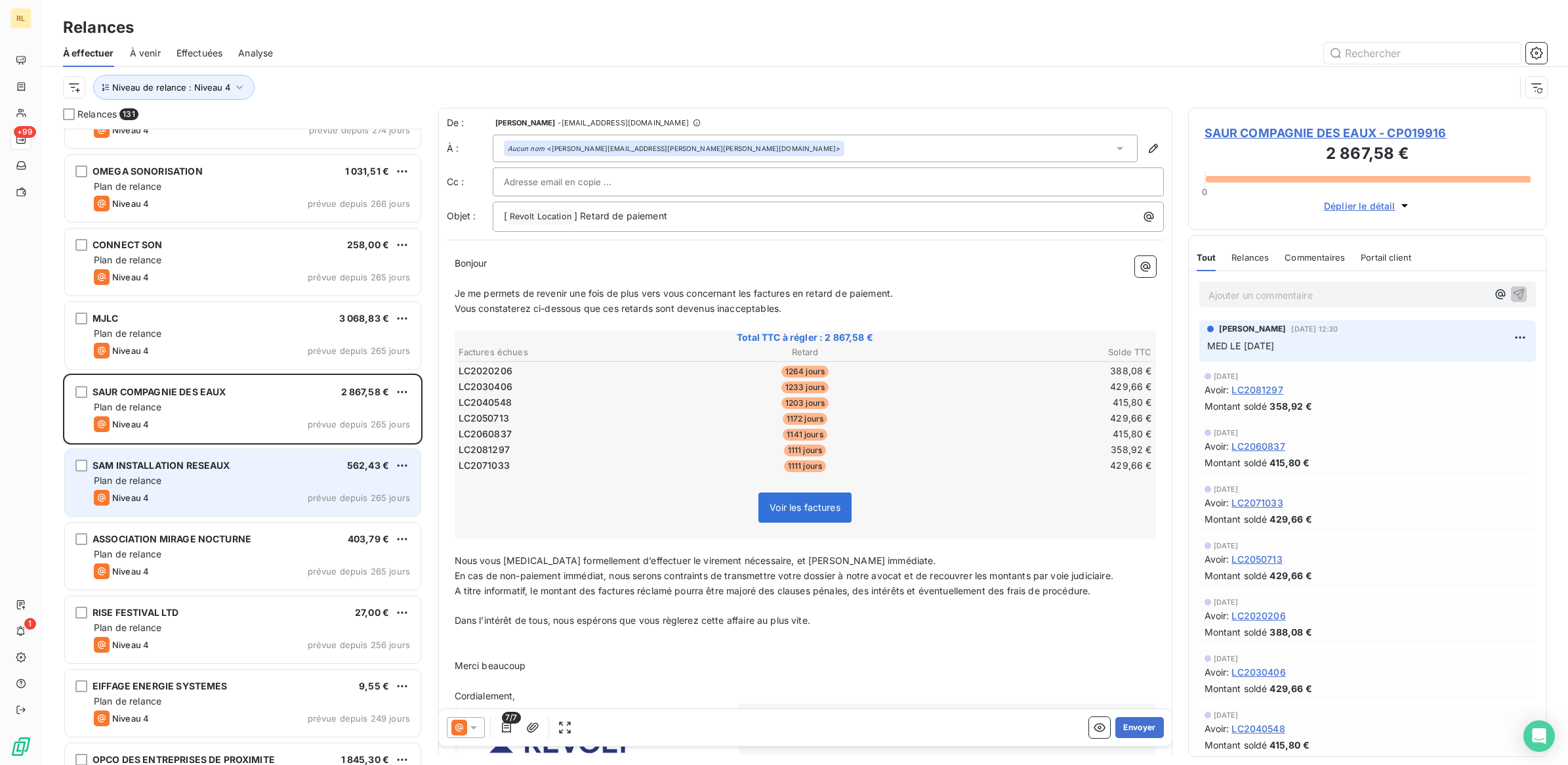
click at [261, 466] on div "[PERSON_NAME] INSTALLATION RESEAUX 562,43 €" at bounding box center [252, 466] width 316 height 12
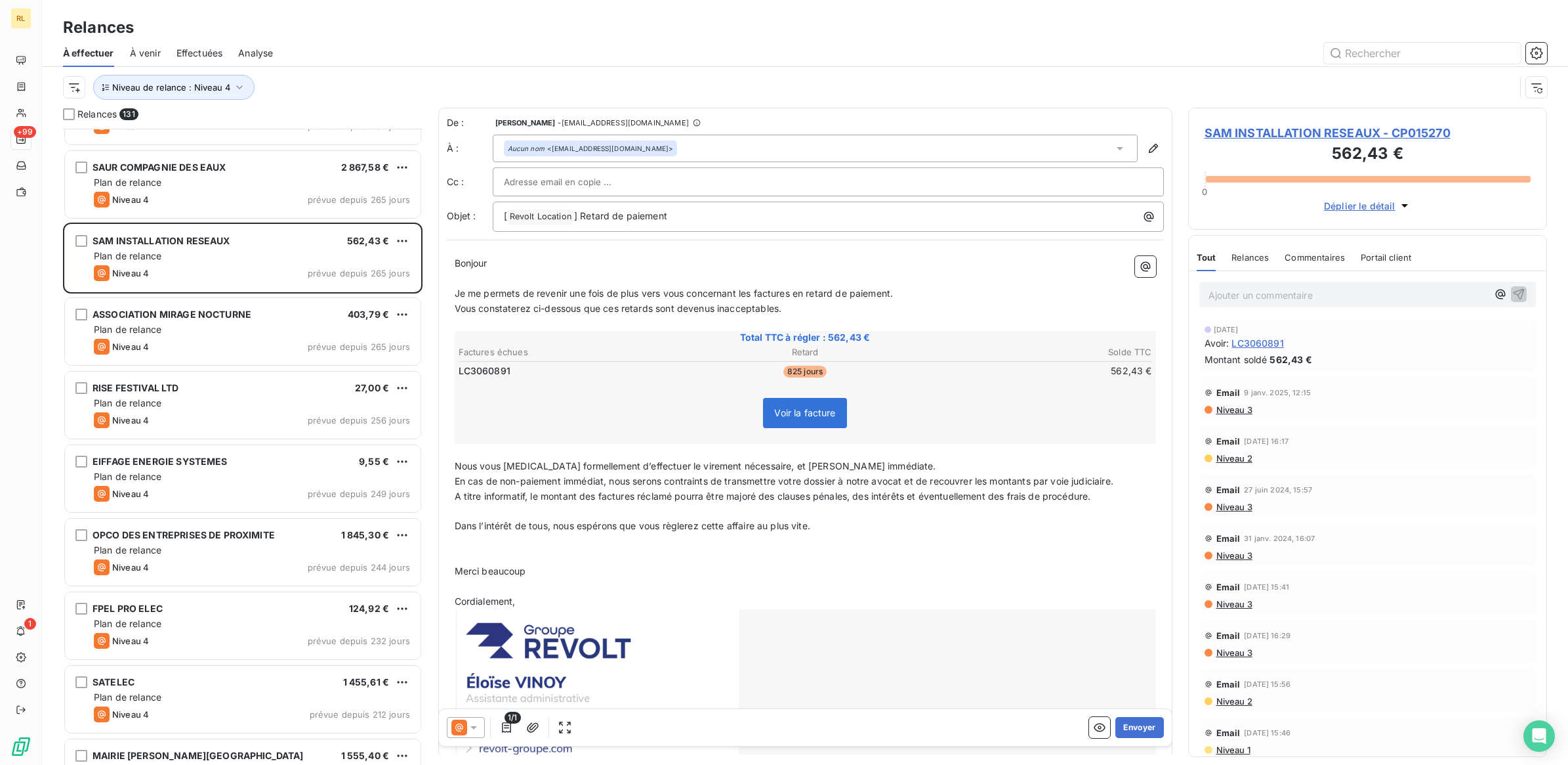
scroll to position [2134, 0]
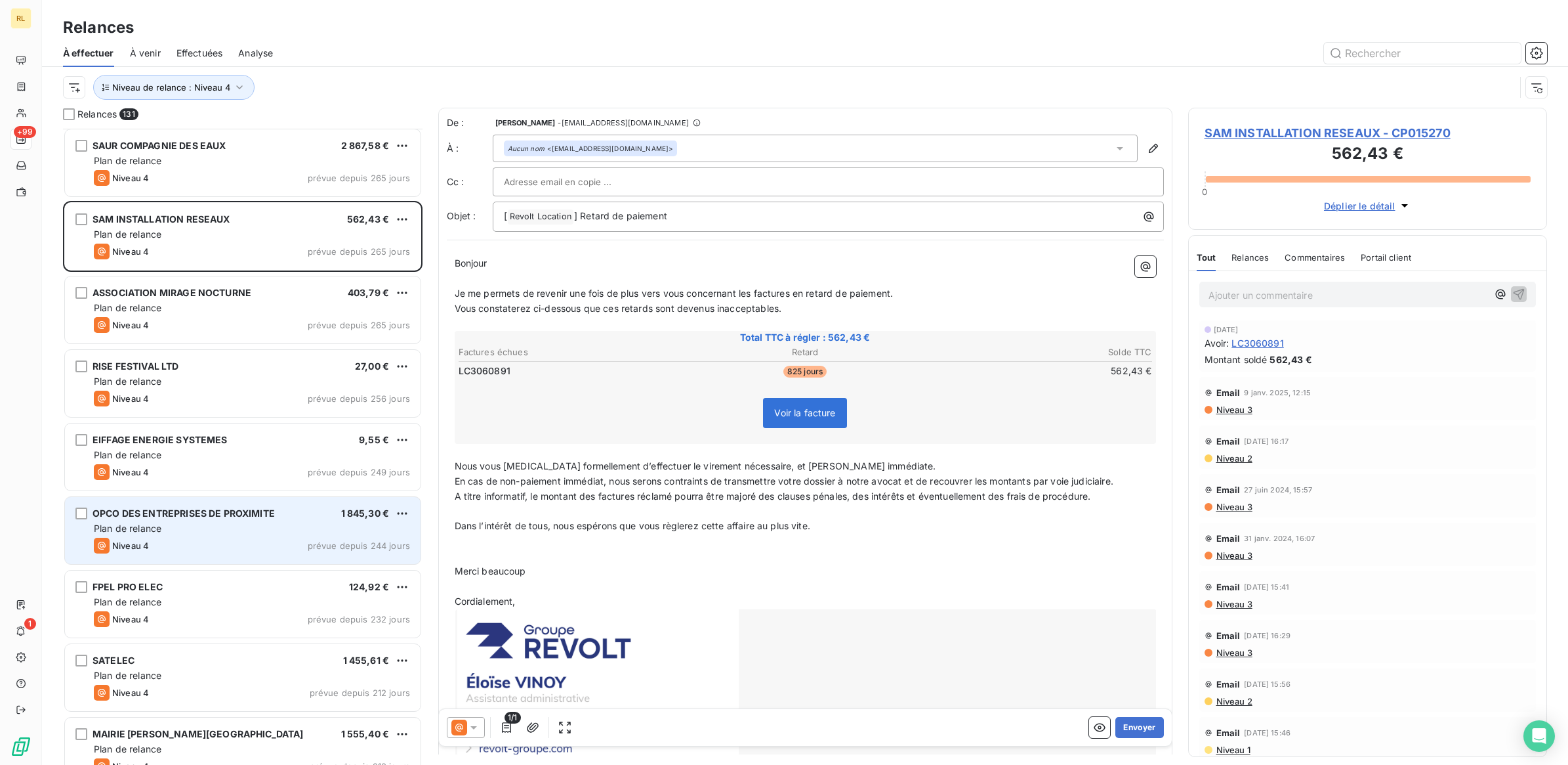
click at [284, 527] on div "Plan de relance" at bounding box center [252, 528] width 316 height 13
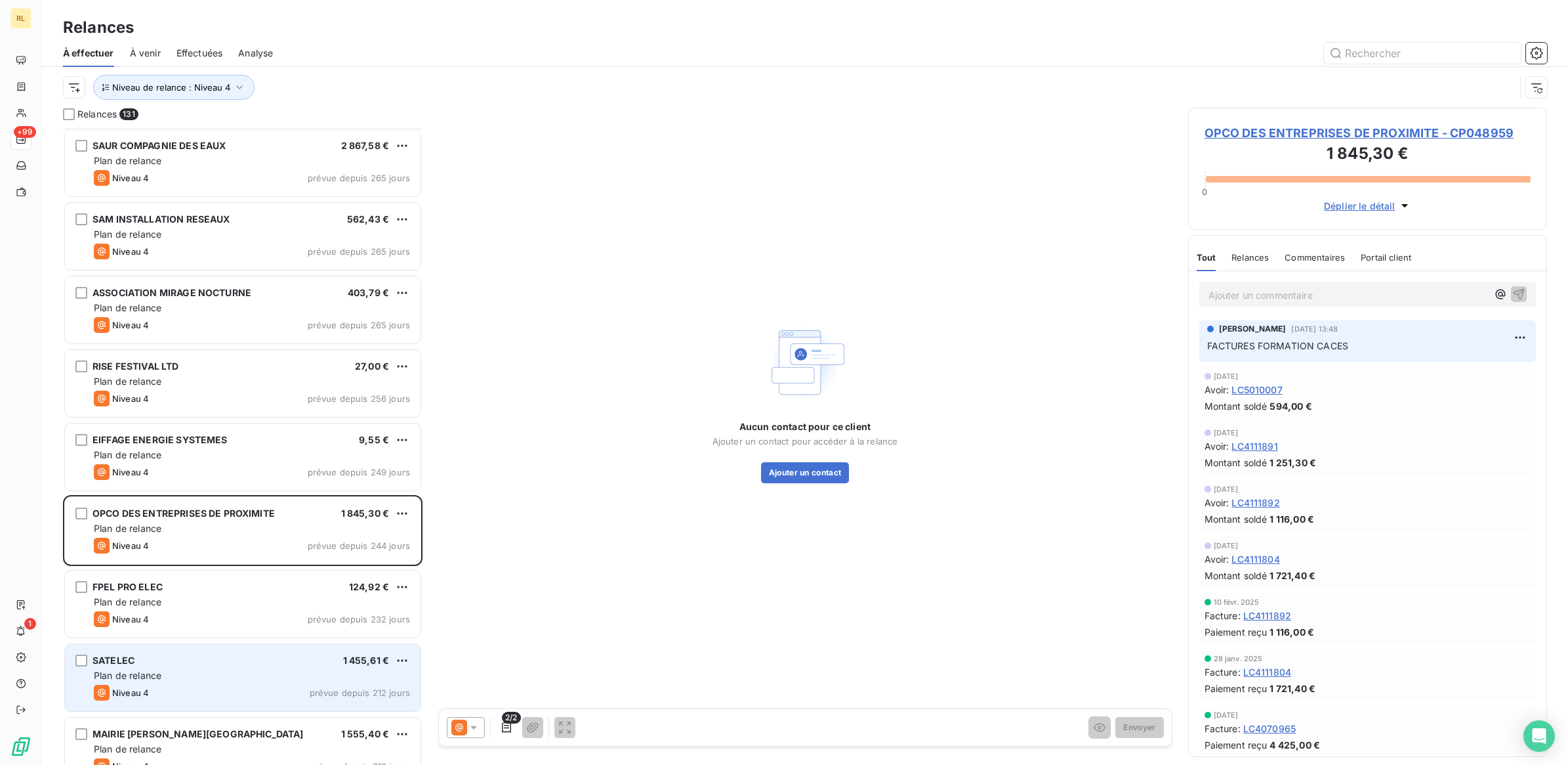
click at [259, 673] on div "Plan de relance" at bounding box center [252, 676] width 316 height 13
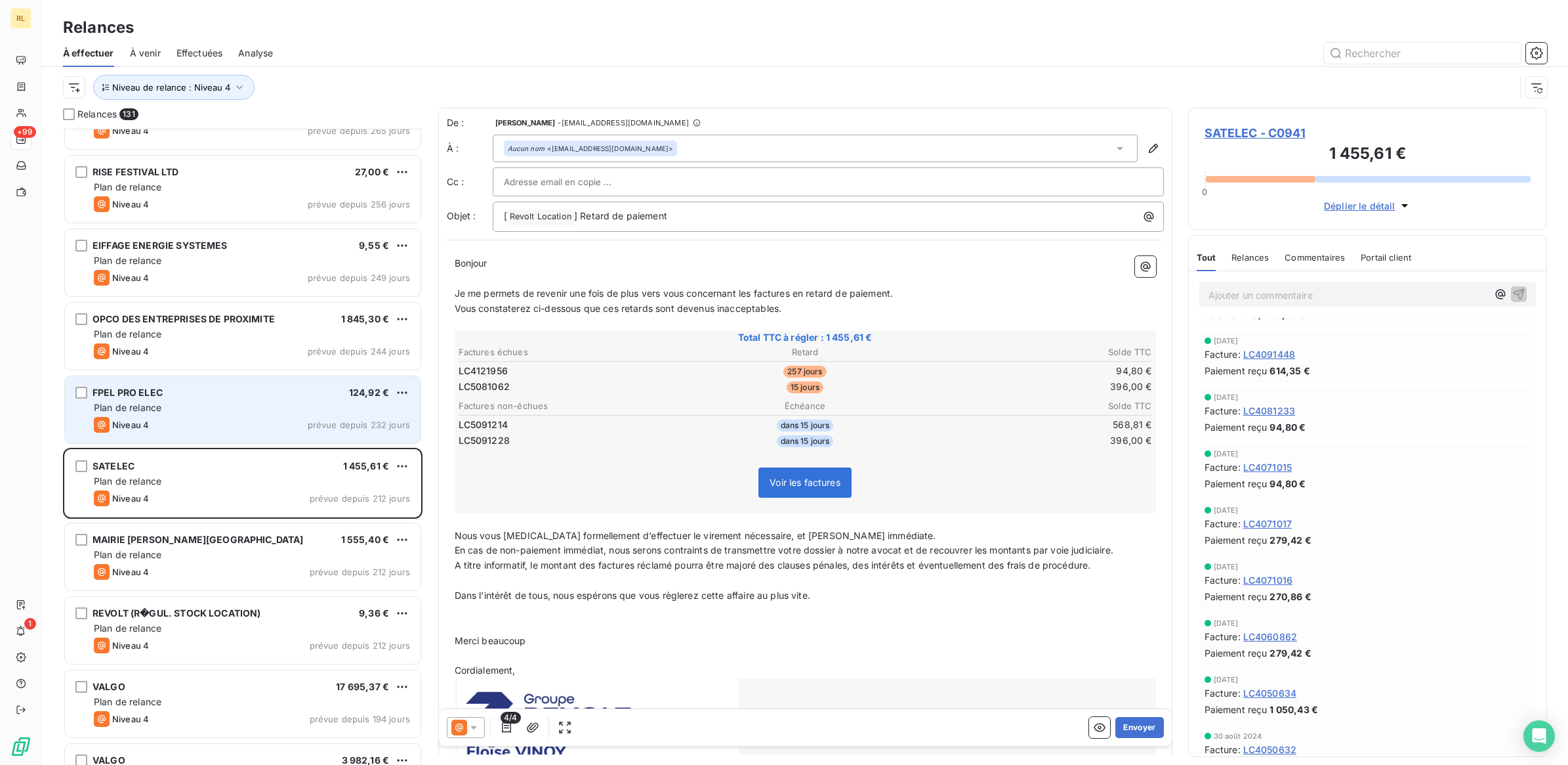
scroll to position [2462, 0]
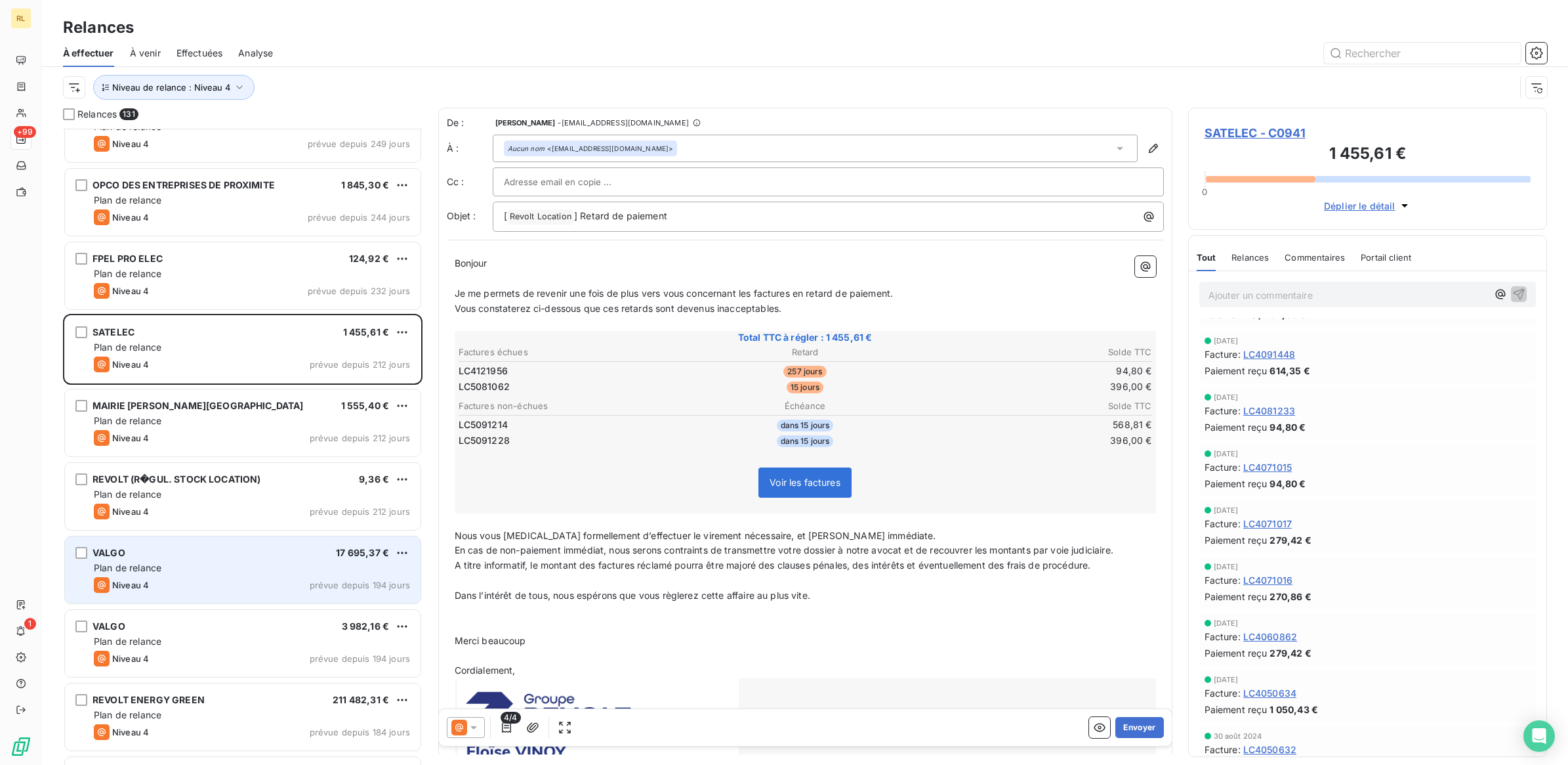
click at [261, 556] on div "VALGO 17 695,37 €" at bounding box center [252, 553] width 316 height 12
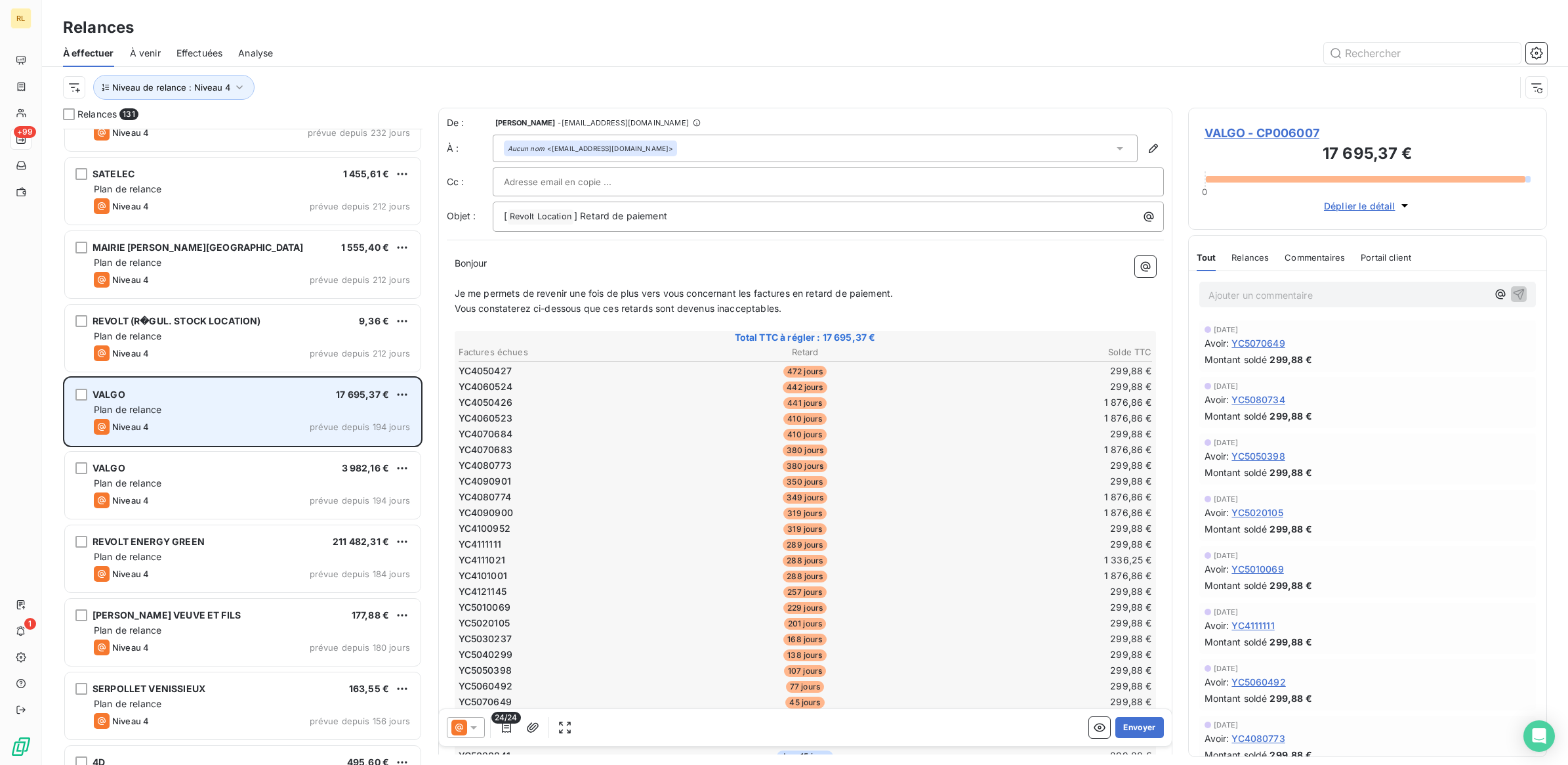
scroll to position [2627, 0]
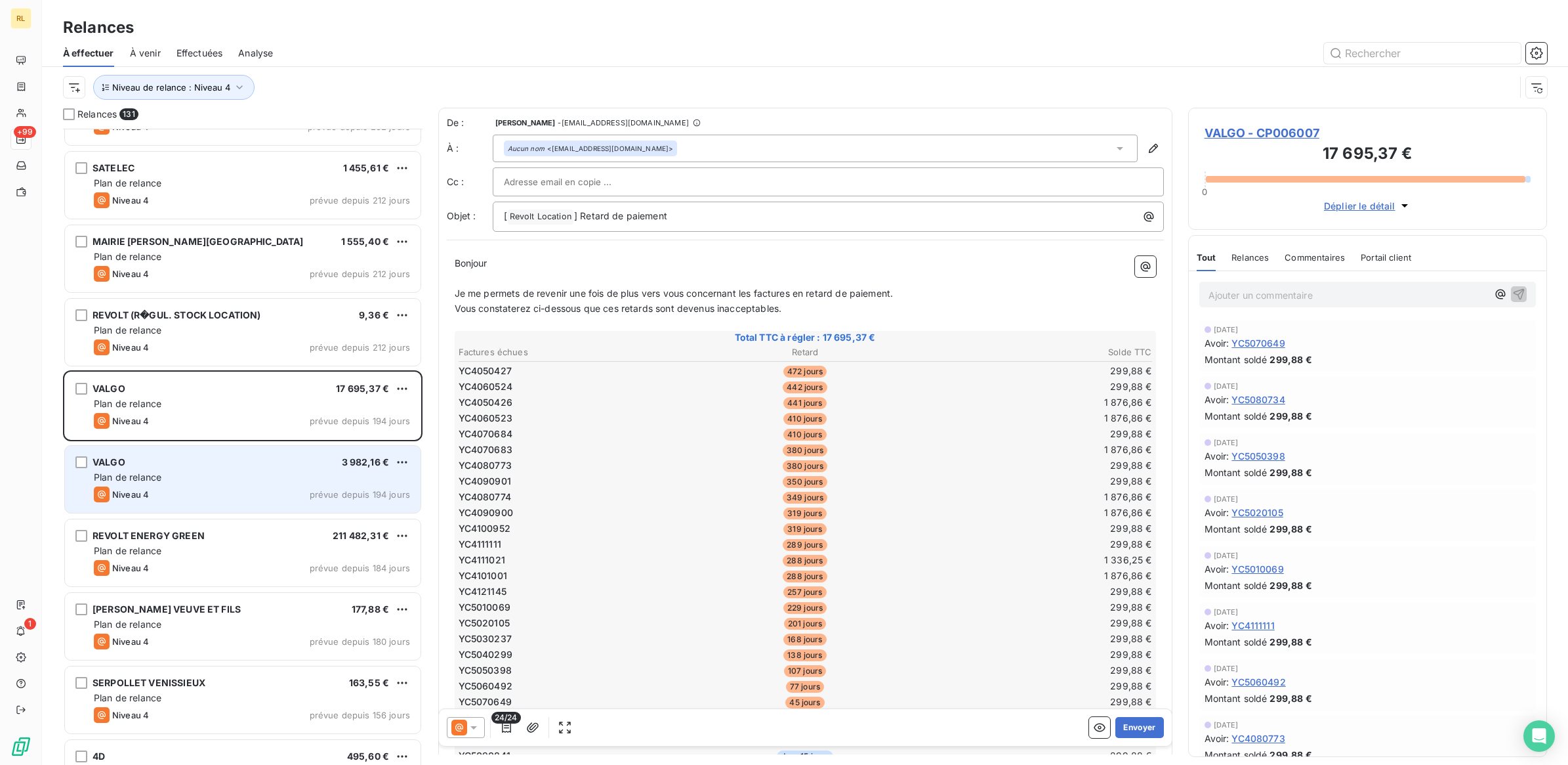
click at [254, 476] on div "Plan de relance" at bounding box center [252, 477] width 316 height 13
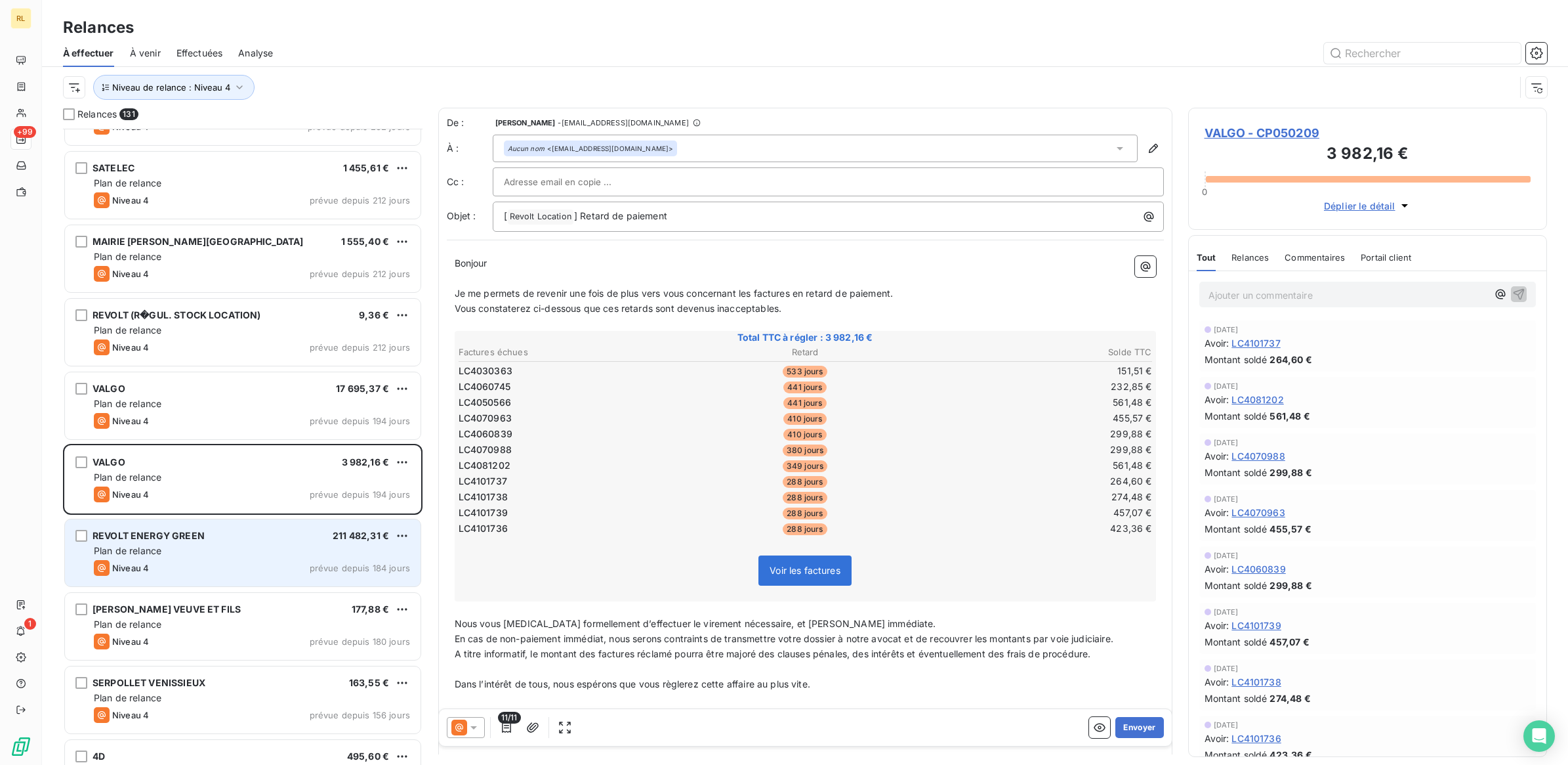
click at [244, 540] on div "REVOLT ENERGY GREEN 211 482,31 €" at bounding box center [252, 536] width 316 height 12
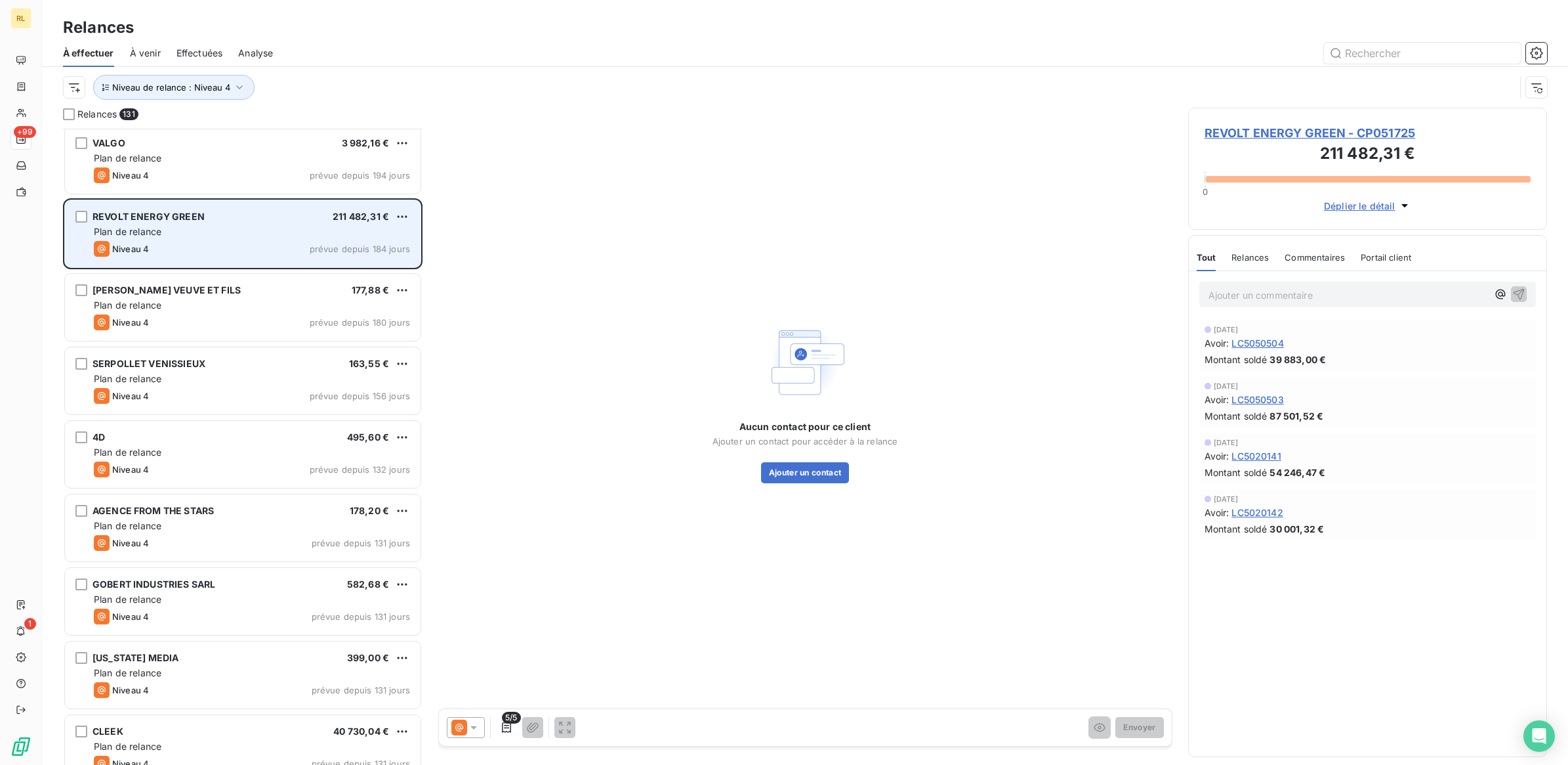
scroll to position [2954, 0]
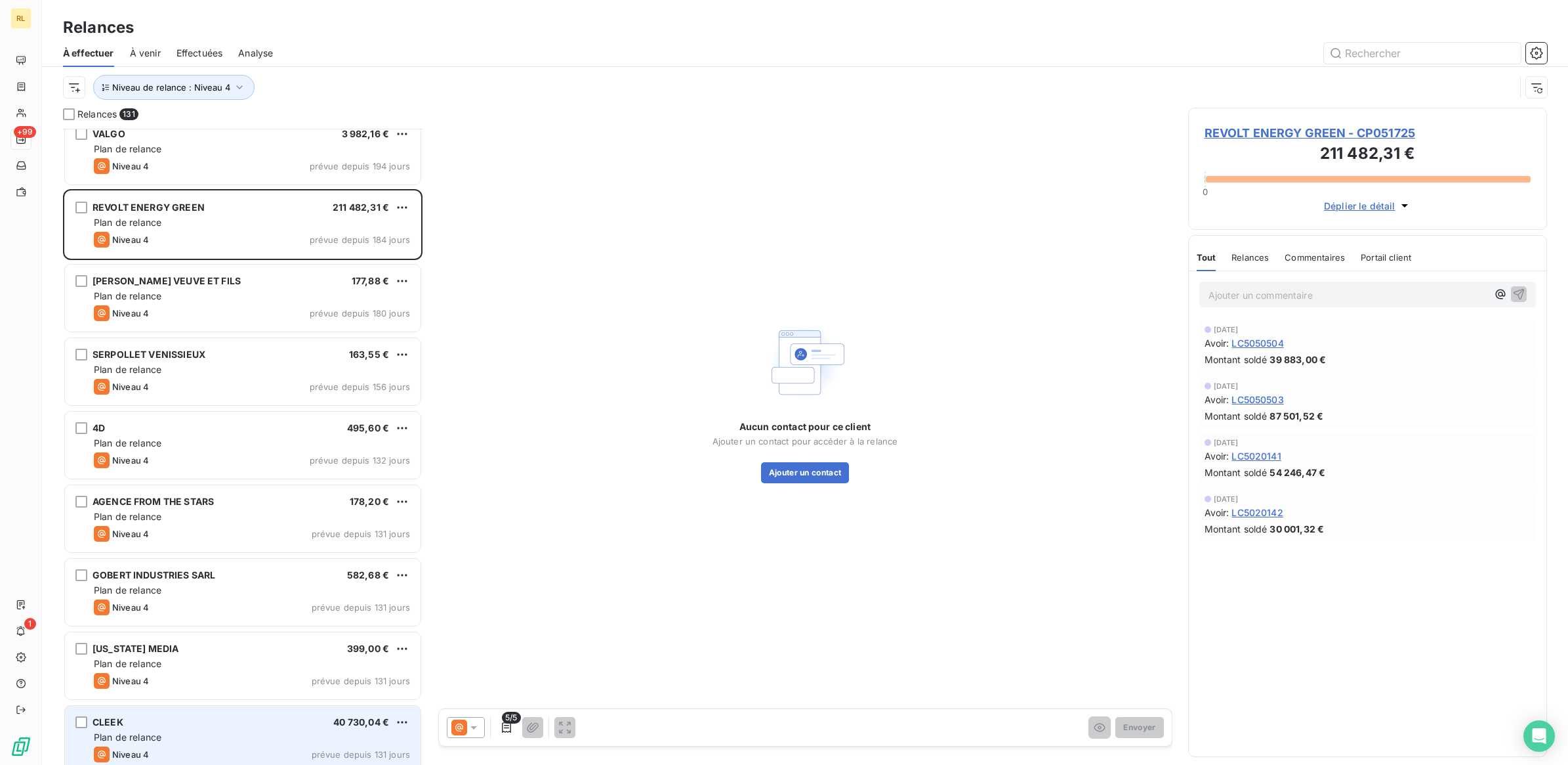
click at [257, 729] on div "[PERSON_NAME] 40 730,04 € Plan de relance Niveau 4 prévue depuis 131 jours" at bounding box center [242, 739] width 356 height 67
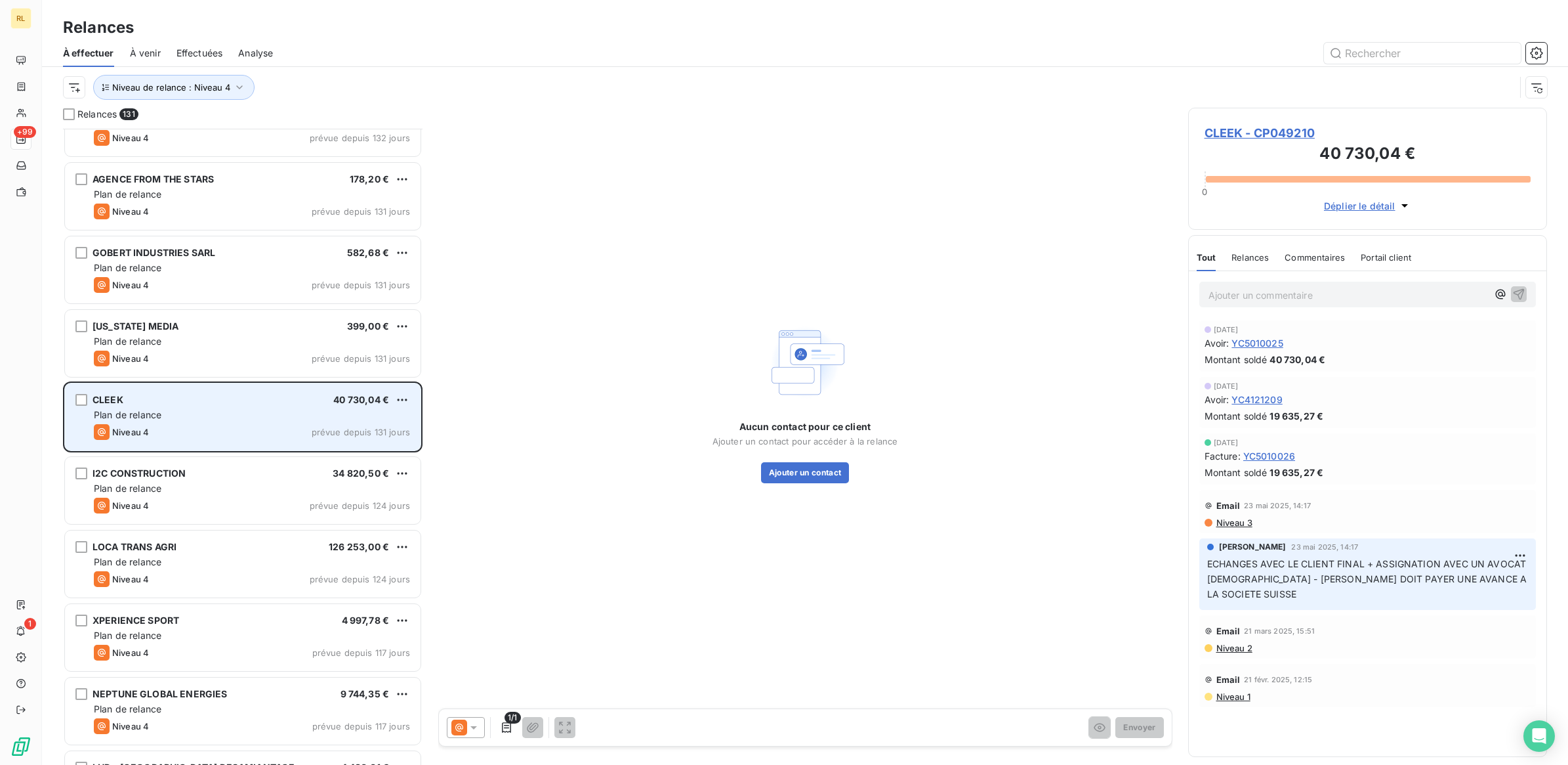
scroll to position [3283, 0]
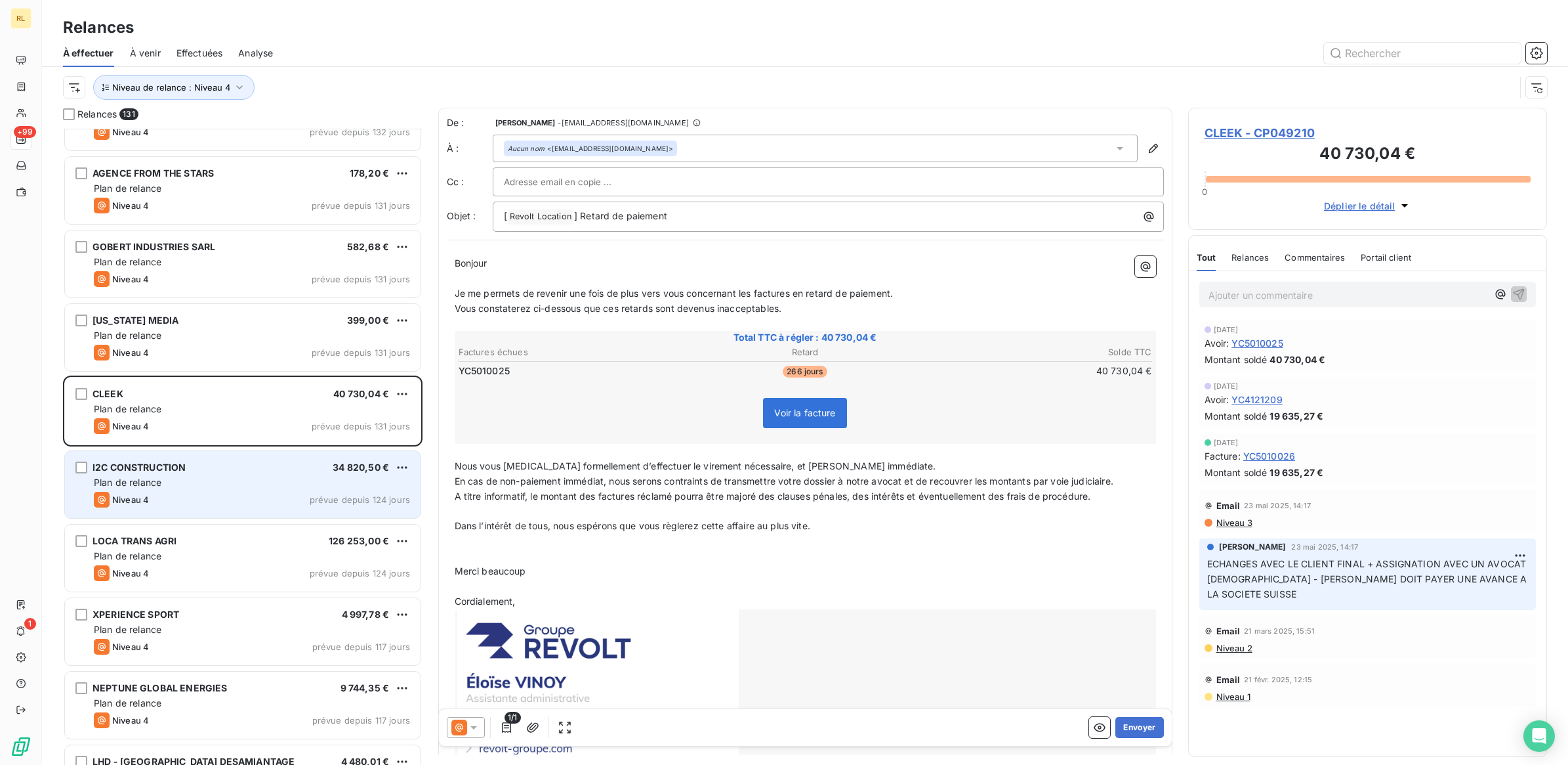
click at [242, 469] on div "I2C CONSTRUCTION 34 820,50 €" at bounding box center [252, 468] width 316 height 12
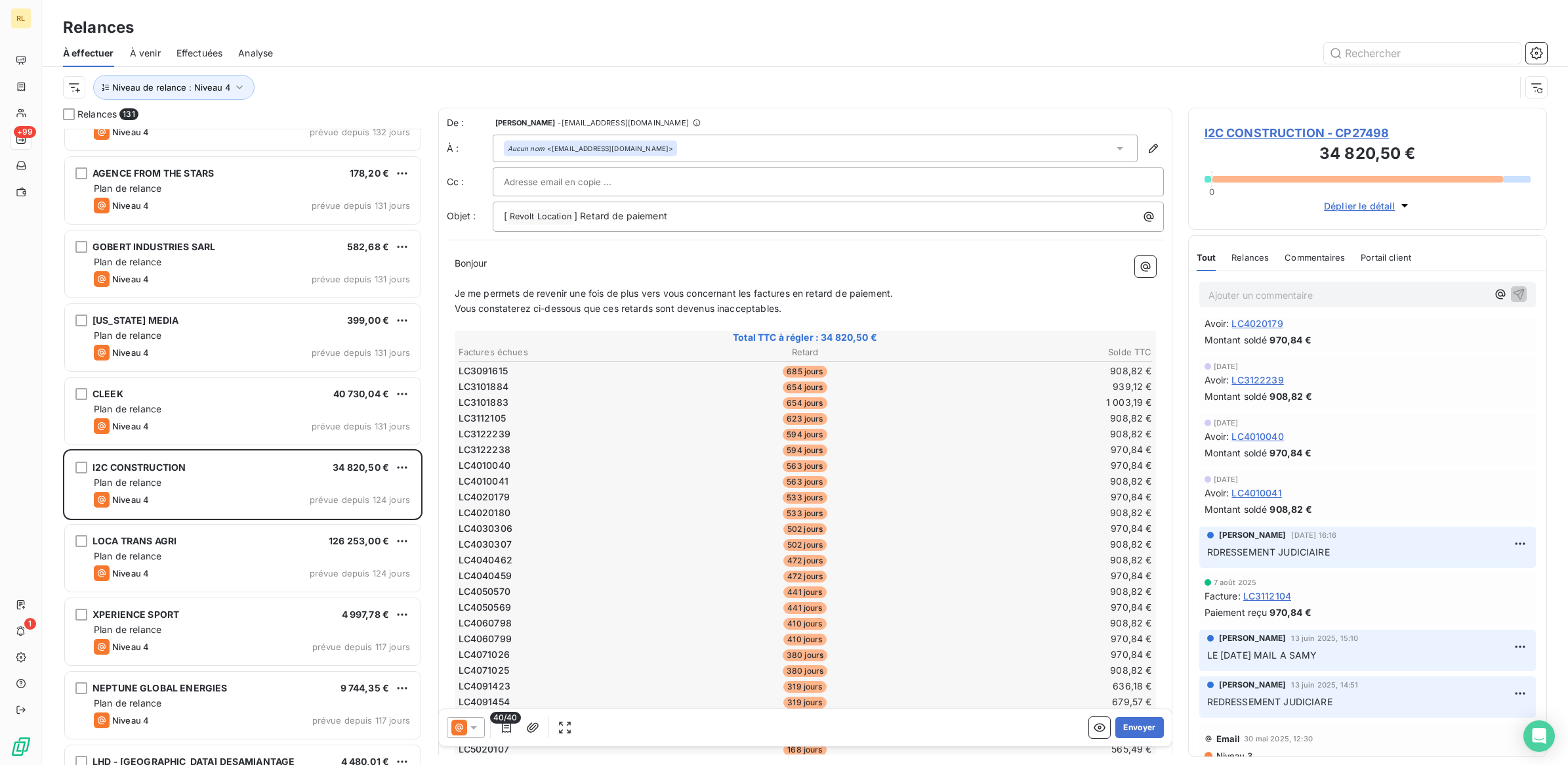
scroll to position [2461, 0]
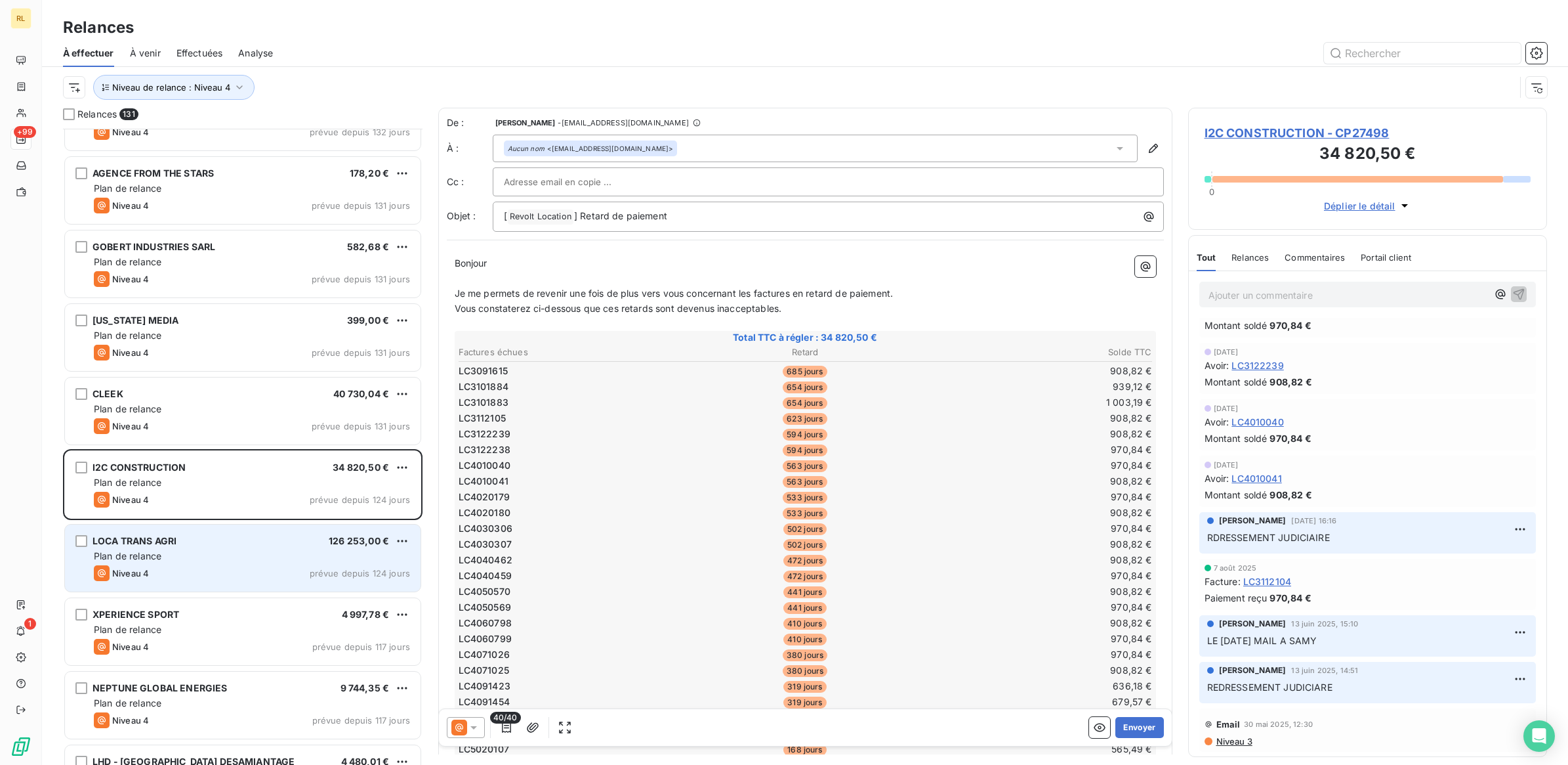
click at [302, 562] on div "Plan de relance" at bounding box center [252, 556] width 316 height 13
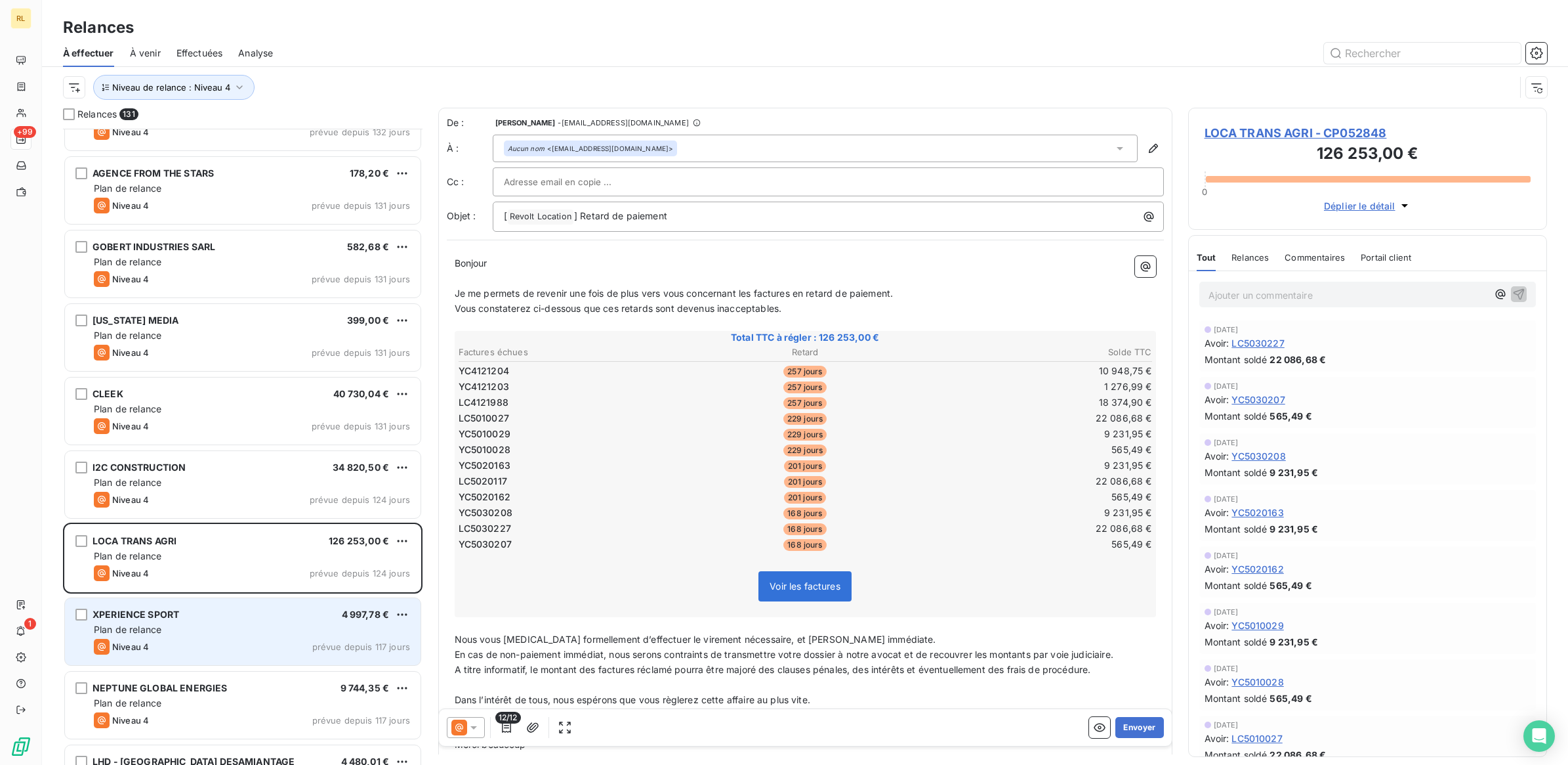
click at [283, 624] on div "Plan de relance" at bounding box center [252, 630] width 316 height 13
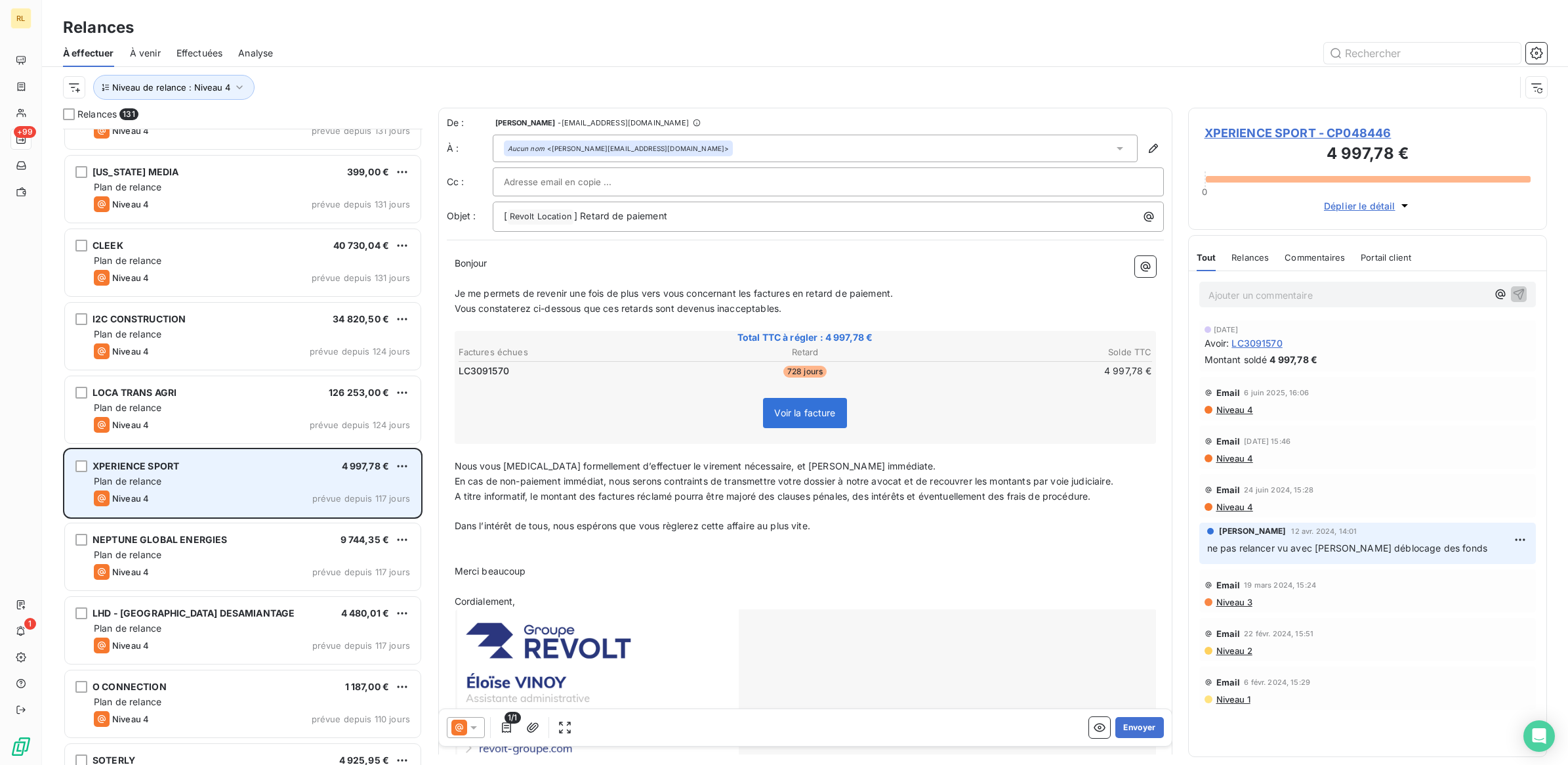
scroll to position [3447, 0]
